Goal: Task Accomplishment & Management: Manage account settings

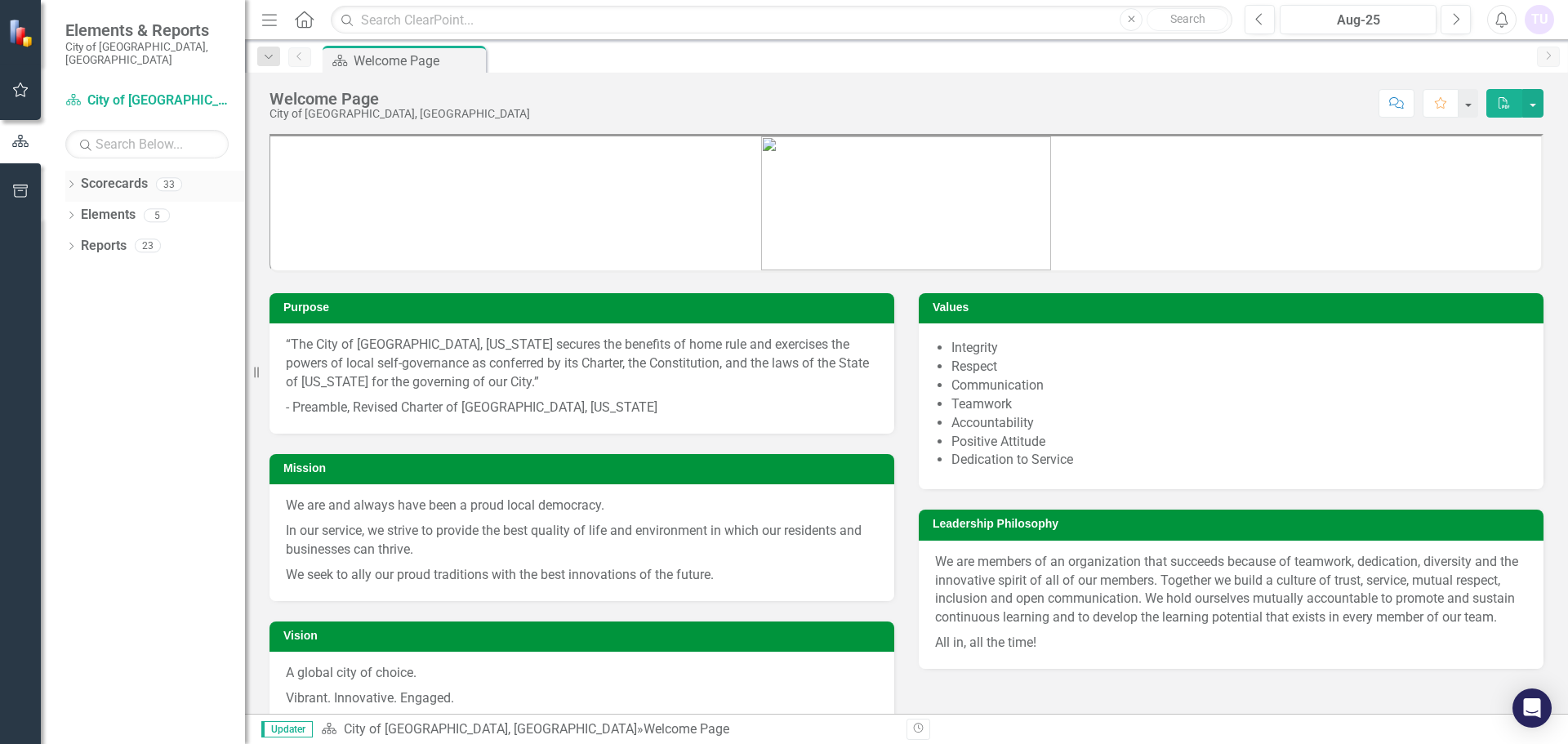
click at [71, 181] on icon "Dropdown" at bounding box center [71, 185] width 11 height 9
click at [79, 210] on icon "Dropdown" at bounding box center [79, 215] width 12 height 10
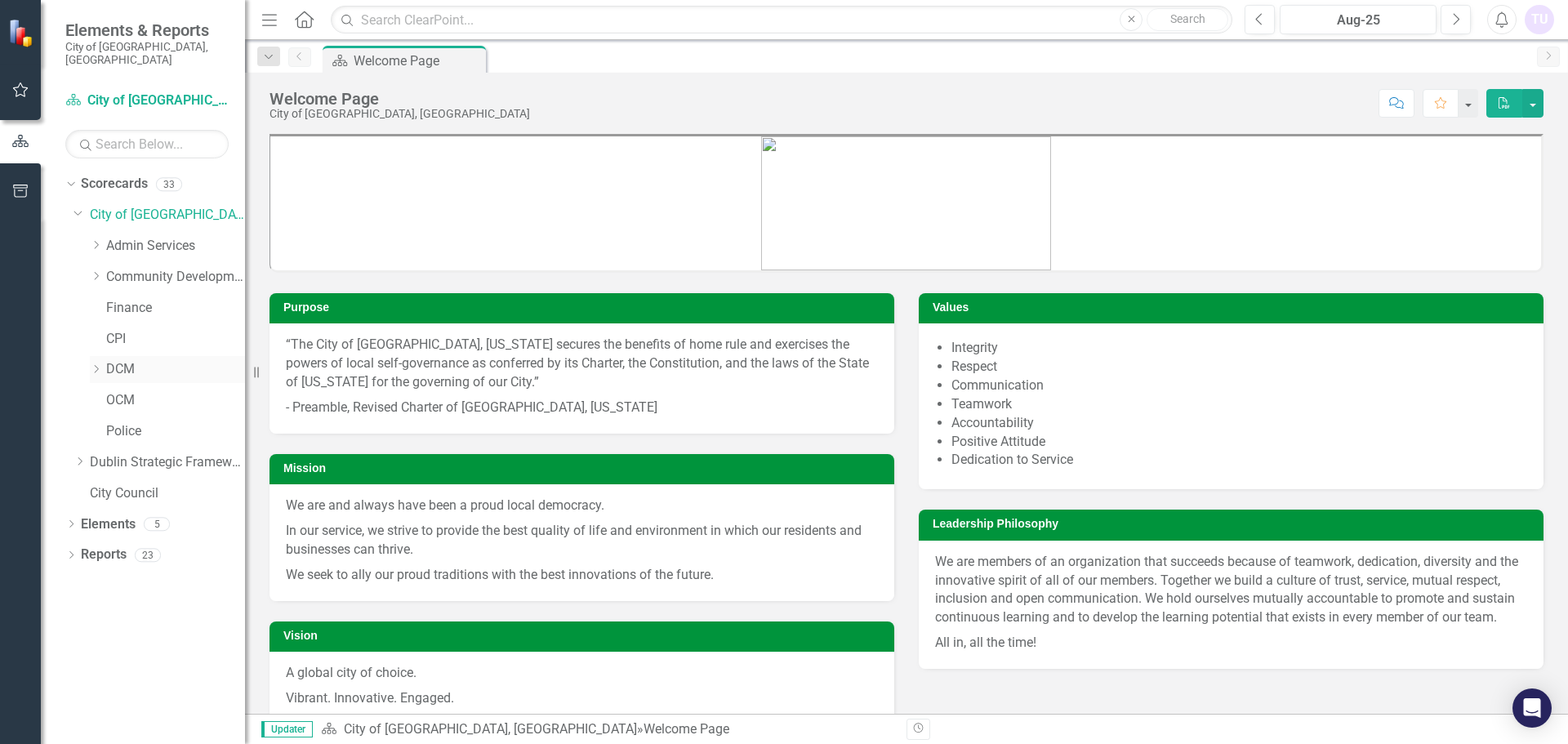
click at [94, 364] on icon "Dropdown" at bounding box center [96, 369] width 12 height 10
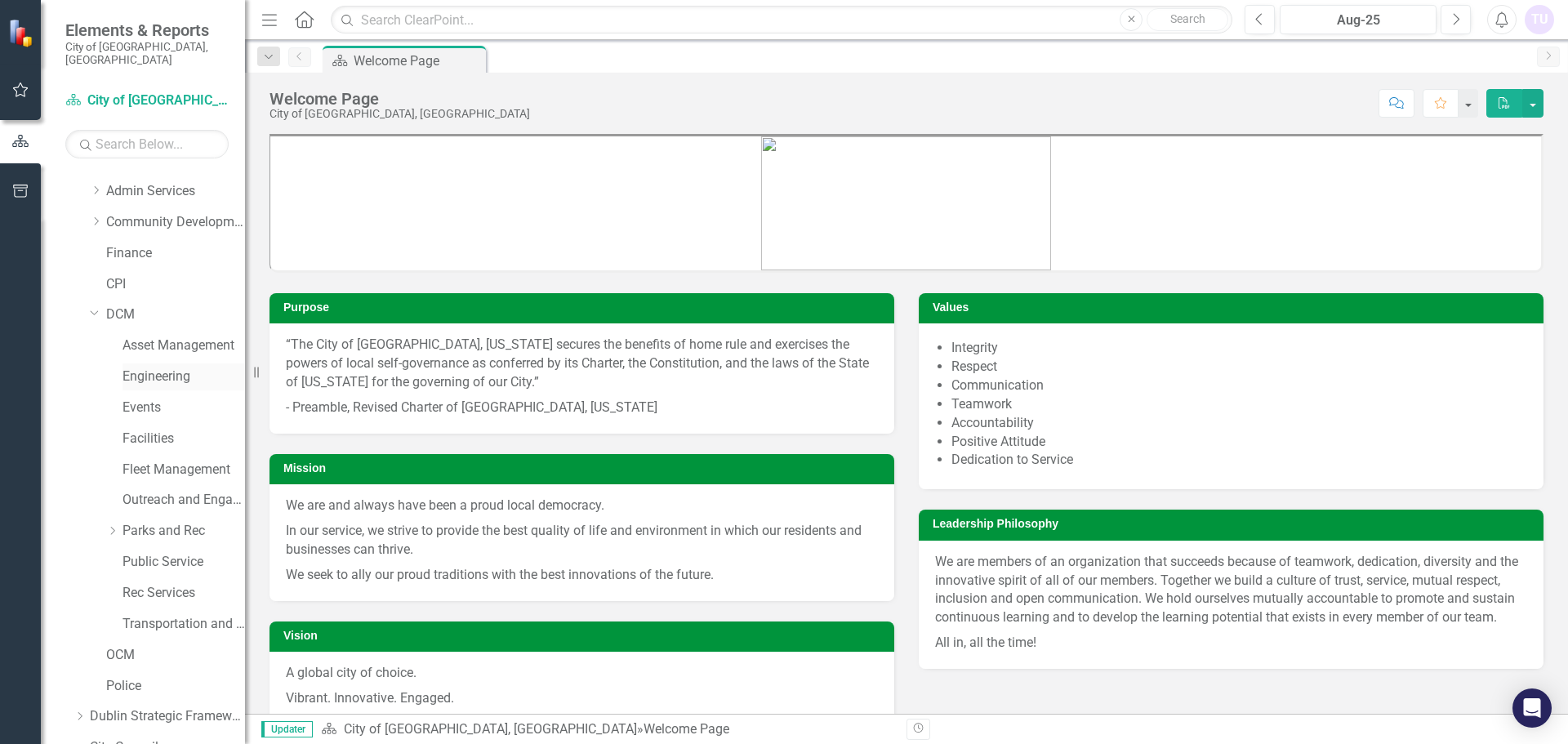
scroll to position [81, 0]
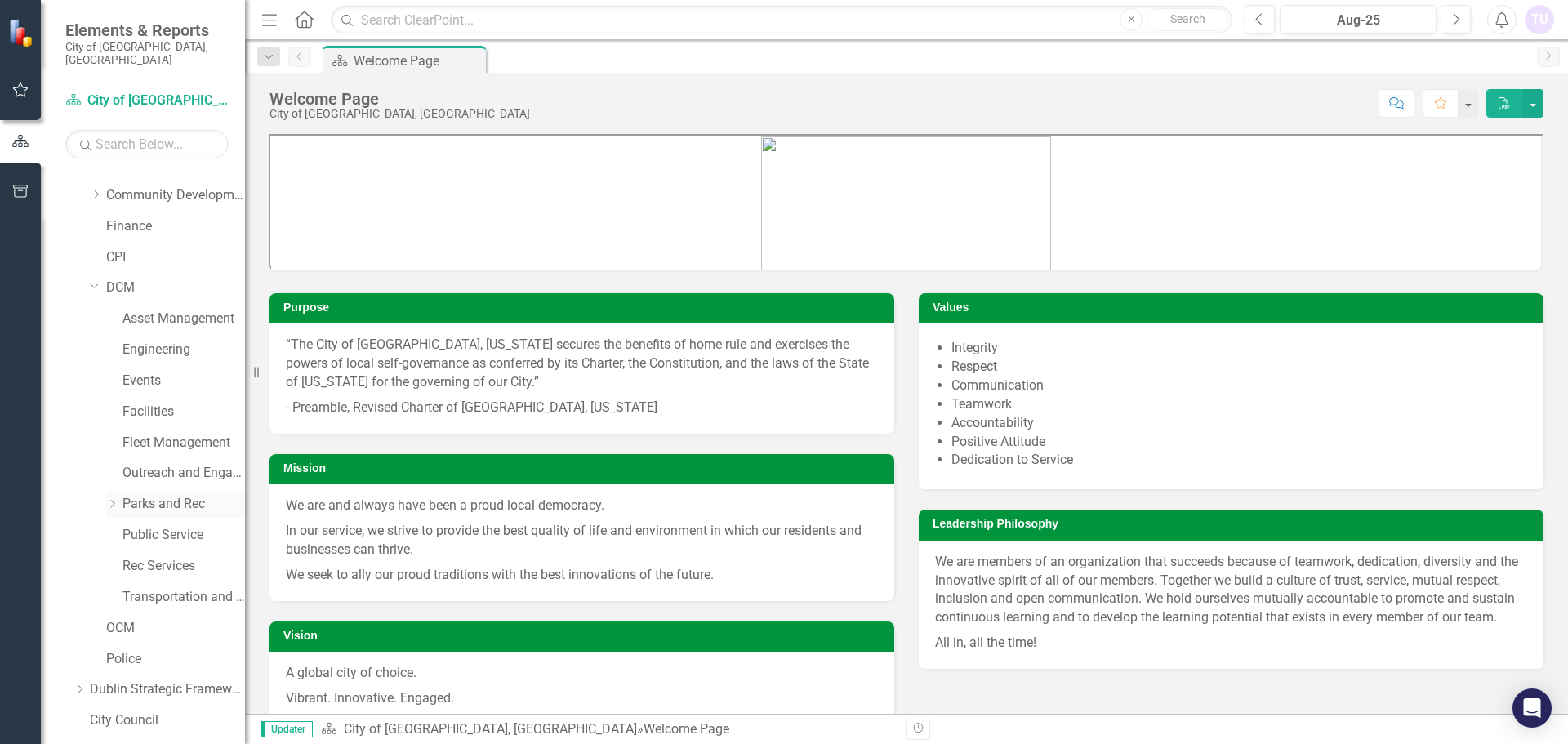
click at [116, 499] on icon "Dropdown" at bounding box center [112, 503] width 12 height 10
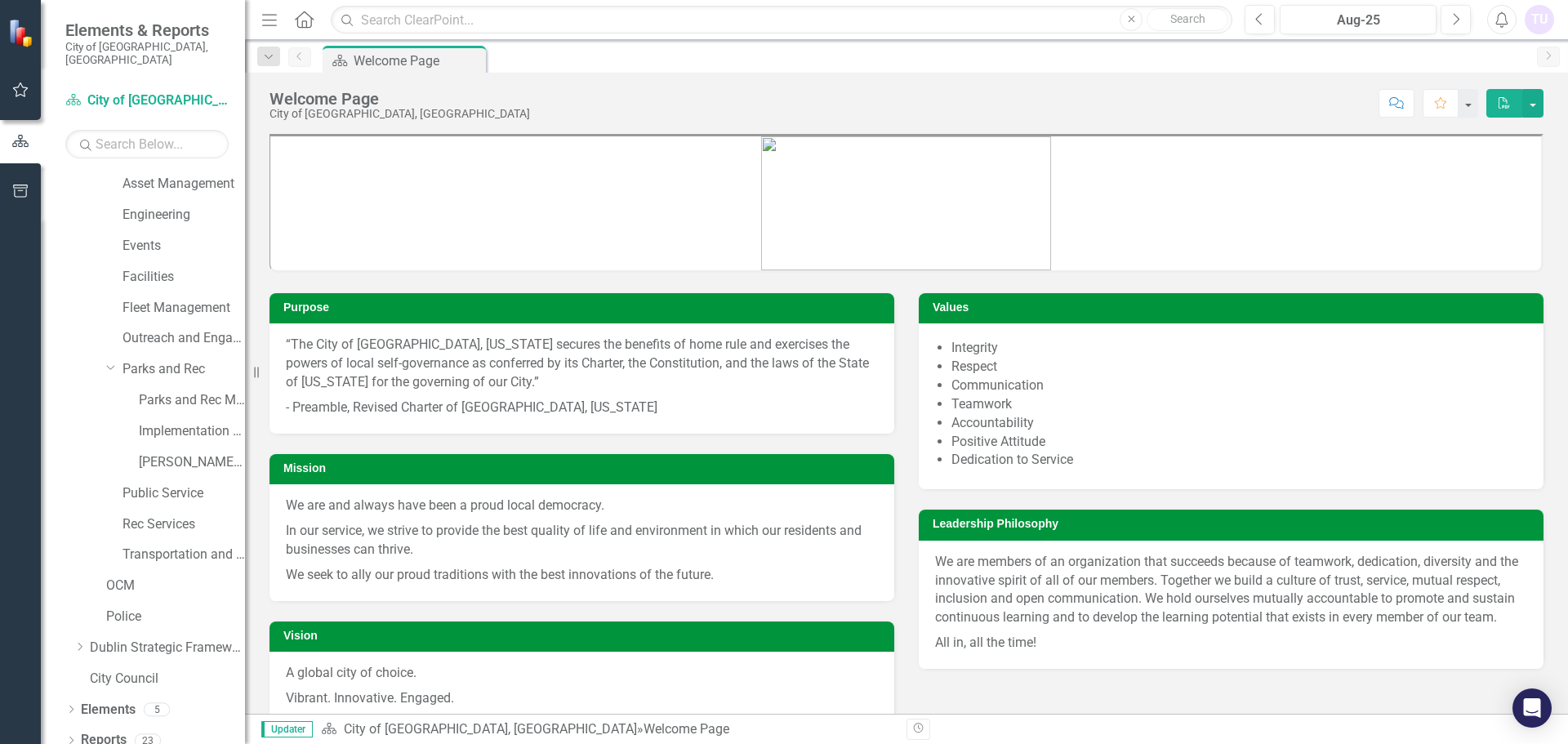
scroll to position [217, 0]
click at [166, 421] on link "Implementation of the Parks and Recreation Master Plan" at bounding box center [191, 431] width 106 height 19
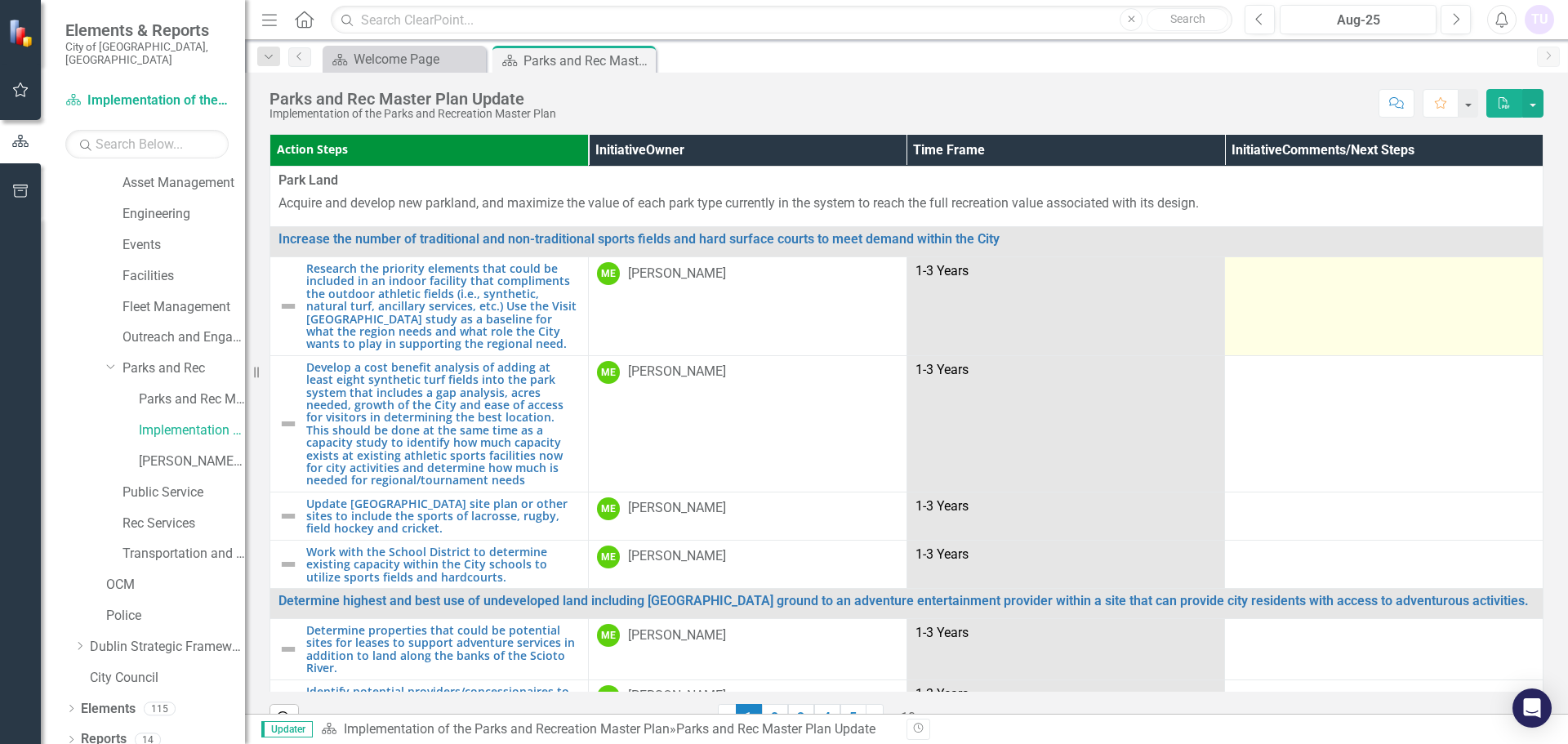
click at [1290, 317] on td at bounding box center [1384, 306] width 318 height 98
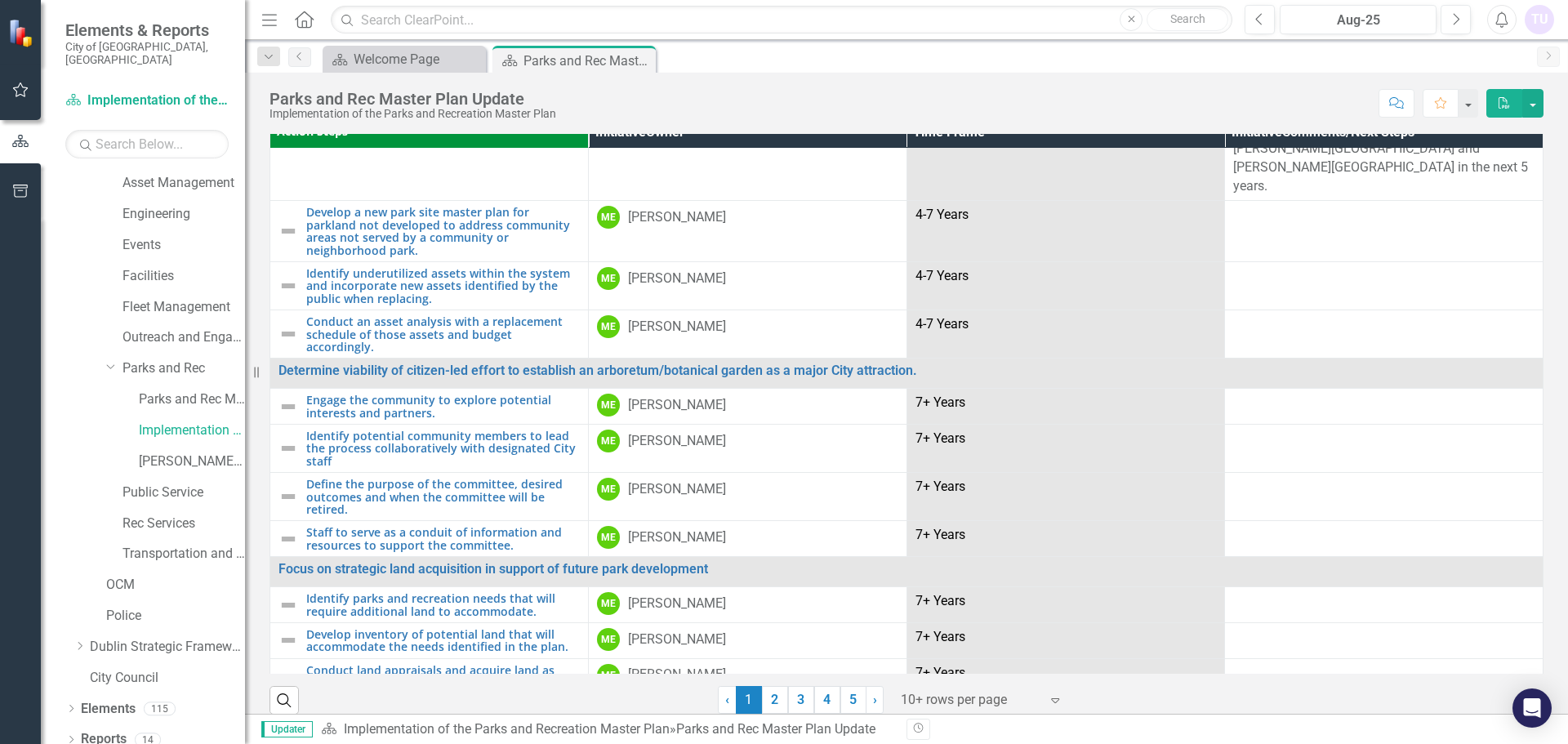
scroll to position [35, 0]
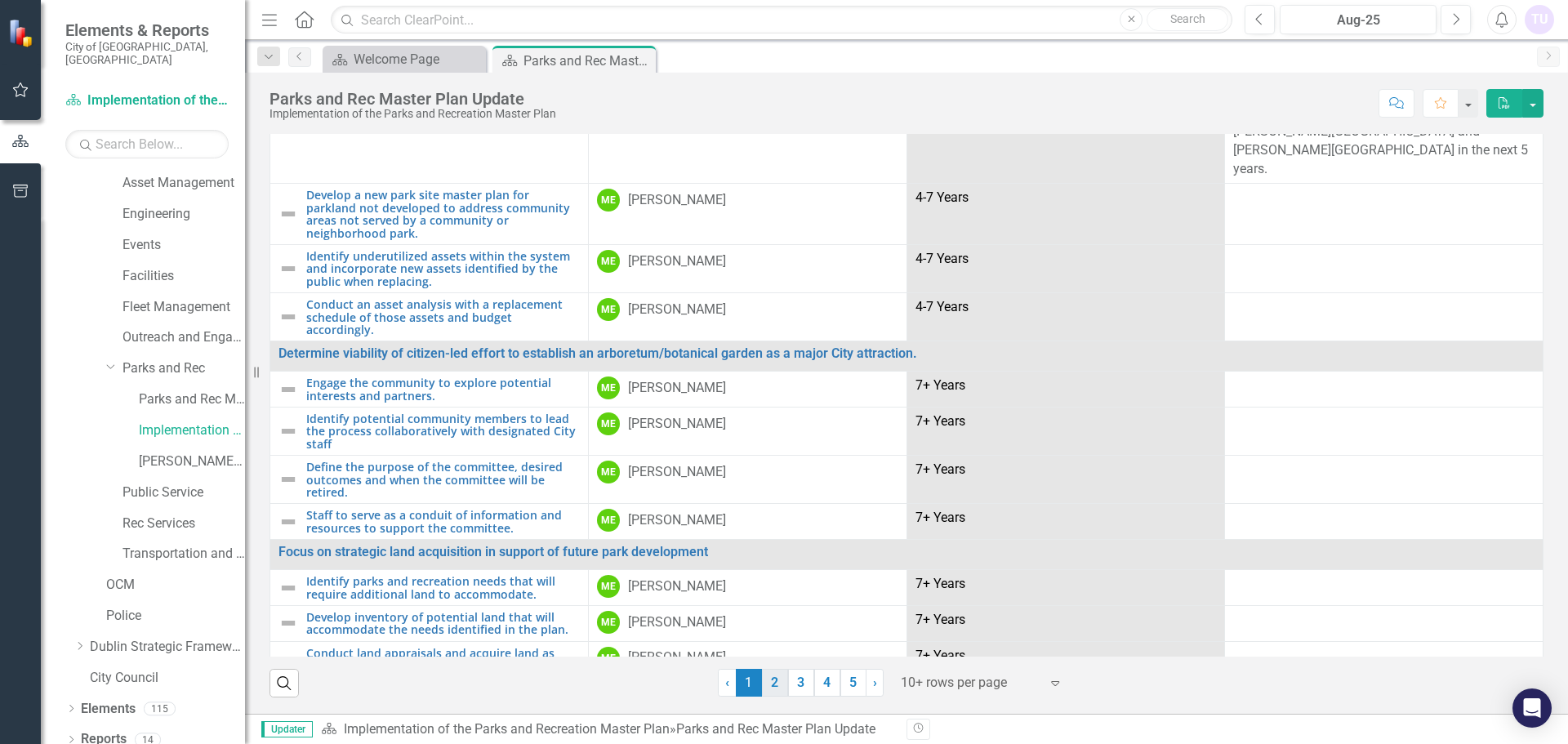
click at [769, 686] on link "2" at bounding box center [775, 682] width 26 height 28
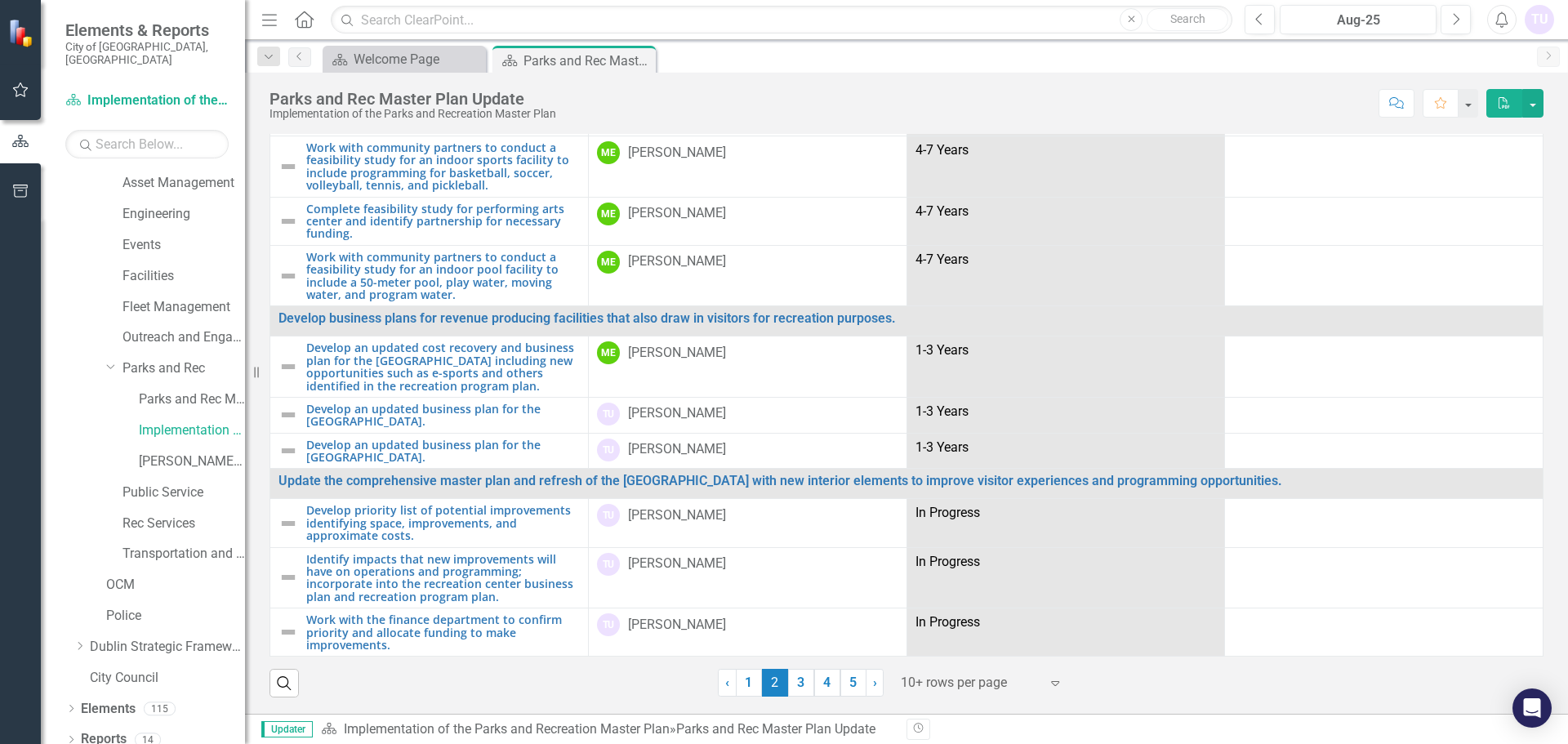
scroll to position [163, 0]
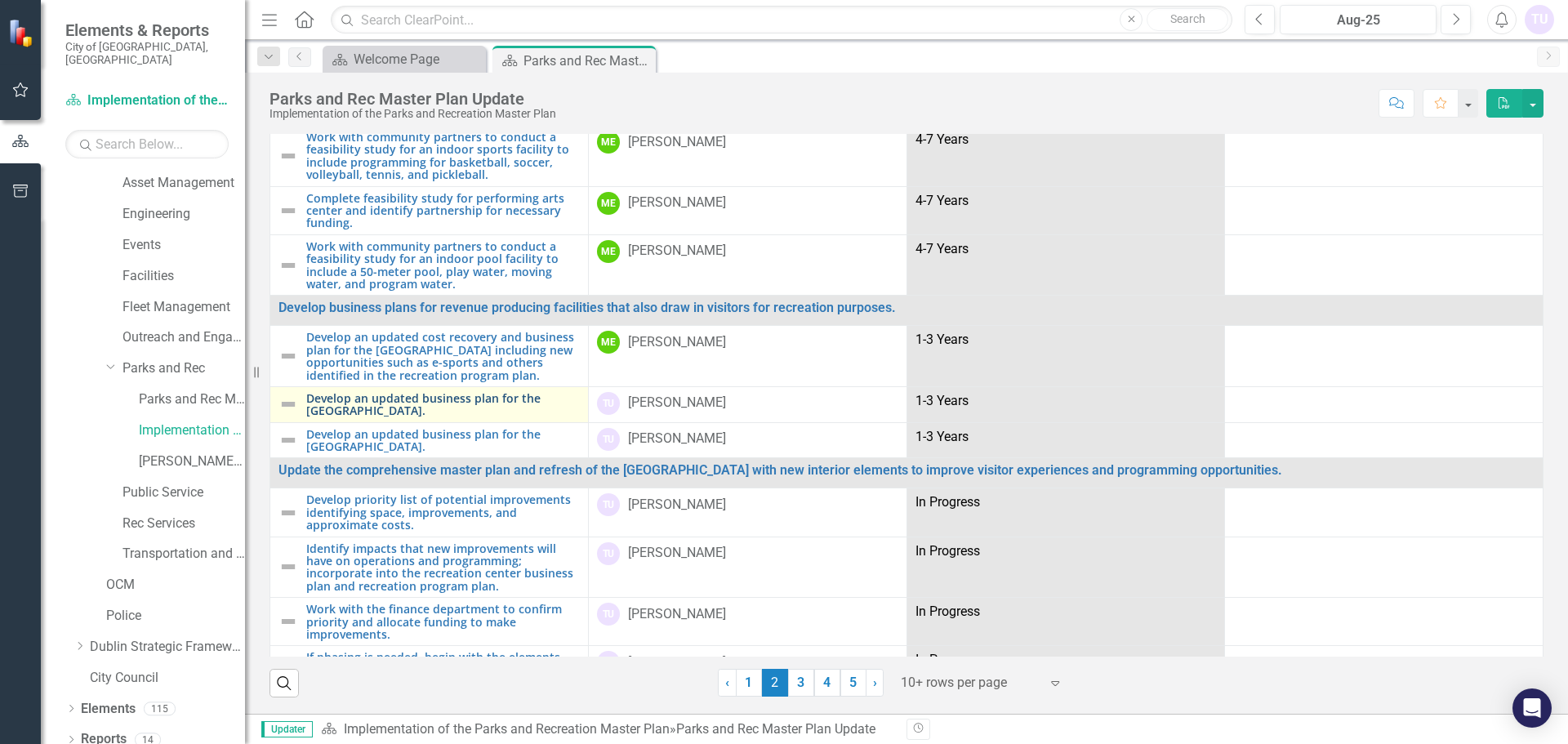
click at [394, 417] on link "Develop an updated business plan for the [GEOGRAPHIC_DATA]." at bounding box center [443, 404] width 273 height 26
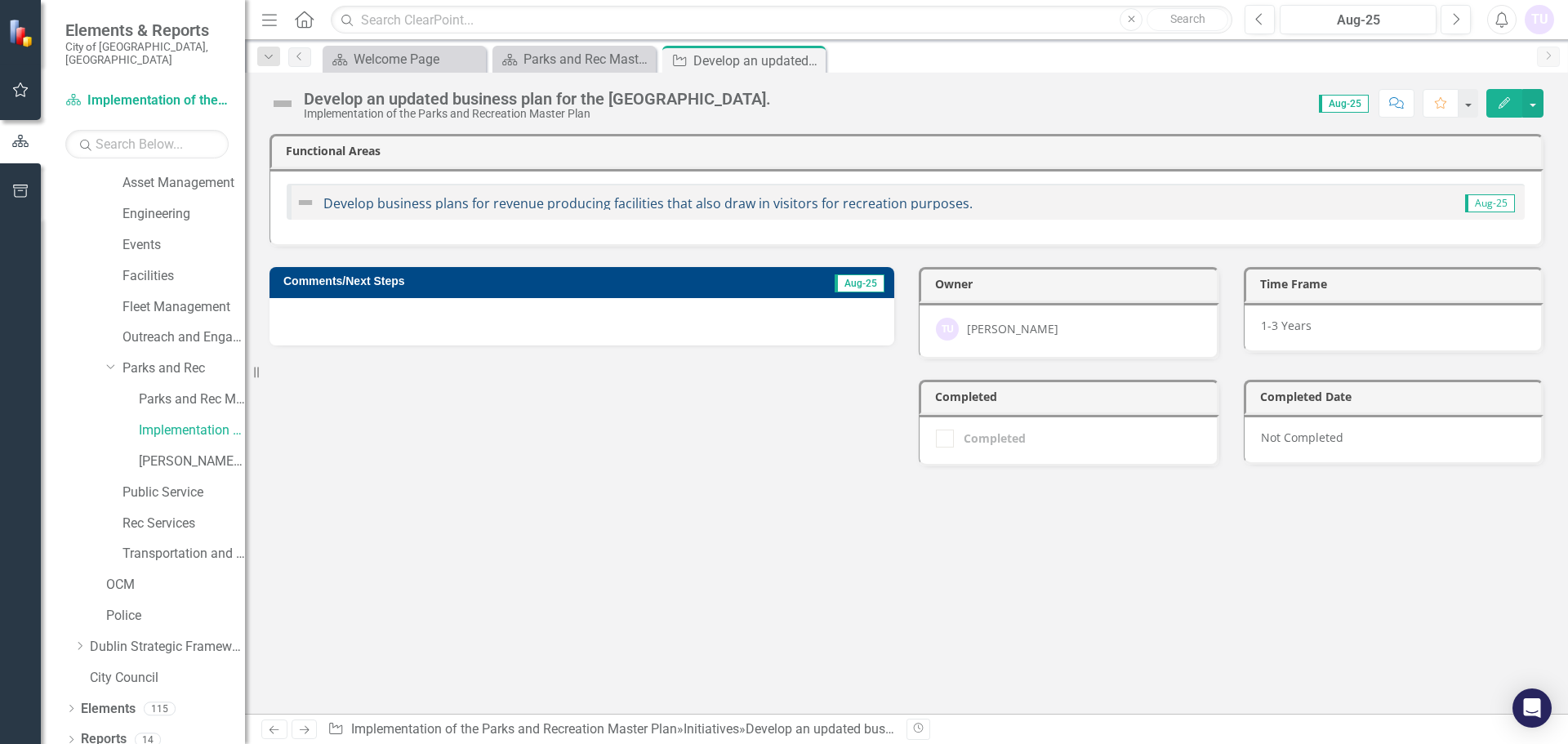
click at [577, 202] on link "Develop business plans for revenue producing facilities that also draw in visit…" at bounding box center [649, 202] width 650 height 18
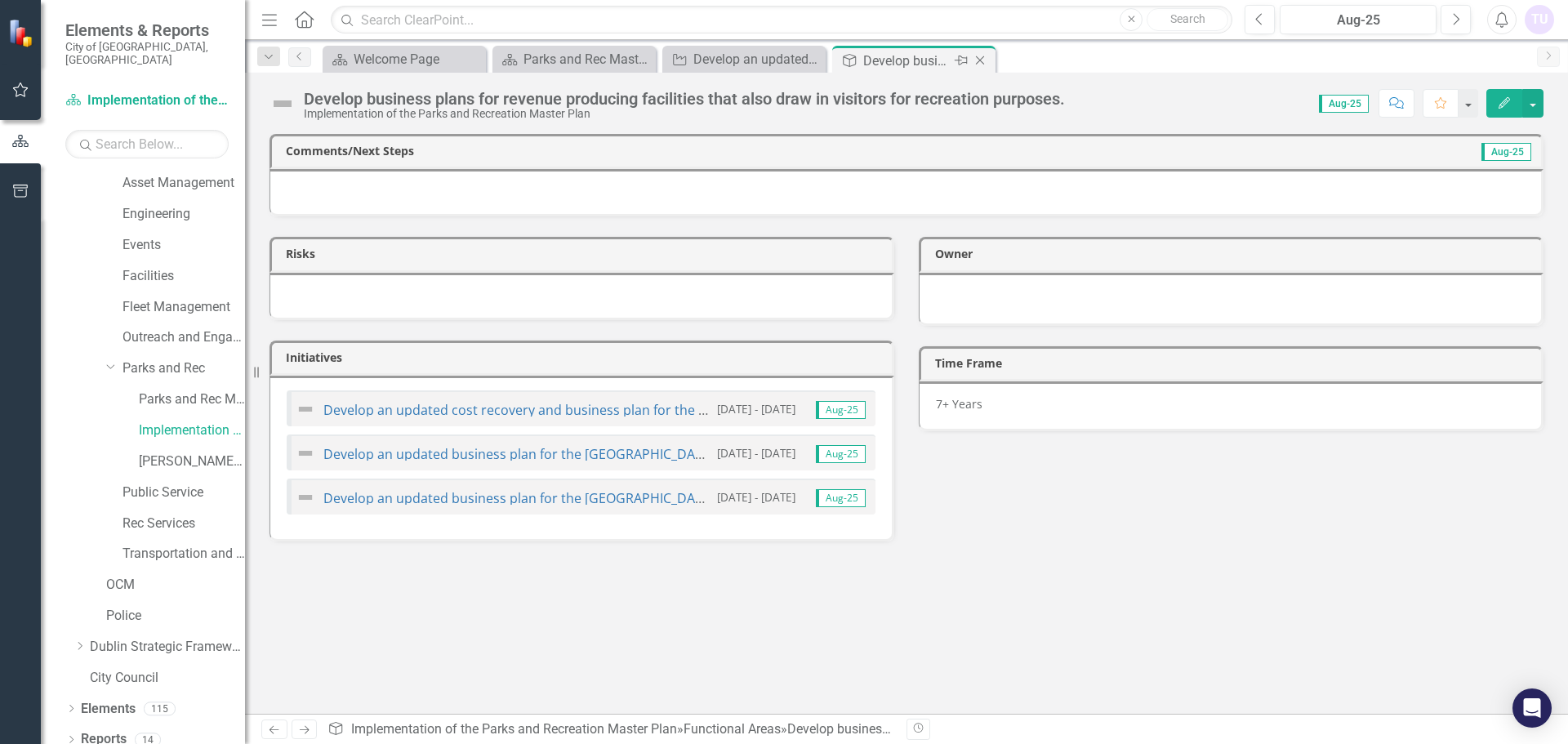
click at [981, 56] on icon "Close" at bounding box center [979, 60] width 16 height 13
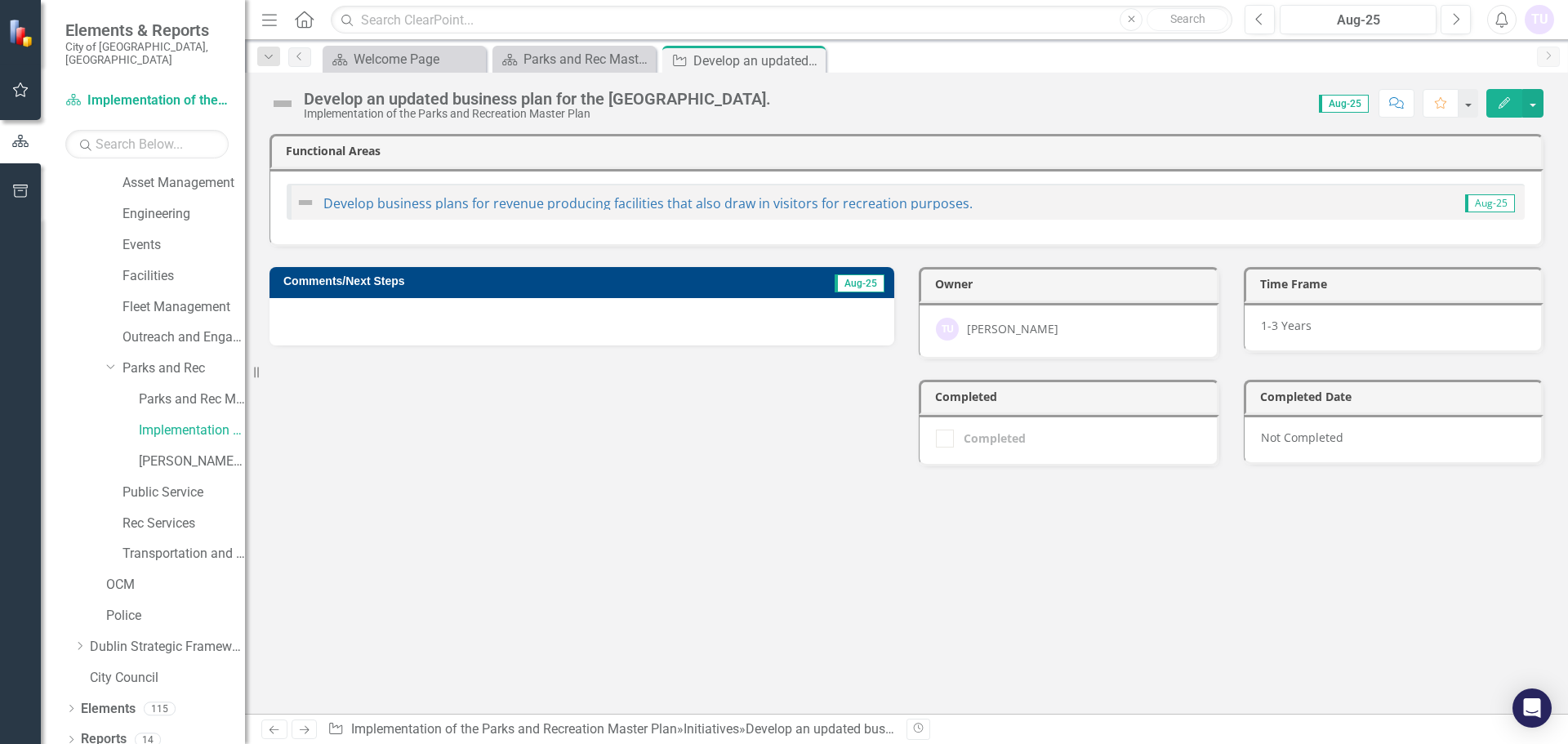
click at [369, 279] on h3 "Comments/Next Steps" at bounding box center [495, 281] width 423 height 12
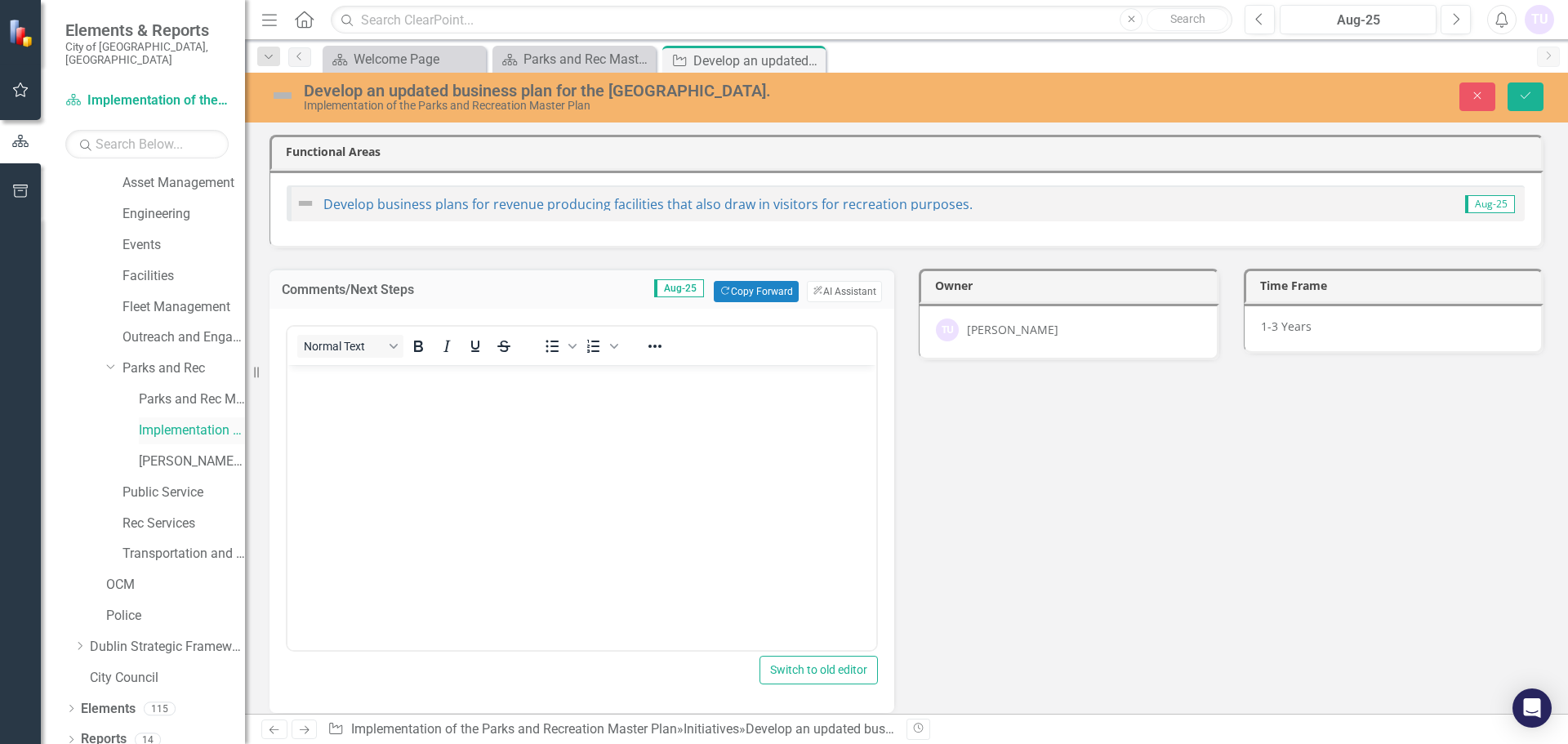
click at [197, 421] on link "Implementation of the Parks and Recreation Master Plan" at bounding box center [191, 431] width 106 height 19
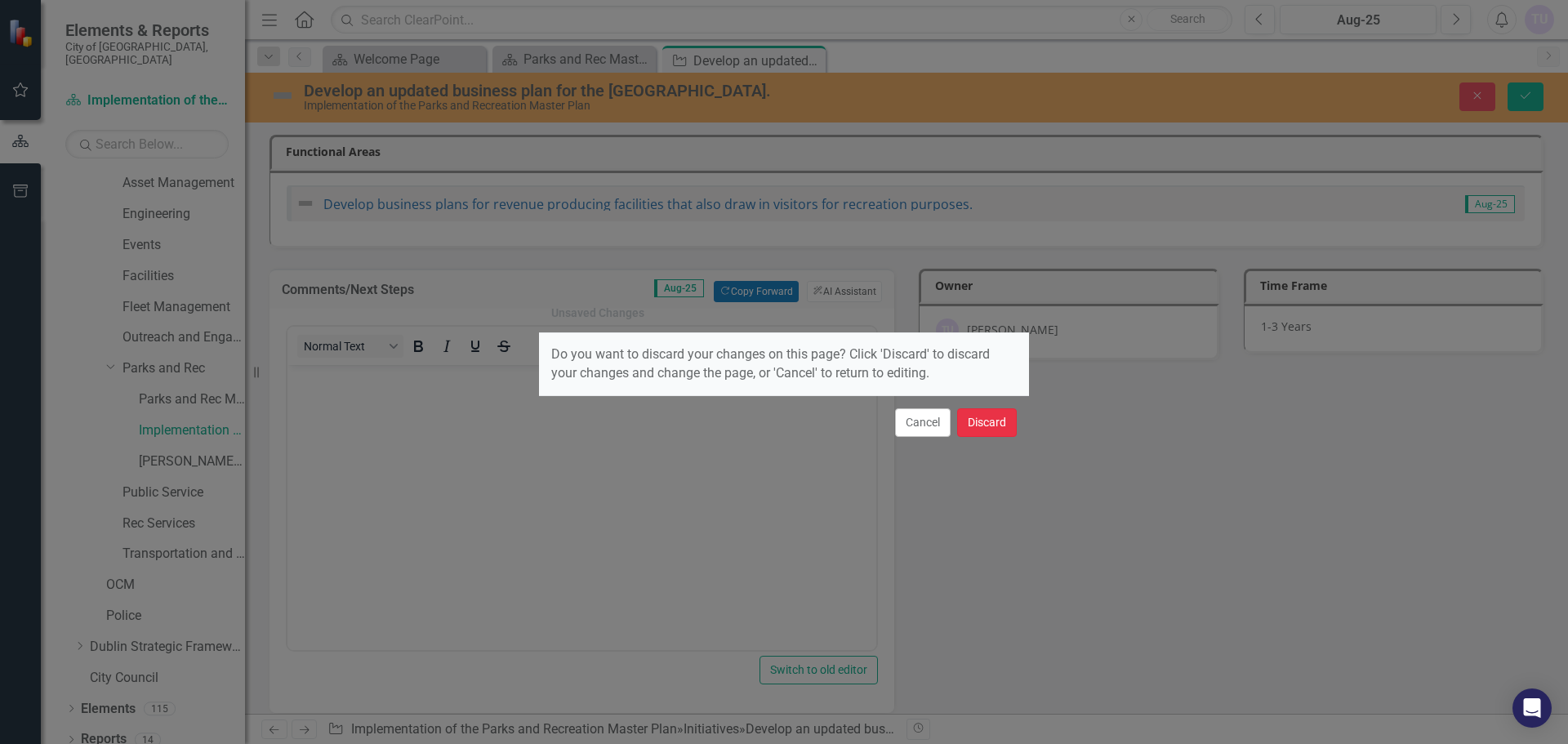
click at [988, 422] on button "Discard" at bounding box center [987, 422] width 59 height 29
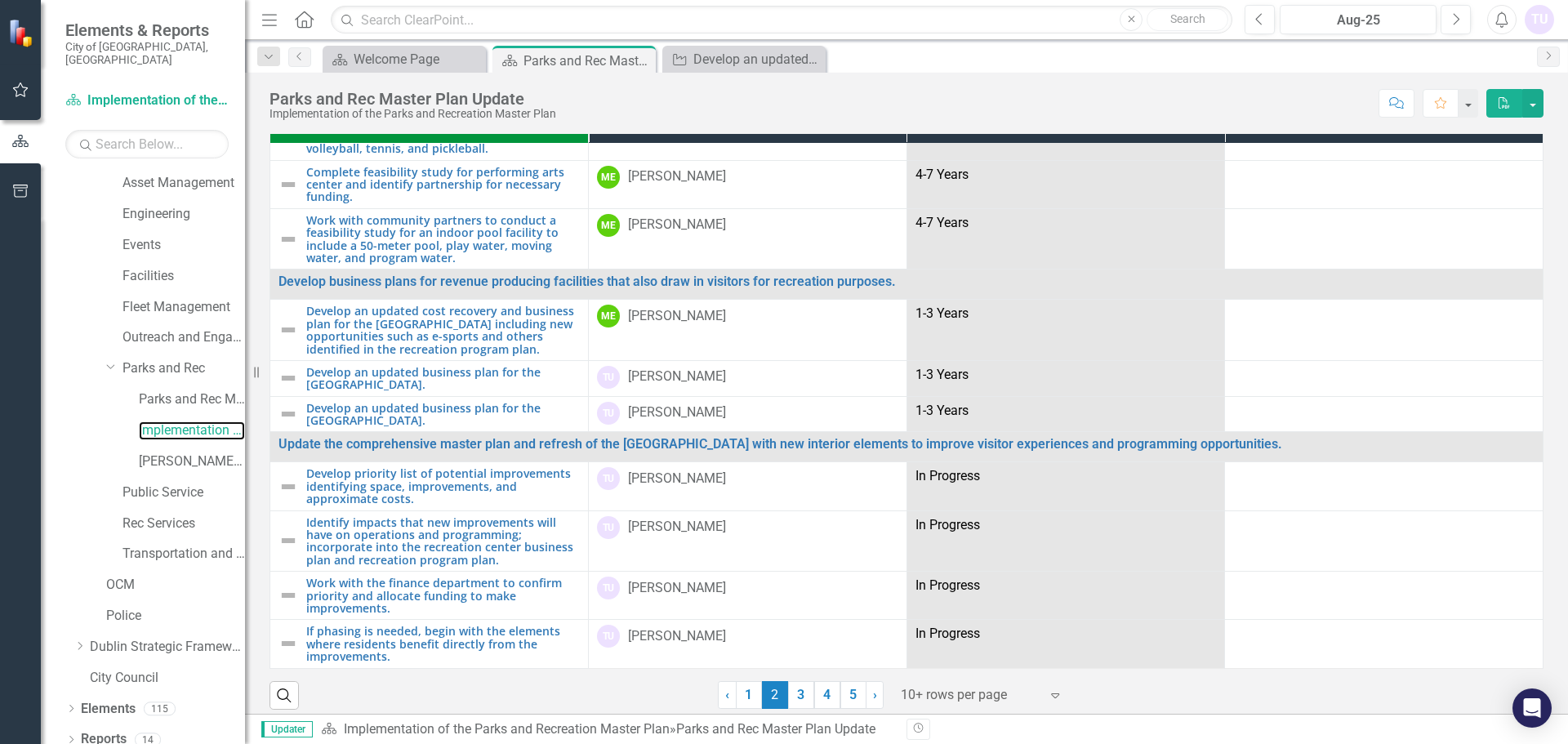
scroll to position [35, 0]
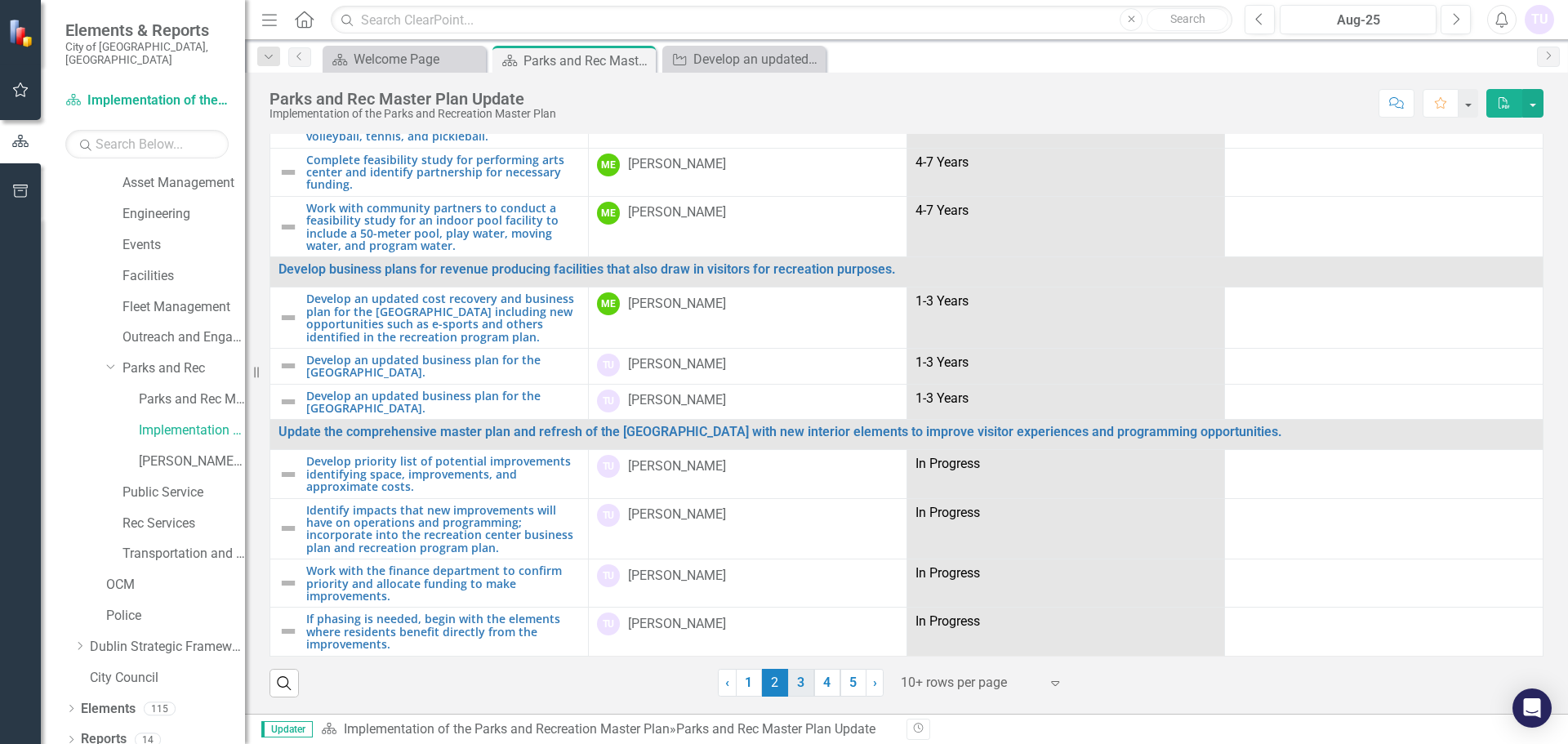
click at [799, 690] on link "3" at bounding box center [801, 682] width 26 height 28
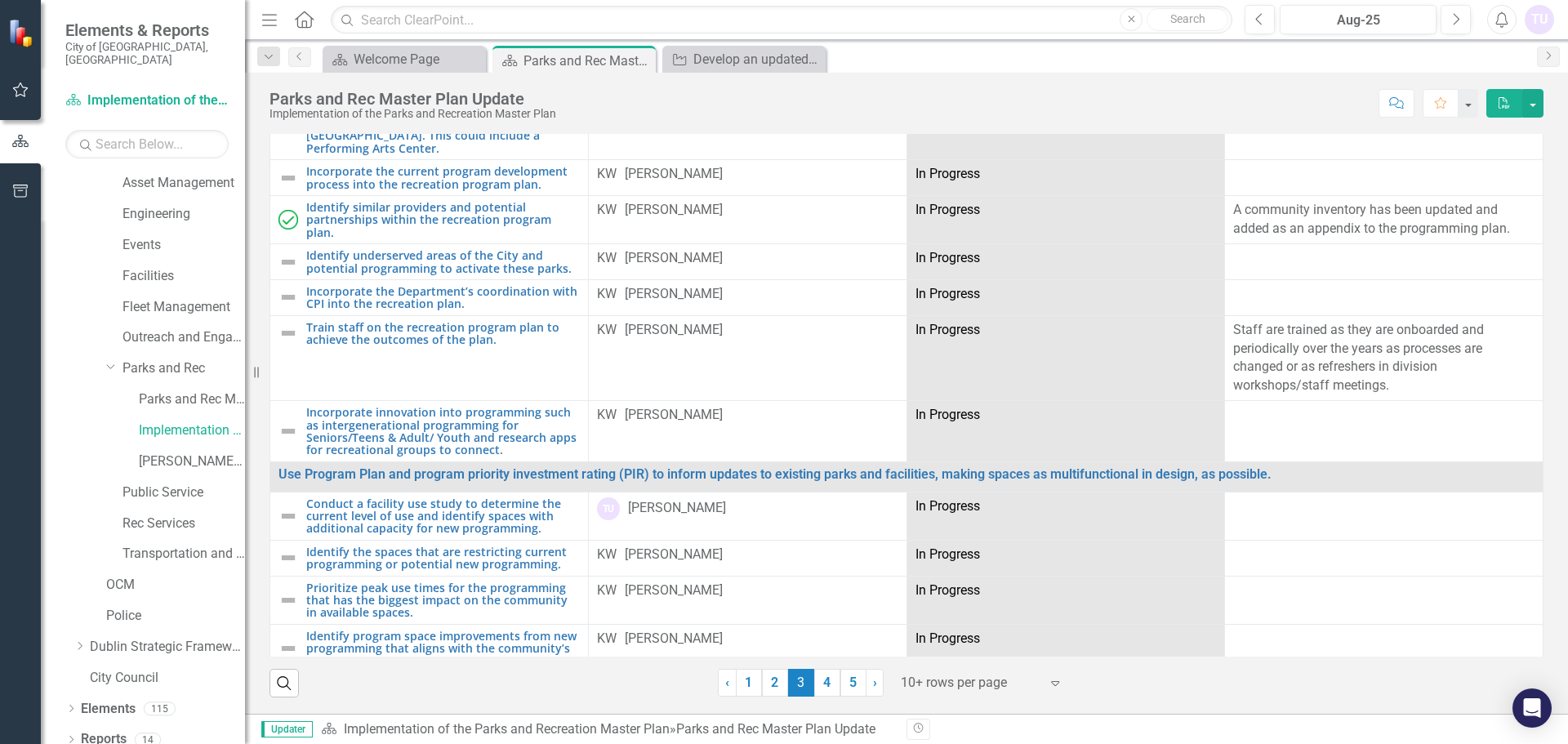
scroll to position [327, 0]
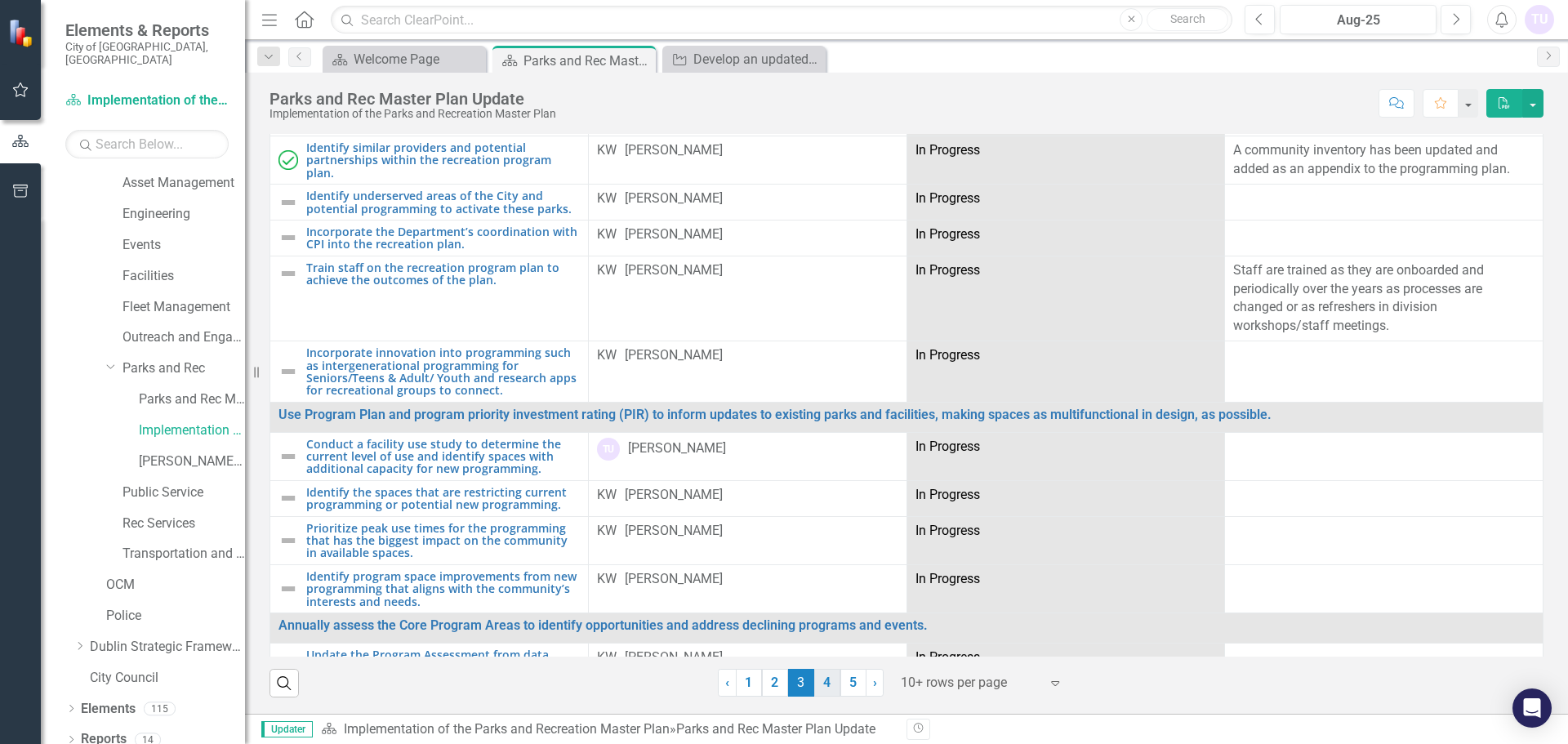
click at [822, 687] on link "4" at bounding box center [827, 682] width 26 height 28
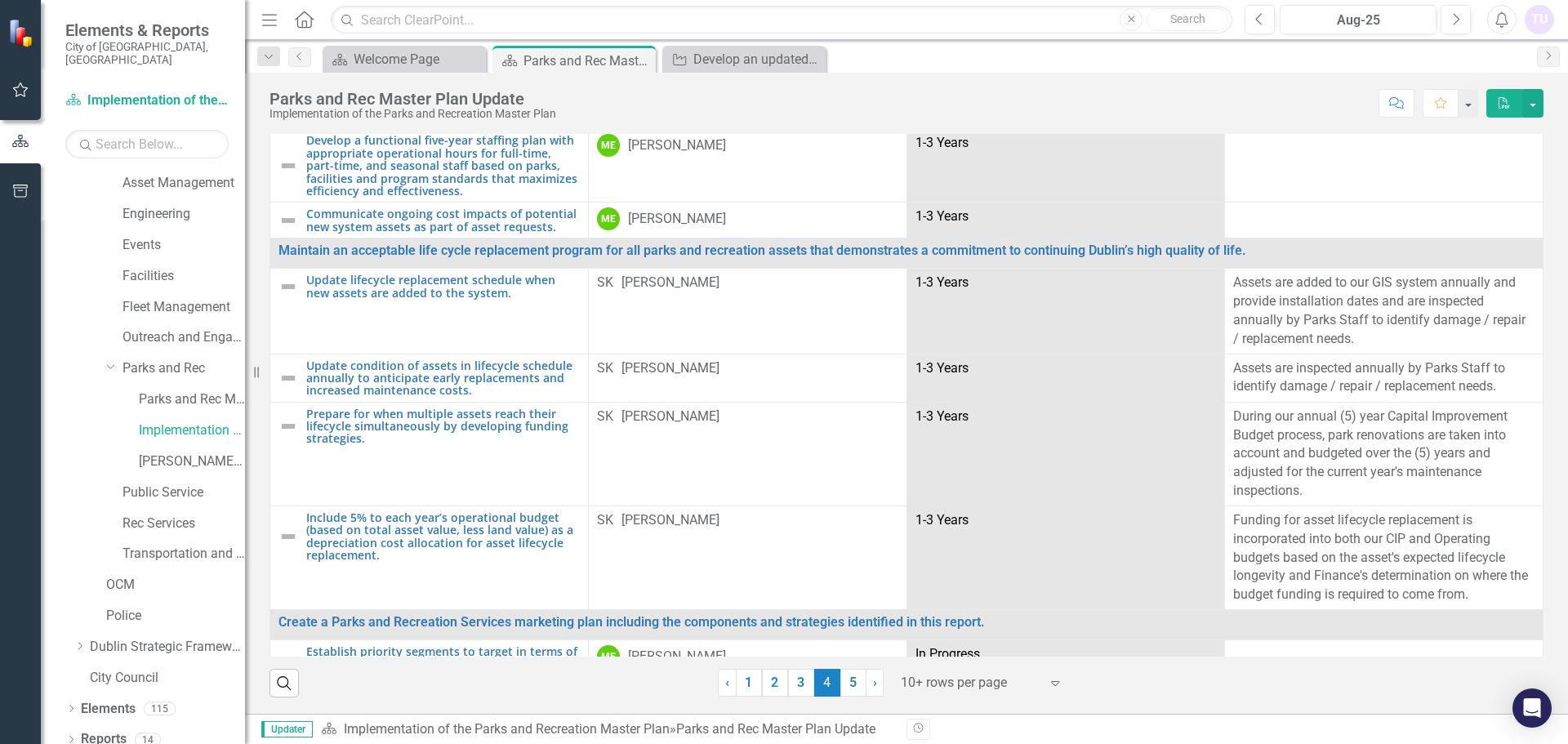
scroll to position [1448, 0]
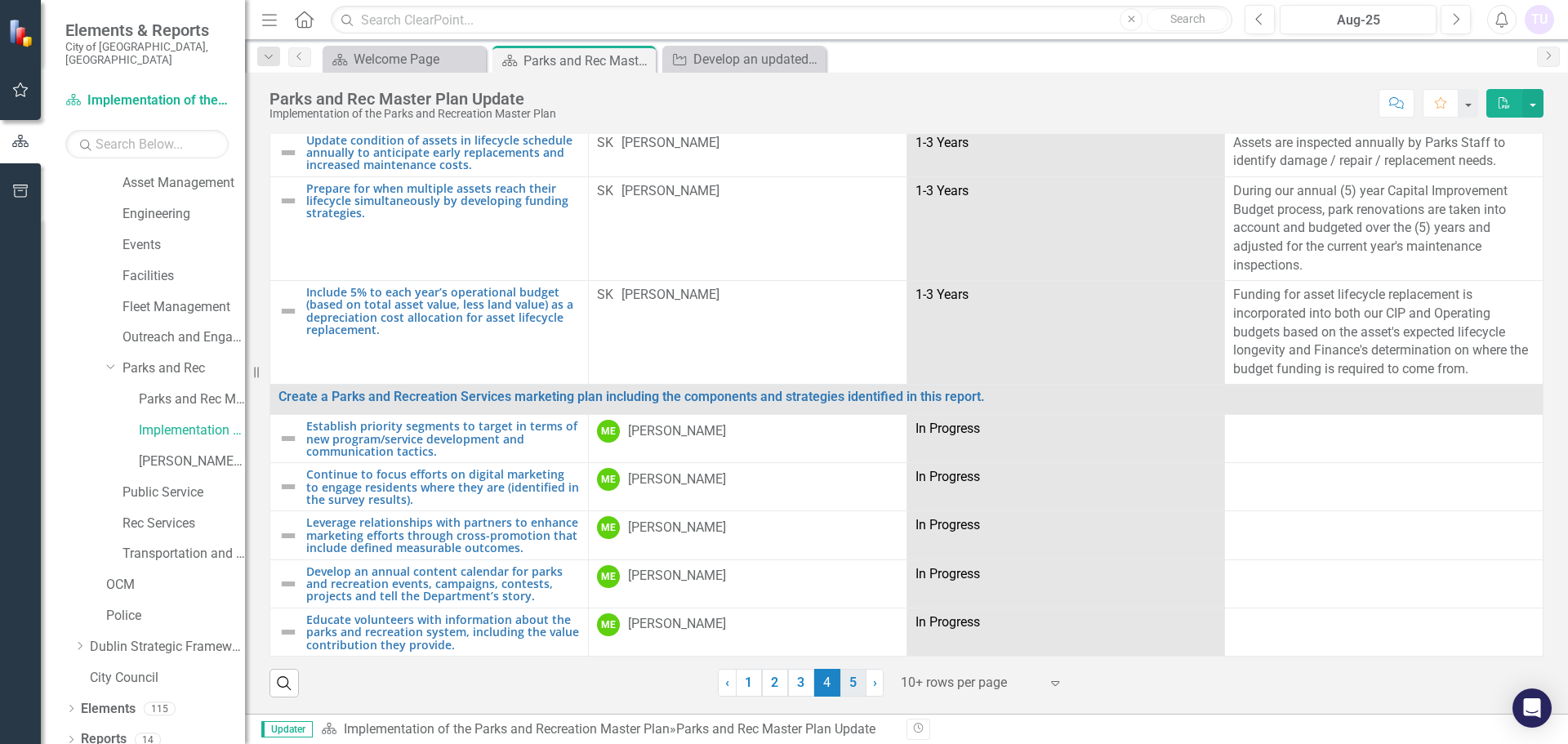
click at [846, 687] on link "5" at bounding box center [853, 682] width 26 height 28
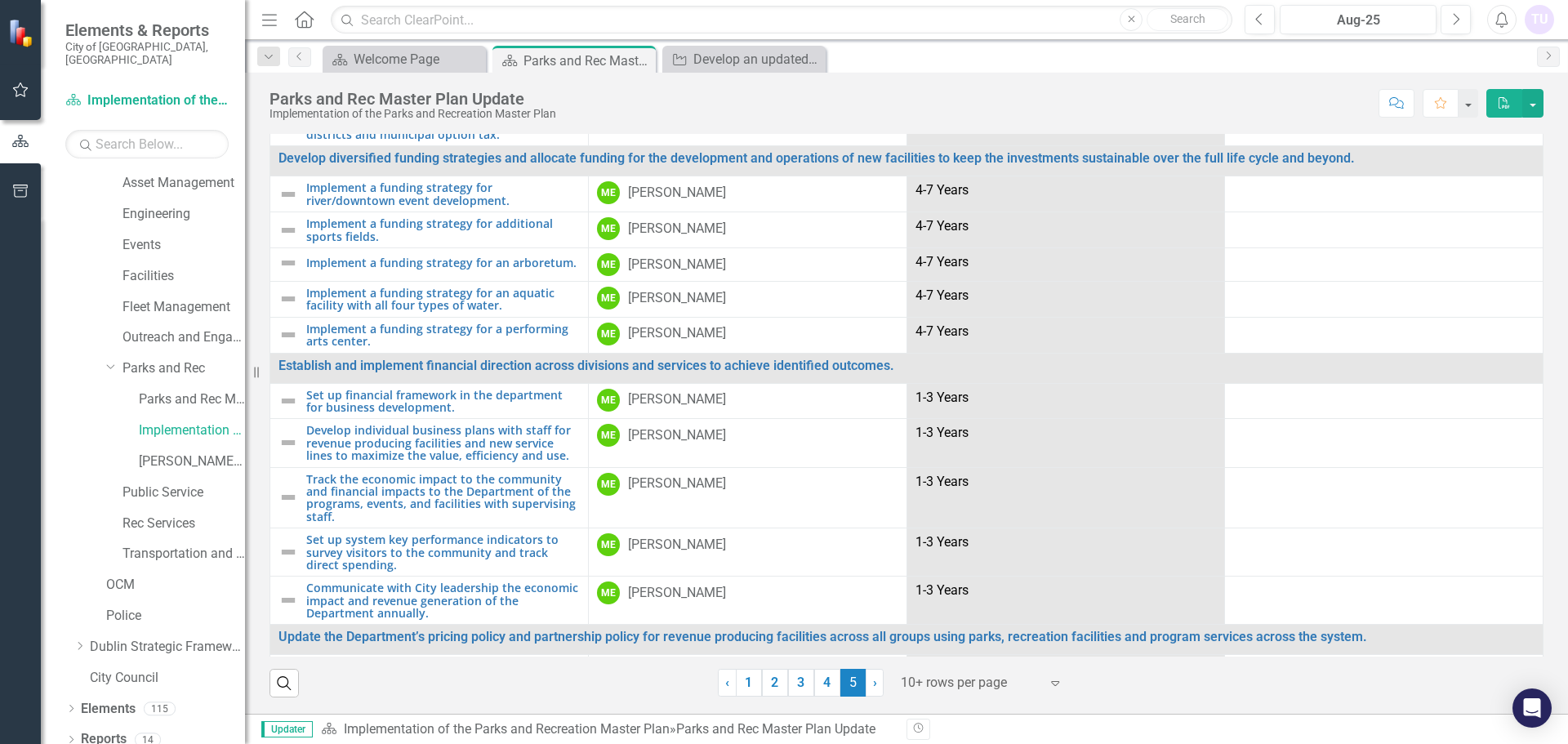
scroll to position [560, 0]
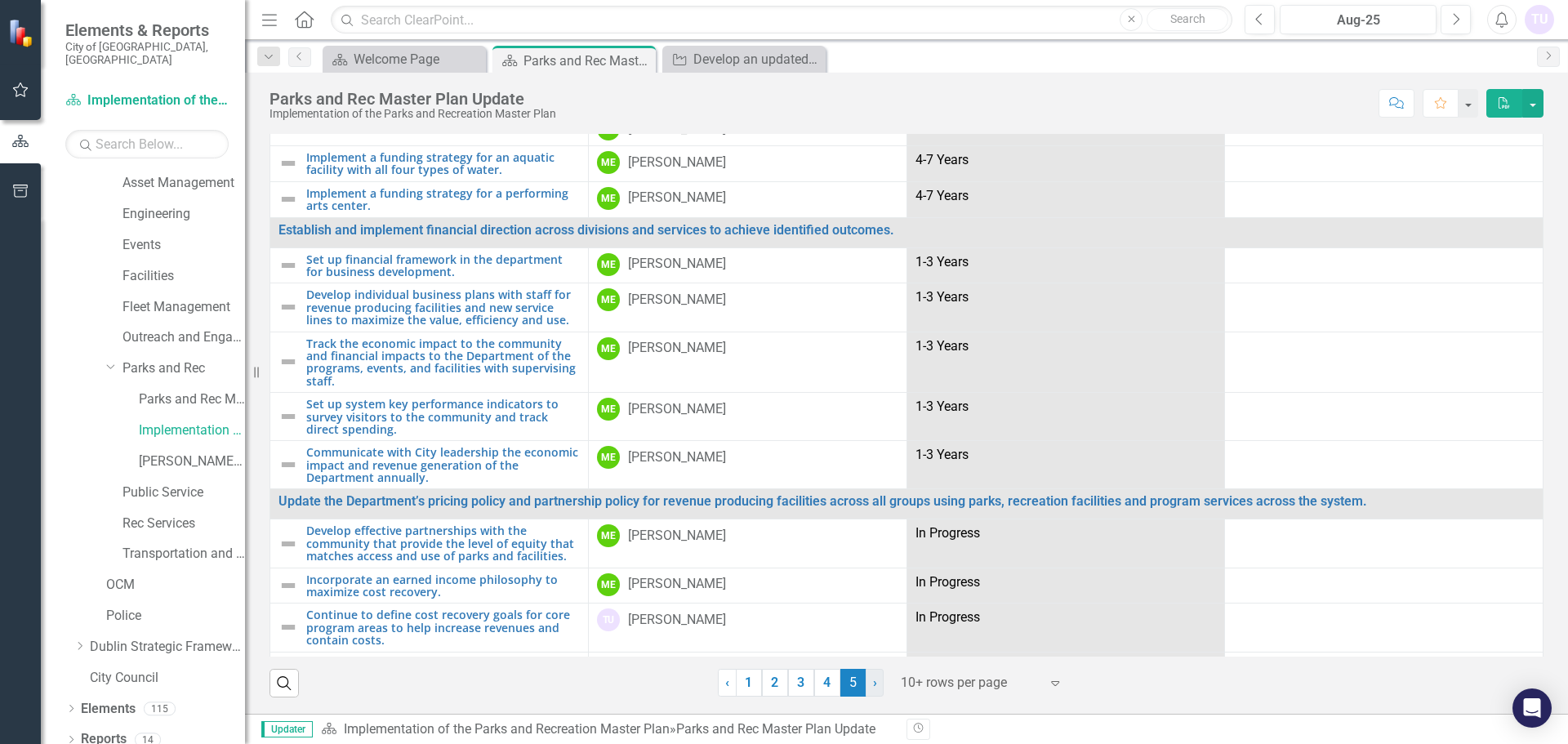
click at [873, 683] on span "›" at bounding box center [875, 682] width 4 height 15
click at [873, 681] on span "›" at bounding box center [875, 682] width 4 height 15
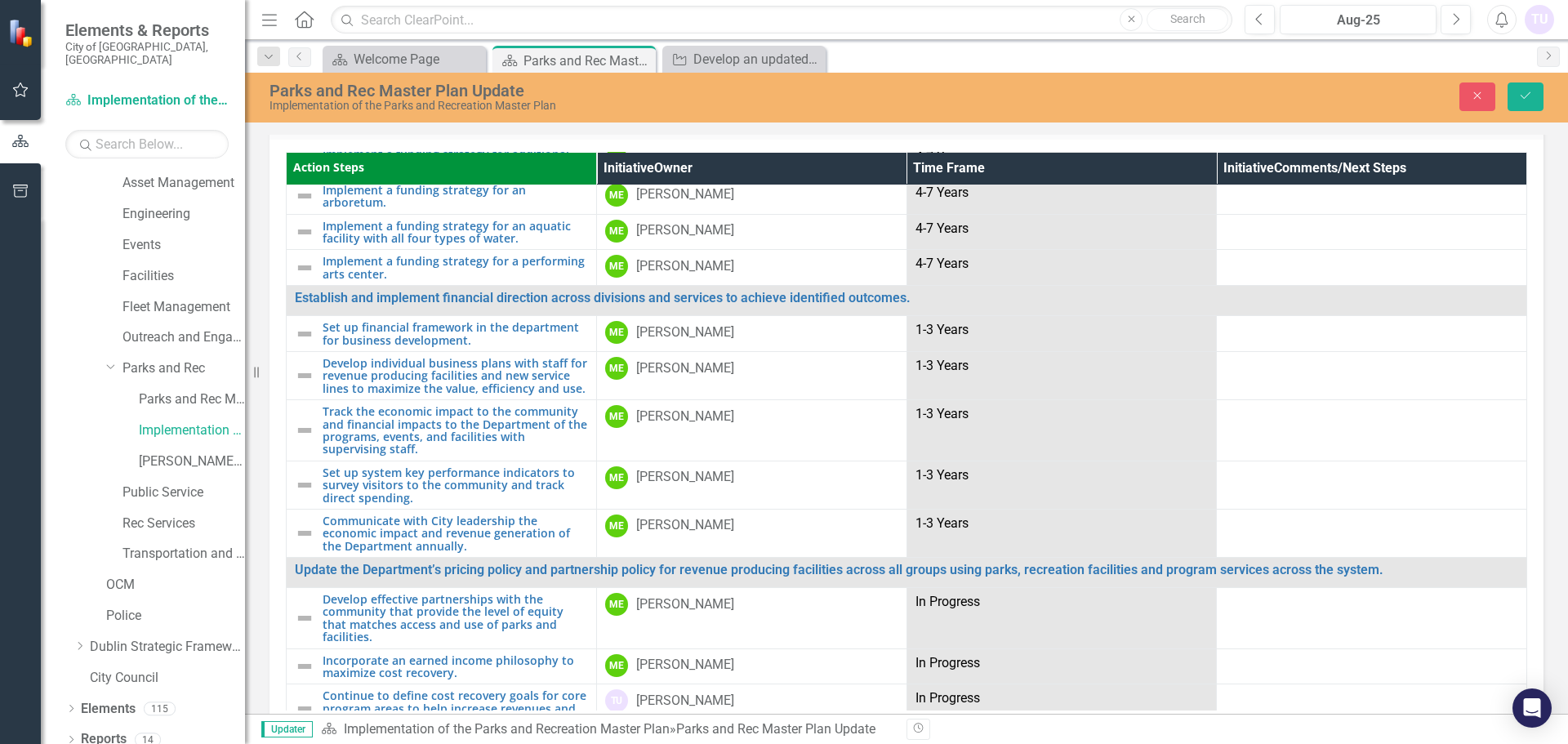
click at [869, 738] on div "ME [PERSON_NAME]" at bounding box center [752, 750] width 293 height 23
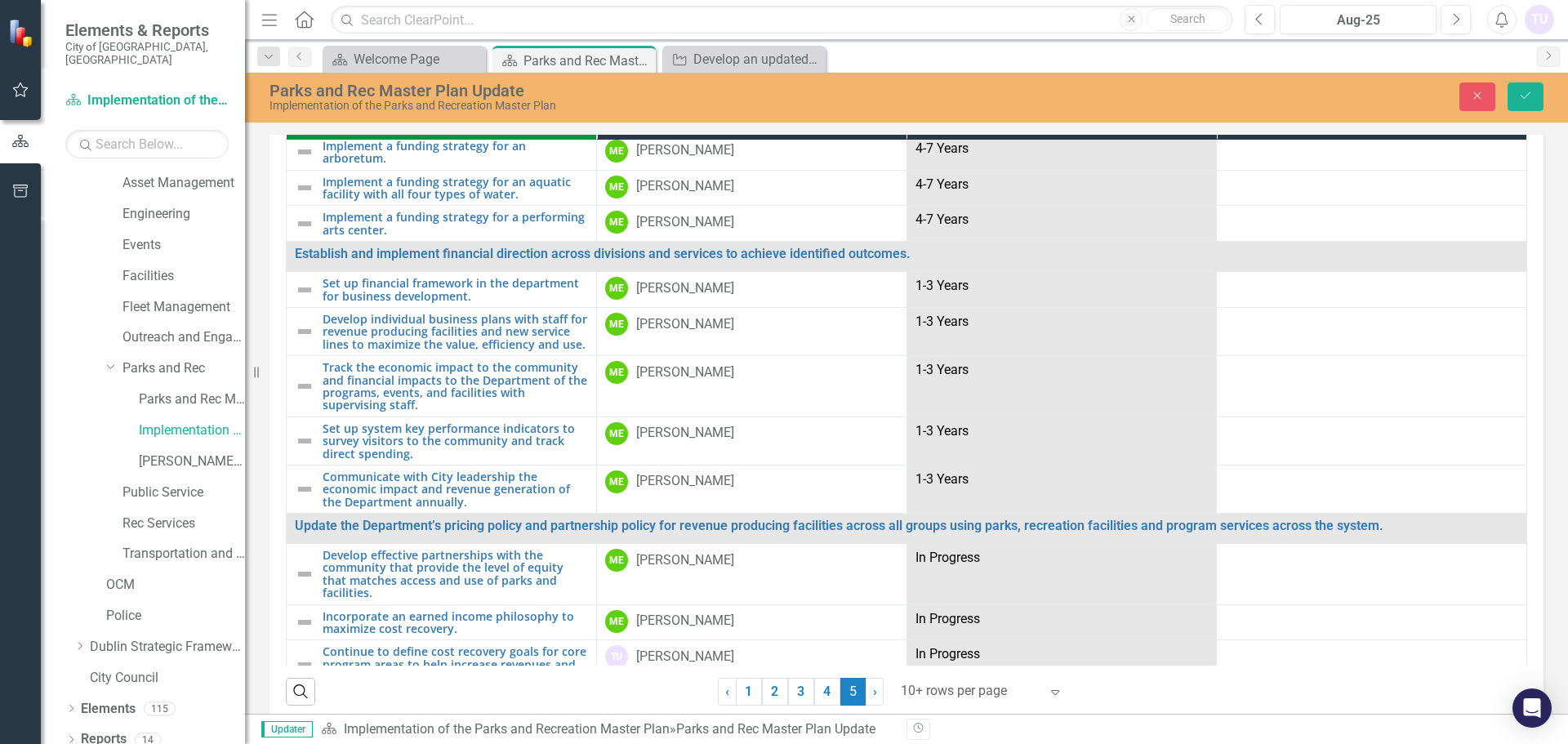
scroll to position [104, 0]
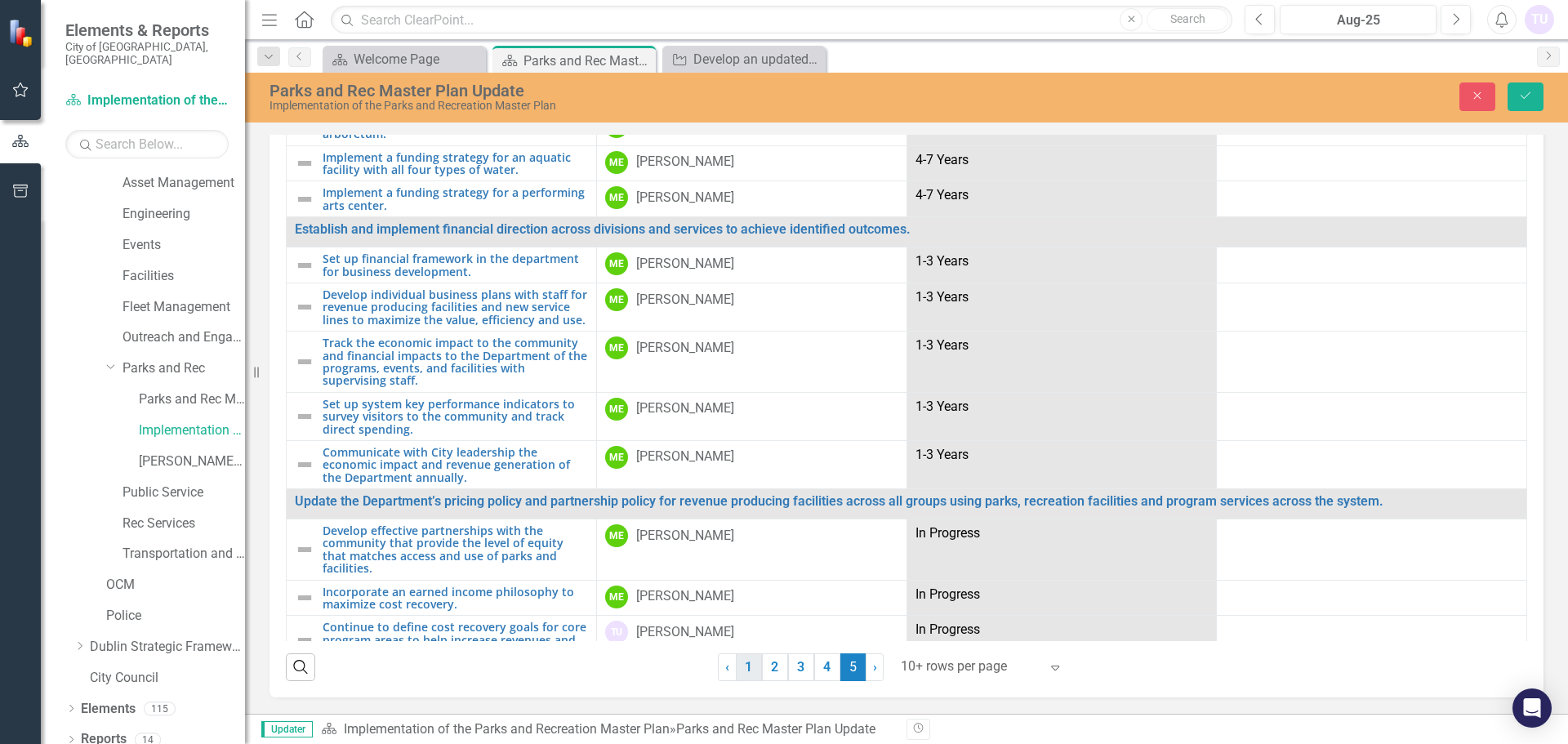
click at [751, 659] on link "1" at bounding box center [748, 667] width 26 height 28
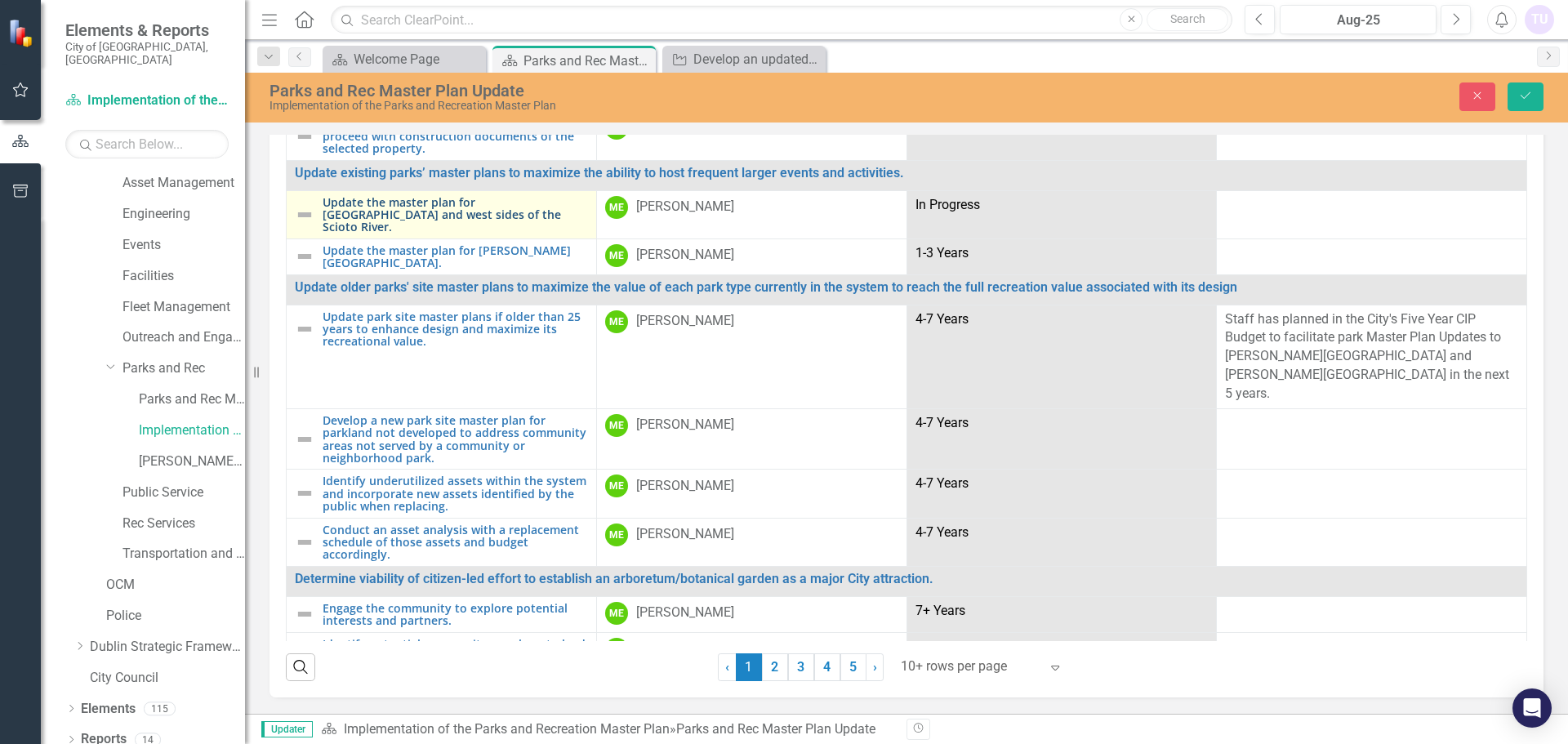
scroll to position [944, 0]
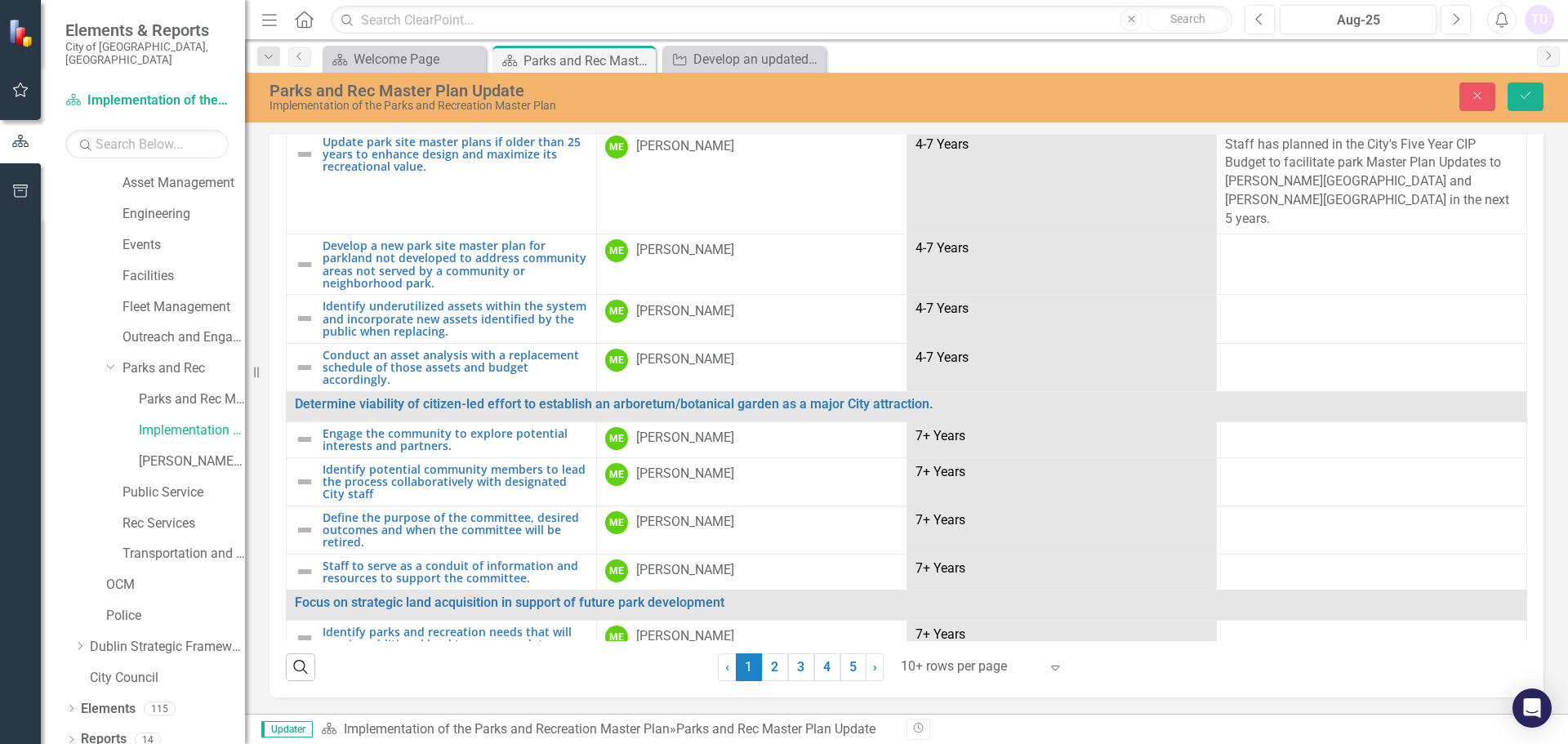
drag, startPoint x: 774, startPoint y: 663, endPoint x: 771, endPoint y: 651, distance: 12.4
click at [774, 664] on link "2" at bounding box center [775, 667] width 26 height 28
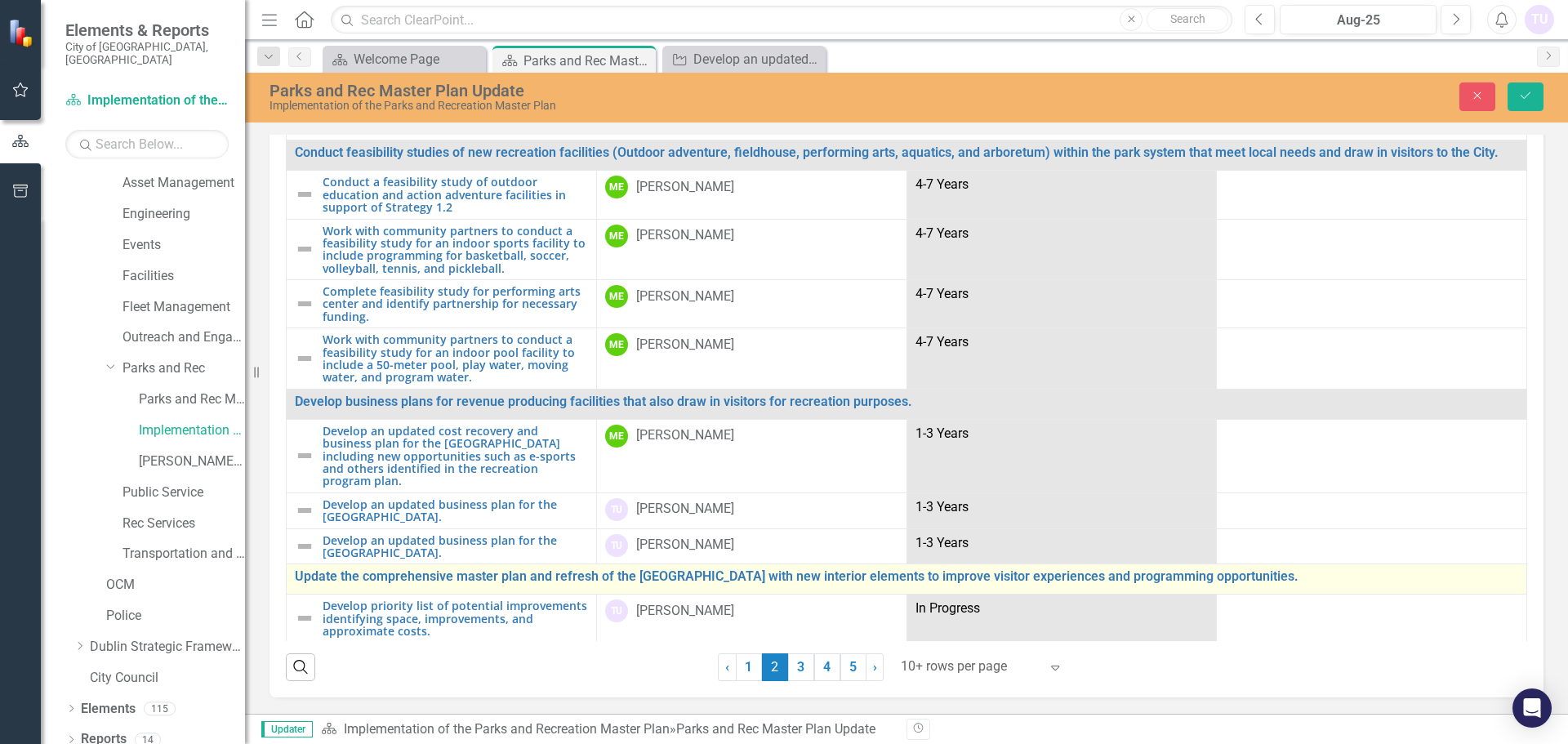
scroll to position [225, 0]
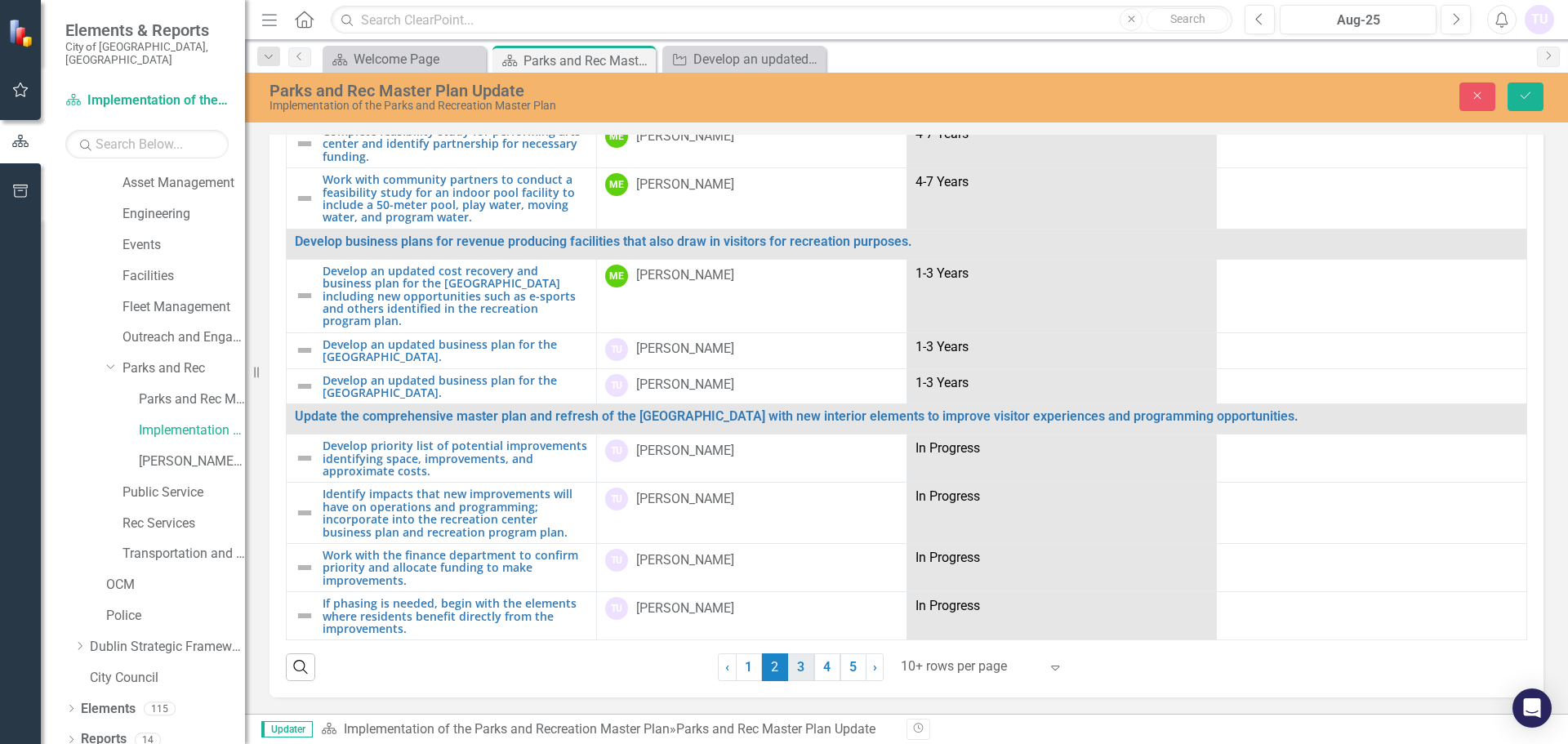
click at [796, 668] on link "3" at bounding box center [801, 667] width 26 height 28
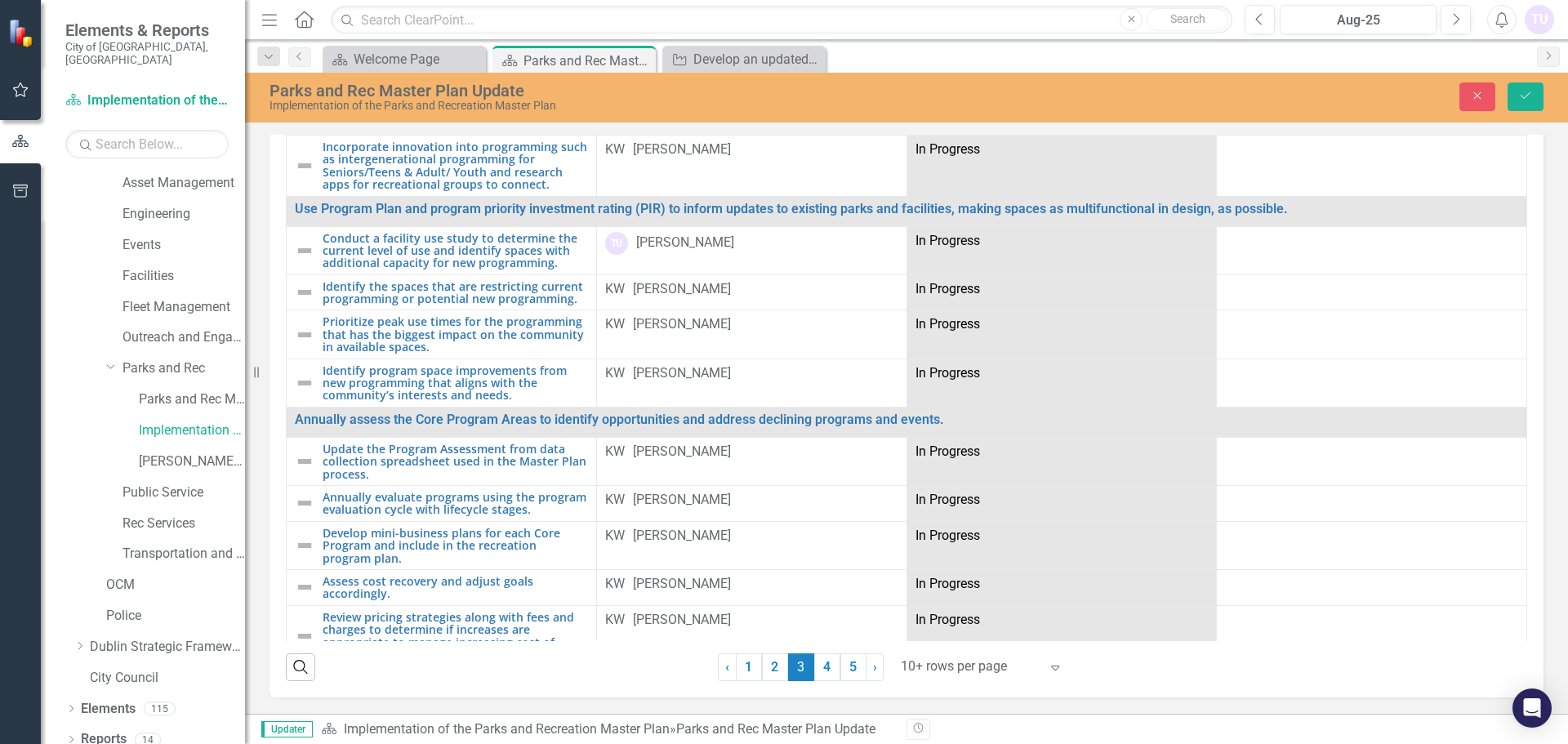
scroll to position [559, 0]
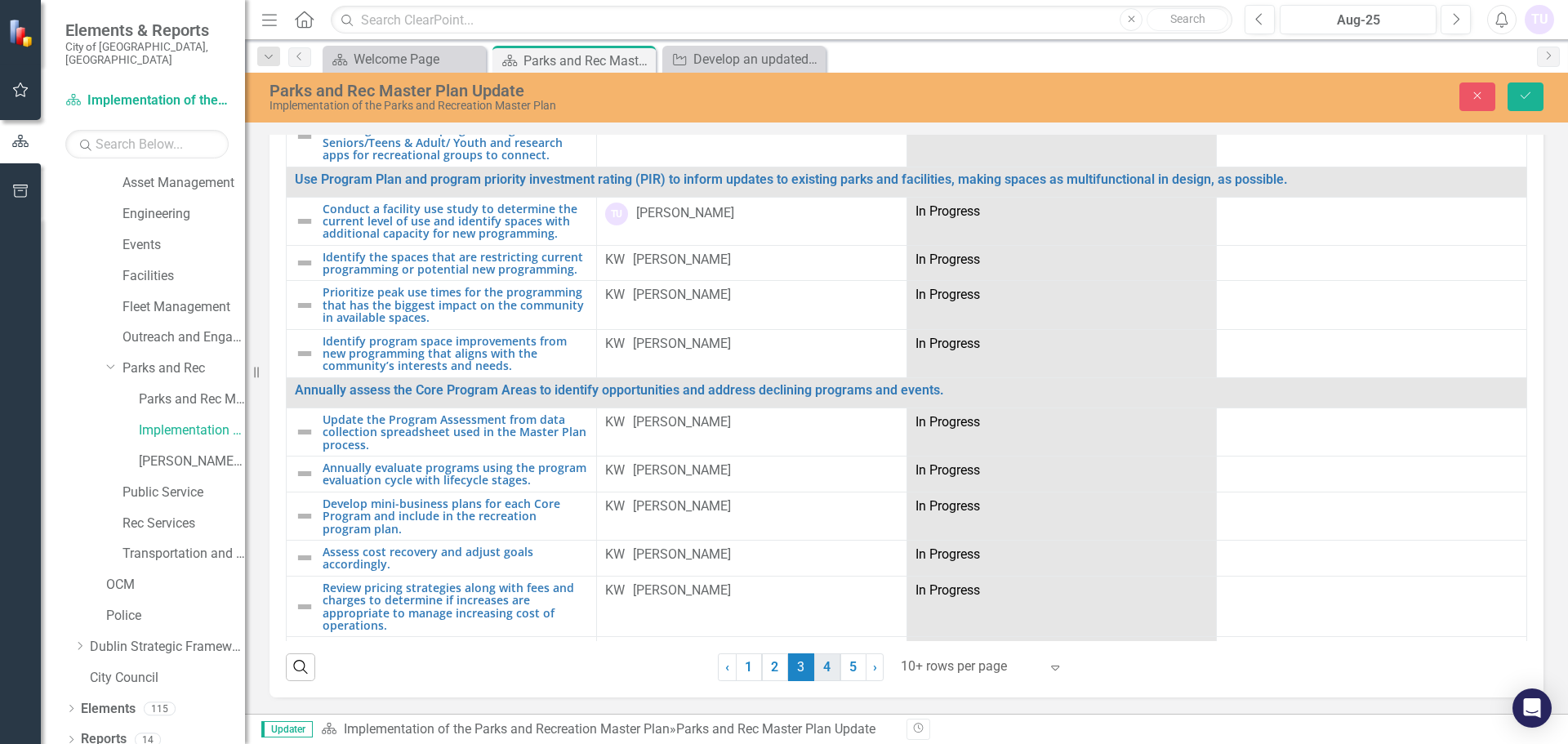
click at [821, 673] on link "4" at bounding box center [827, 667] width 26 height 28
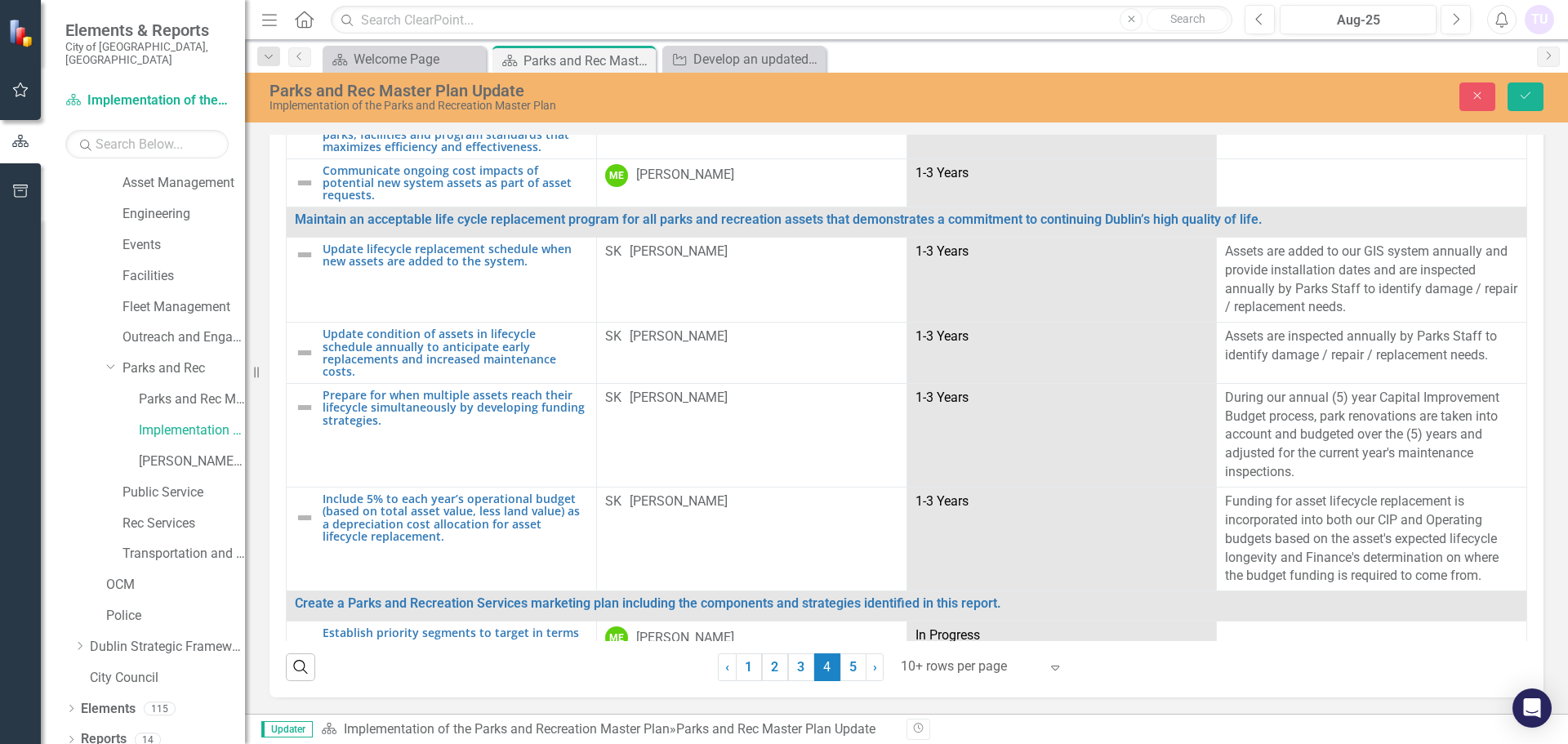
scroll to position [1447, 0]
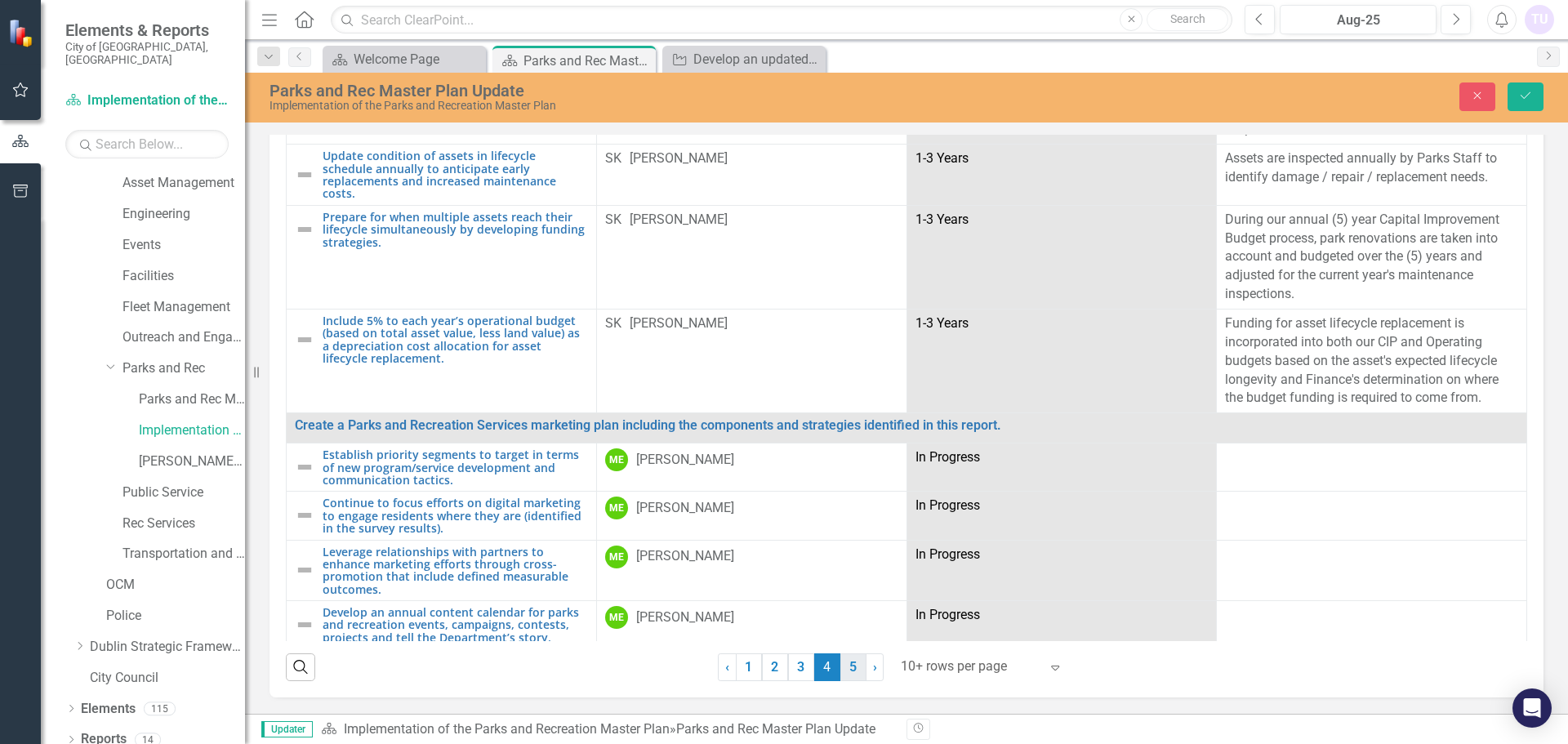
click at [848, 667] on link "5" at bounding box center [853, 667] width 26 height 28
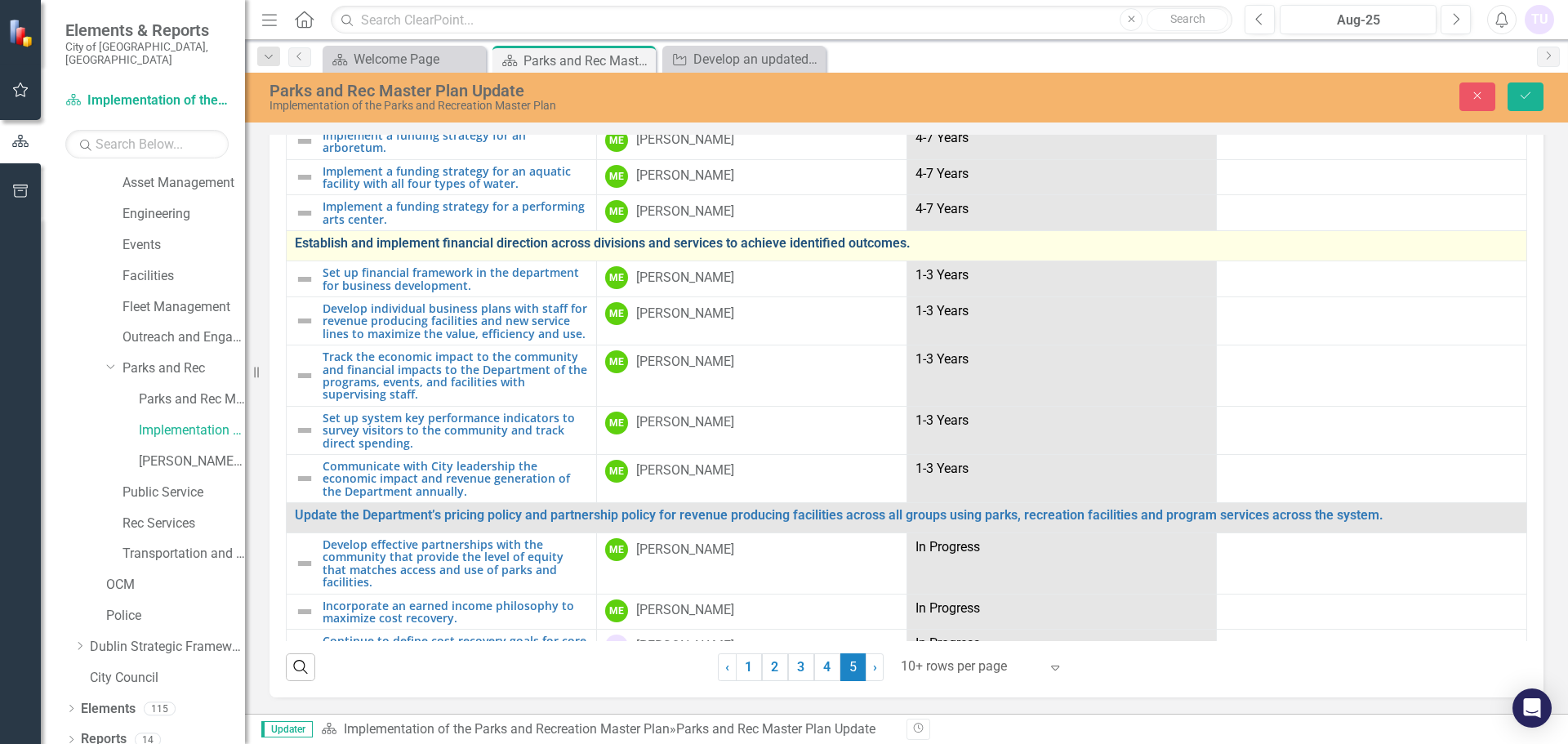
scroll to position [559, 0]
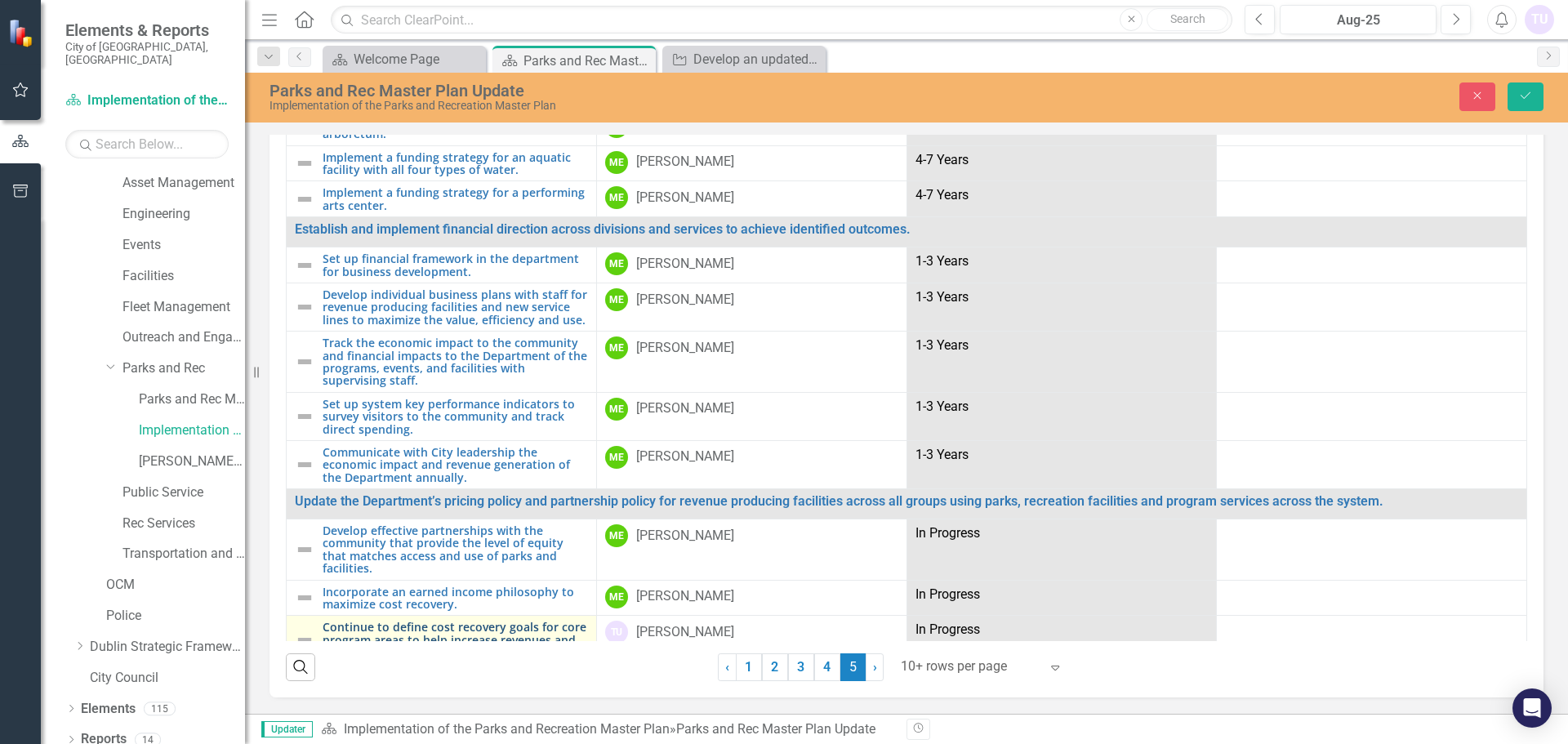
click at [417, 621] on link "Continue to define cost recovery goals for core program areas to help increase …" at bounding box center [456, 639] width 266 height 37
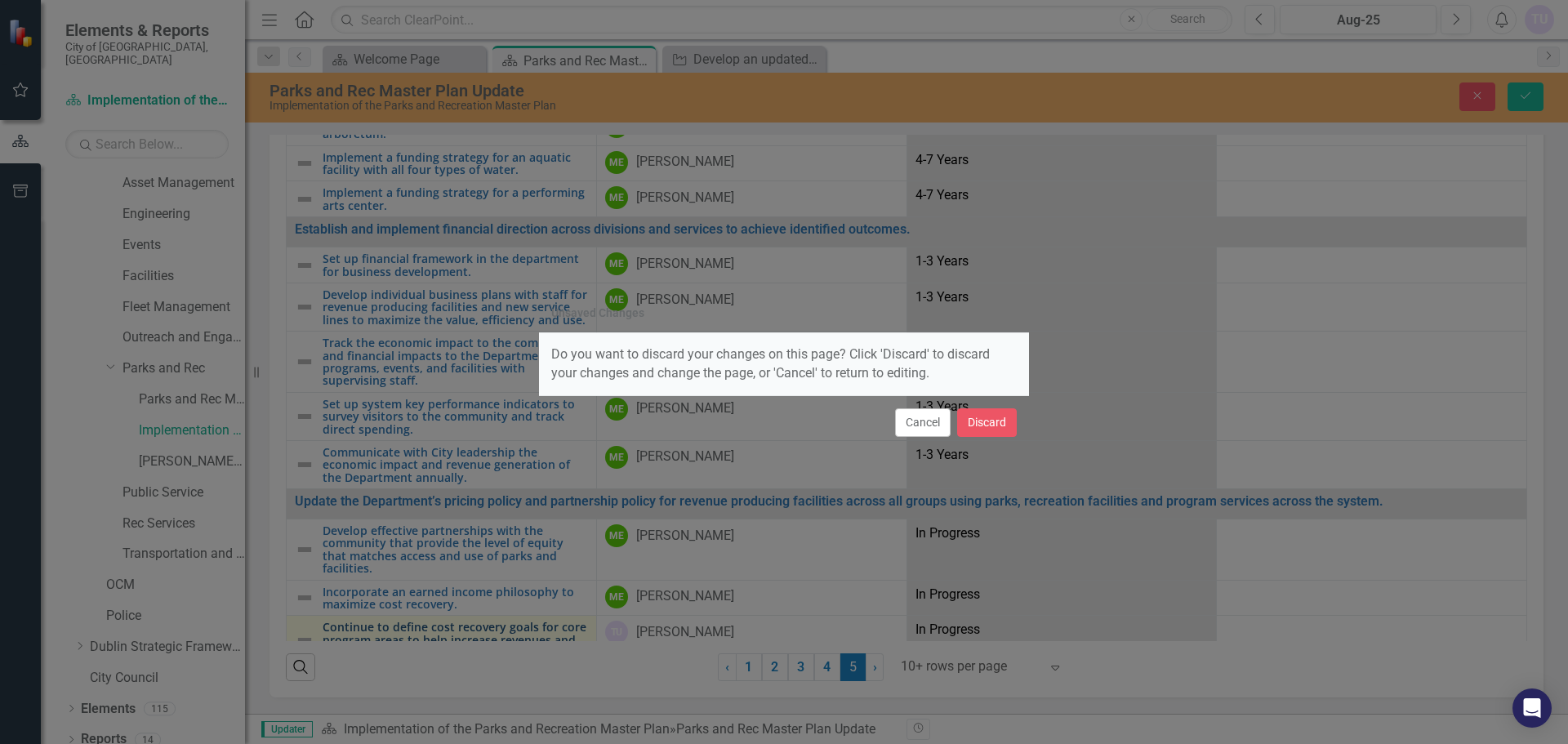
click at [417, 562] on div "Unsaved Changes Do you want to discard your changes on this page? Click 'Discar…" at bounding box center [784, 372] width 1568 height 744
click at [947, 424] on button "Cancel" at bounding box center [923, 422] width 55 height 29
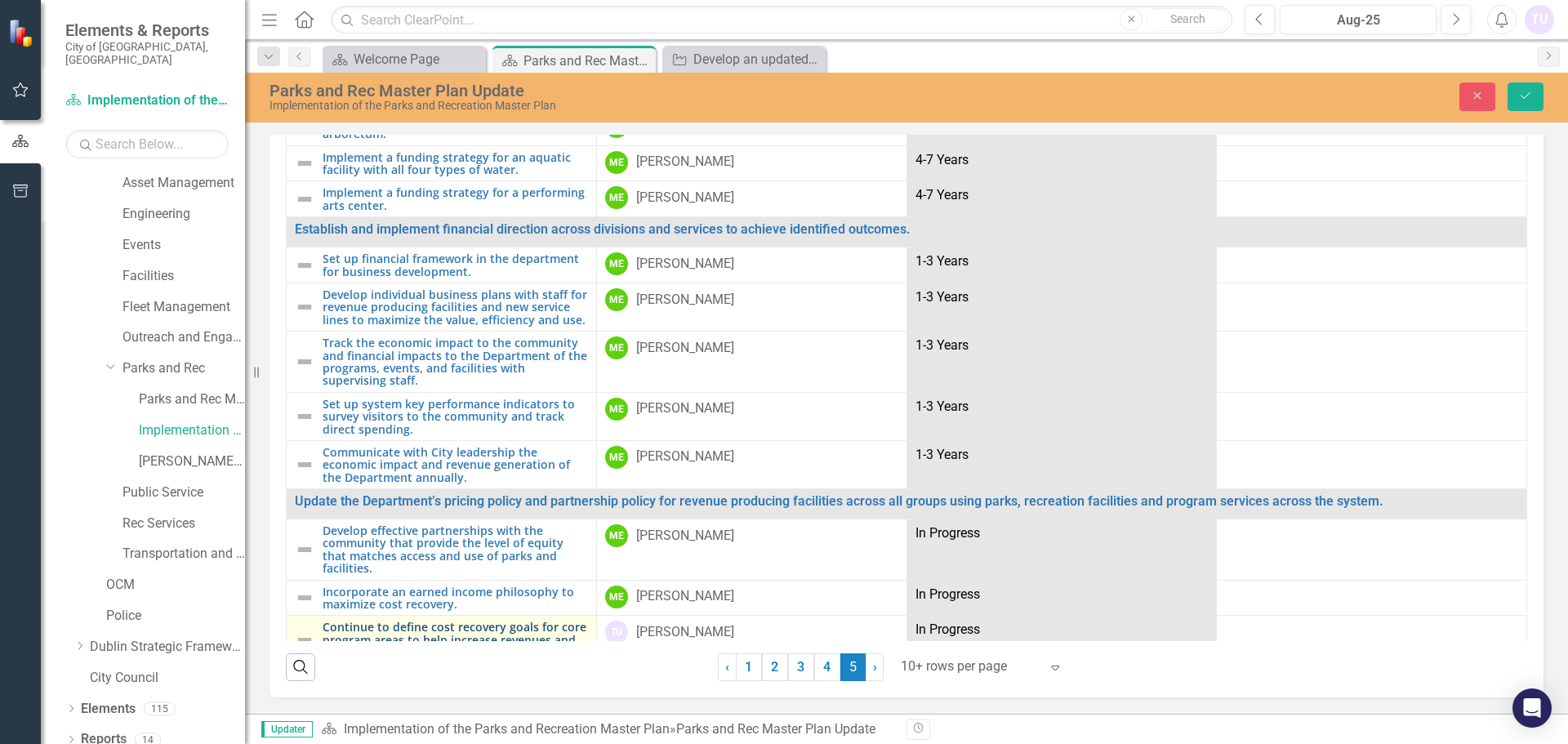
click at [405, 621] on link "Continue to define cost recovery goals for core program areas to help increase …" at bounding box center [456, 639] width 266 height 37
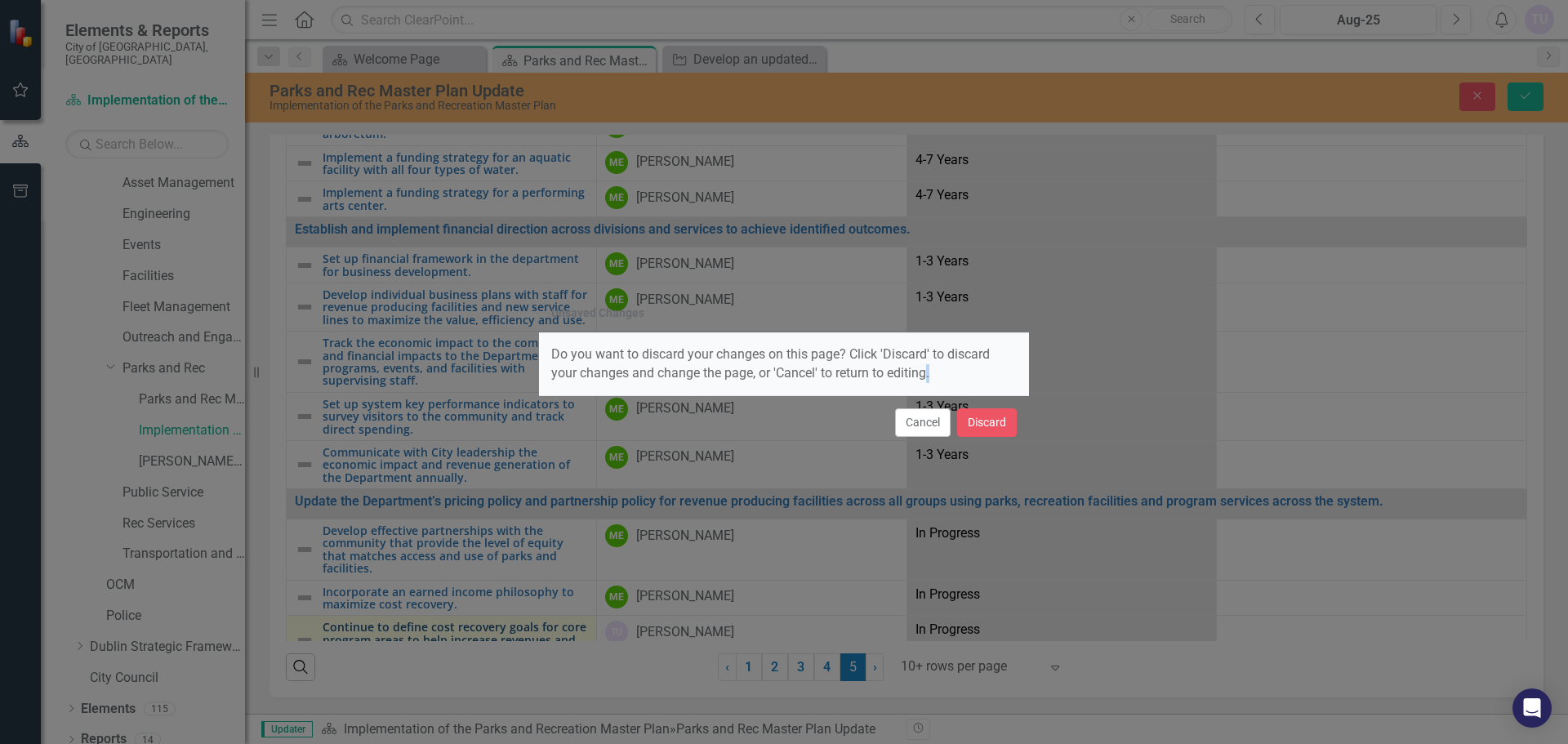
click at [405, 565] on div "Unsaved Changes Do you want to discard your changes on this page? Click 'Discar…" at bounding box center [784, 372] width 1568 height 744
click at [985, 414] on button "Discard" at bounding box center [987, 422] width 59 height 29
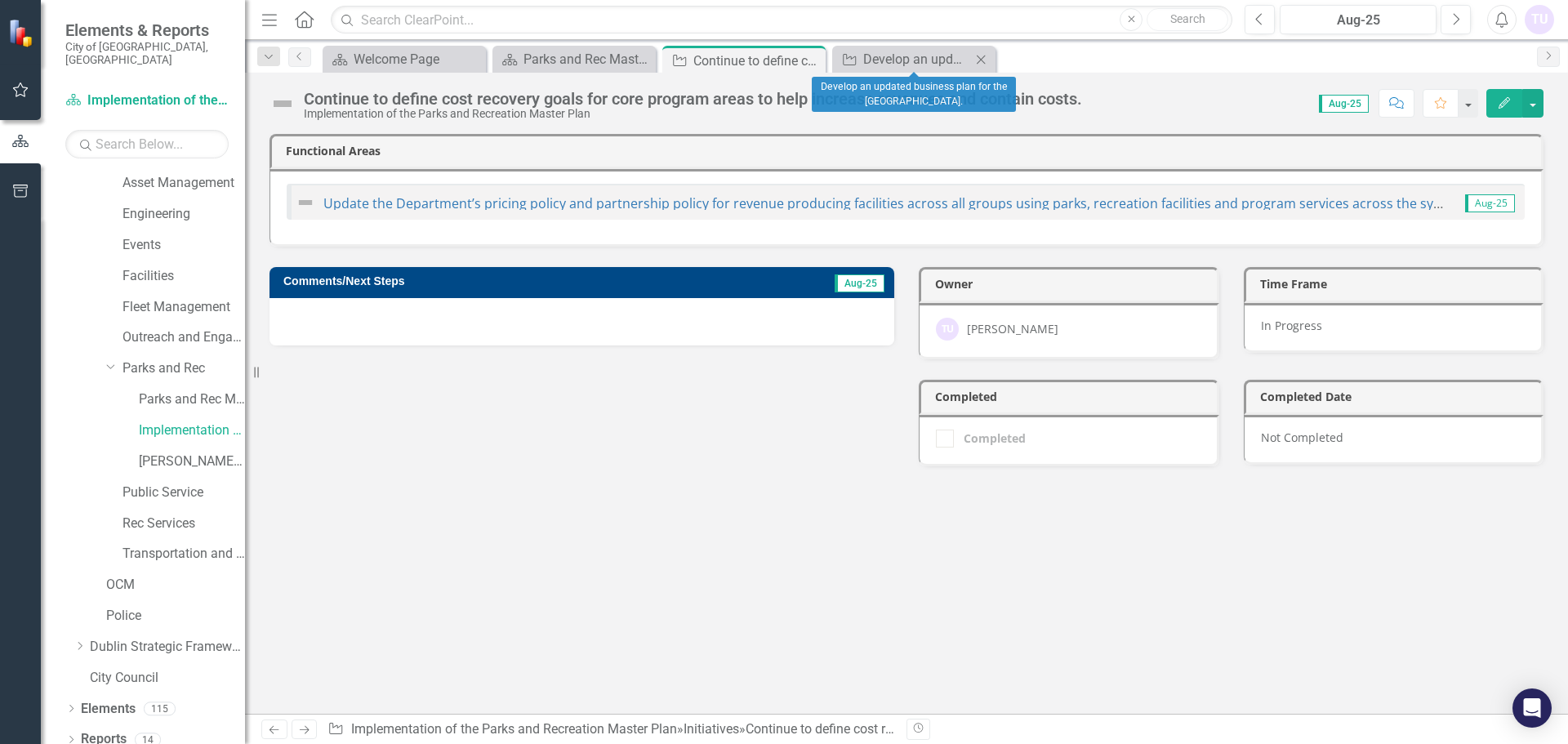
click at [985, 59] on icon "Close" at bounding box center [980, 60] width 16 height 13
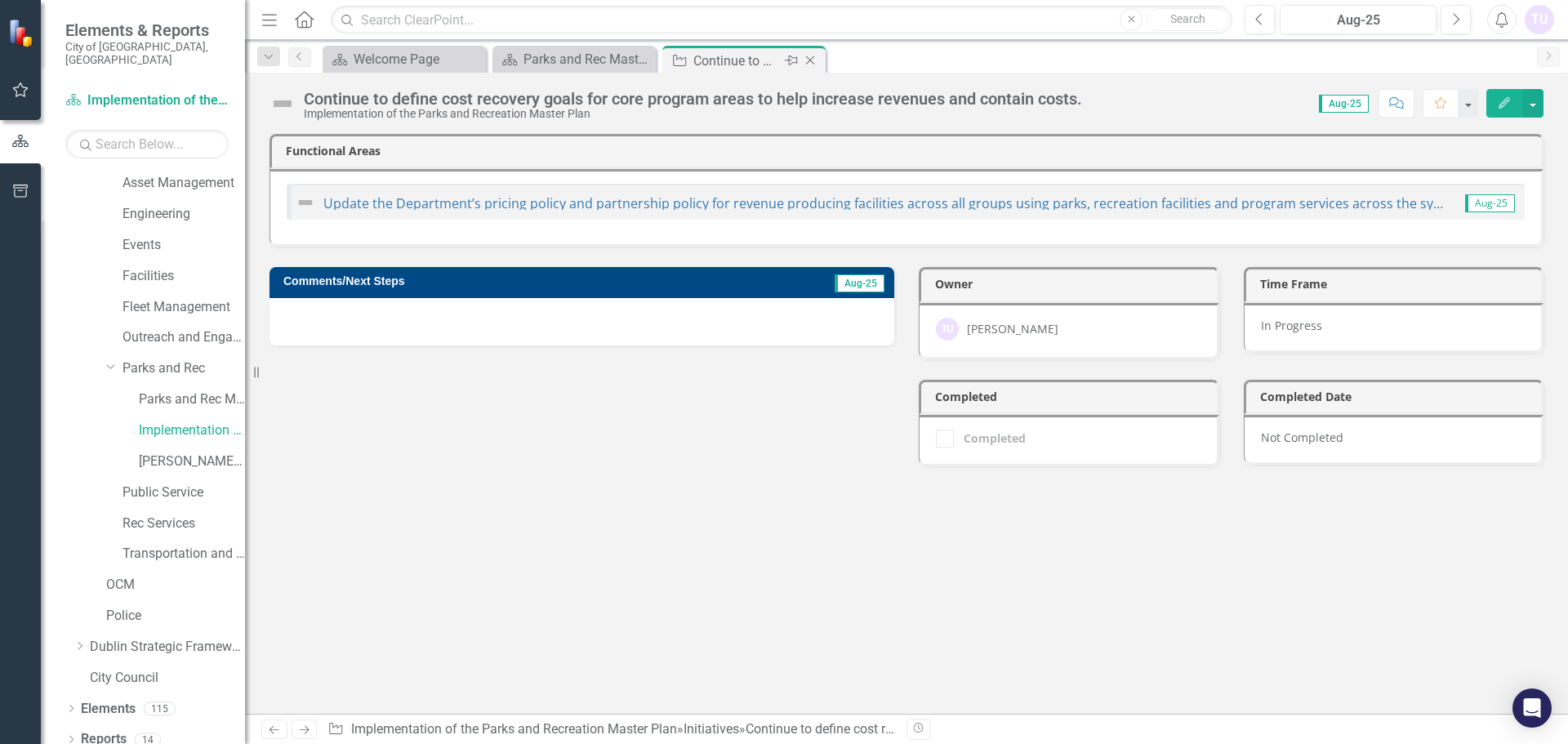
click at [814, 58] on icon "Close" at bounding box center [810, 60] width 16 height 13
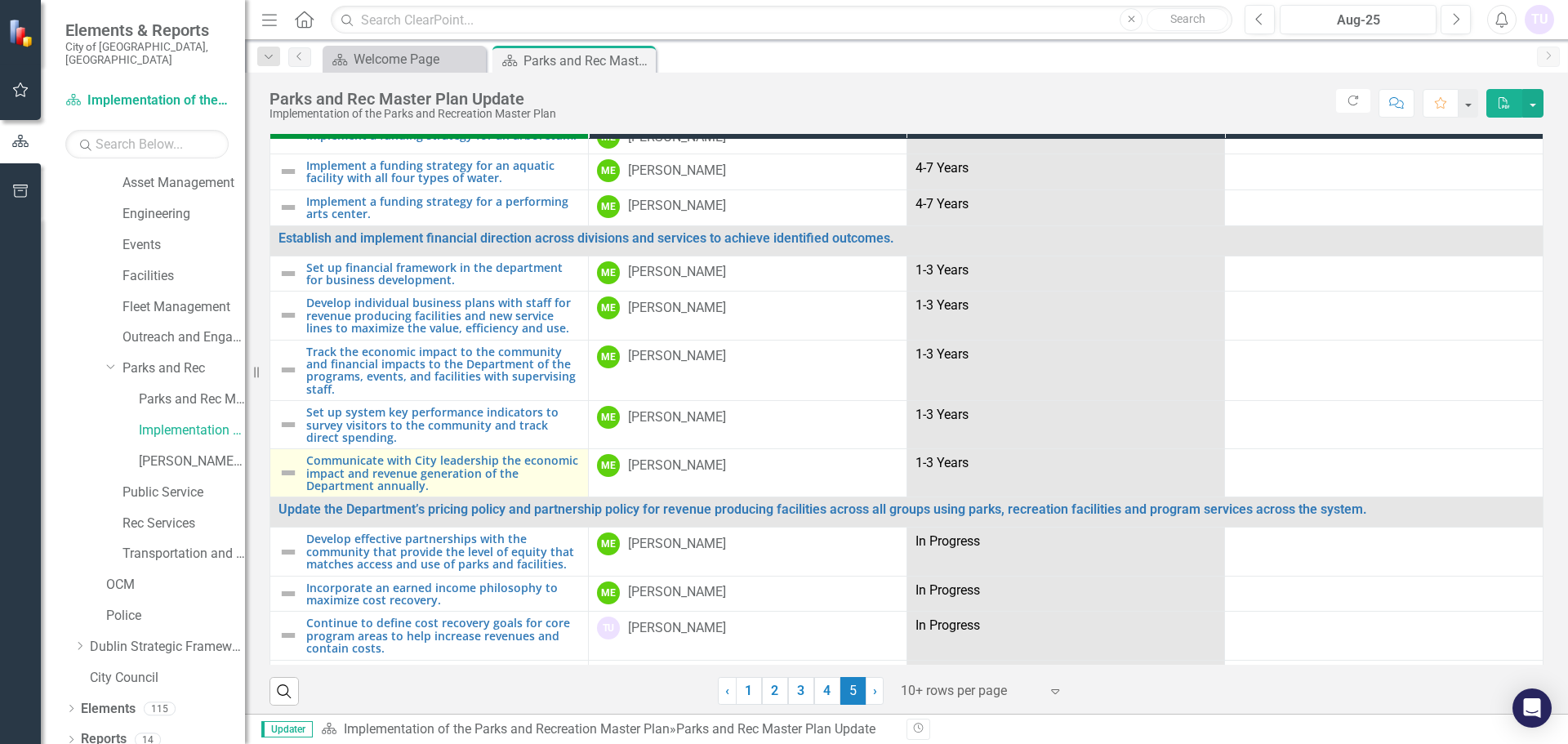
scroll to position [35, 0]
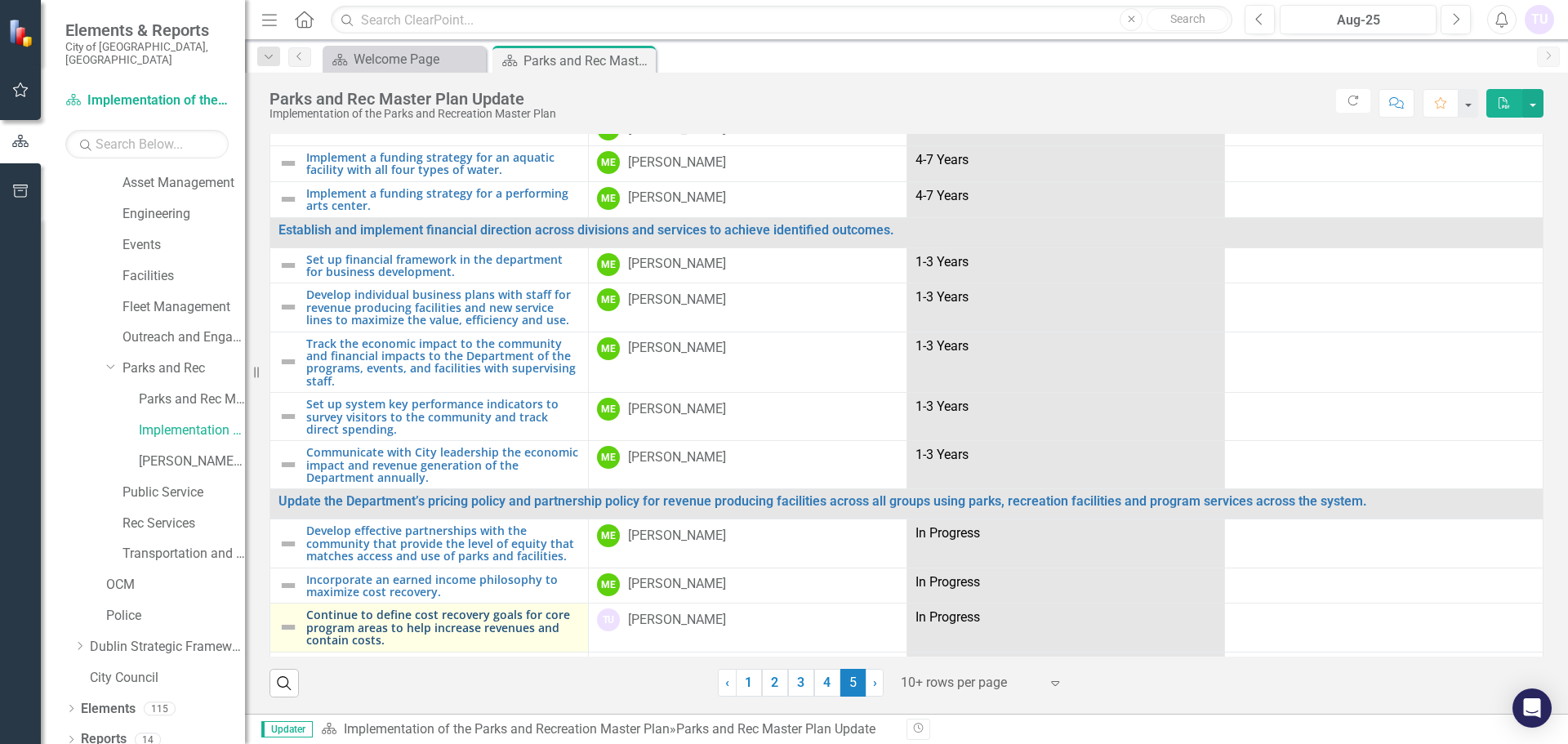
click at [386, 608] on link "Continue to define cost recovery goals for core program areas to help increase …" at bounding box center [443, 627] width 273 height 37
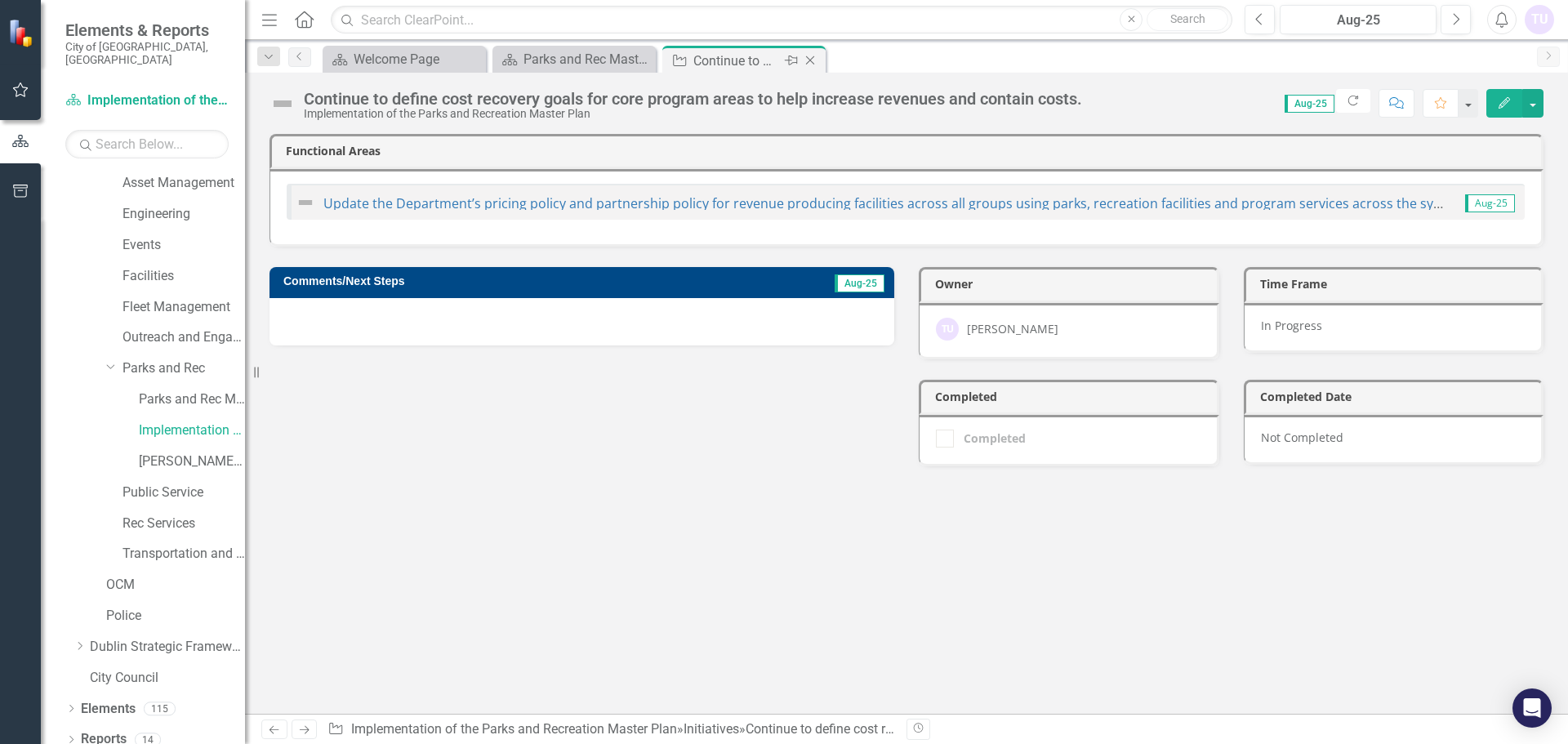
click at [810, 59] on icon "Close" at bounding box center [810, 60] width 16 height 13
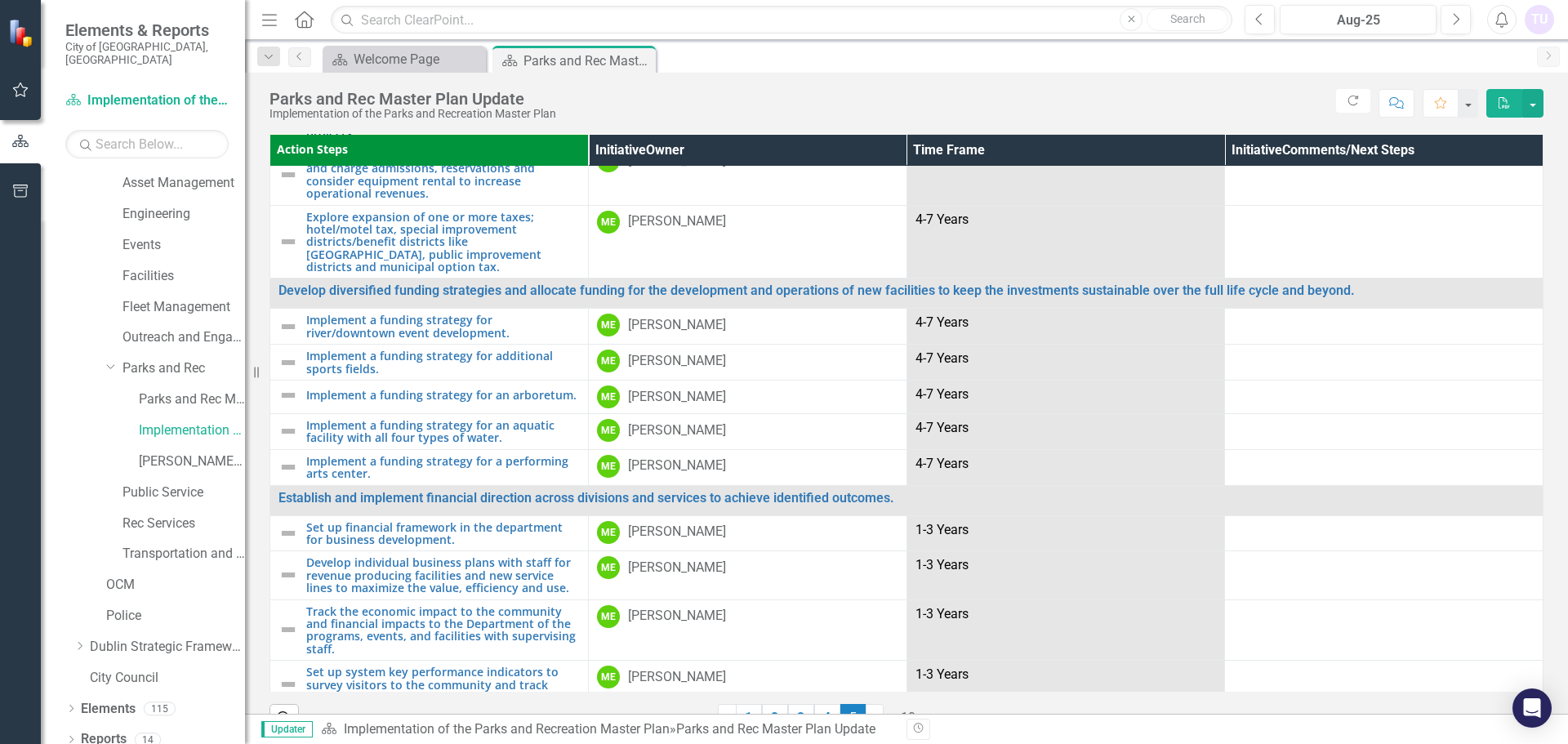
scroll to position [560, 0]
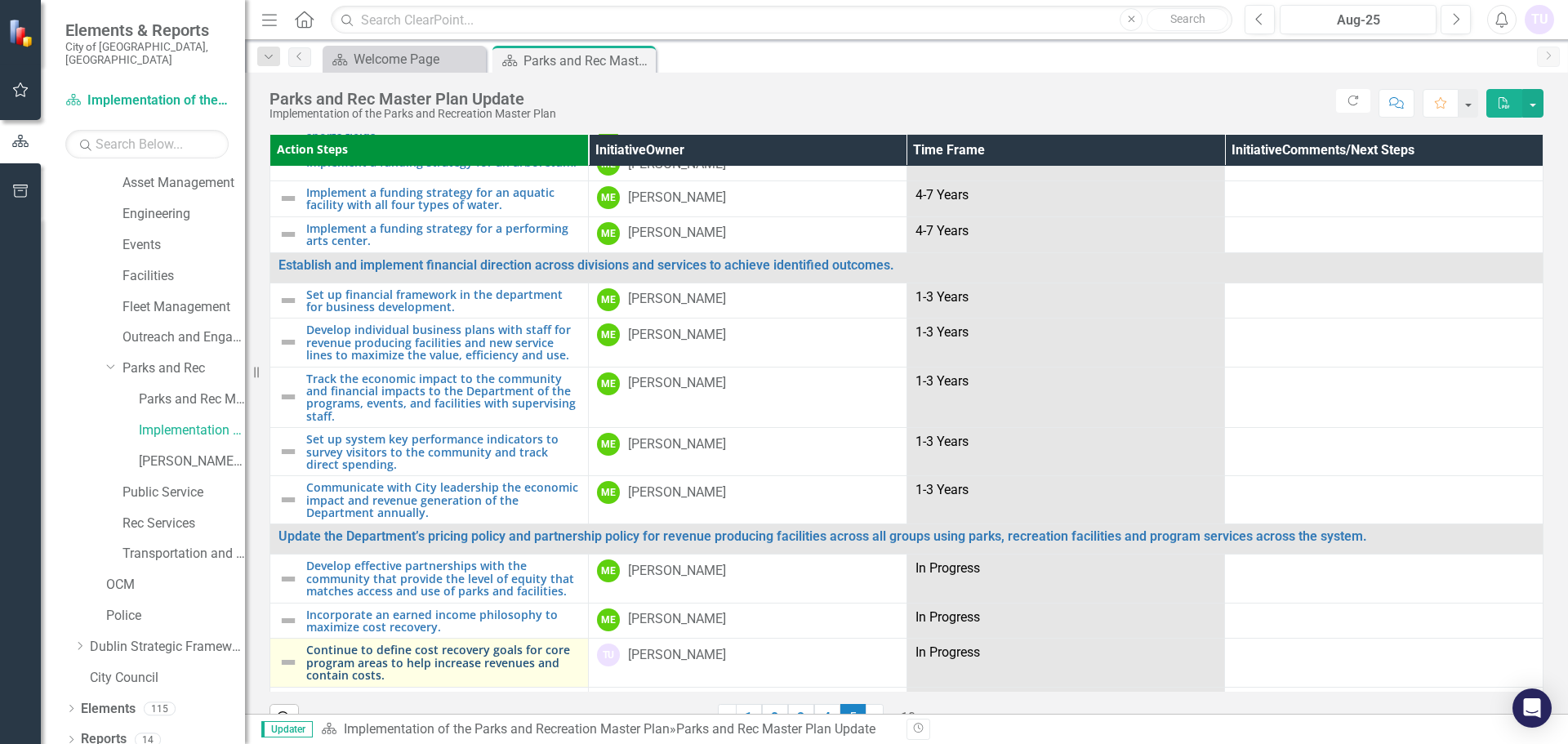
click at [390, 644] on link "Continue to define cost recovery goals for core program areas to help increase …" at bounding box center [443, 662] width 273 height 37
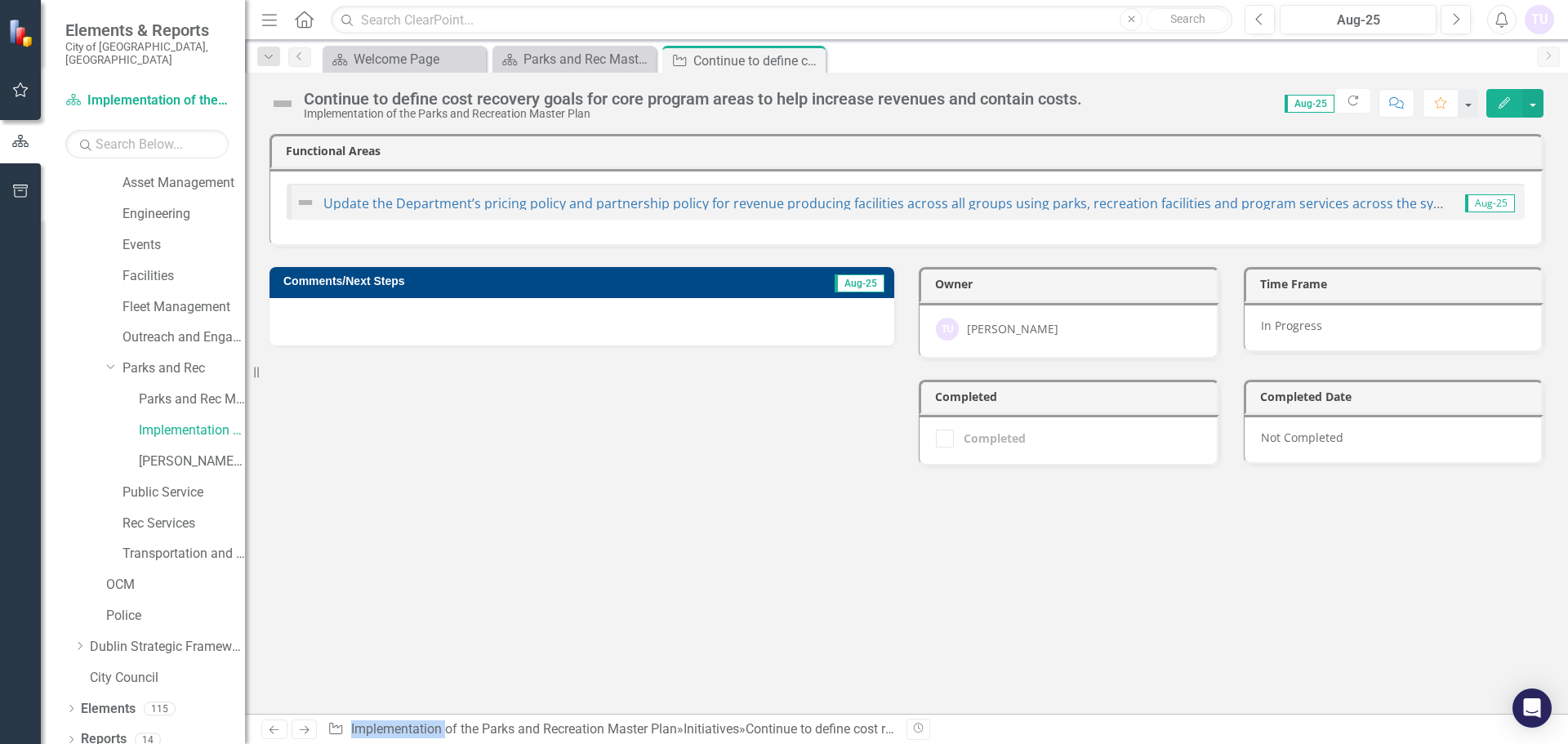
click at [382, 280] on h3 "Comments/Next Steps" at bounding box center [495, 281] width 423 height 12
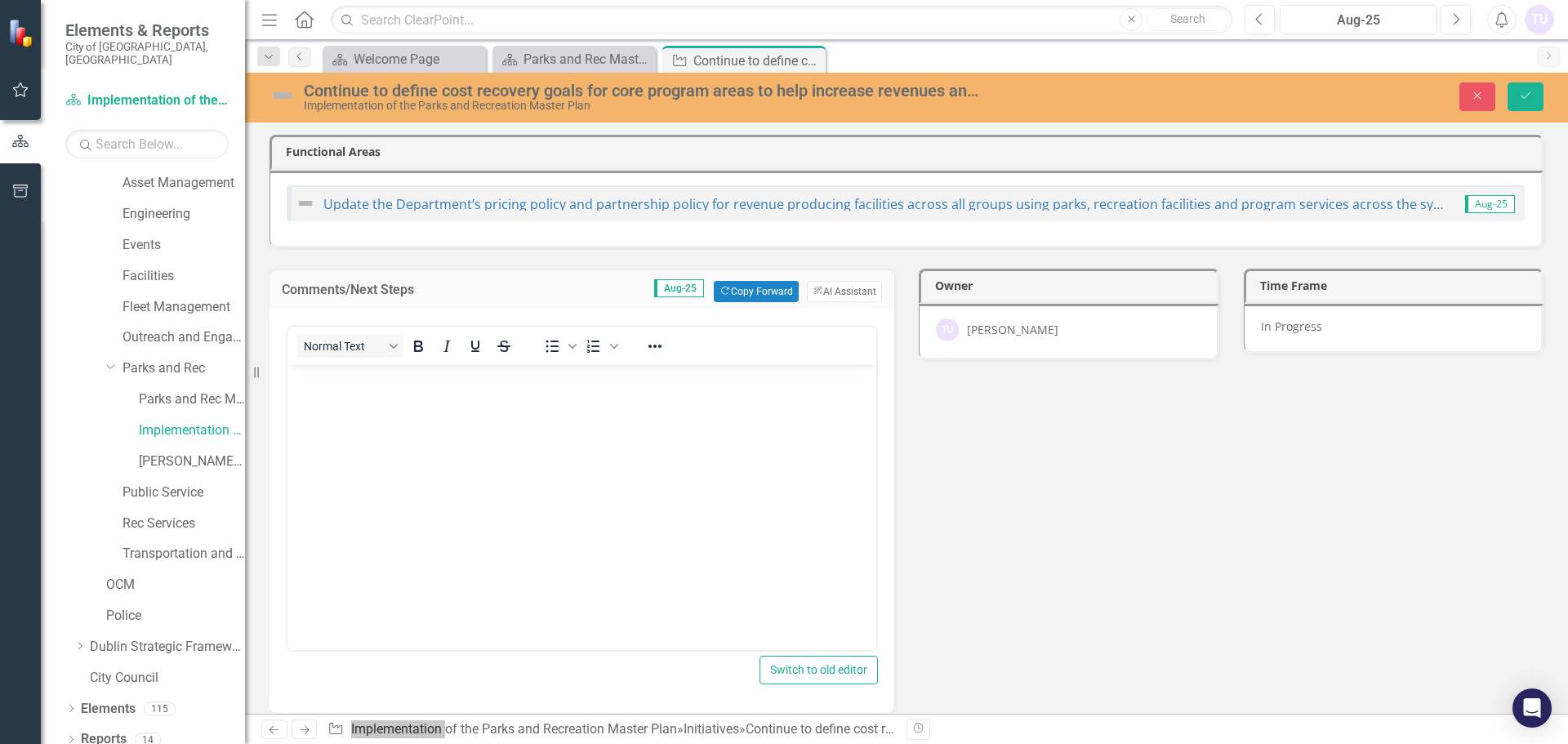
click at [426, 376] on p "Rich Text Area. Press ALT-0 for help." at bounding box center [582, 378] width 581 height 20
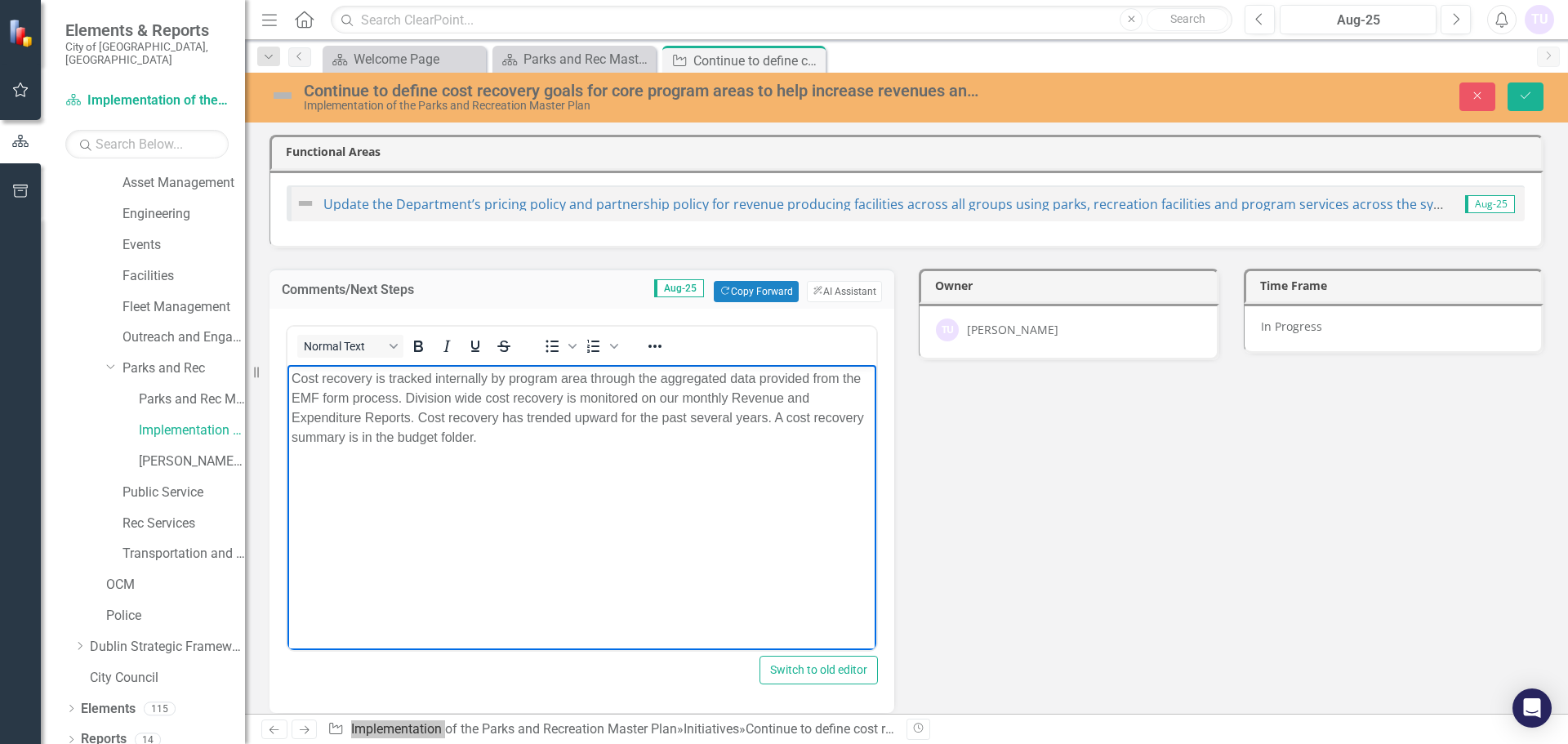
click at [293, 377] on p "Cost recovery is tracked internally by program area through the aggregated data…" at bounding box center [582, 408] width 581 height 78
click at [795, 376] on p "This is an ongoing, annual process. Cost recovery is tracked internally by prog…" at bounding box center [582, 408] width 581 height 78
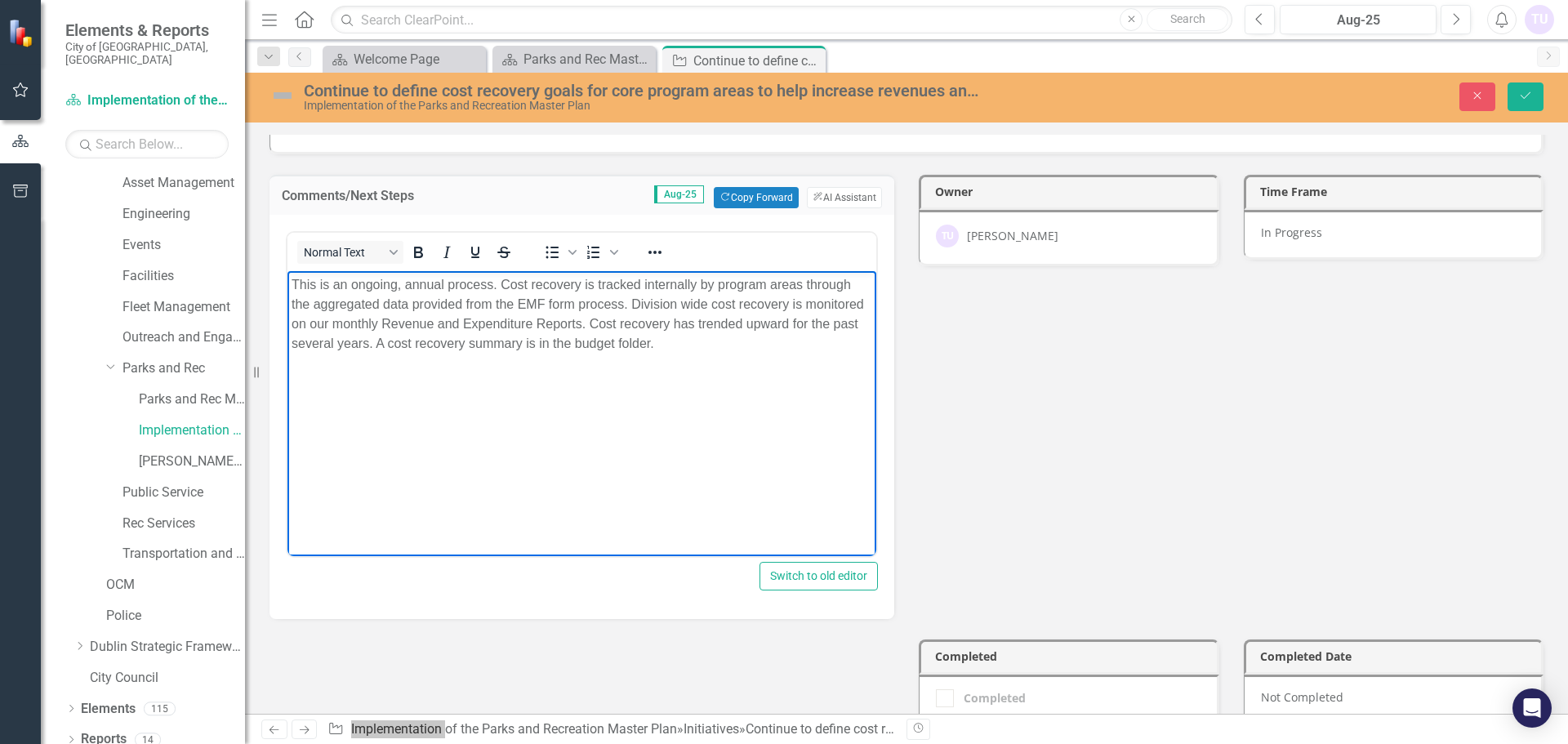
scroll to position [122, 0]
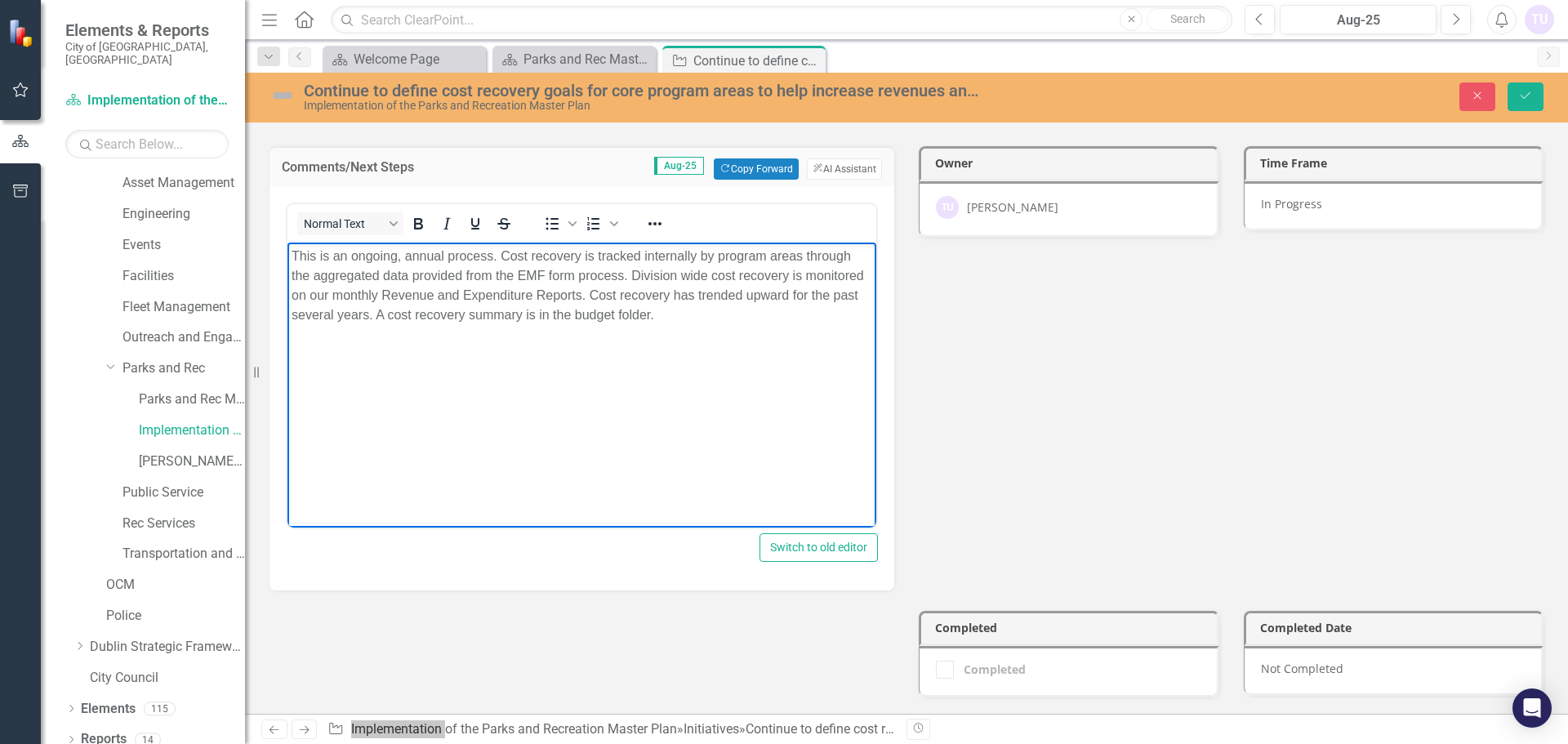
click at [686, 322] on p "This is an ongoing, annual process. Cost recovery is tracked internally by prog…" at bounding box center [582, 285] width 581 height 78
click at [1532, 95] on icon "Save" at bounding box center [1525, 96] width 14 height 11
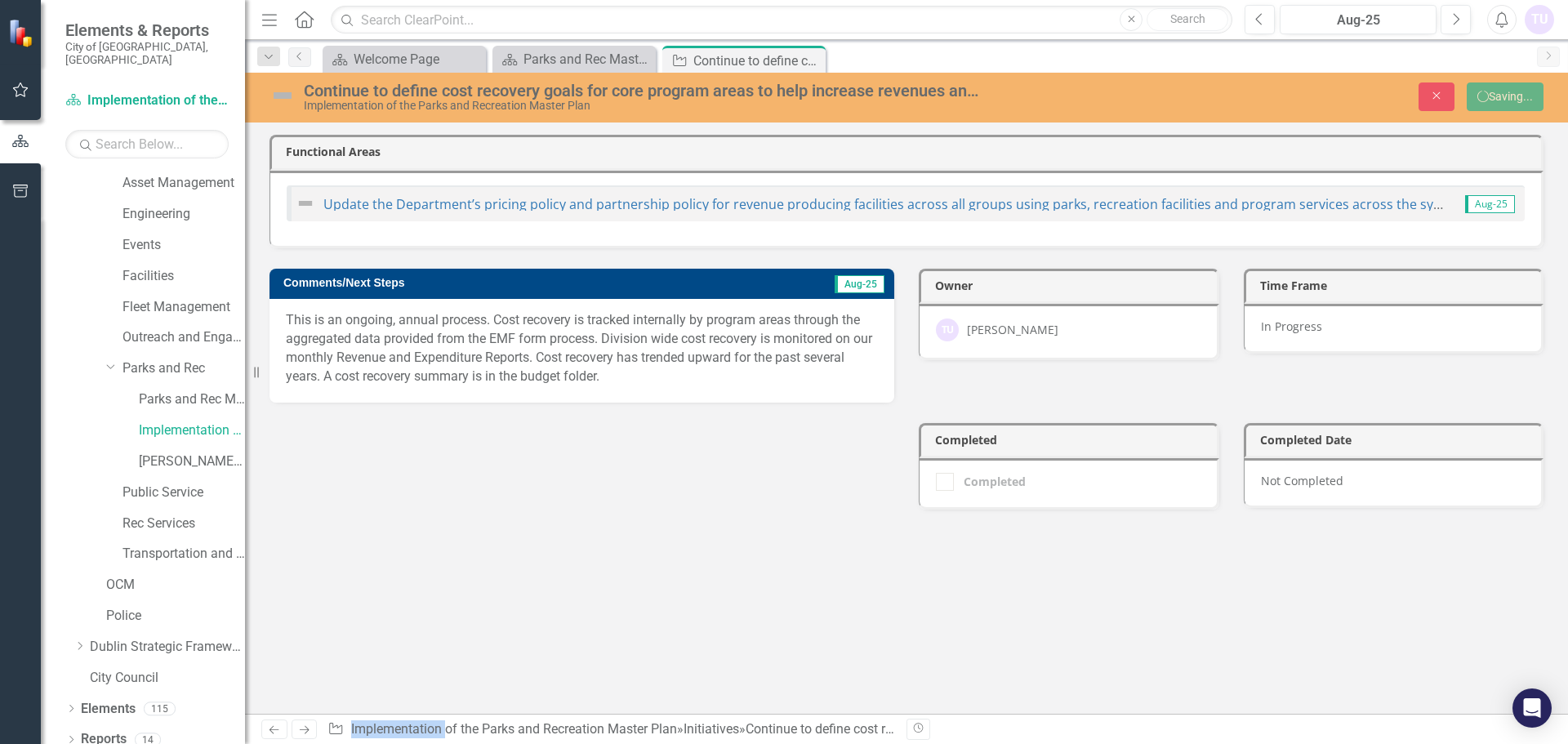
scroll to position [0, 0]
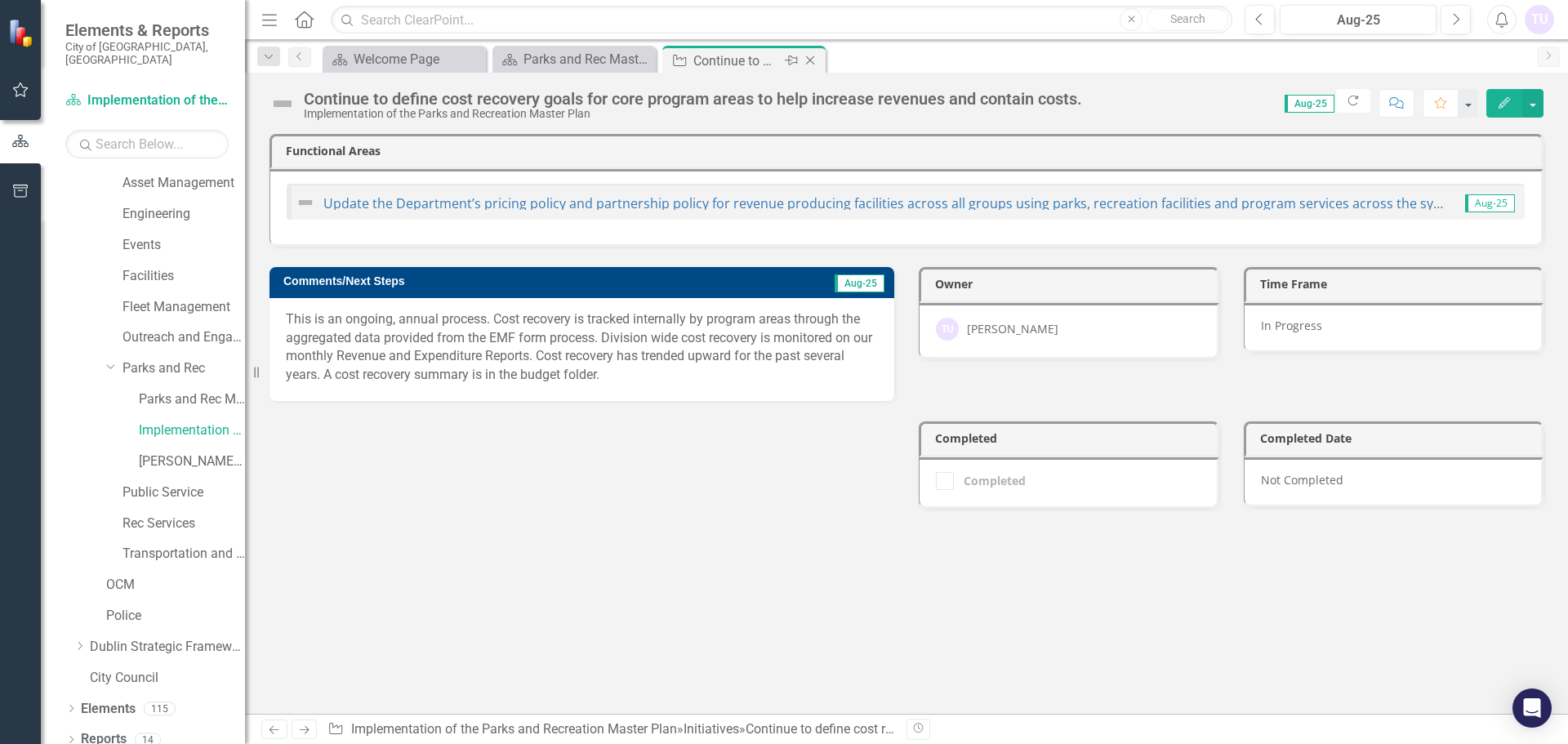
click at [812, 62] on icon at bounding box center [810, 60] width 9 height 9
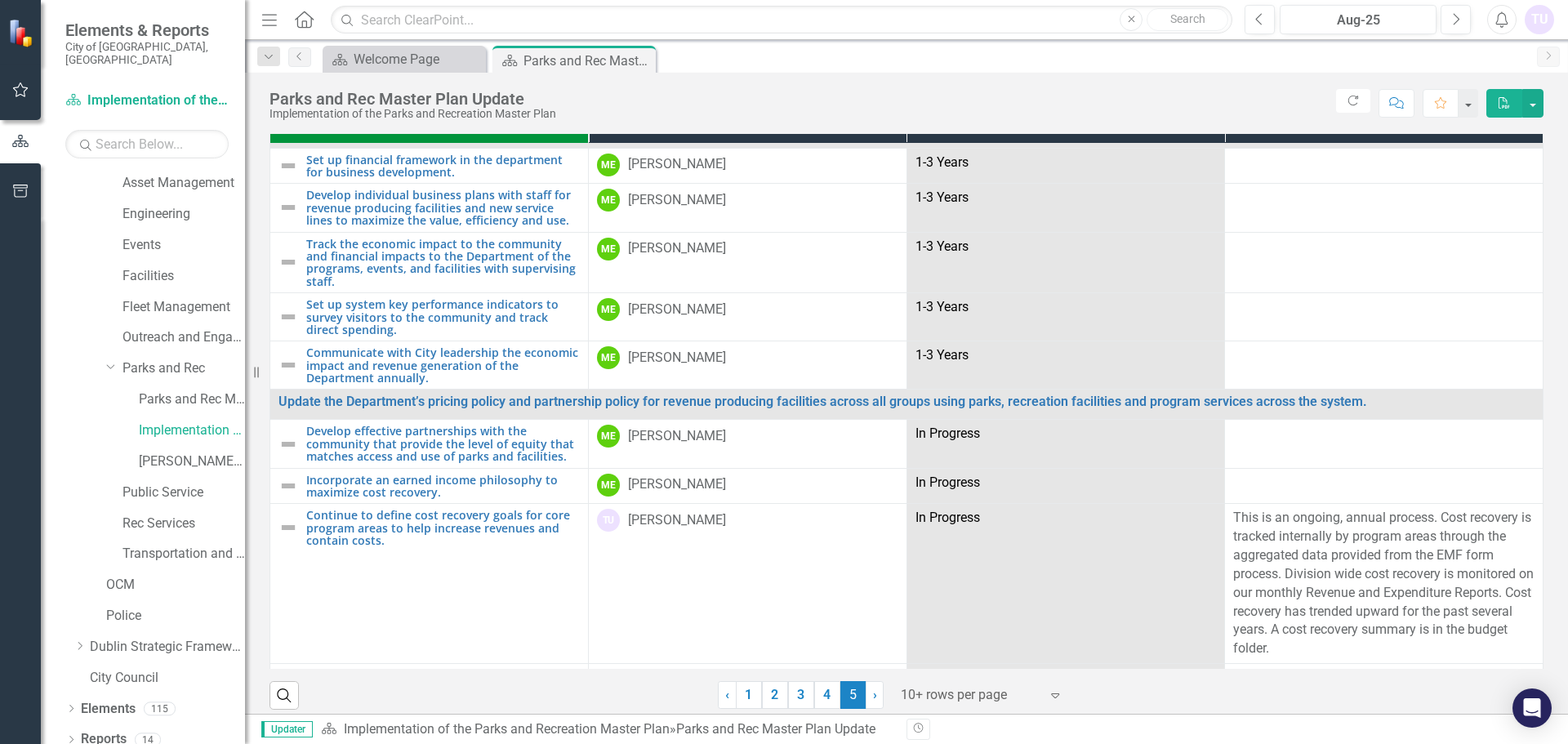
scroll to position [35, 0]
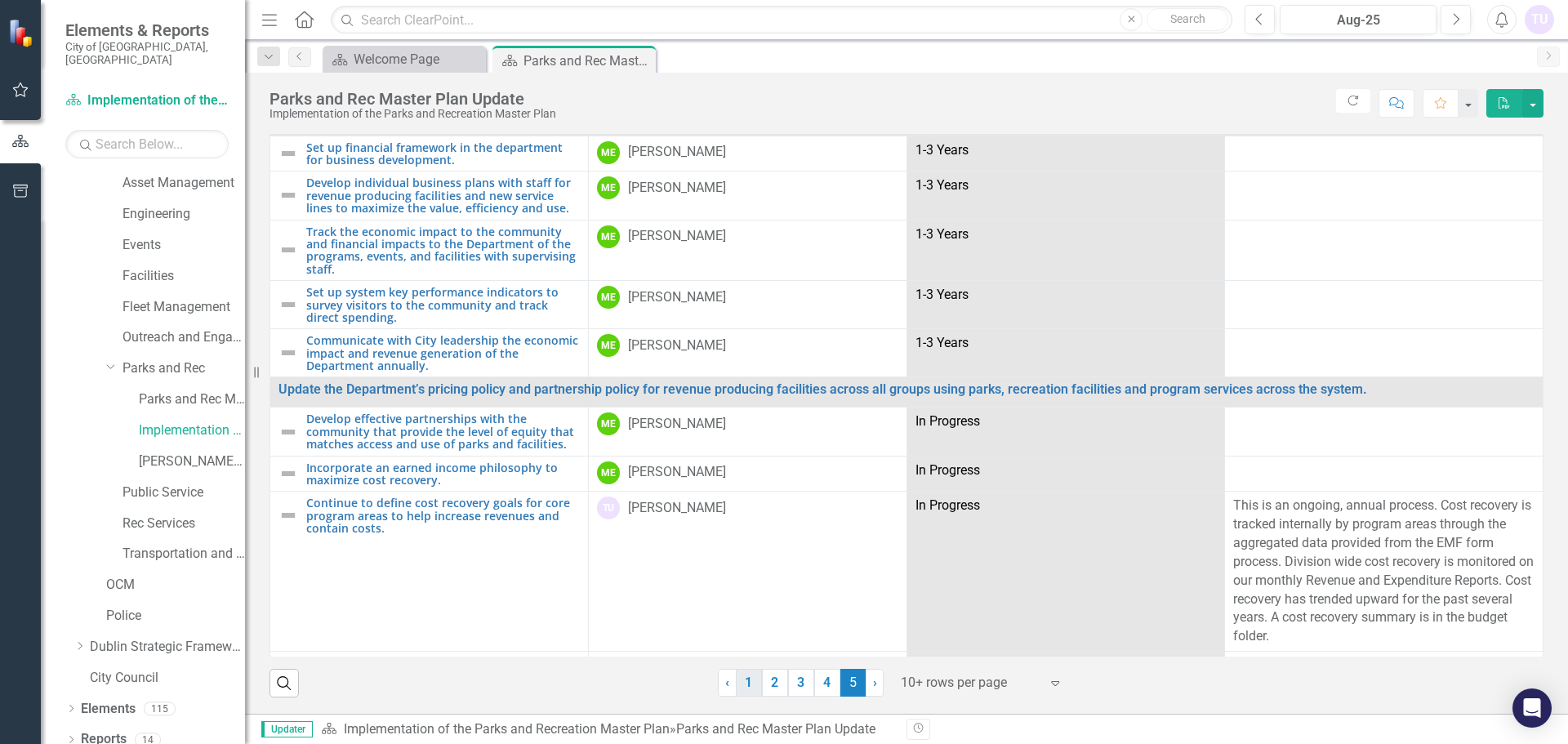
click at [747, 688] on link "1" at bounding box center [748, 682] width 26 height 28
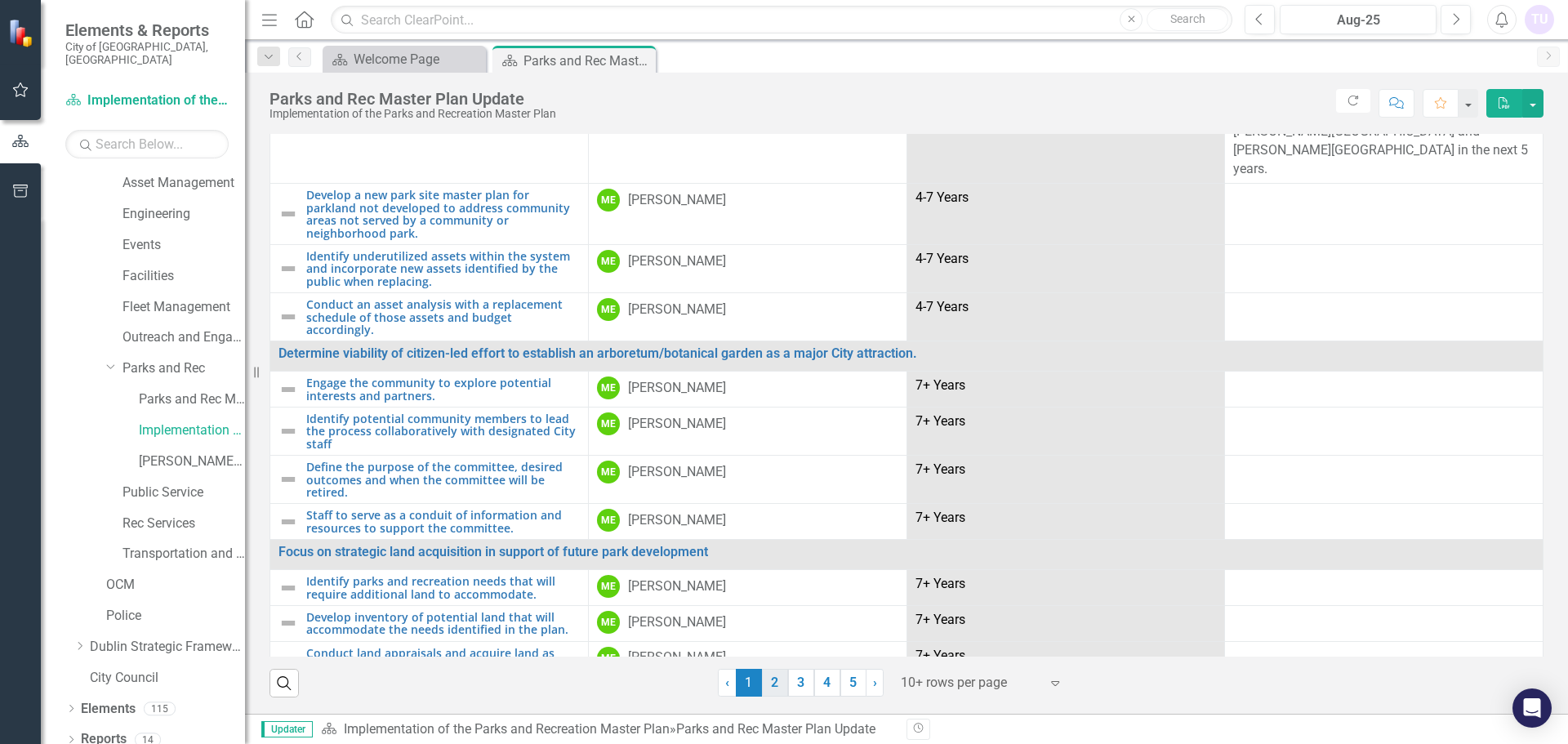
click at [767, 679] on link "2" at bounding box center [775, 682] width 26 height 28
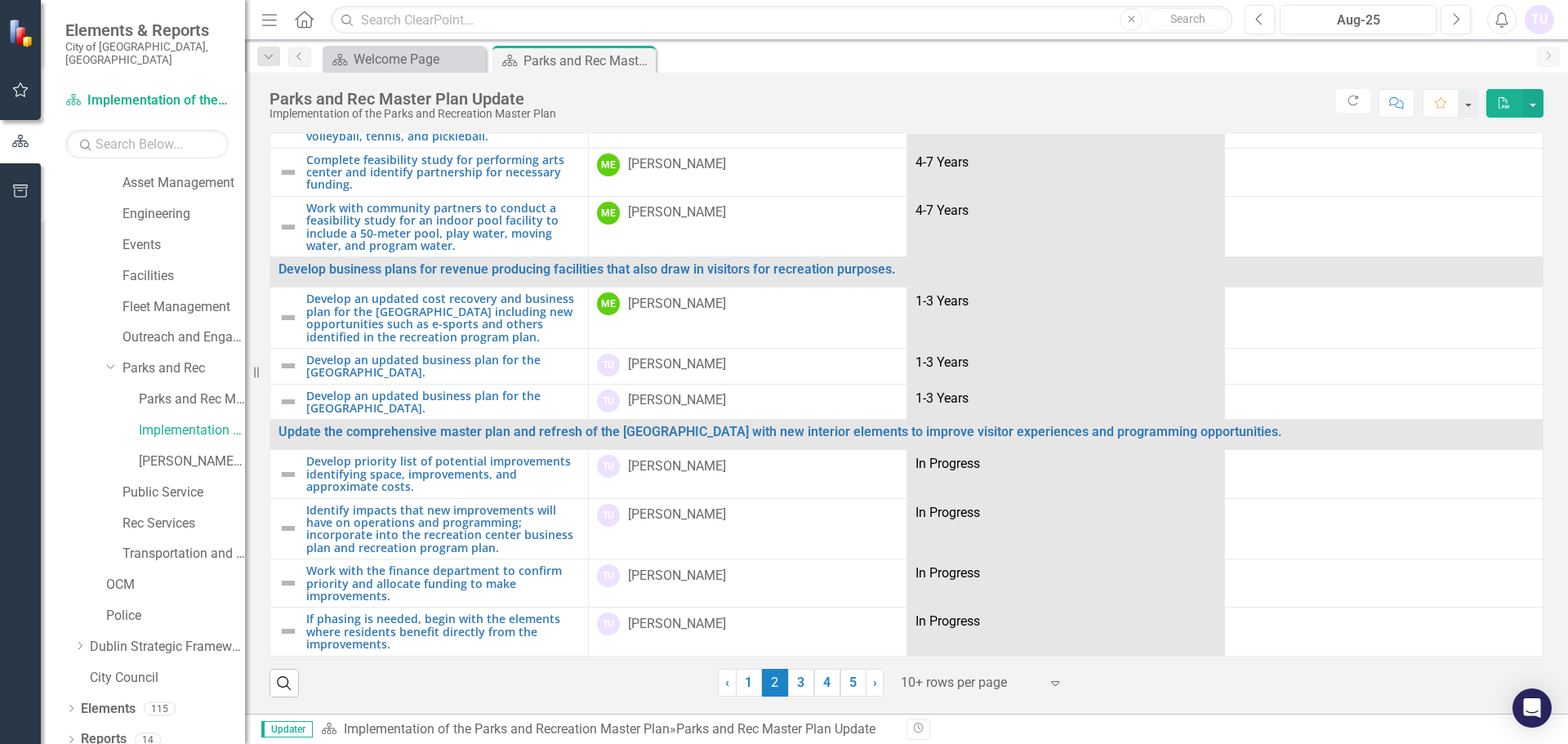
scroll to position [214, 0]
click at [405, 366] on link "Develop an updated business plan for the [GEOGRAPHIC_DATA]." at bounding box center [443, 366] width 273 height 26
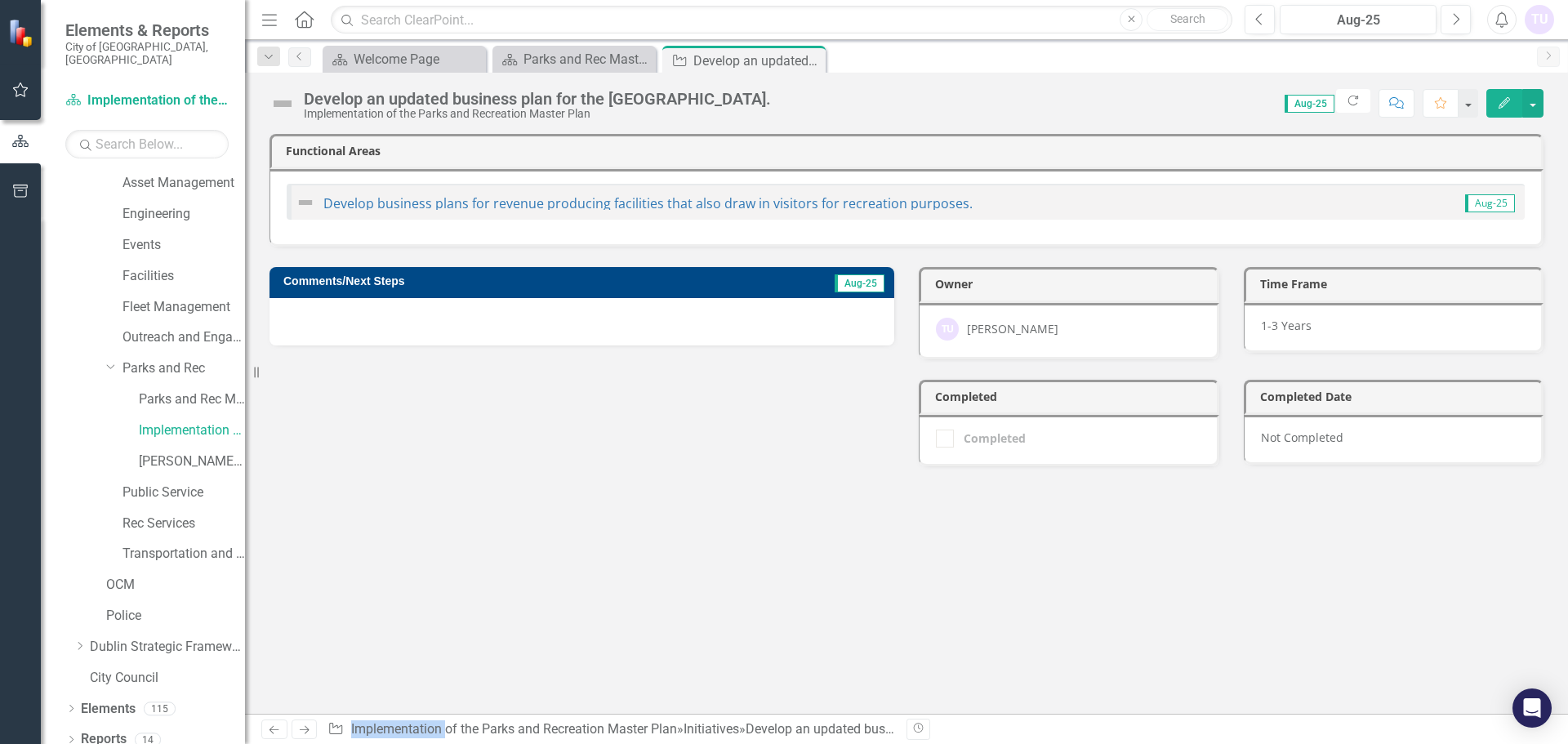
click at [448, 281] on h3 "Comments/Next Steps" at bounding box center [495, 281] width 423 height 12
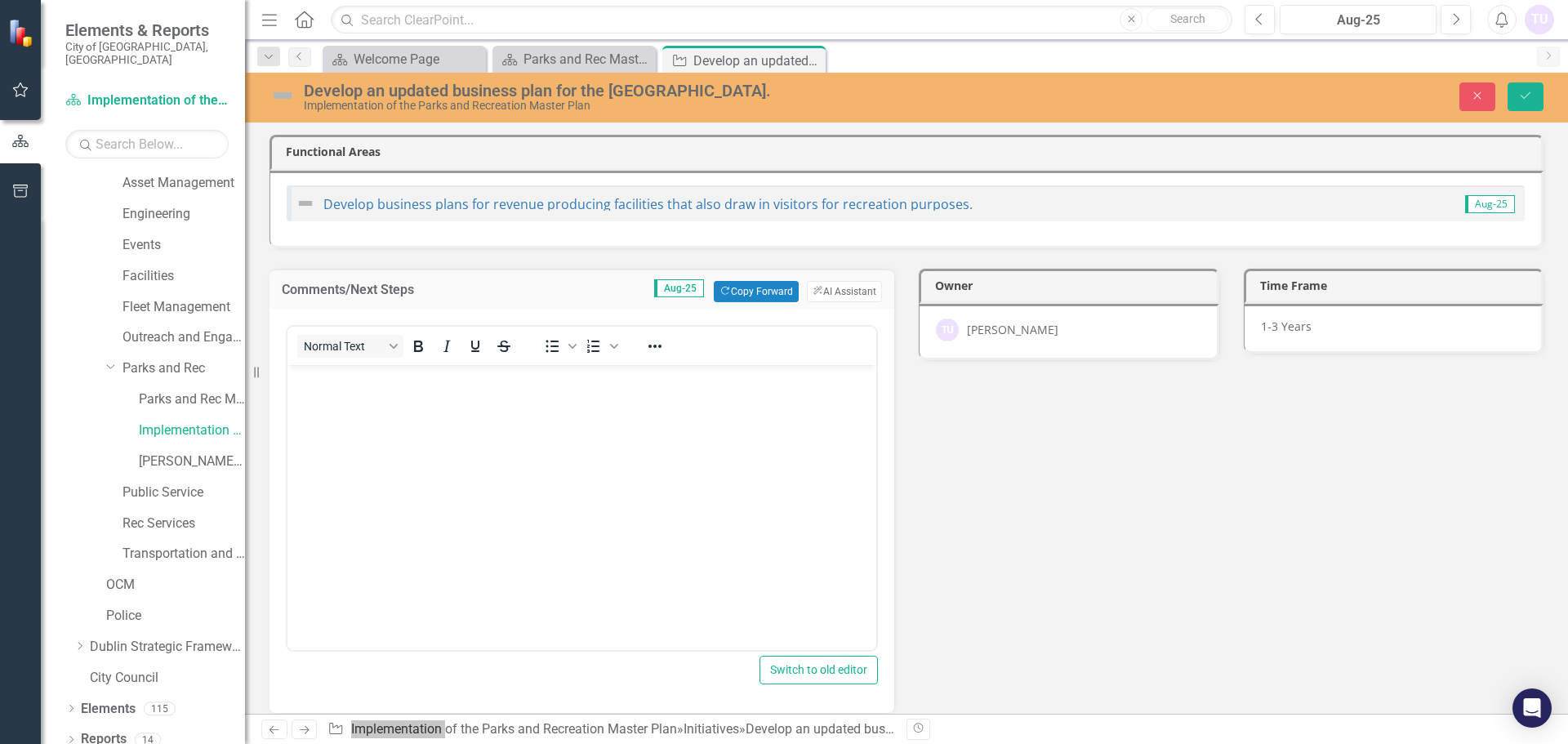
click at [515, 436] on body "Rich Text Area. Press ALT-0 for help." at bounding box center [582, 486] width 589 height 244
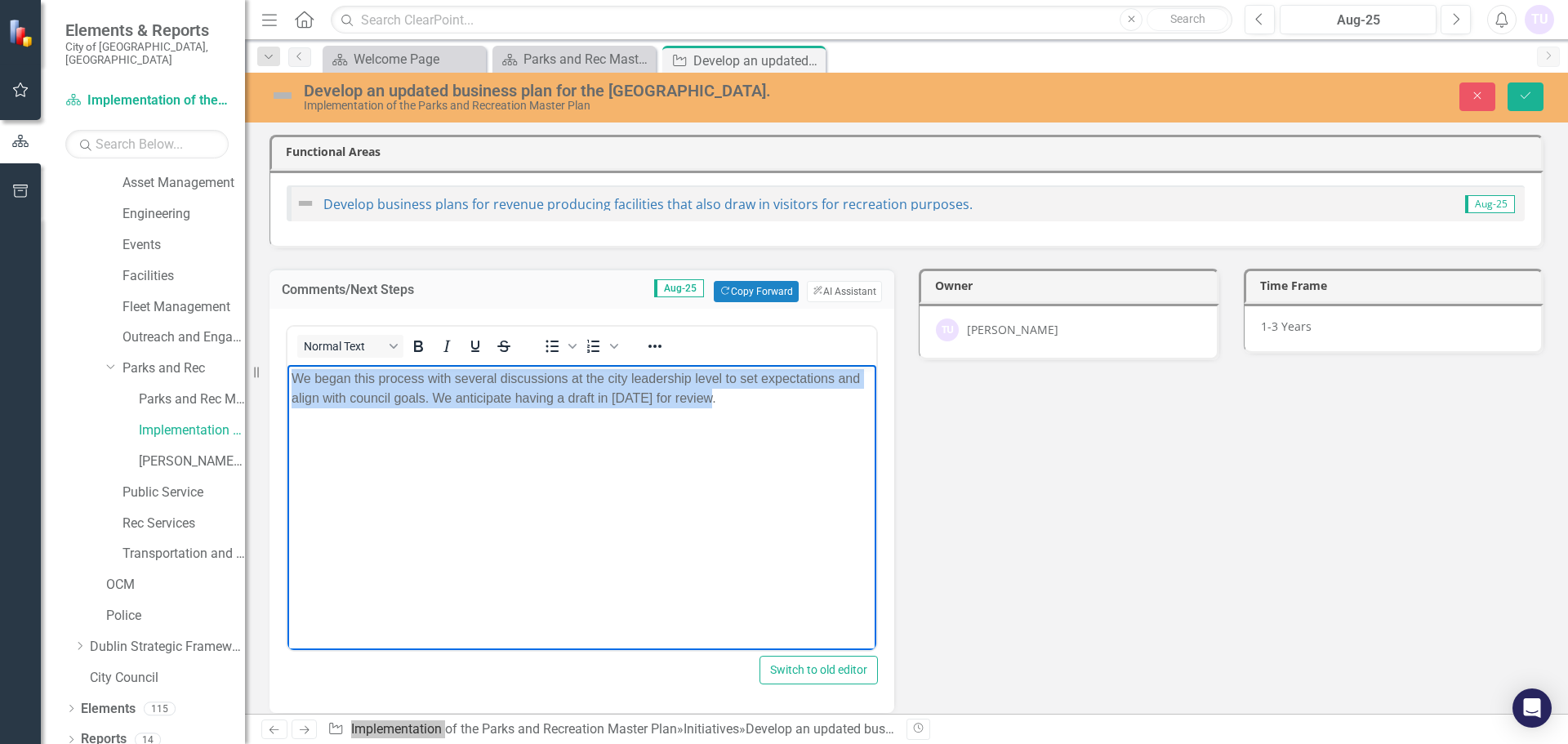
drag, startPoint x: 721, startPoint y: 397, endPoint x: 532, endPoint y: 734, distance: 386.4
click at [288, 370] on html "We began this process with several discussions at the city leadership level to …" at bounding box center [582, 486] width 589 height 244
copy p "We began this process with several discussions at the city leadership level to …"
click at [594, 498] on body "We began this process with several discussions at the city leadership level to …" at bounding box center [582, 486] width 589 height 244
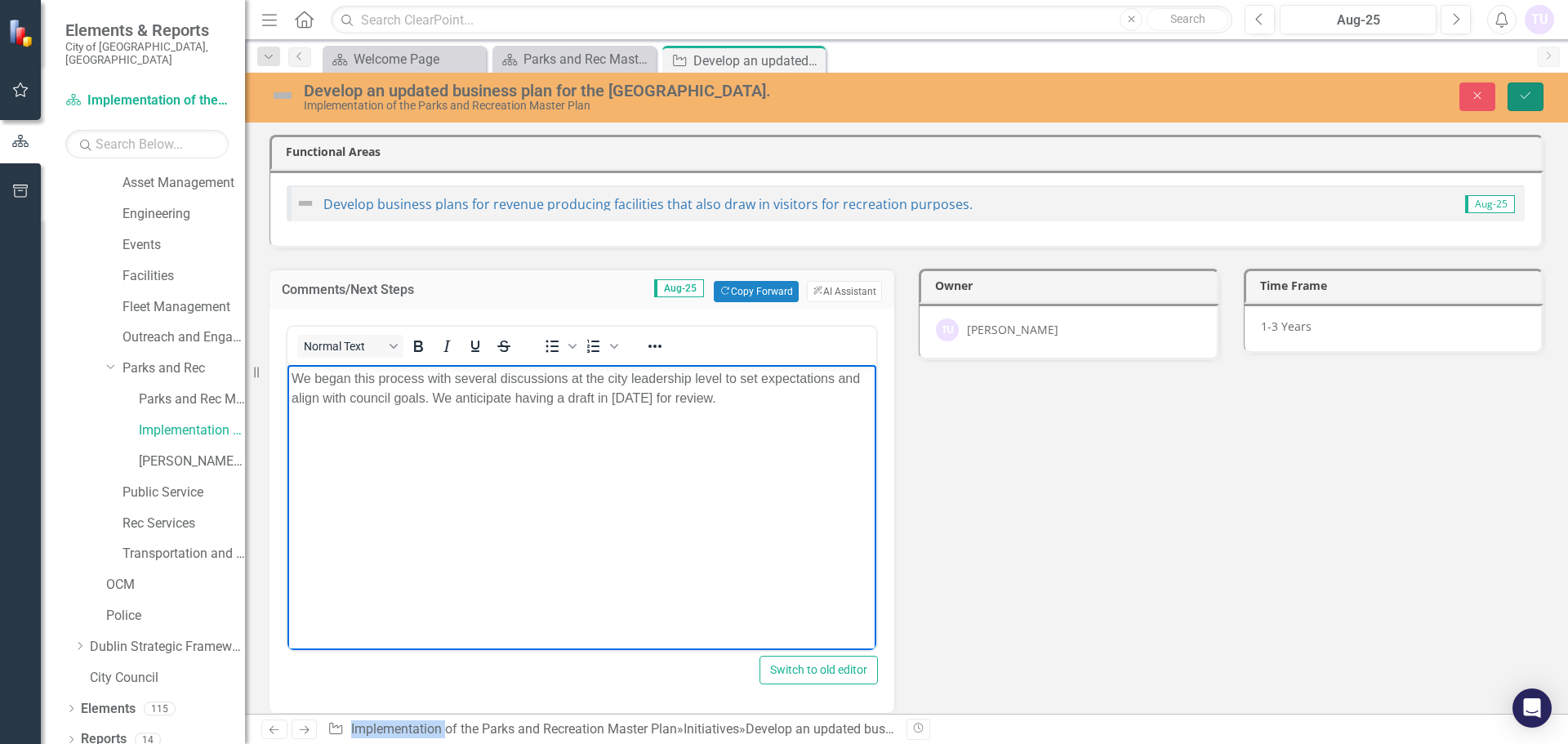
click at [1529, 95] on icon "submit" at bounding box center [1526, 96] width 10 height 7
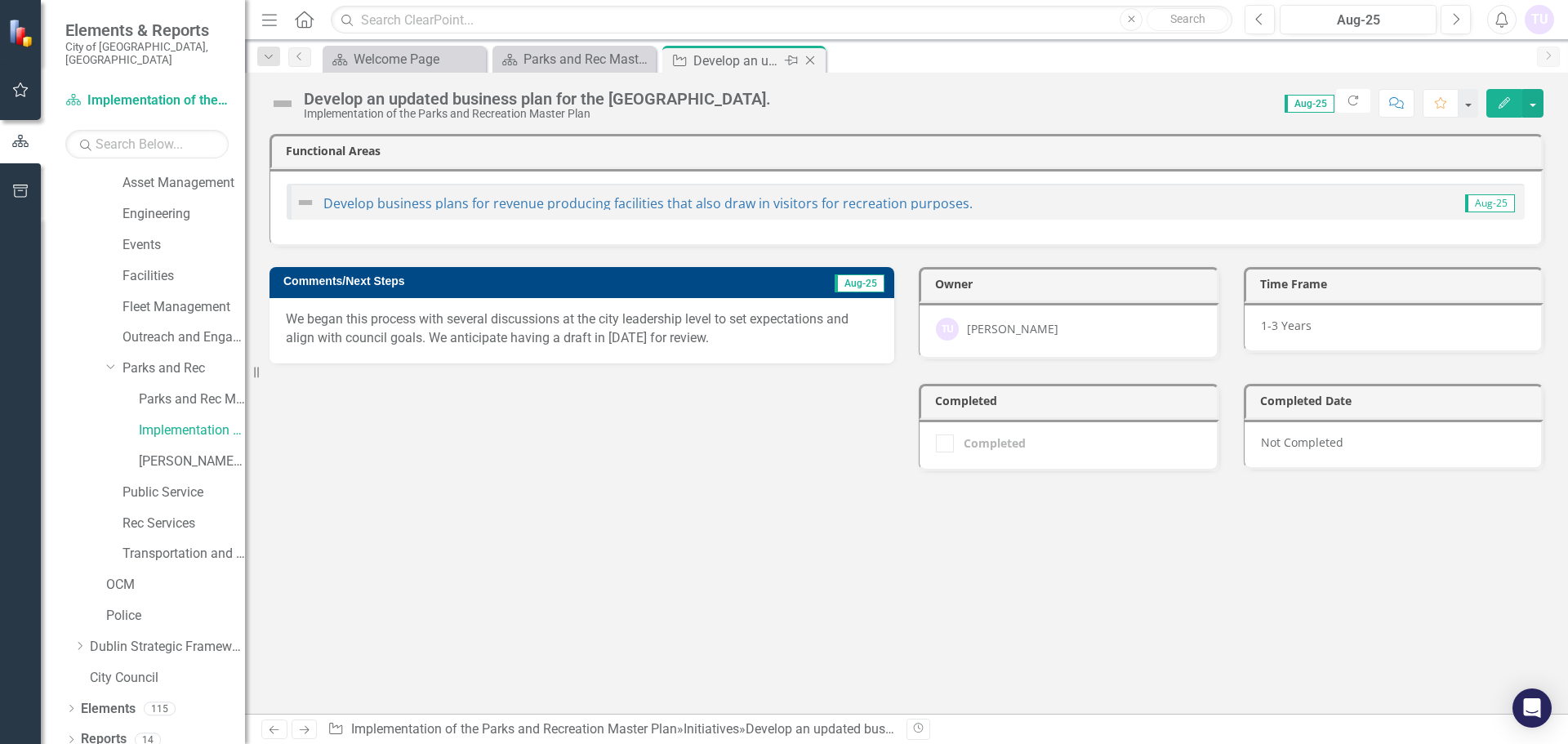
click at [810, 59] on icon "Close" at bounding box center [810, 60] width 16 height 13
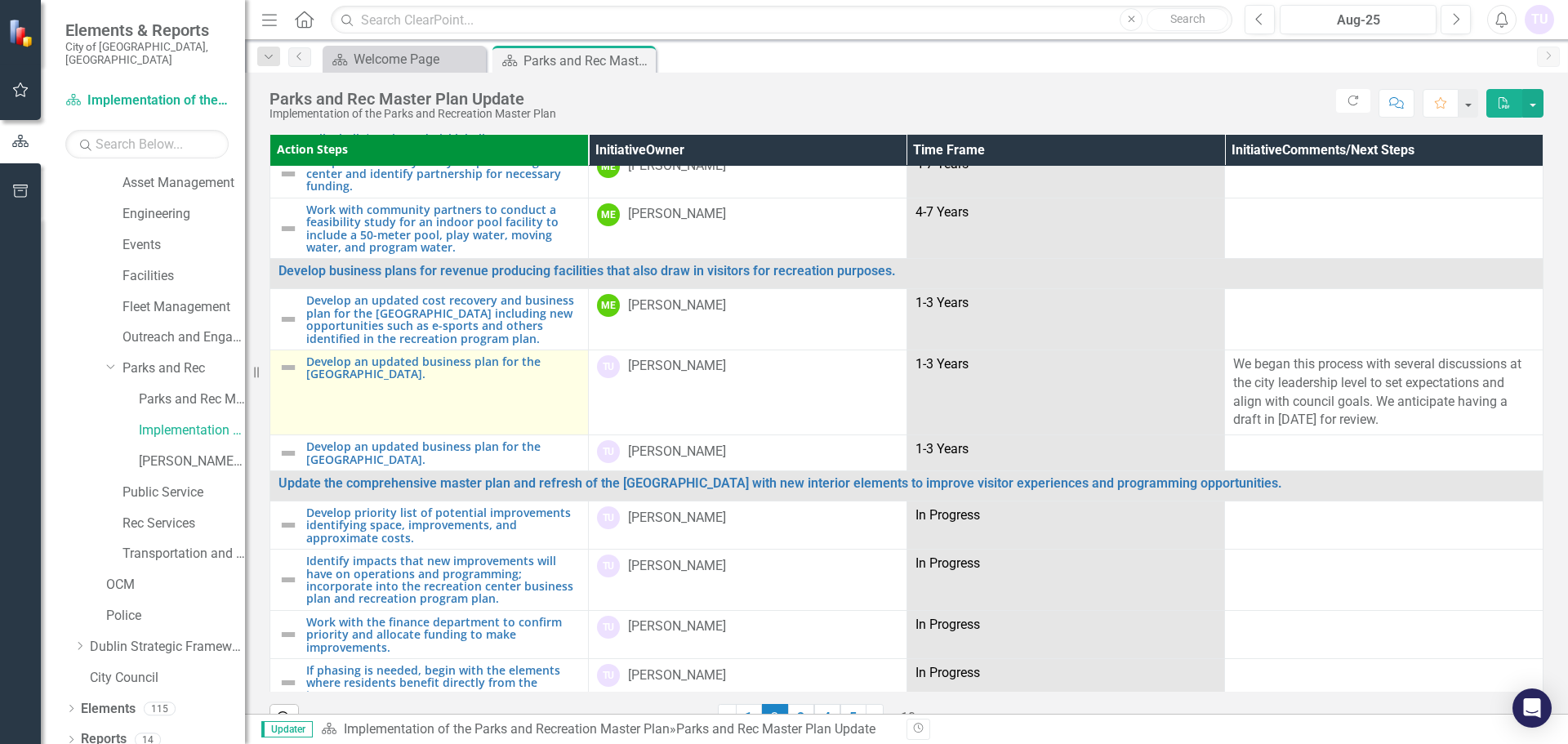
scroll to position [244, 0]
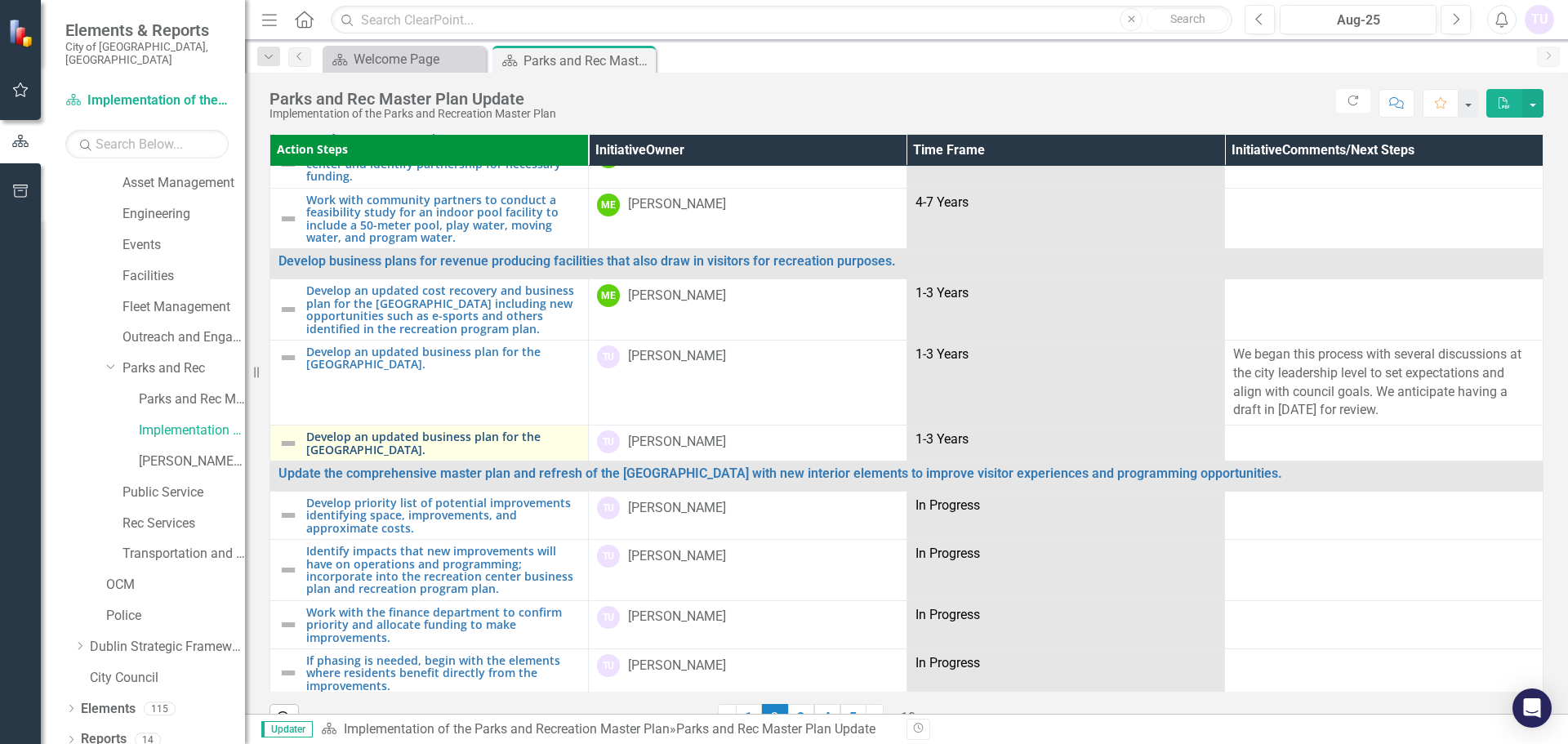
click at [377, 448] on link "Develop an updated business plan for the [GEOGRAPHIC_DATA]." at bounding box center [443, 443] width 273 height 26
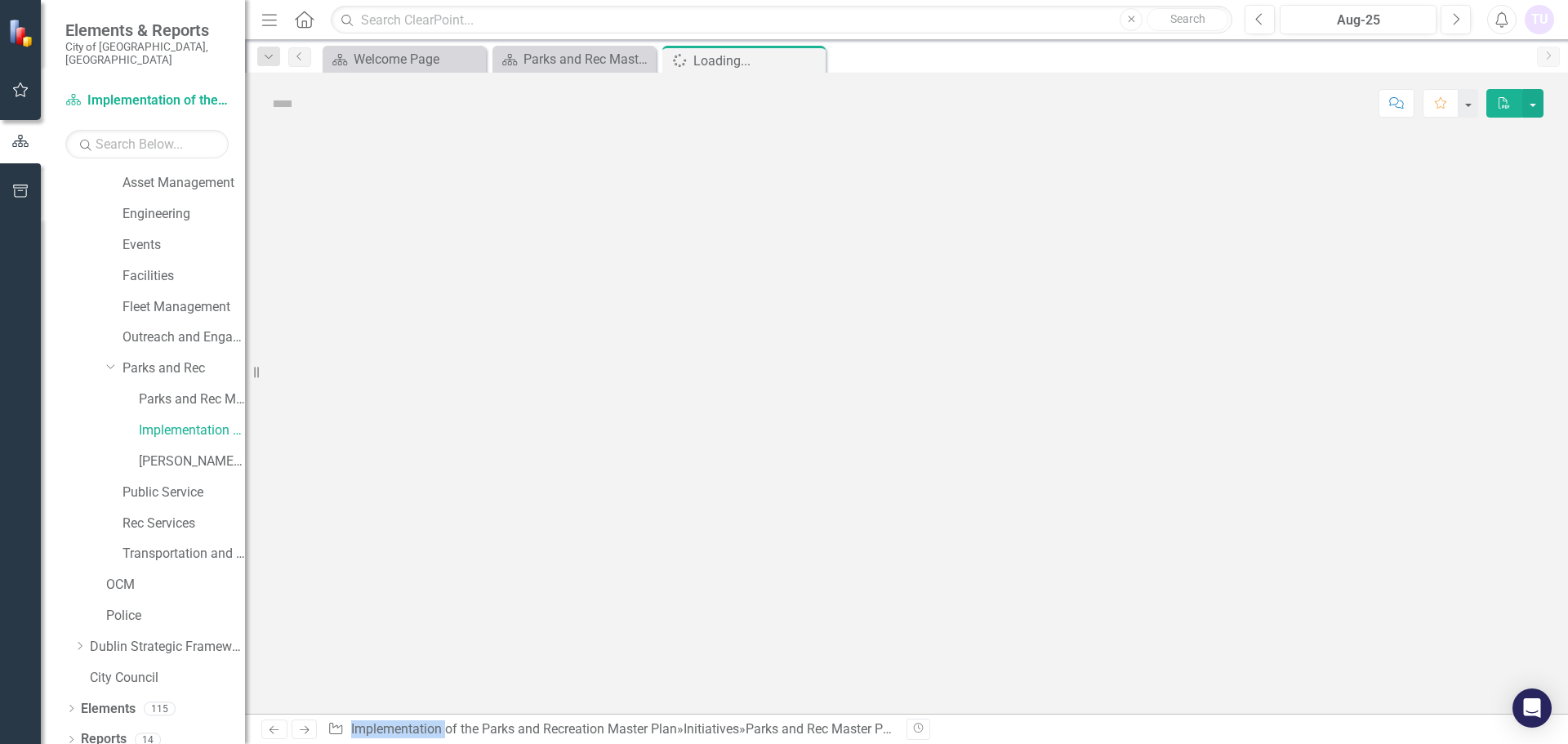
click at [377, 448] on div at bounding box center [906, 423] width 1323 height 580
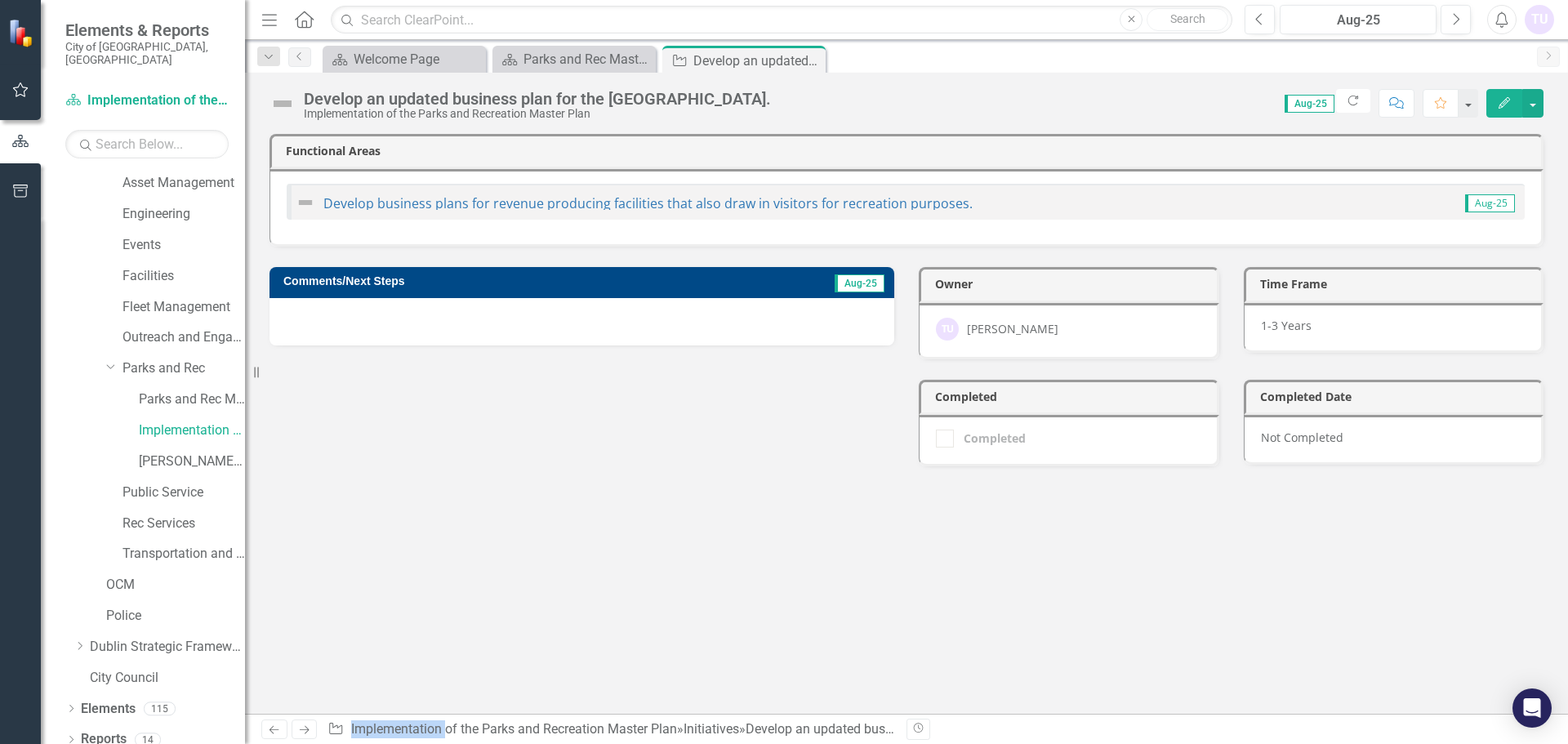
click at [472, 272] on td "Comments/Next Steps" at bounding box center [495, 284] width 423 height 25
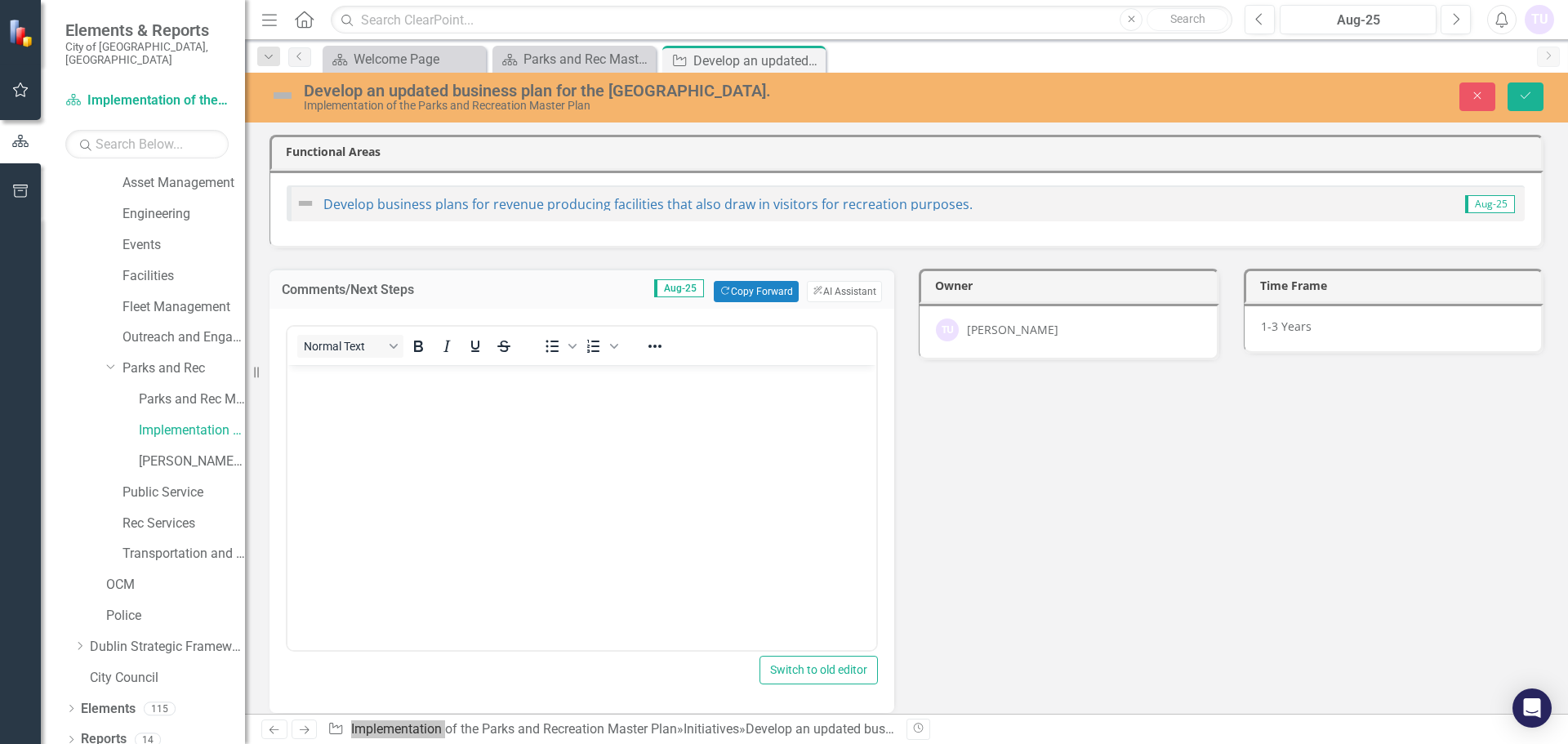
click at [416, 402] on body "Rich Text Area. Press ALT-0 for help." at bounding box center [582, 486] width 589 height 244
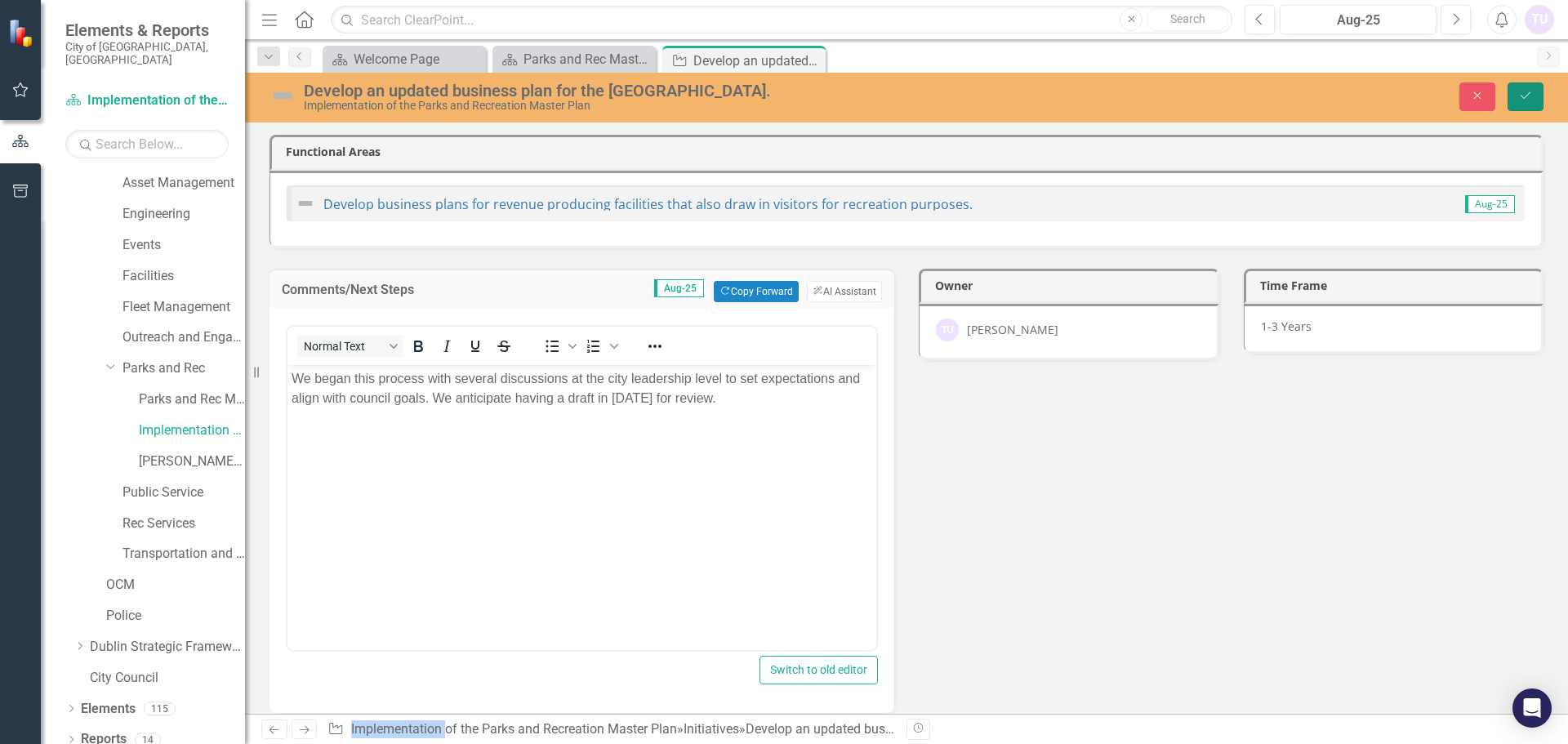
click at [1529, 93] on icon "Save" at bounding box center [1525, 96] width 14 height 11
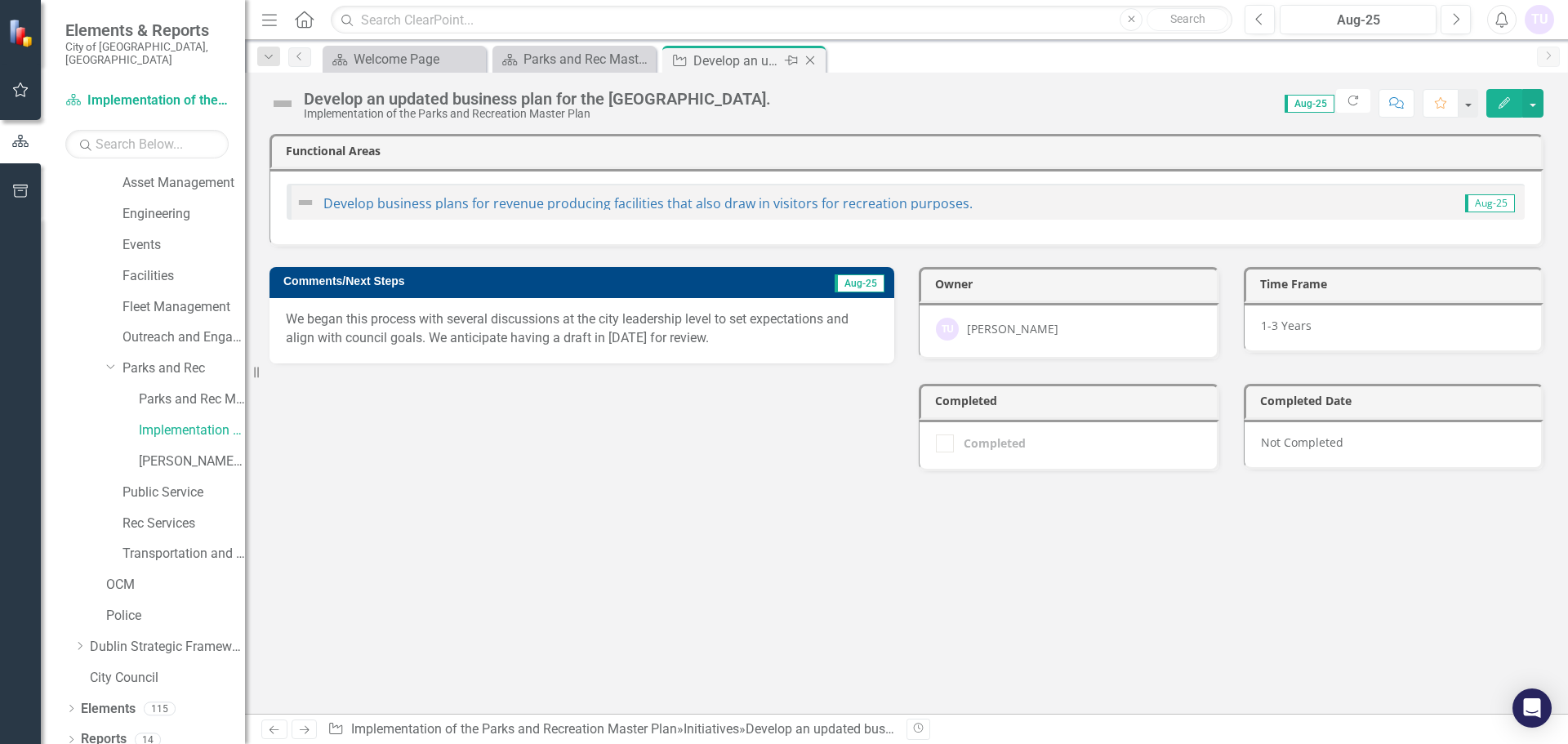
click at [810, 61] on icon "Close" at bounding box center [810, 60] width 16 height 13
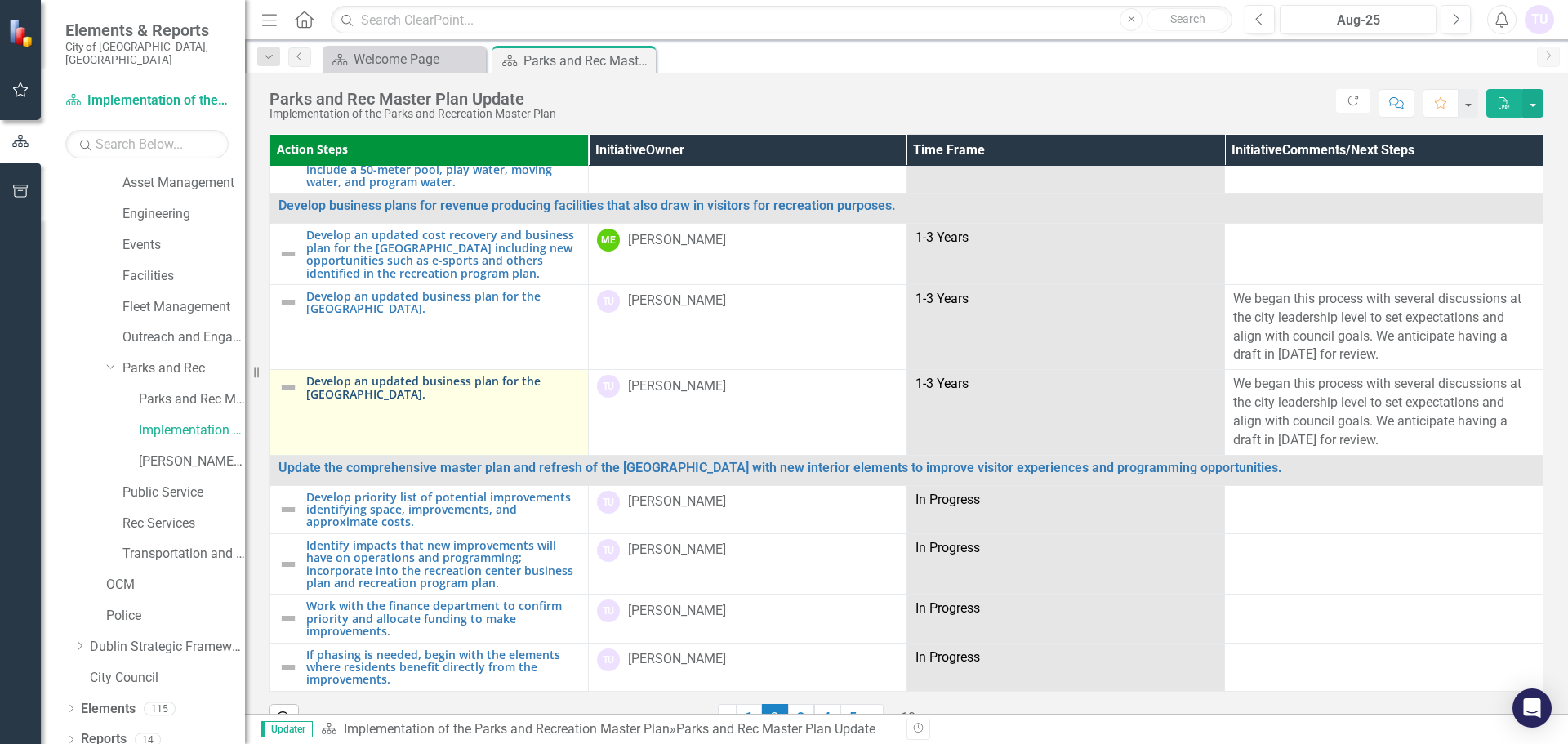
scroll to position [35, 0]
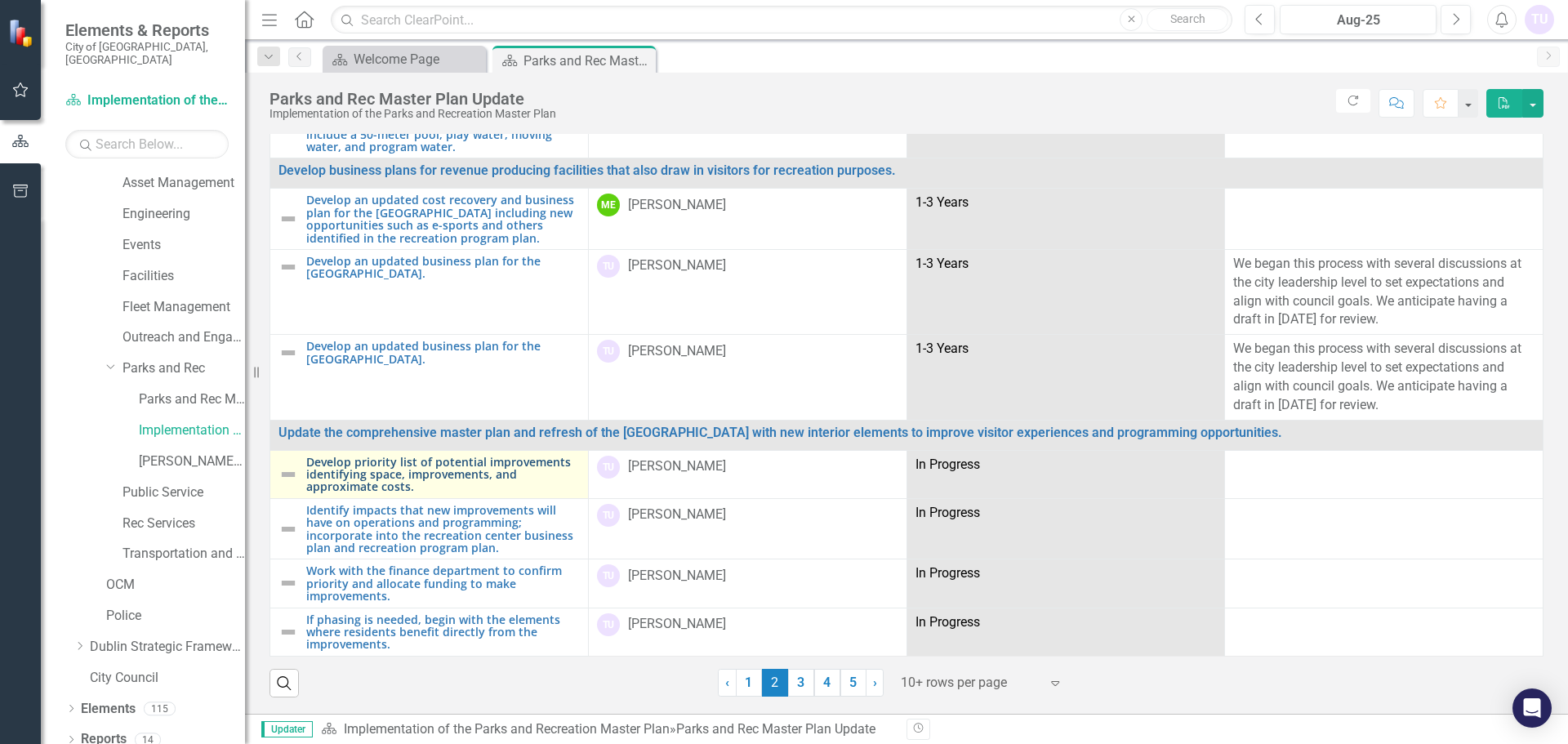
click at [376, 458] on link "Develop priority list of potential improvements identifying space, improvements…" at bounding box center [443, 474] width 273 height 37
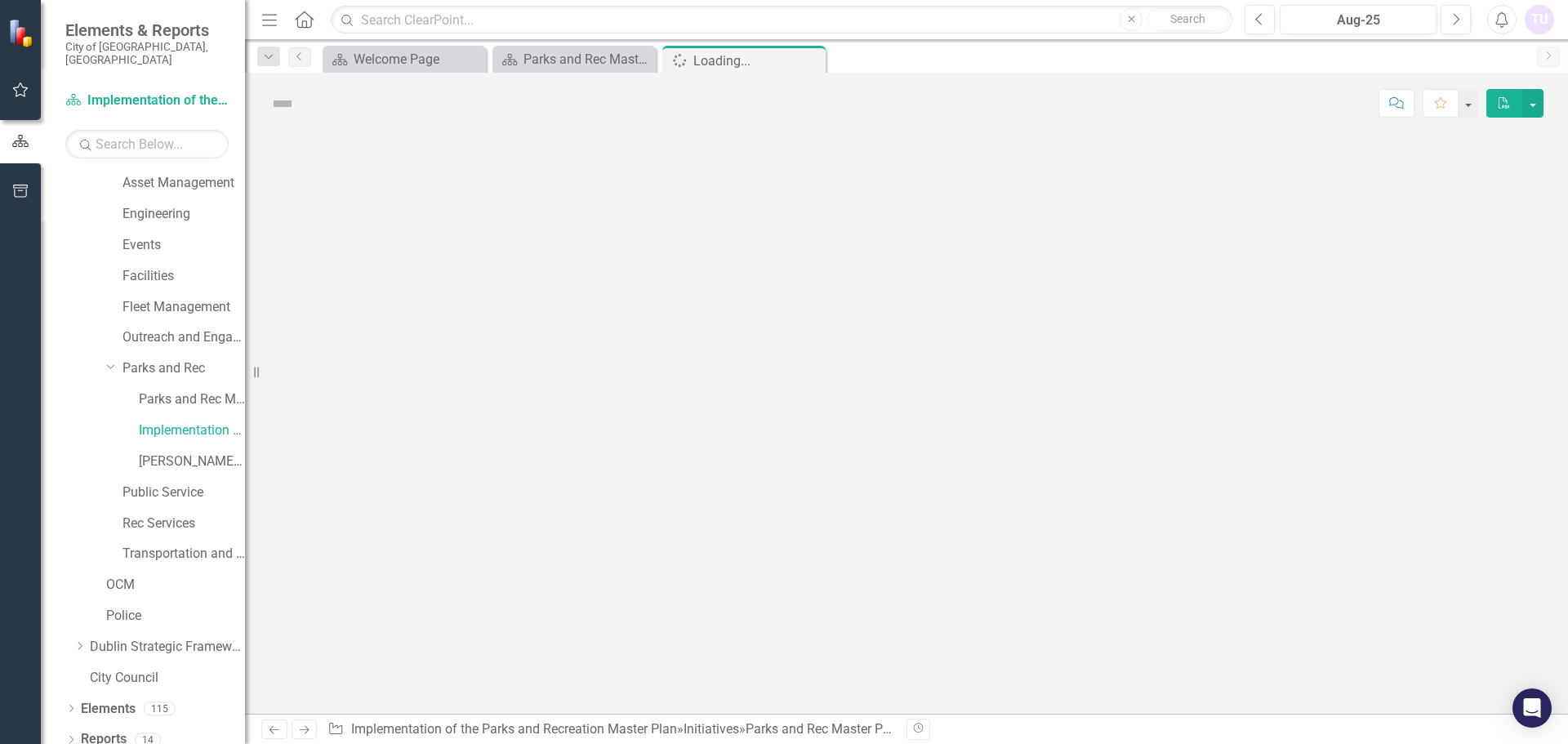
click at [376, 458] on div at bounding box center [906, 423] width 1323 height 580
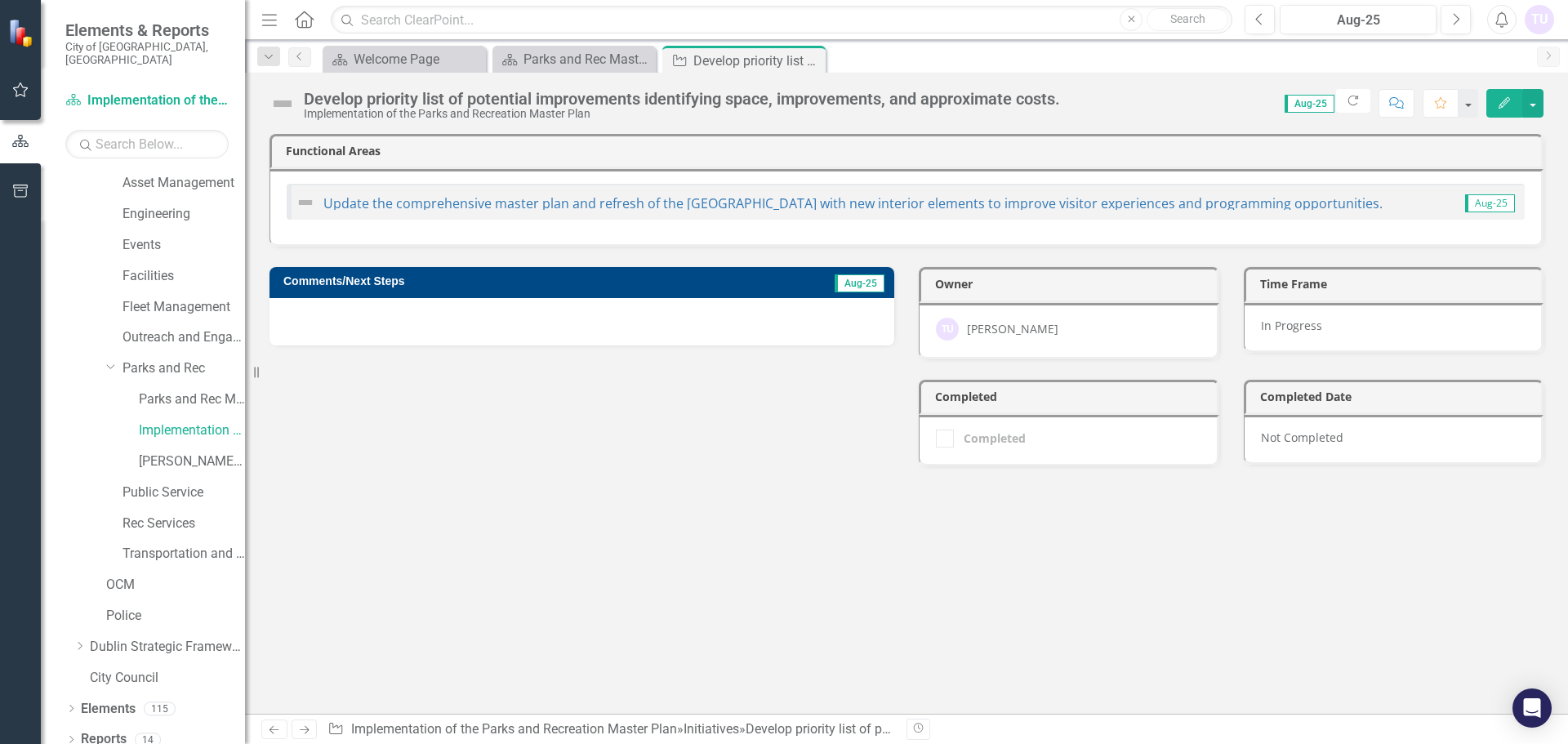
click at [361, 276] on h3 "Comments/Next Steps" at bounding box center [495, 281] width 423 height 12
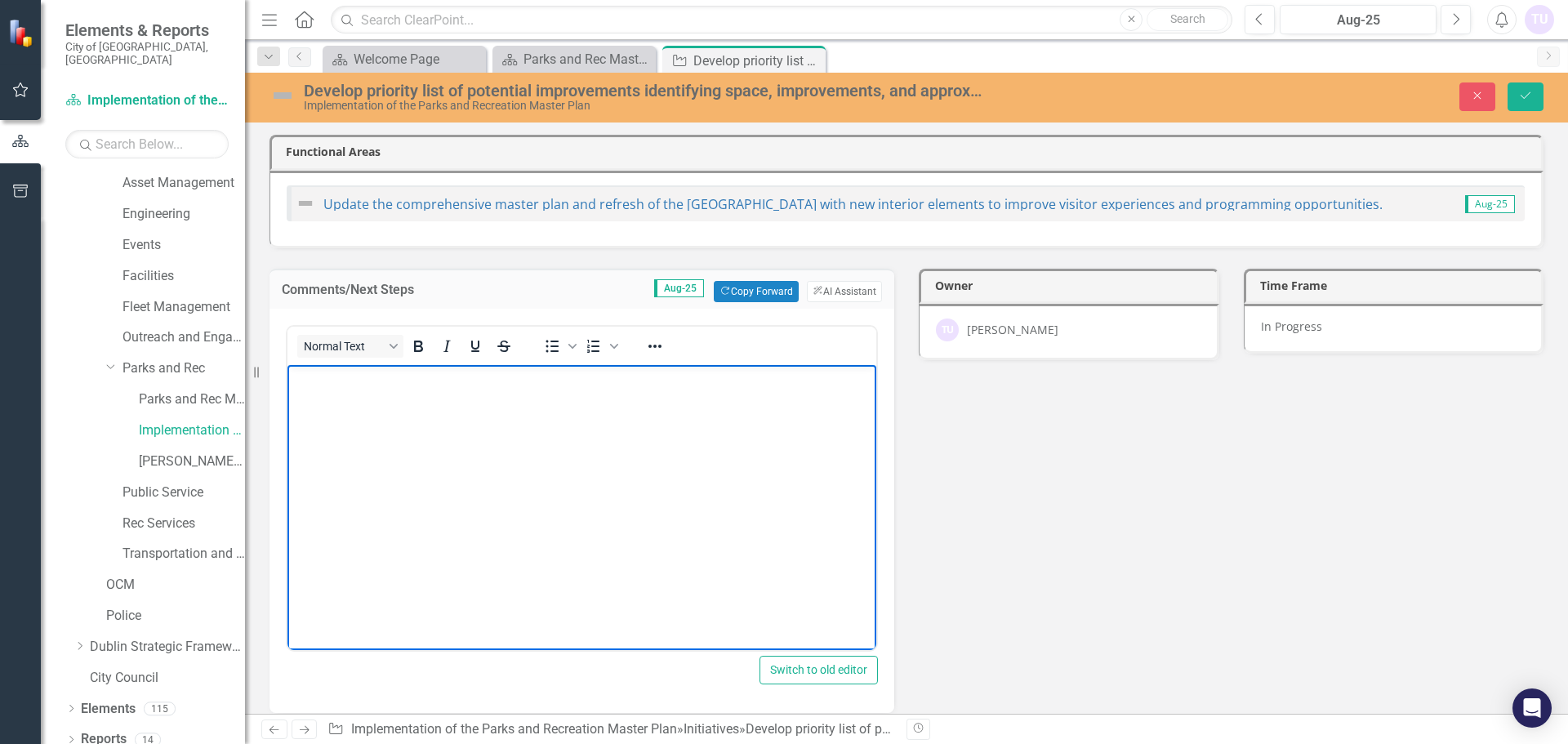
click at [495, 424] on body "Rich Text Area. Press ALT-0 for help." at bounding box center [582, 486] width 589 height 244
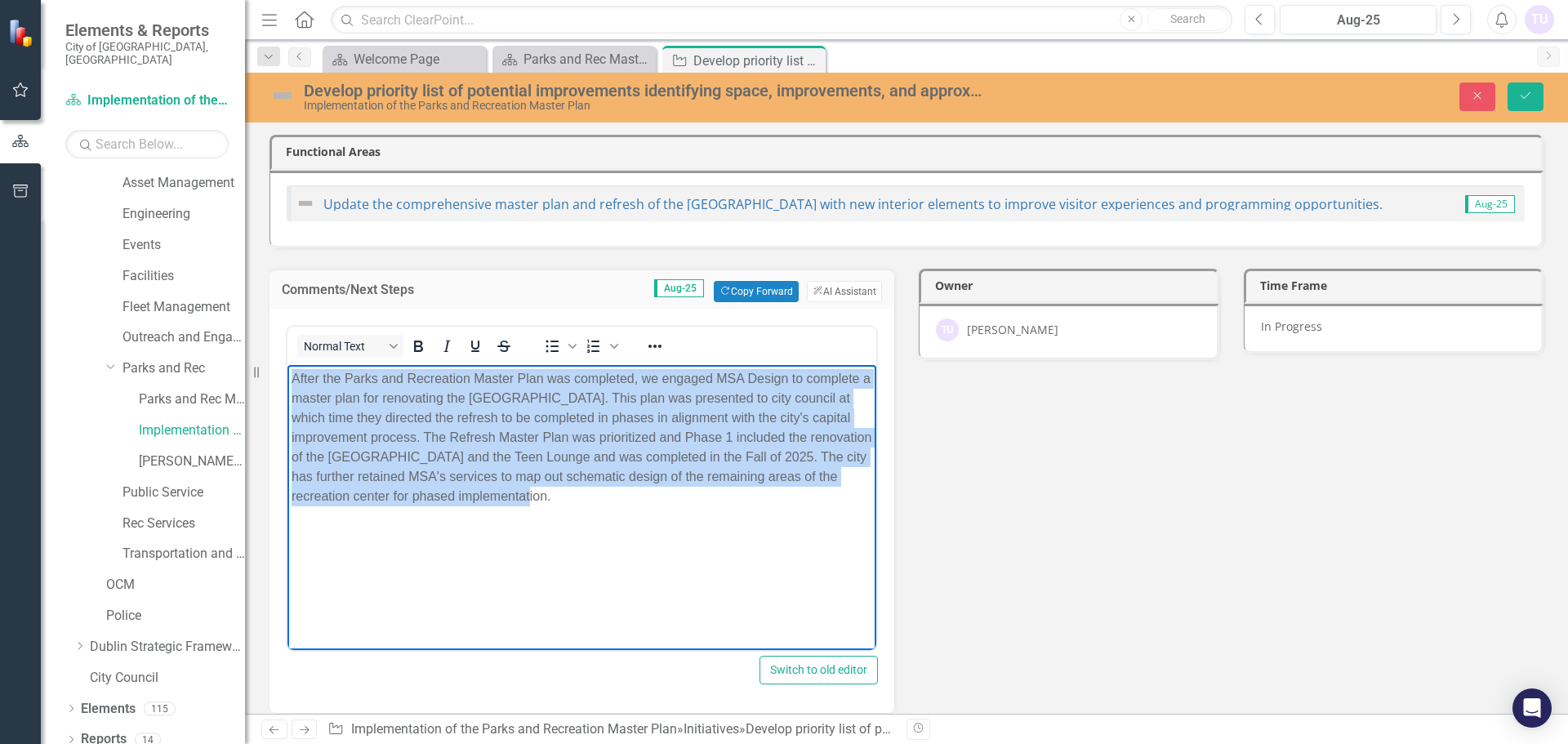
drag, startPoint x: 563, startPoint y: 497, endPoint x: 290, endPoint y: 364, distance: 303.7
click at [290, 364] on body "After the Parks and Recreation Master Plan was completed, we engaged MSA Design…" at bounding box center [582, 486] width 589 height 244
copy p "After the Parks and Recreation Master Plan was completed, we engaged MSA Design…"
click at [500, 552] on body "After the Parks and Recreation Master Plan was completed, we engaged MSA Design…" at bounding box center [582, 486] width 589 height 244
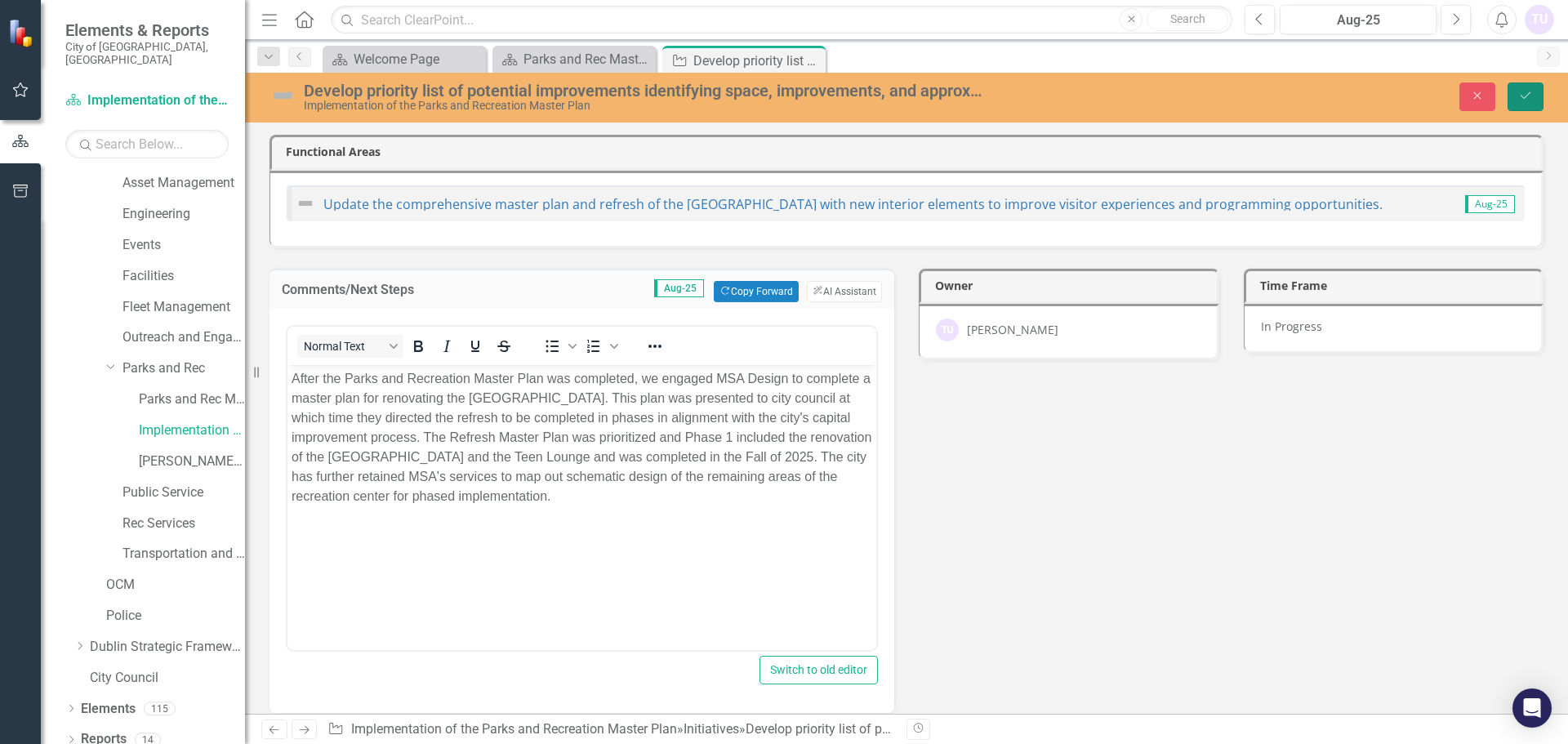
click at [1525, 98] on icon "Save" at bounding box center [1525, 96] width 14 height 11
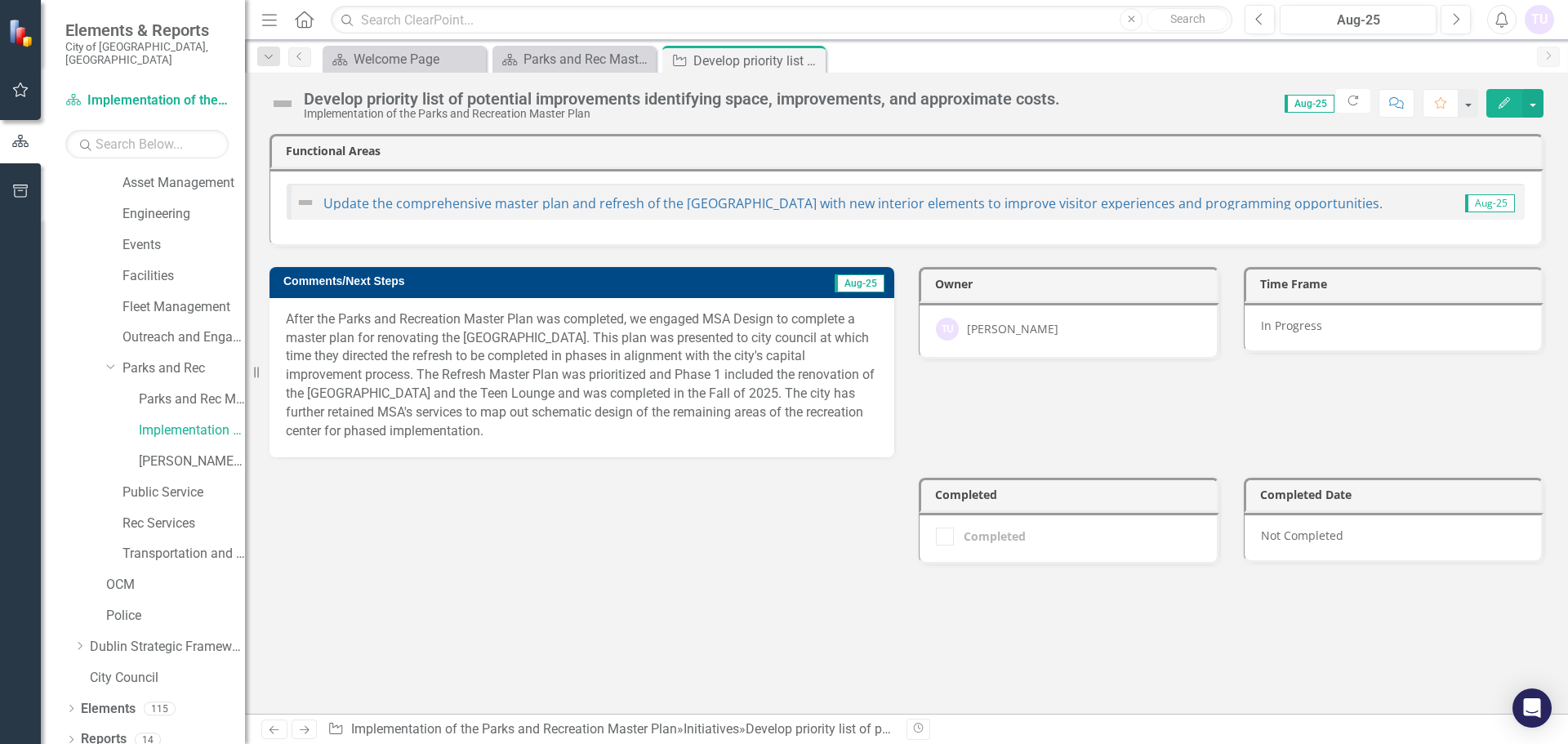
click at [949, 539] on div at bounding box center [945, 536] width 18 height 18
click at [408, 285] on h3 "Comments/Next Steps" at bounding box center [495, 281] width 423 height 12
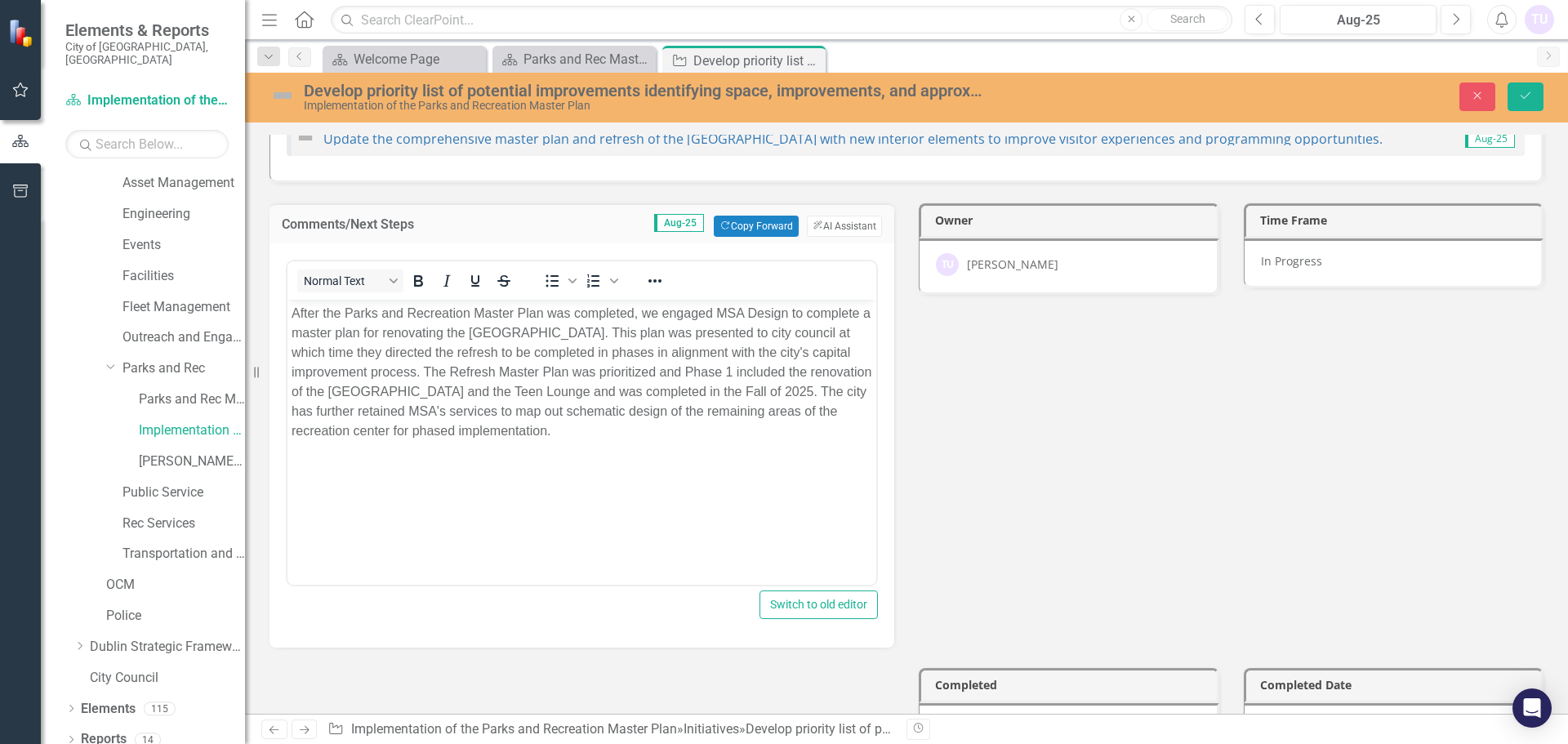
scroll to position [122, 0]
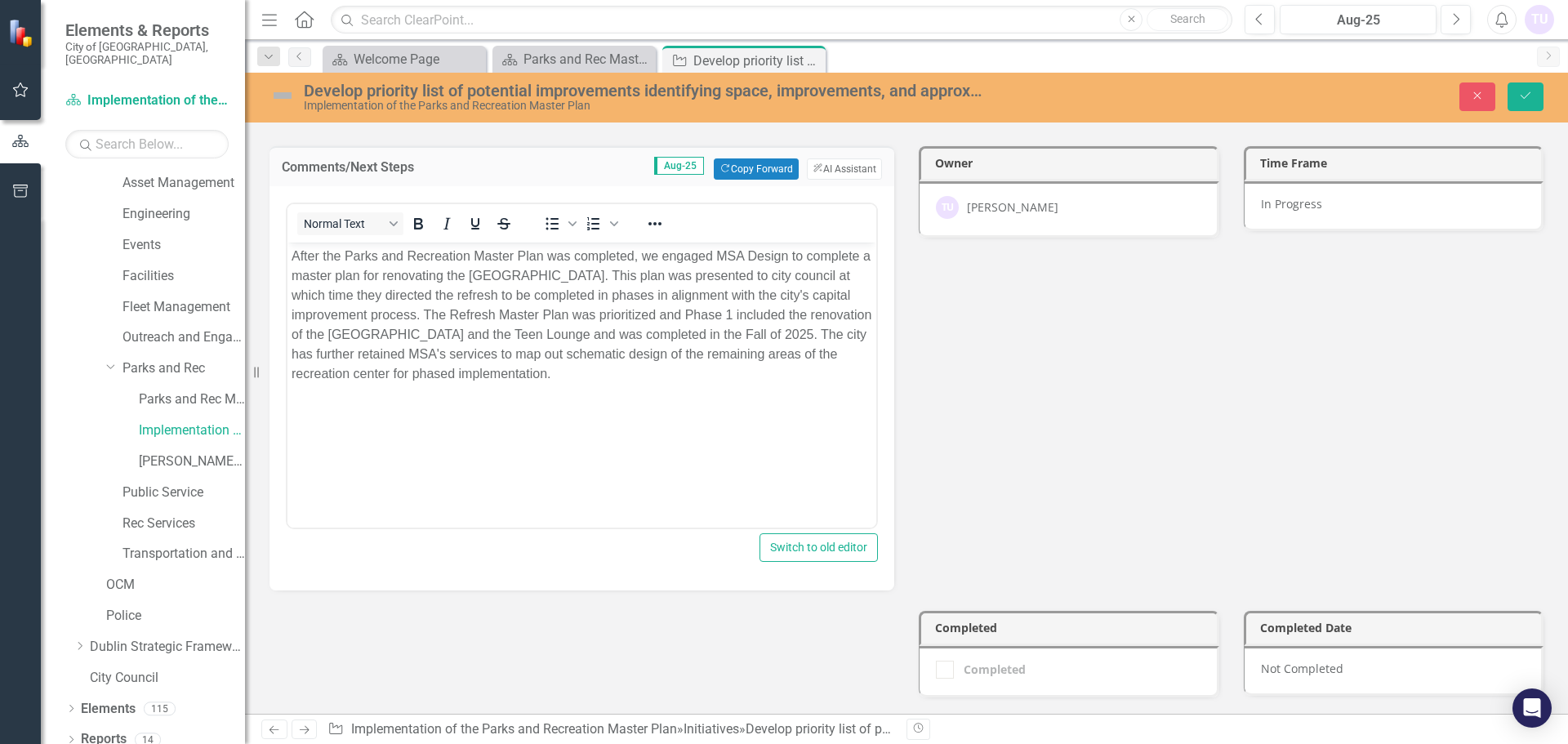
click at [940, 673] on div at bounding box center [945, 670] width 18 height 18
click at [969, 627] on h3 "Completed" at bounding box center [1072, 627] width 273 height 12
click at [1528, 99] on icon "Save" at bounding box center [1525, 96] width 14 height 11
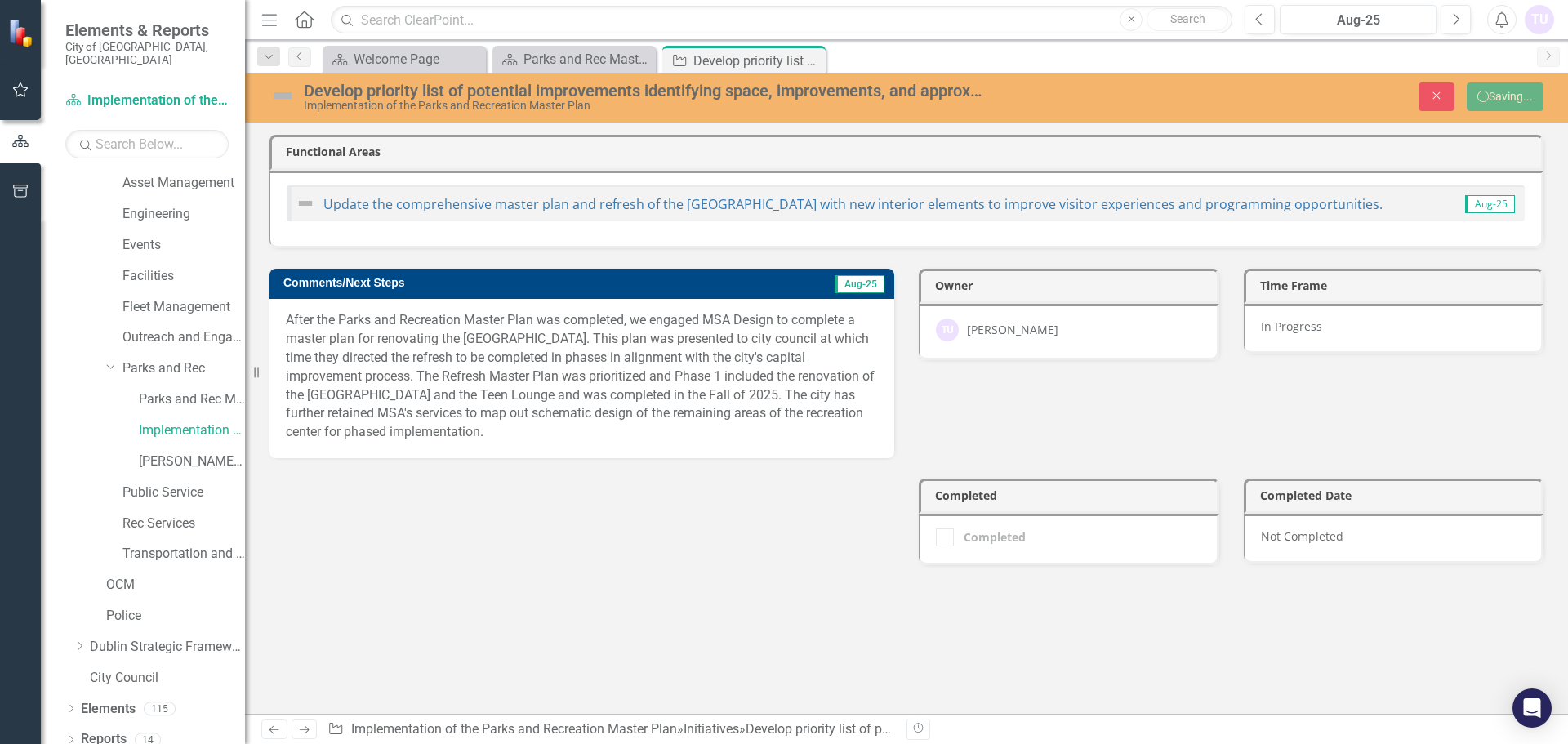
scroll to position [0, 0]
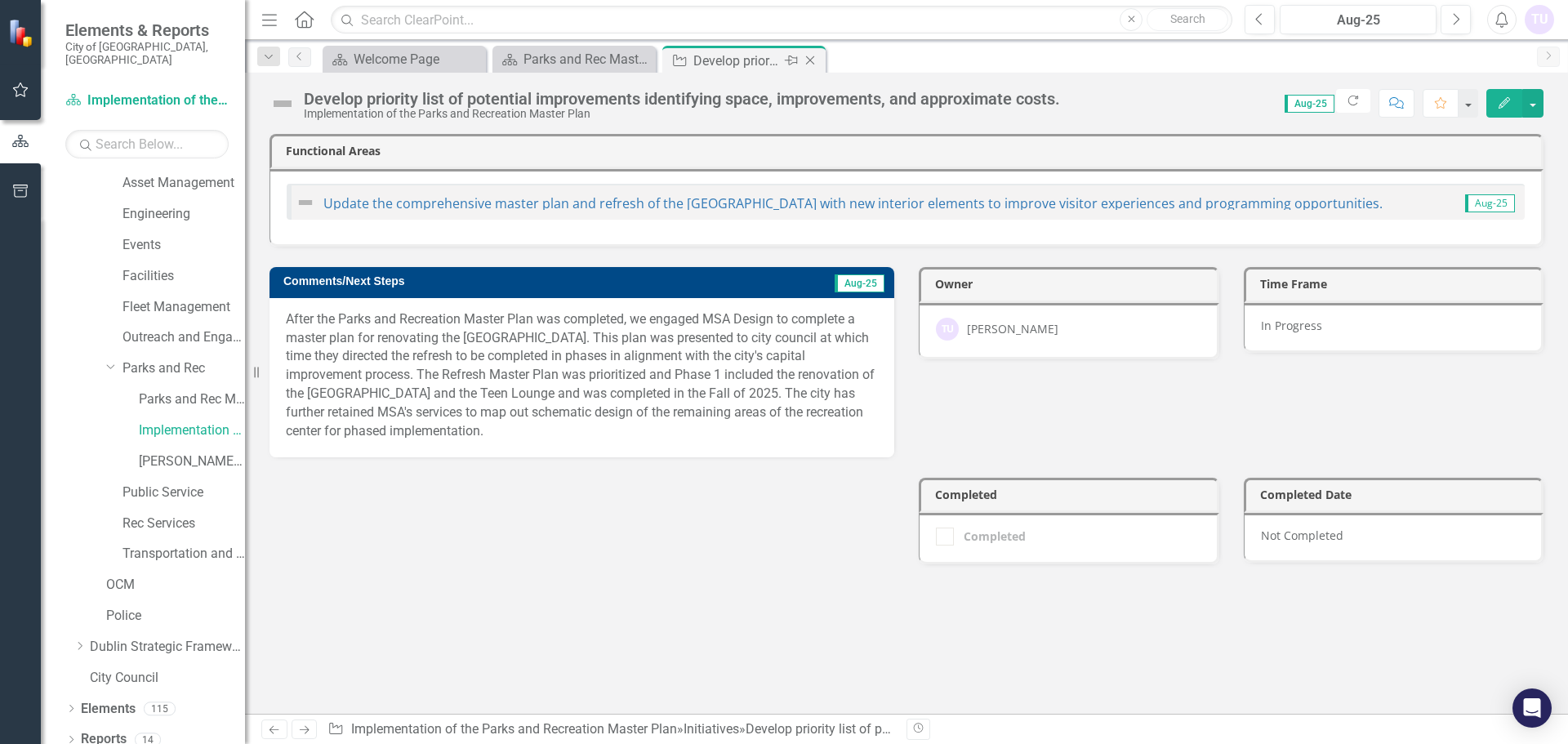
click at [810, 62] on icon "Close" at bounding box center [810, 60] width 16 height 13
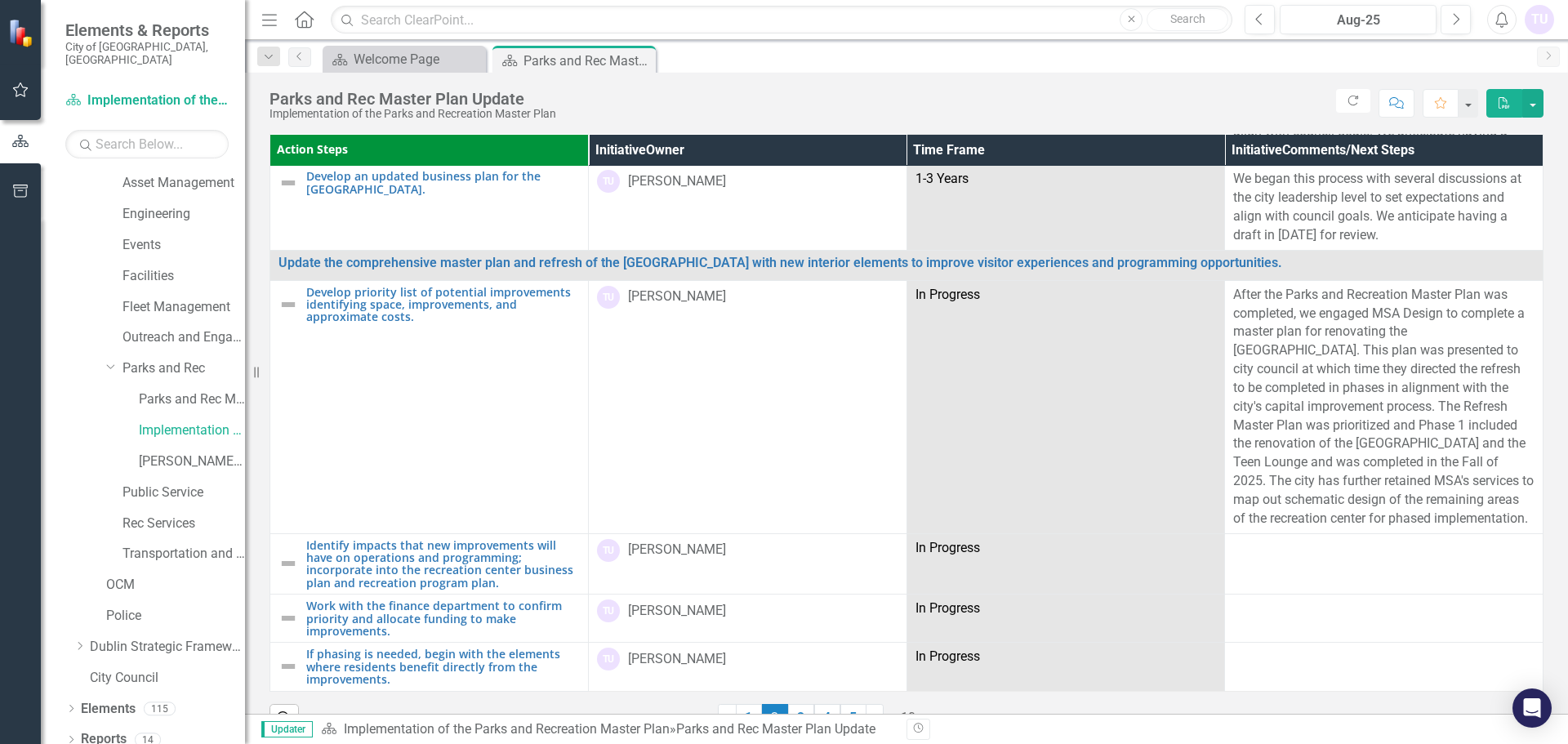
scroll to position [530, 0]
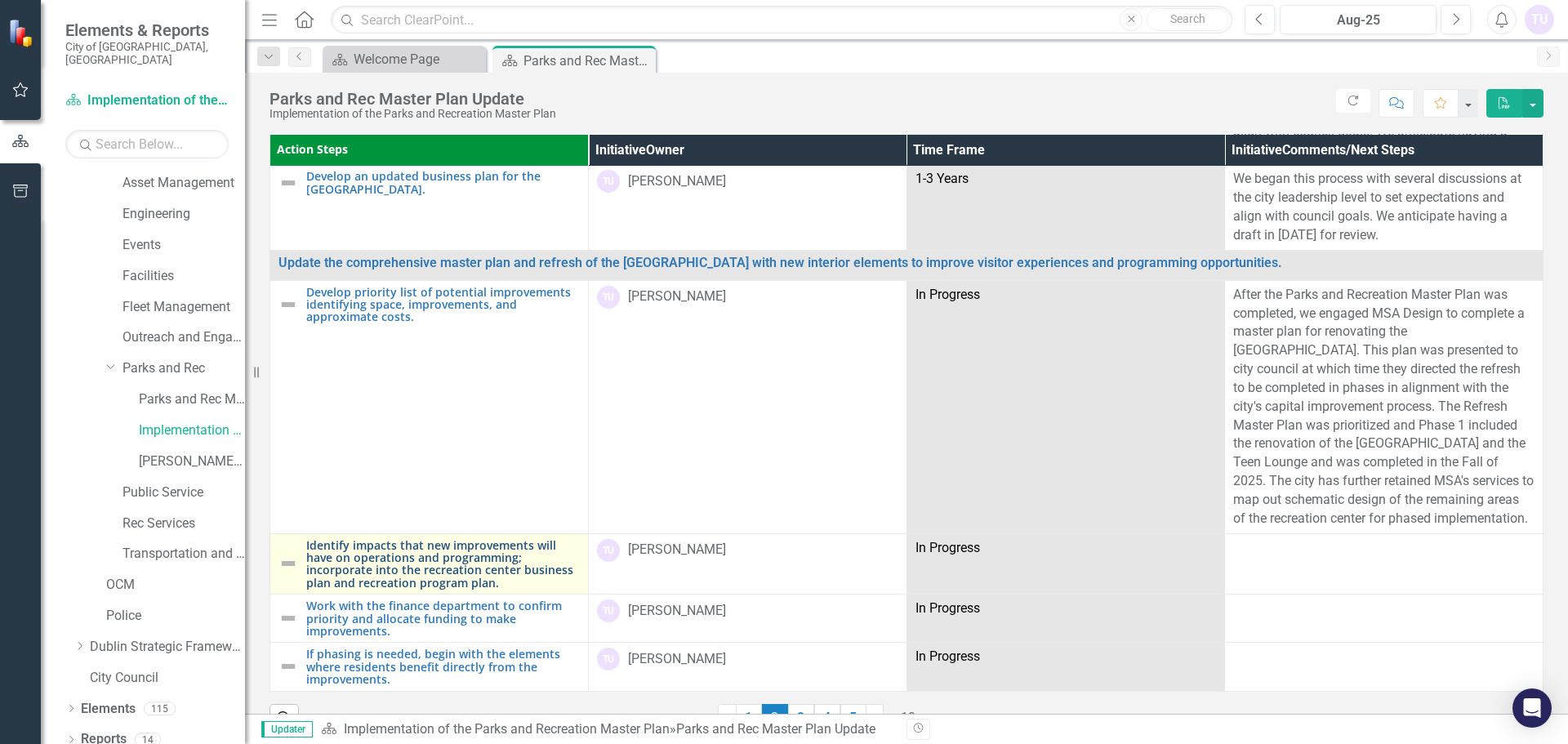
click at [410, 546] on link "Identify impacts that new improvements will have on operations and programming;…" at bounding box center [443, 563] width 273 height 51
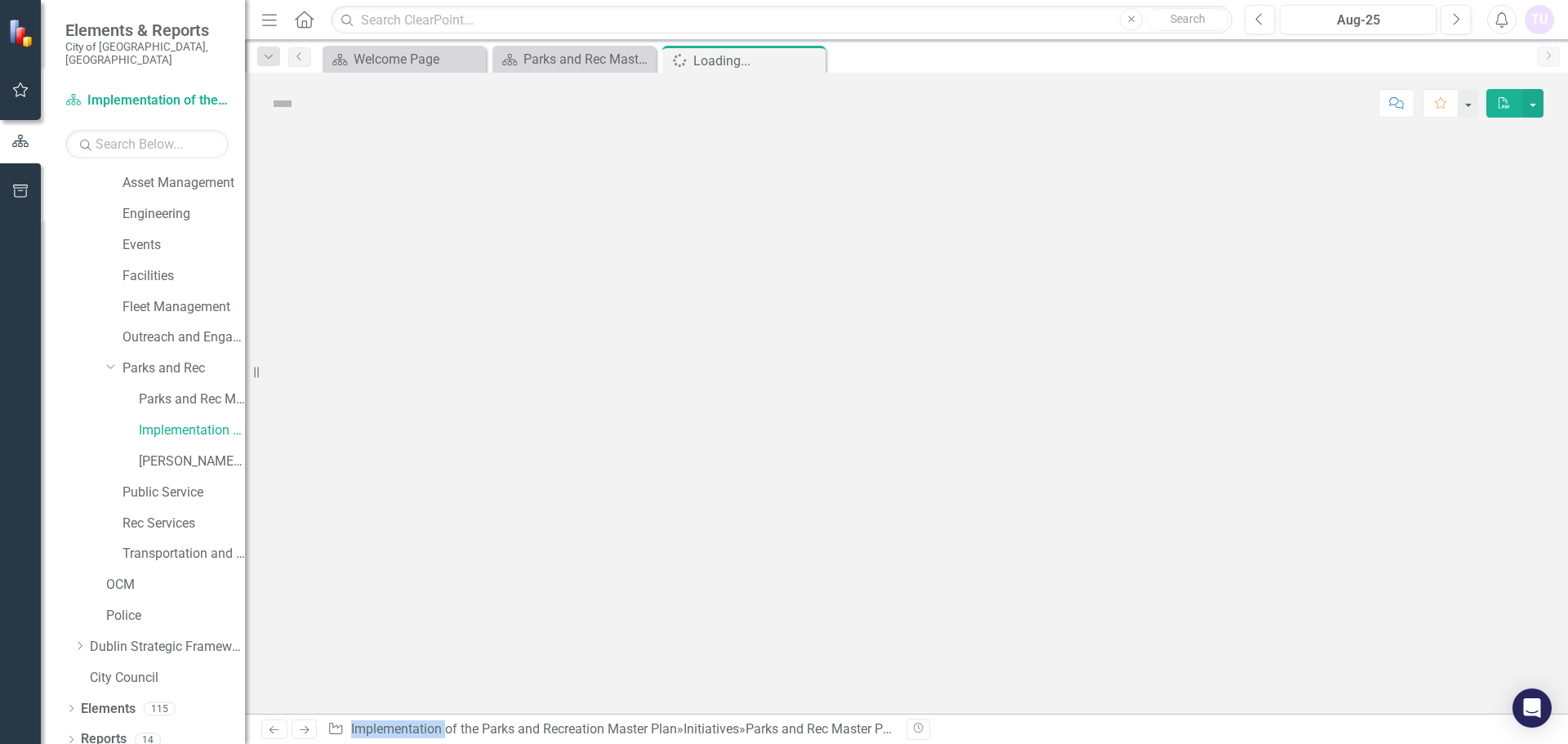
click at [410, 546] on div at bounding box center [906, 423] width 1323 height 580
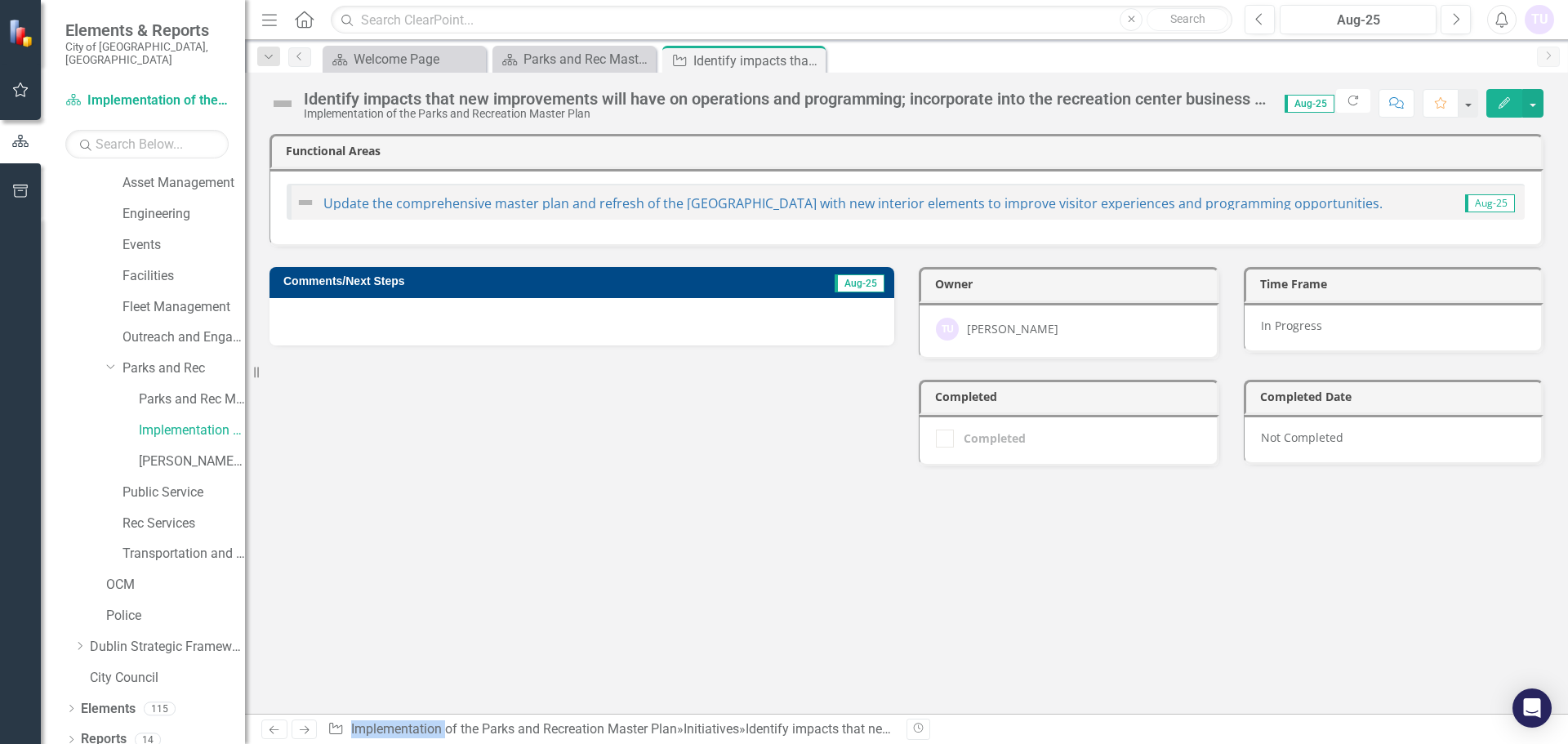
click at [372, 287] on h3 "Comments/Next Steps" at bounding box center [495, 281] width 423 height 12
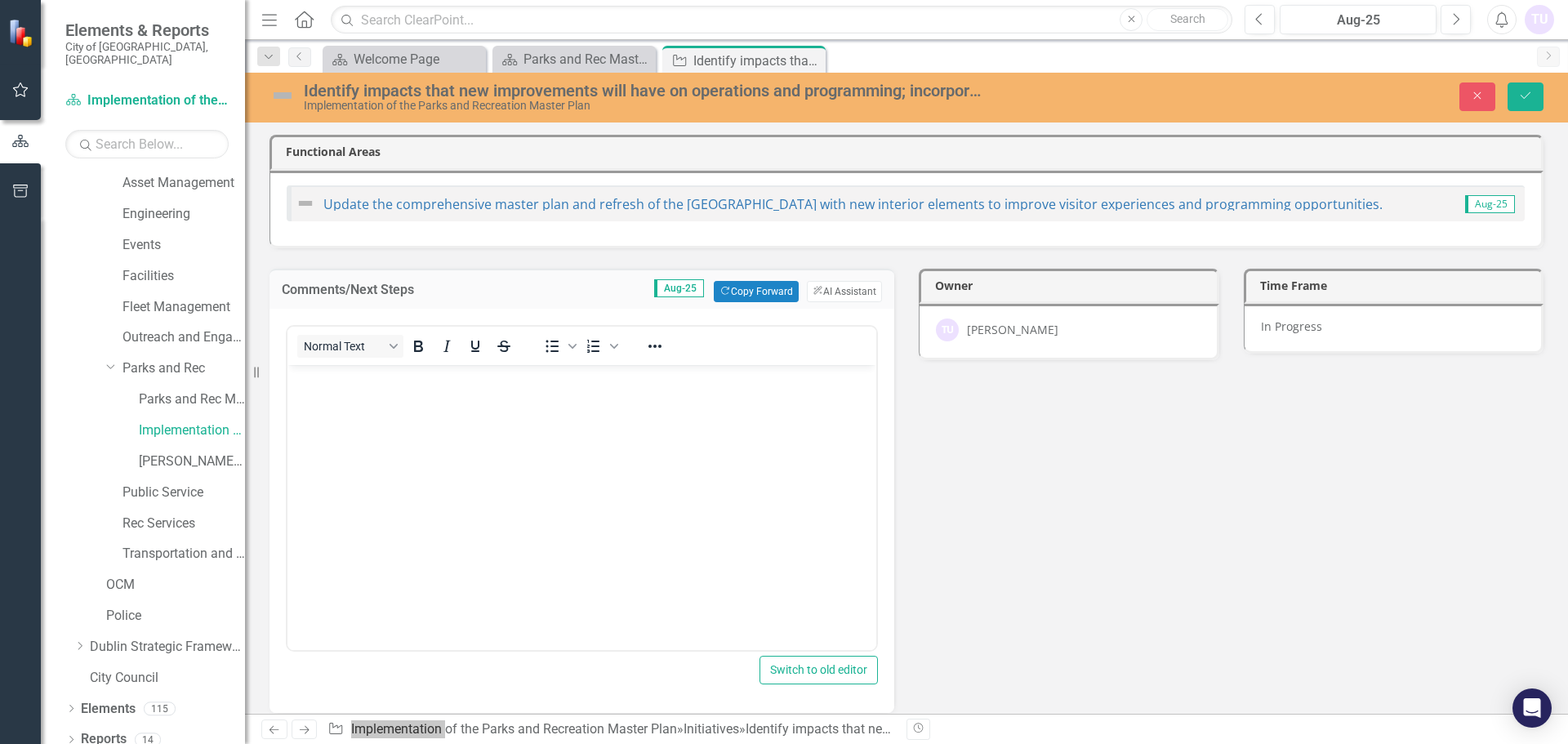
click at [504, 436] on body "Rich Text Area. Press ALT-0 for help." at bounding box center [582, 486] width 589 height 244
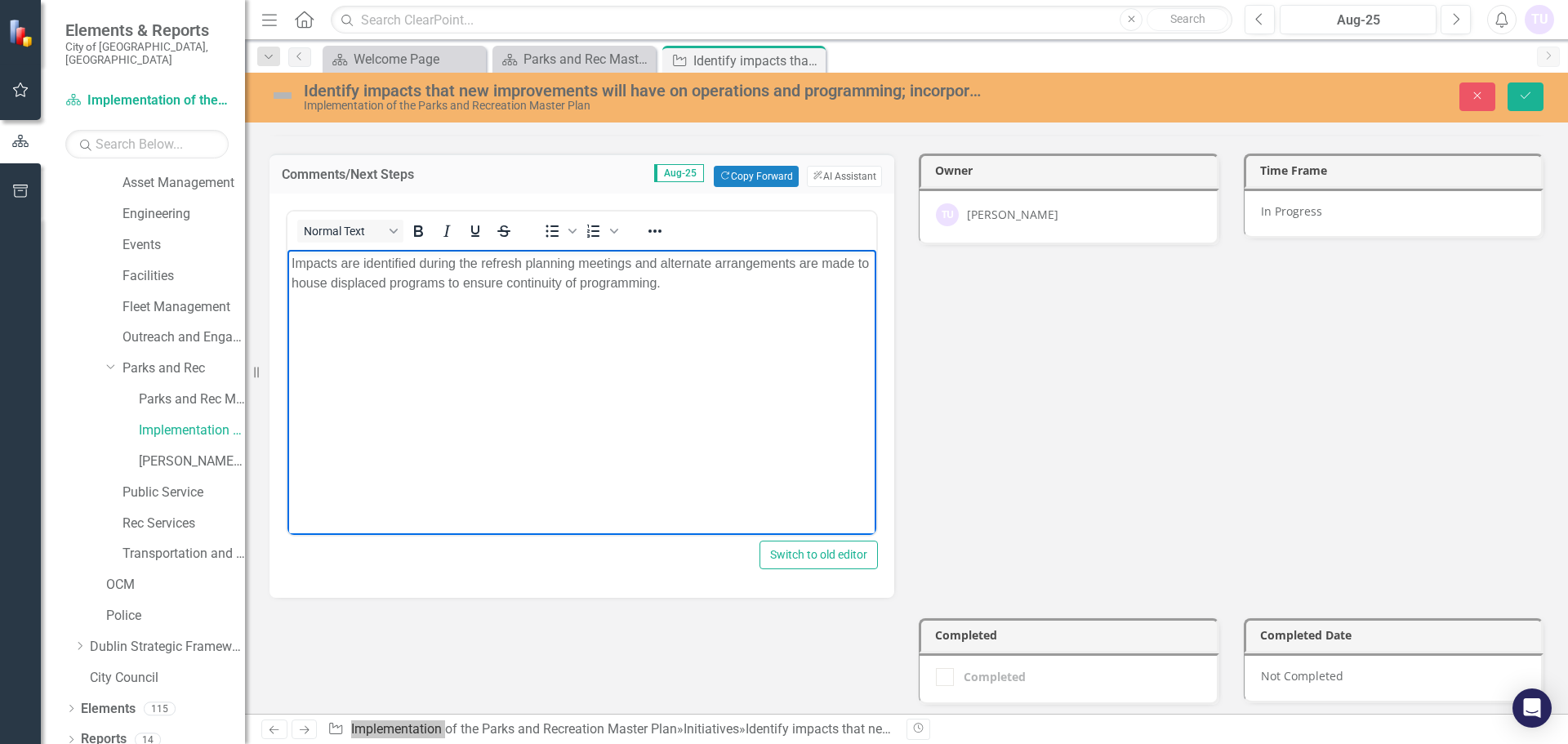
scroll to position [122, 0]
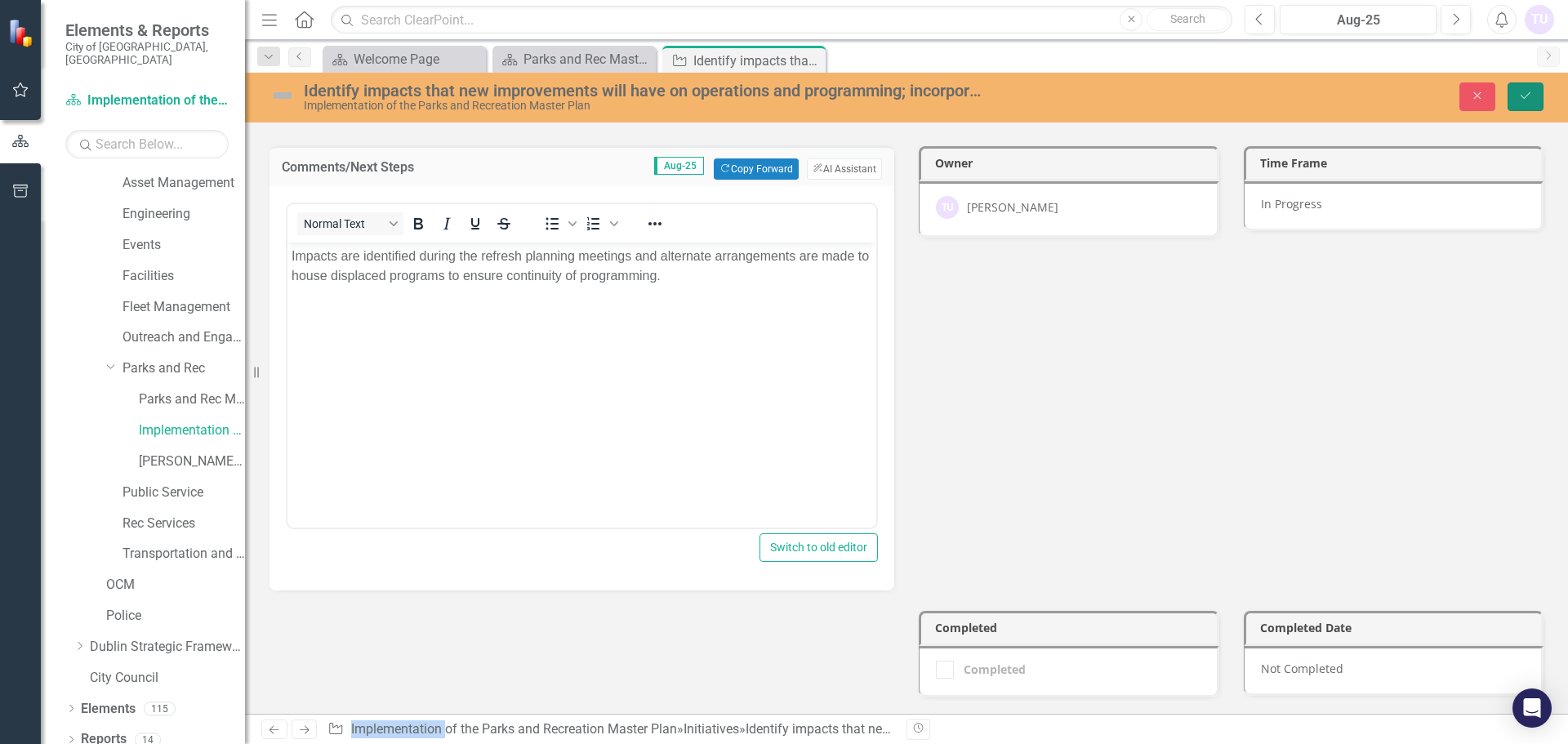
click at [1534, 99] on button "Save" at bounding box center [1526, 96] width 36 height 29
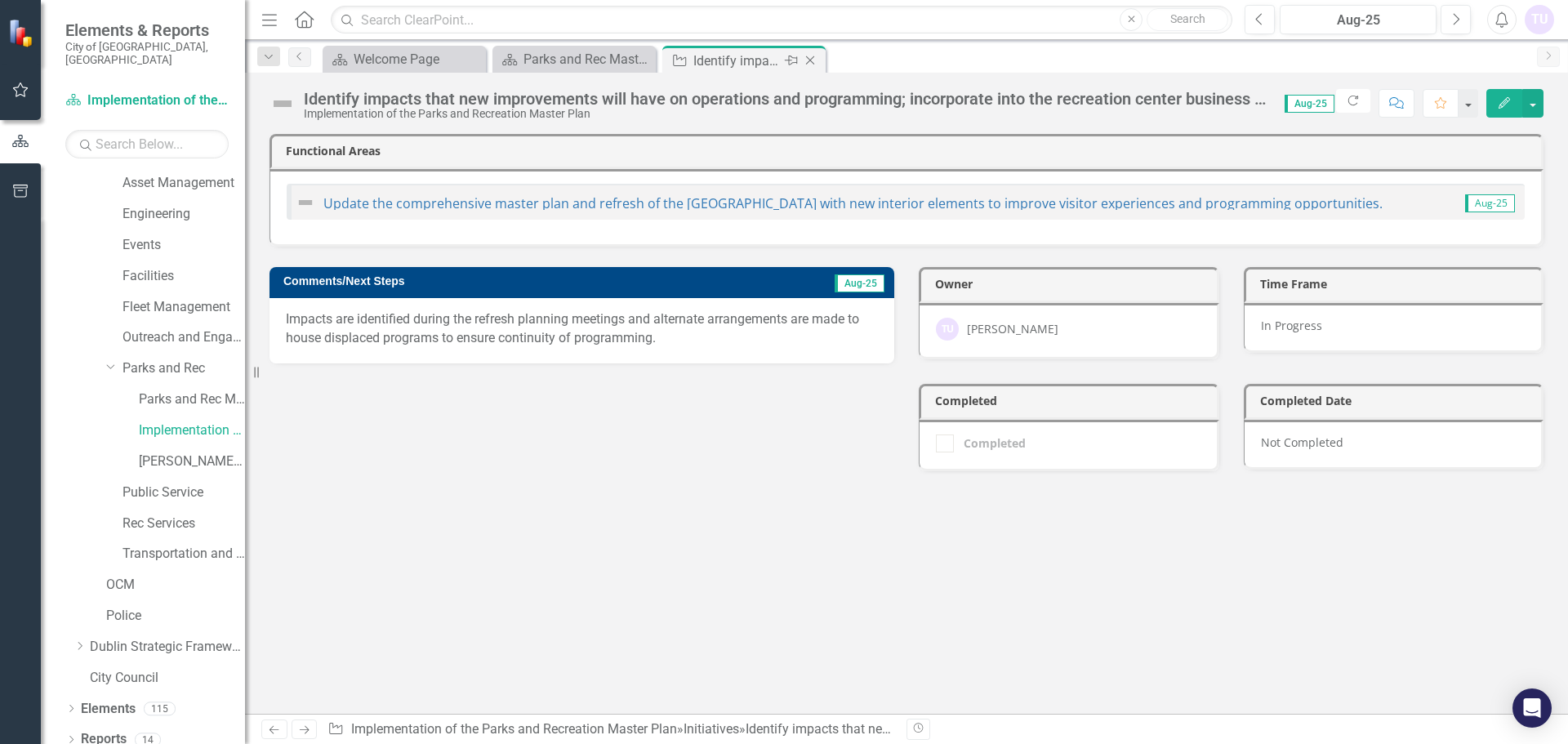
click at [814, 61] on icon "Close" at bounding box center [810, 60] width 16 height 13
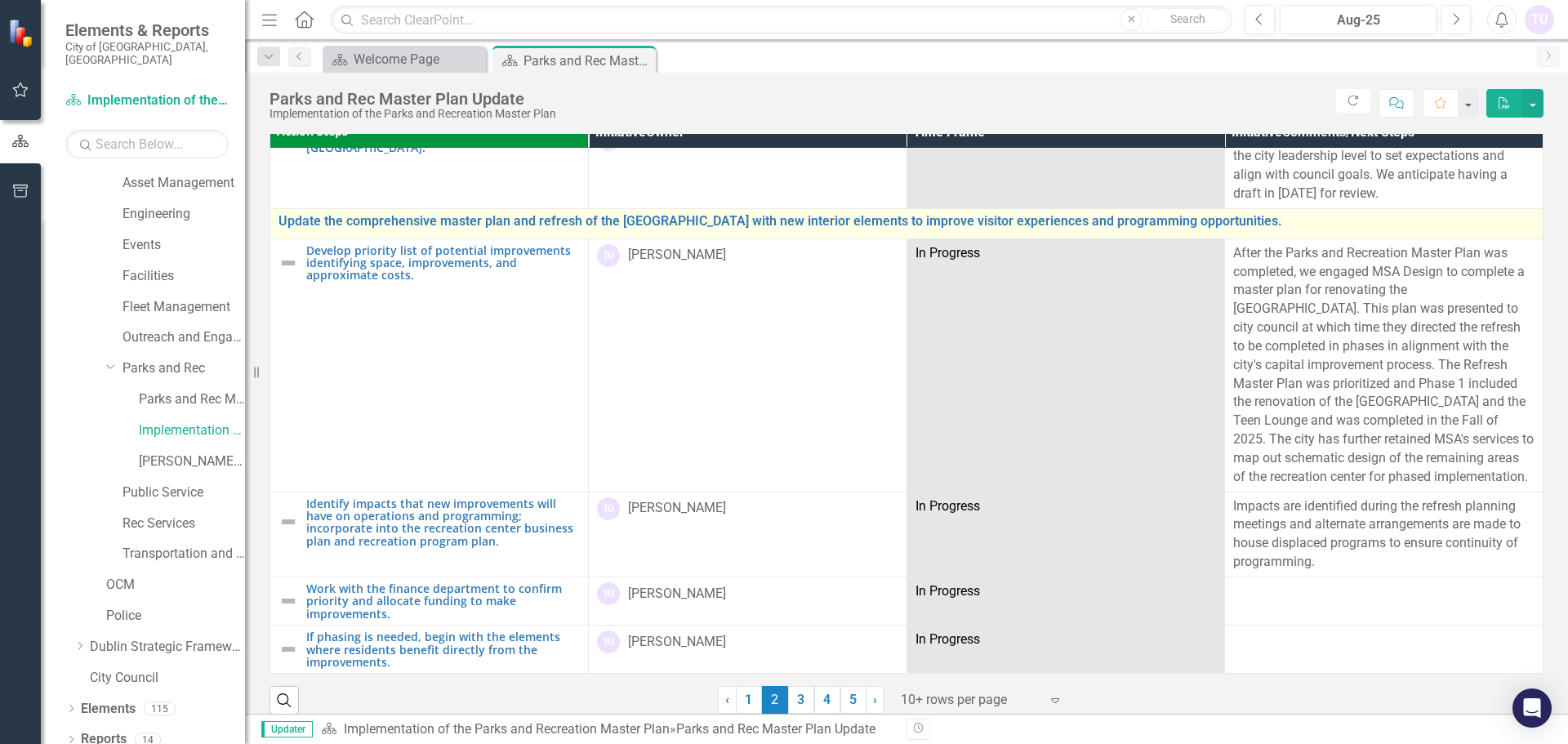
scroll to position [35, 0]
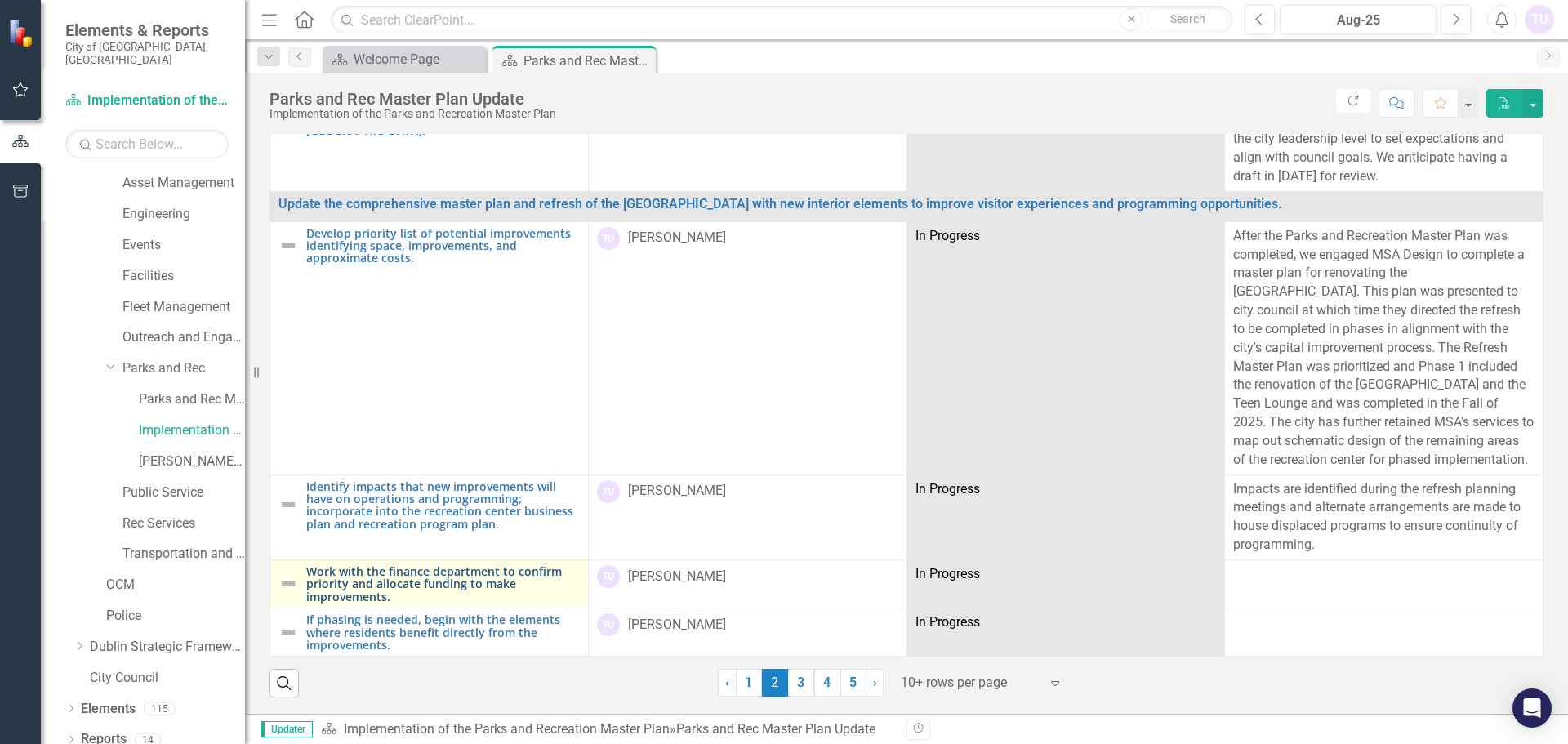
click at [402, 565] on link "Work with the finance department to confirm priority and allocate funding to ma…" at bounding box center [443, 584] width 273 height 37
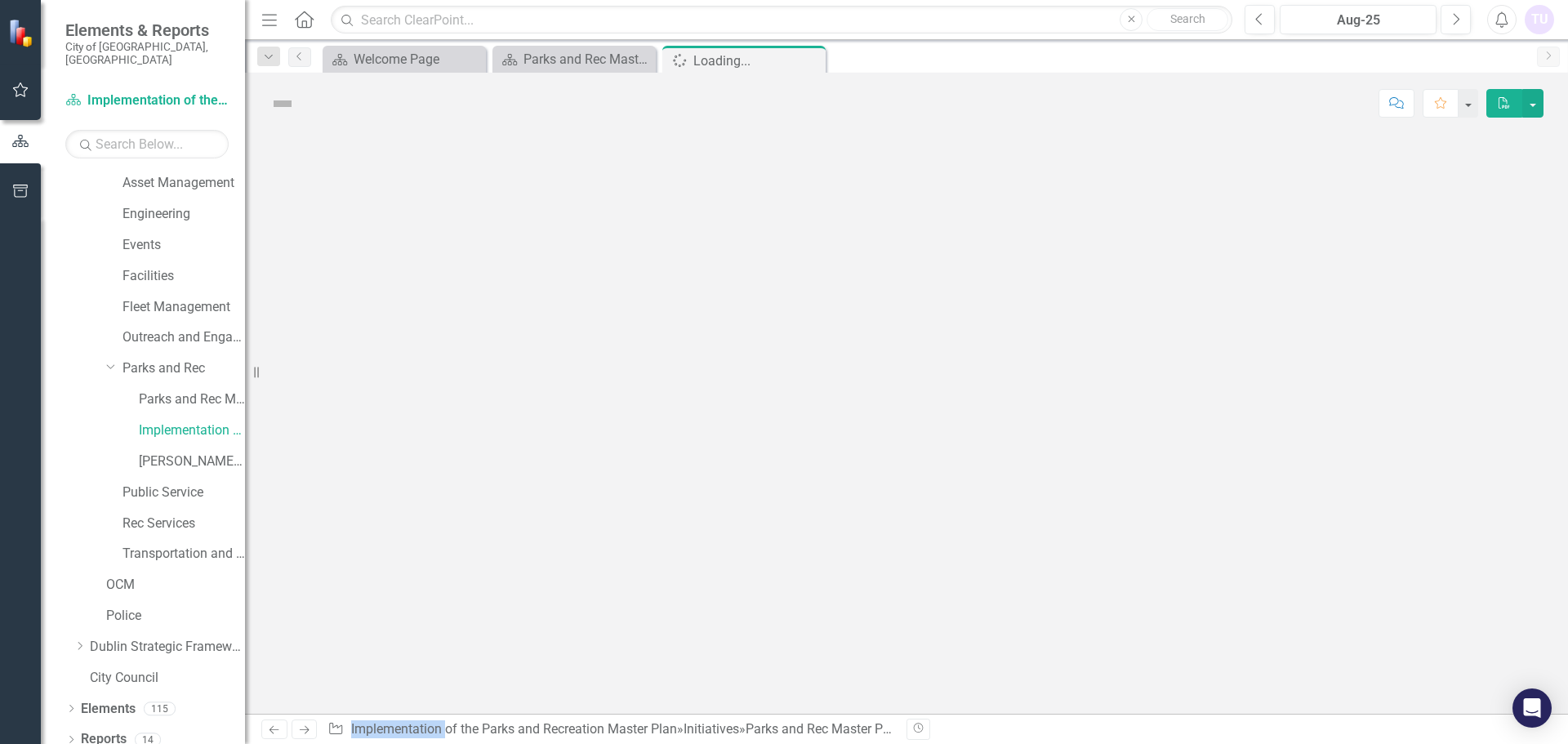
click at [402, 563] on div at bounding box center [906, 423] width 1323 height 580
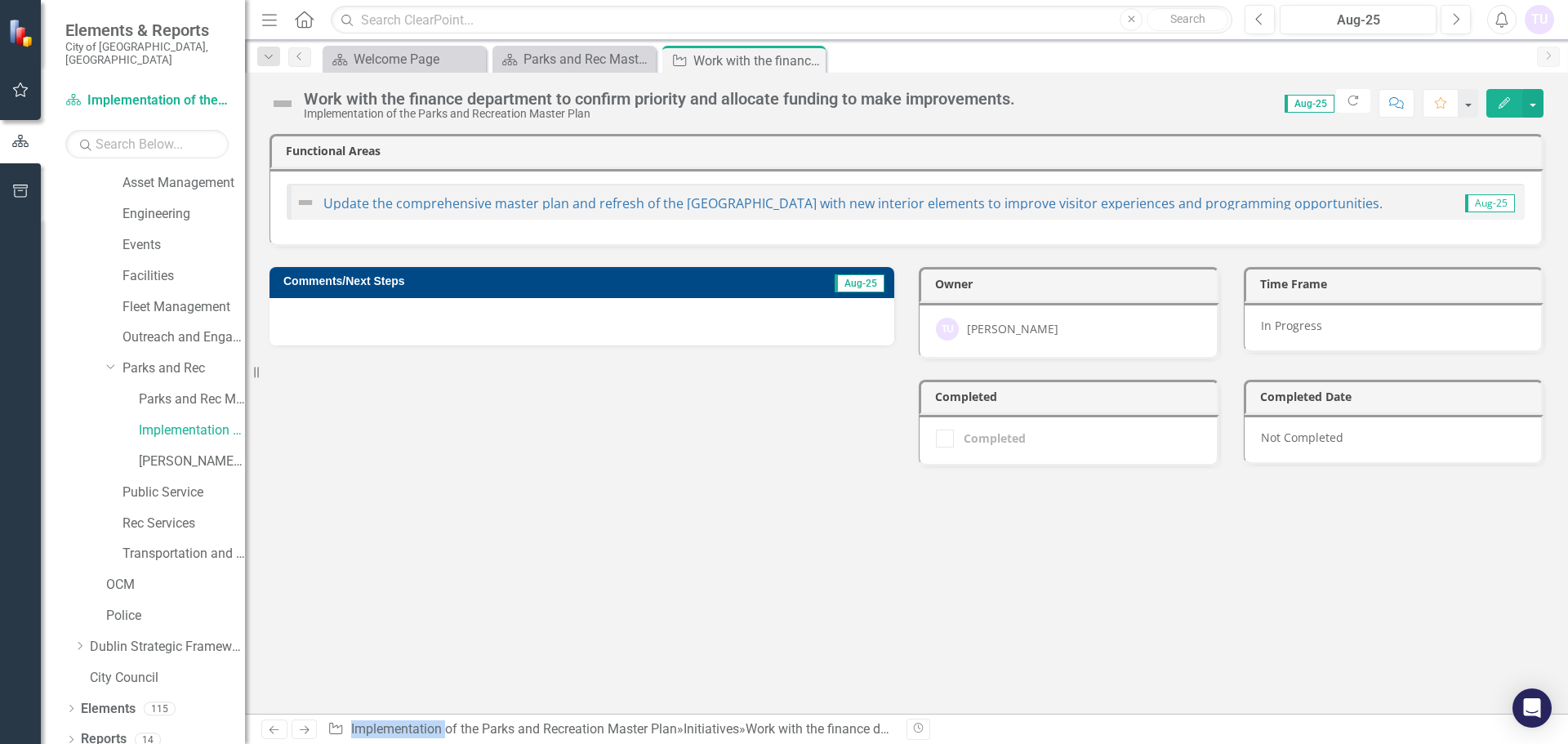
click at [365, 281] on h3 "Comments/Next Steps" at bounding box center [495, 281] width 423 height 12
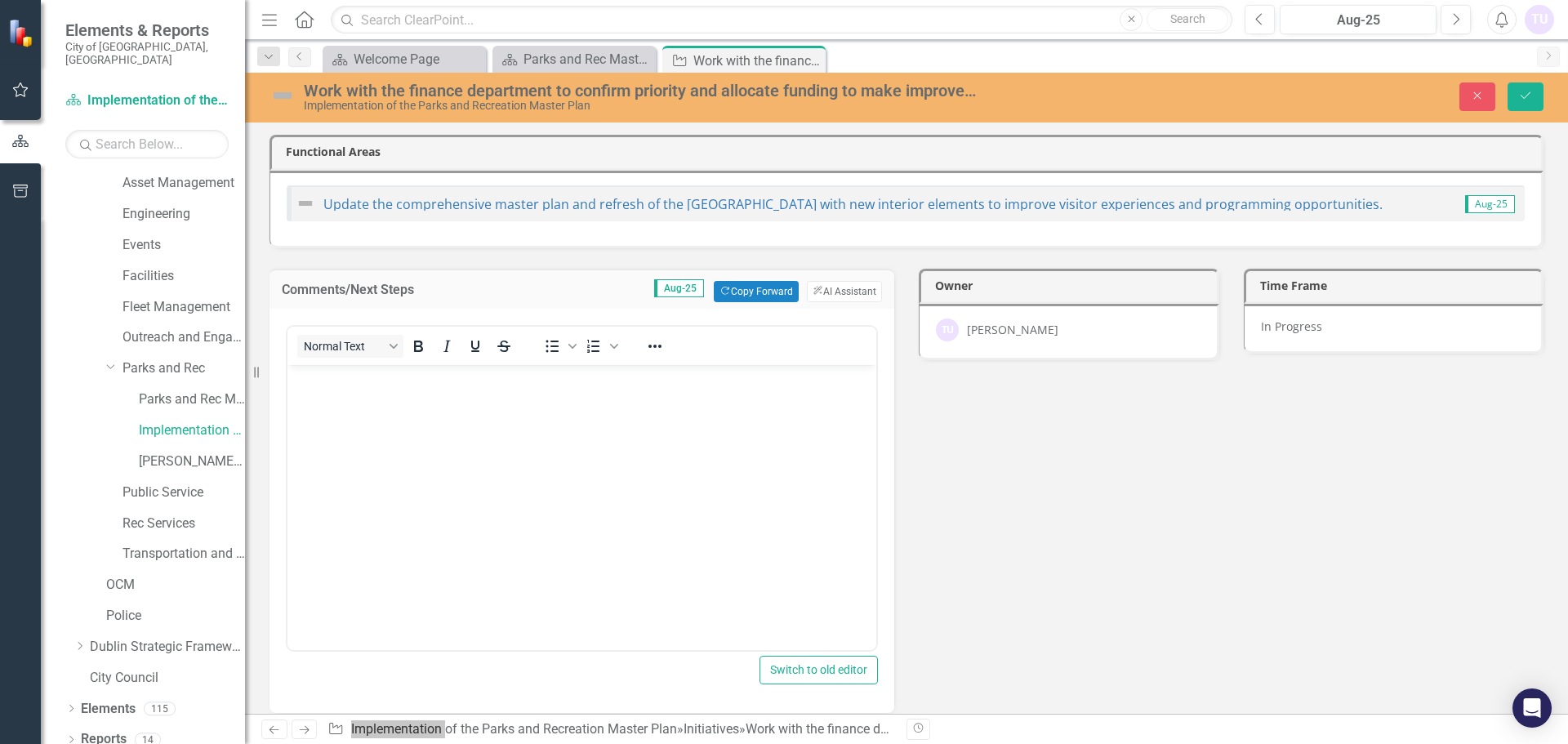
click at [443, 409] on body "Rich Text Area. Press ALT-0 for help." at bounding box center [582, 486] width 589 height 244
click at [1529, 96] on icon "Save" at bounding box center [1525, 96] width 14 height 11
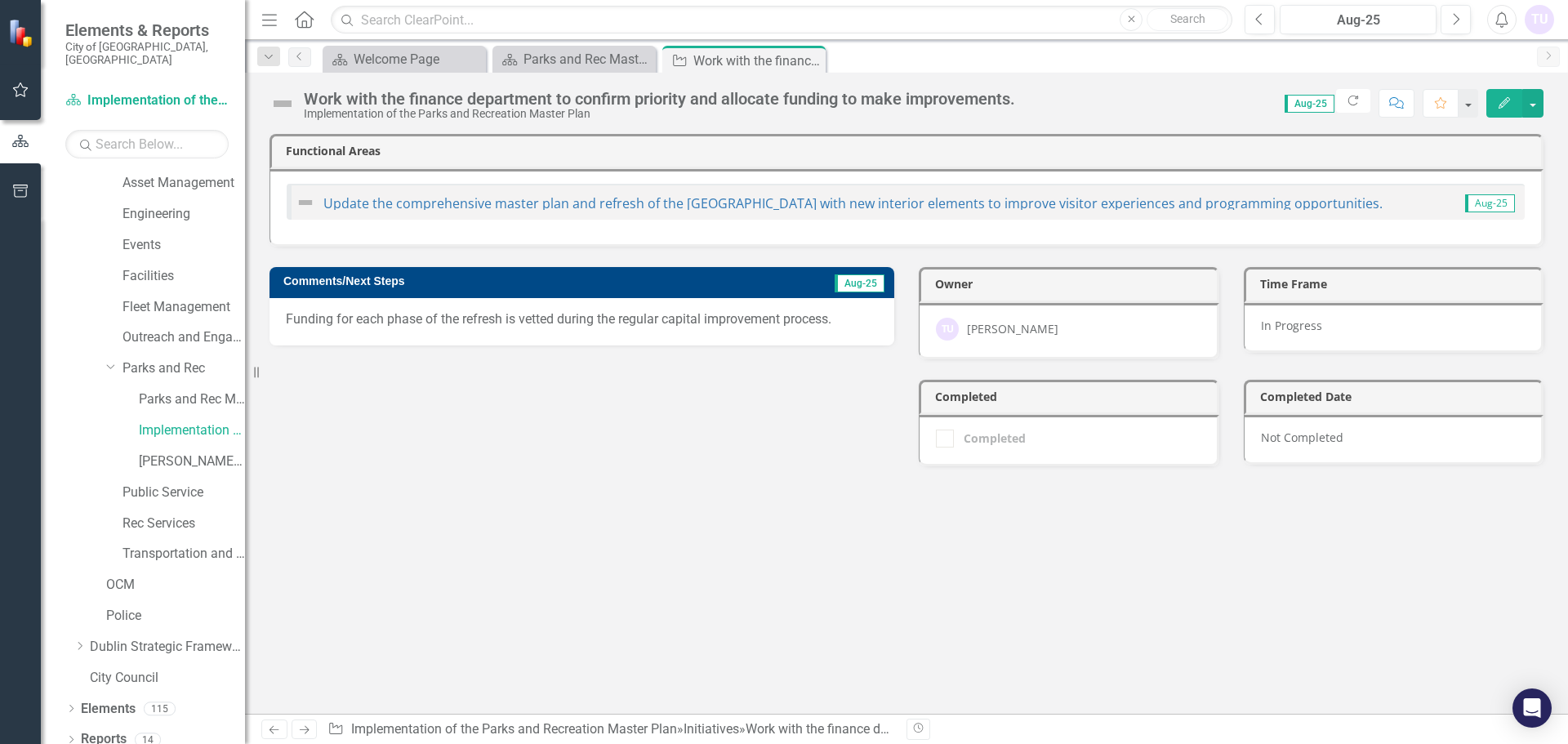
drag, startPoint x: 814, startPoint y: 60, endPoint x: 825, endPoint y: 65, distance: 12.1
click at [0, 0] on icon "Close" at bounding box center [0, 0] width 0 height 0
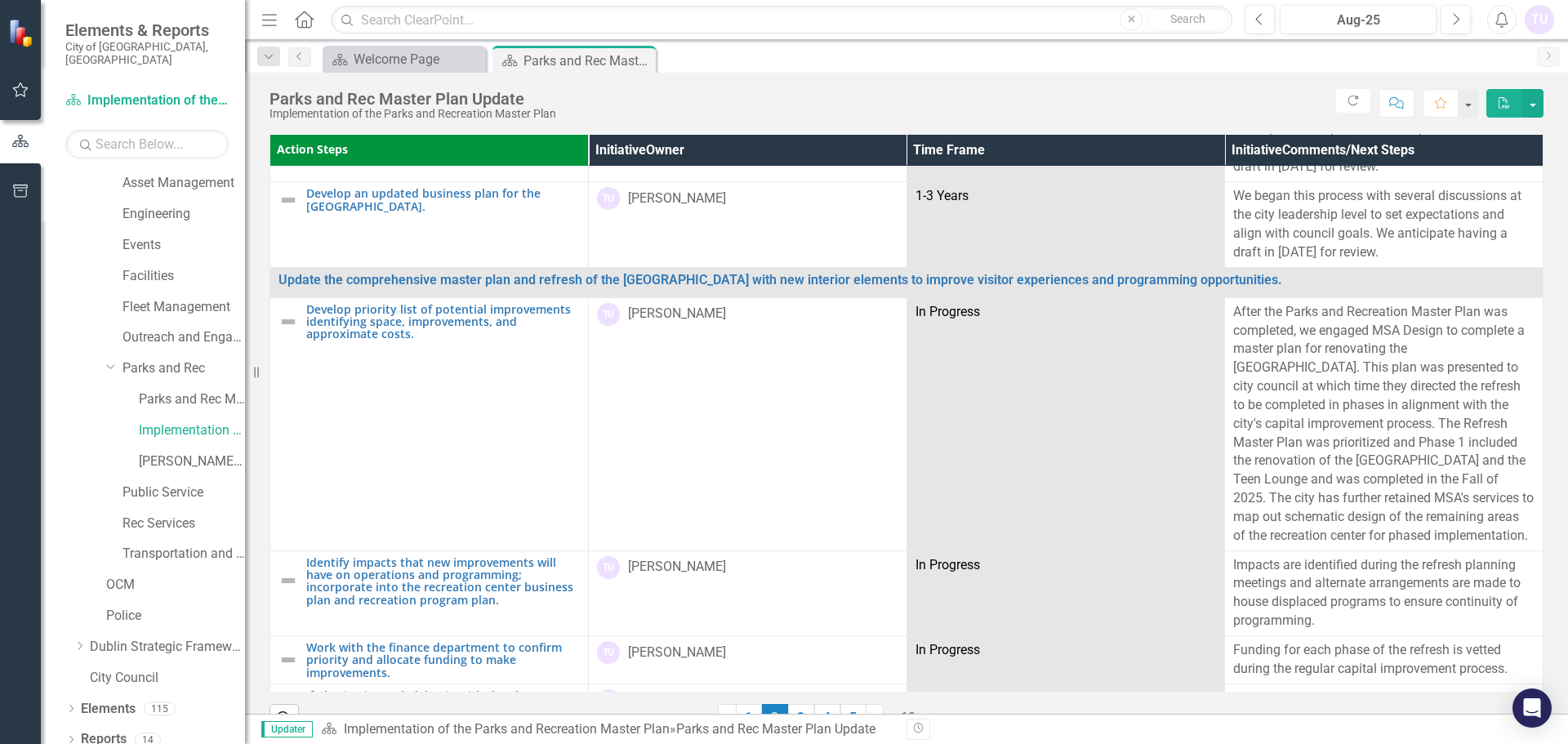
scroll to position [554, 0]
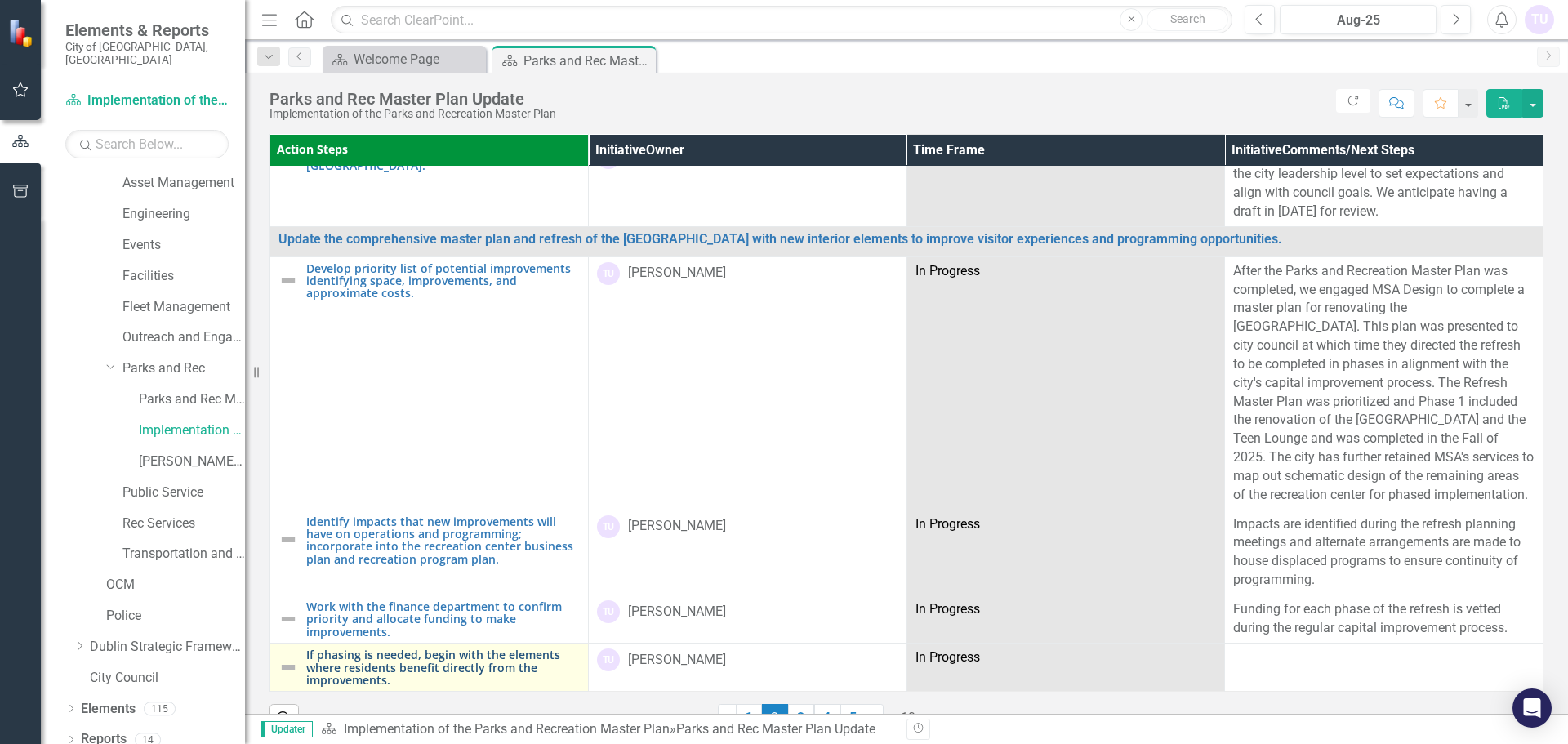
click at [375, 648] on link "If phasing is needed, begin with the elements where residents benefit directly …" at bounding box center [443, 667] width 273 height 37
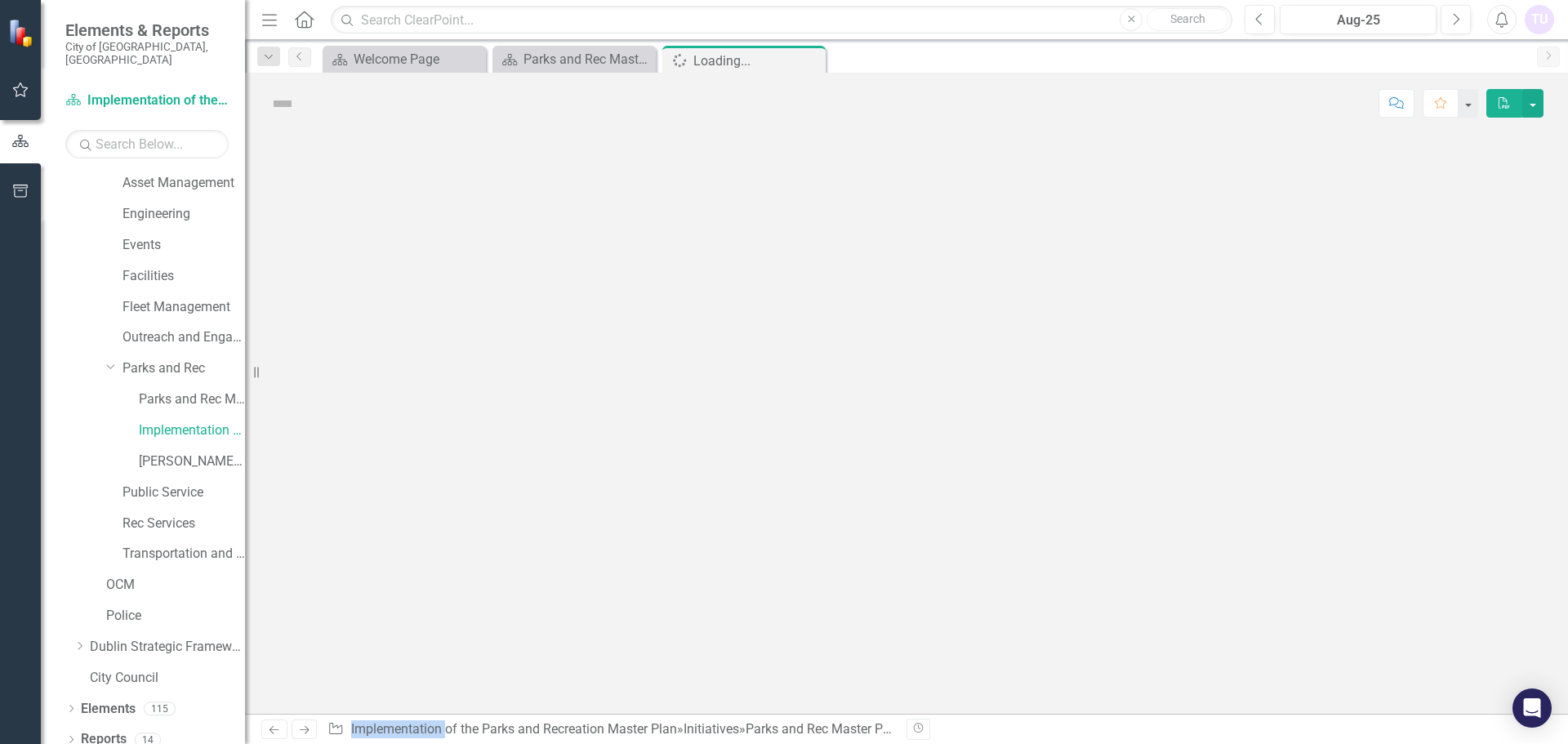
click at [375, 648] on div at bounding box center [906, 423] width 1323 height 580
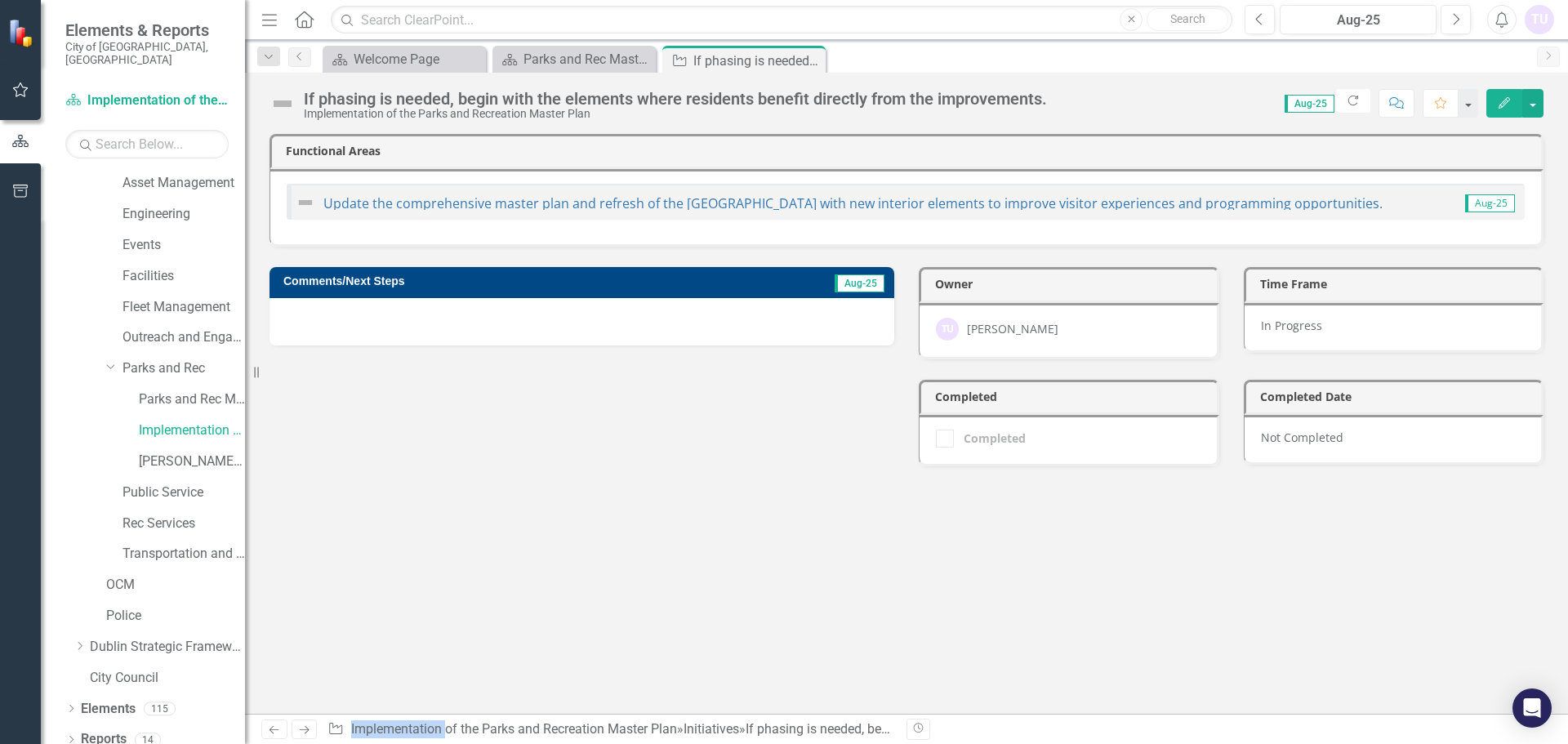
click at [362, 279] on h3 "Comments/Next Steps" at bounding box center [495, 281] width 423 height 12
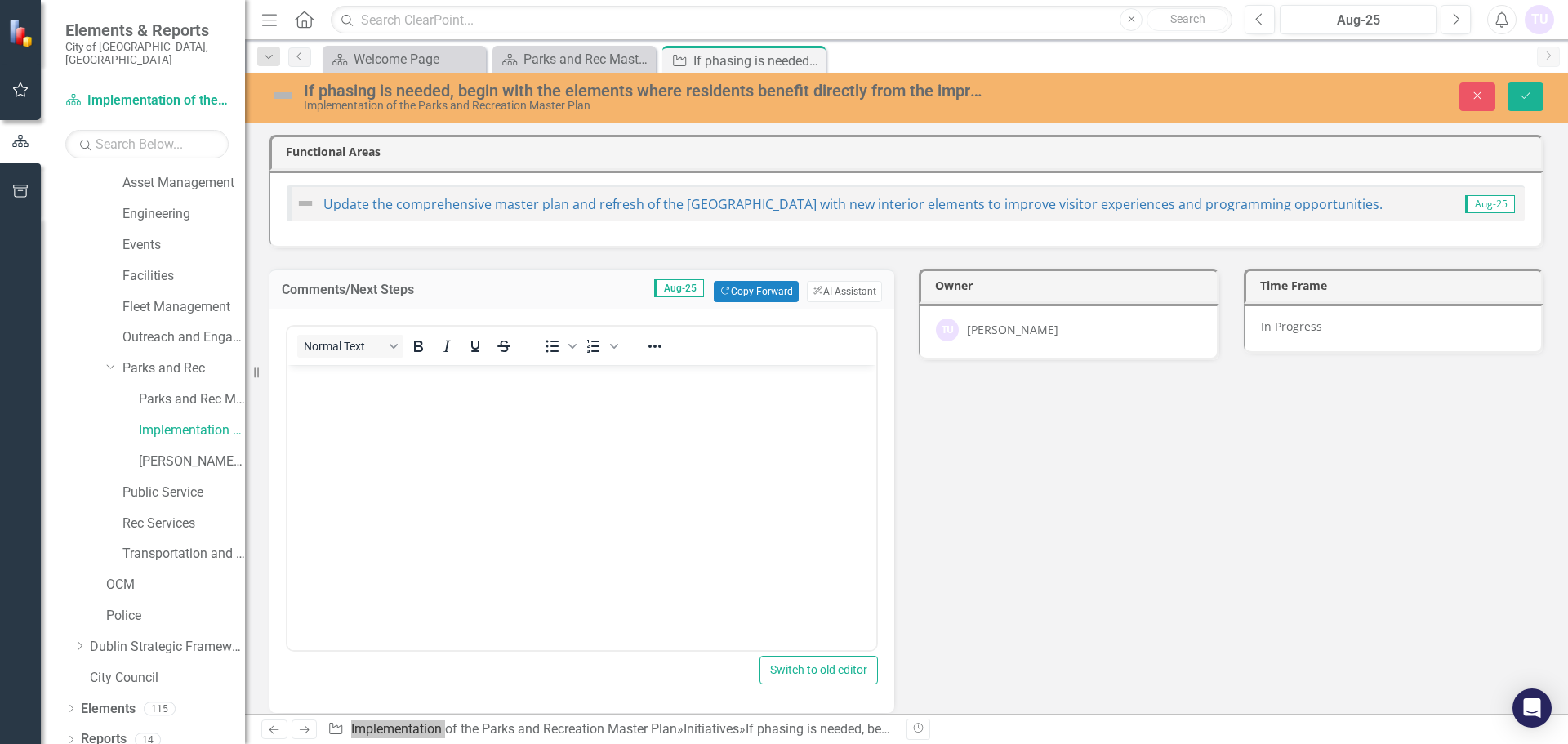
click at [609, 426] on body "Rich Text Area. Press ALT-0 for help." at bounding box center [582, 486] width 589 height 244
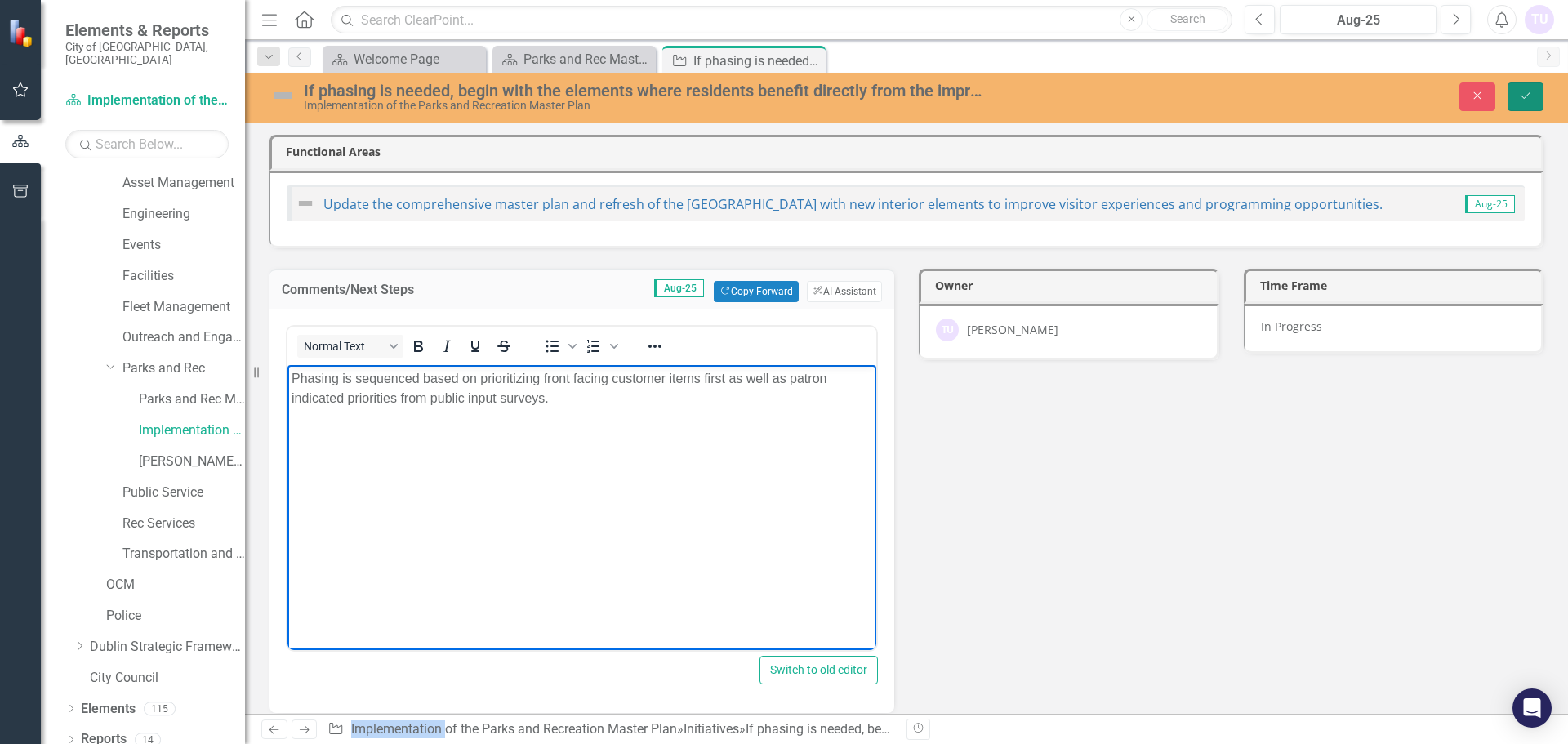
click at [1521, 93] on icon "Save" at bounding box center [1525, 96] width 14 height 11
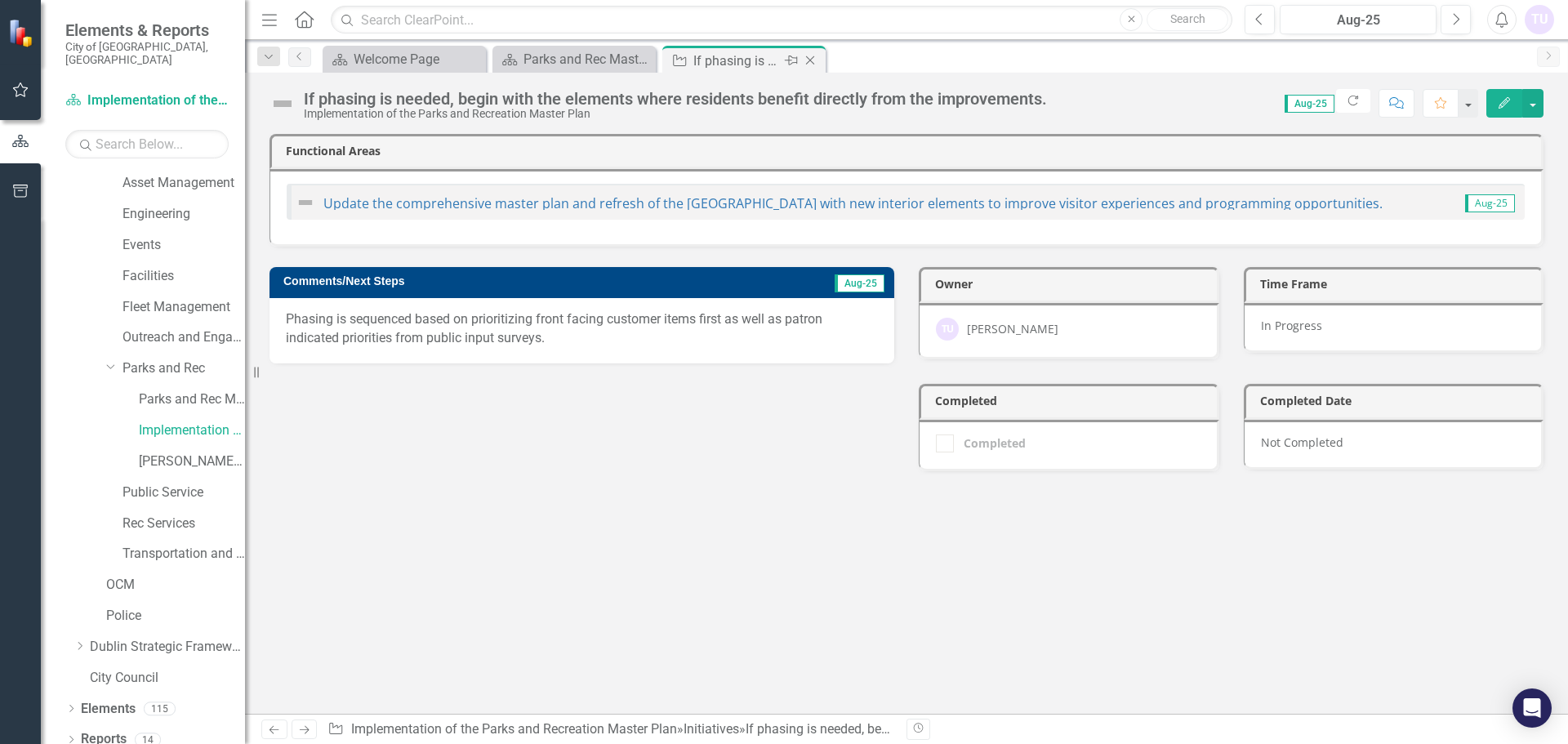
click at [816, 63] on icon "Close" at bounding box center [810, 60] width 16 height 13
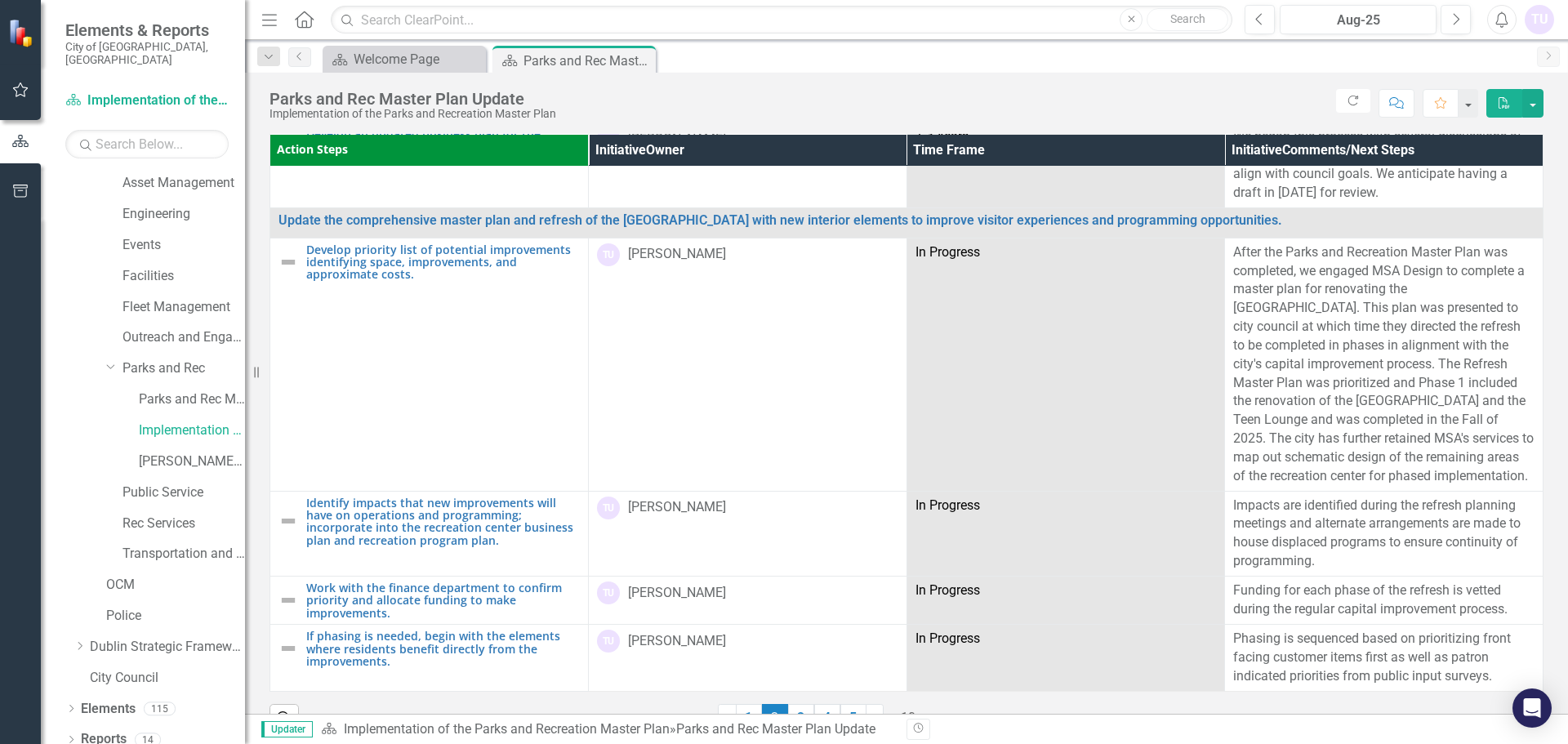
scroll to position [35, 0]
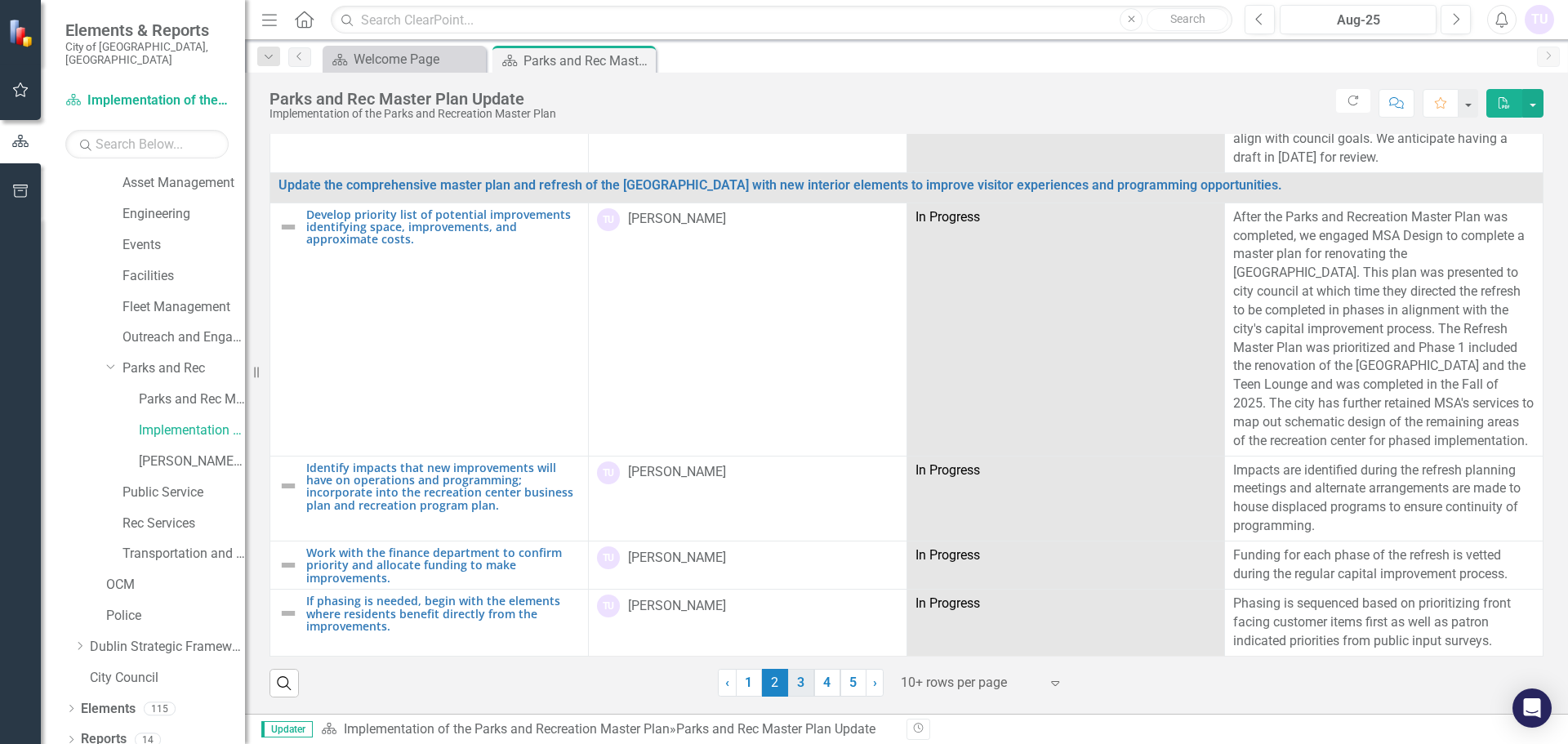
click at [796, 689] on link "3" at bounding box center [801, 682] width 26 height 28
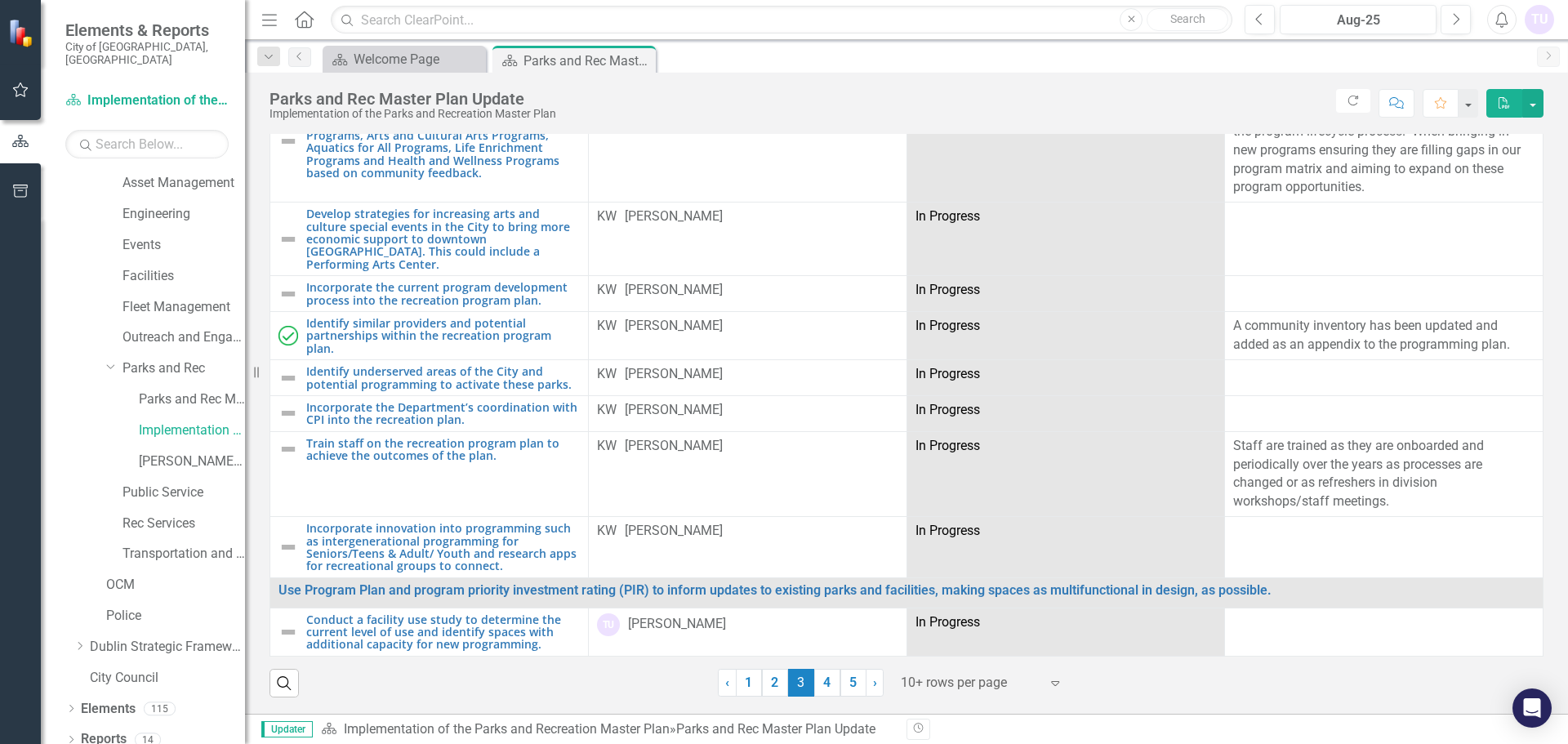
scroll to position [408, 0]
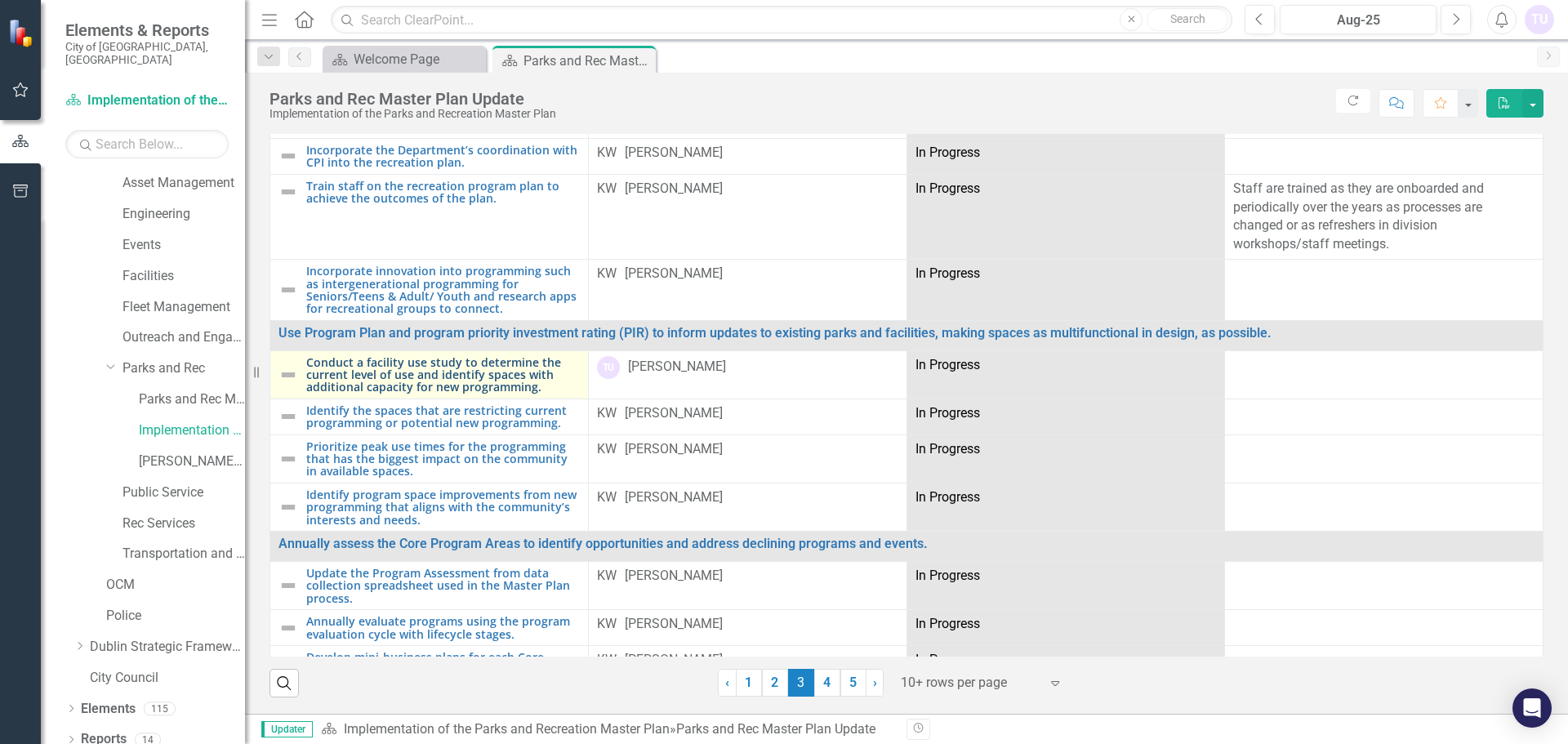
click at [411, 356] on link "Conduct a facility use study to determine the current level of use and identify…" at bounding box center [443, 374] width 273 height 37
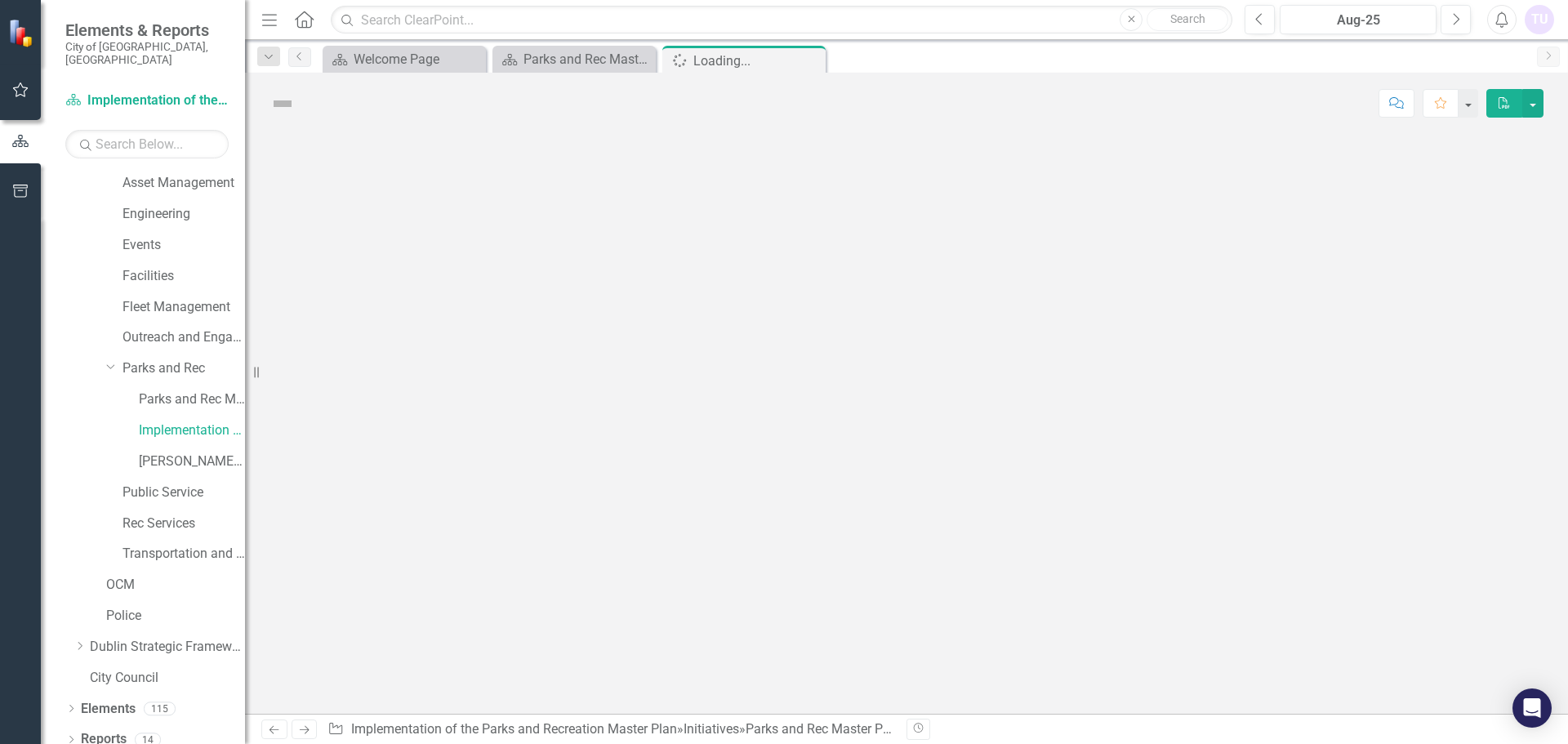
click at [411, 341] on div at bounding box center [906, 423] width 1323 height 580
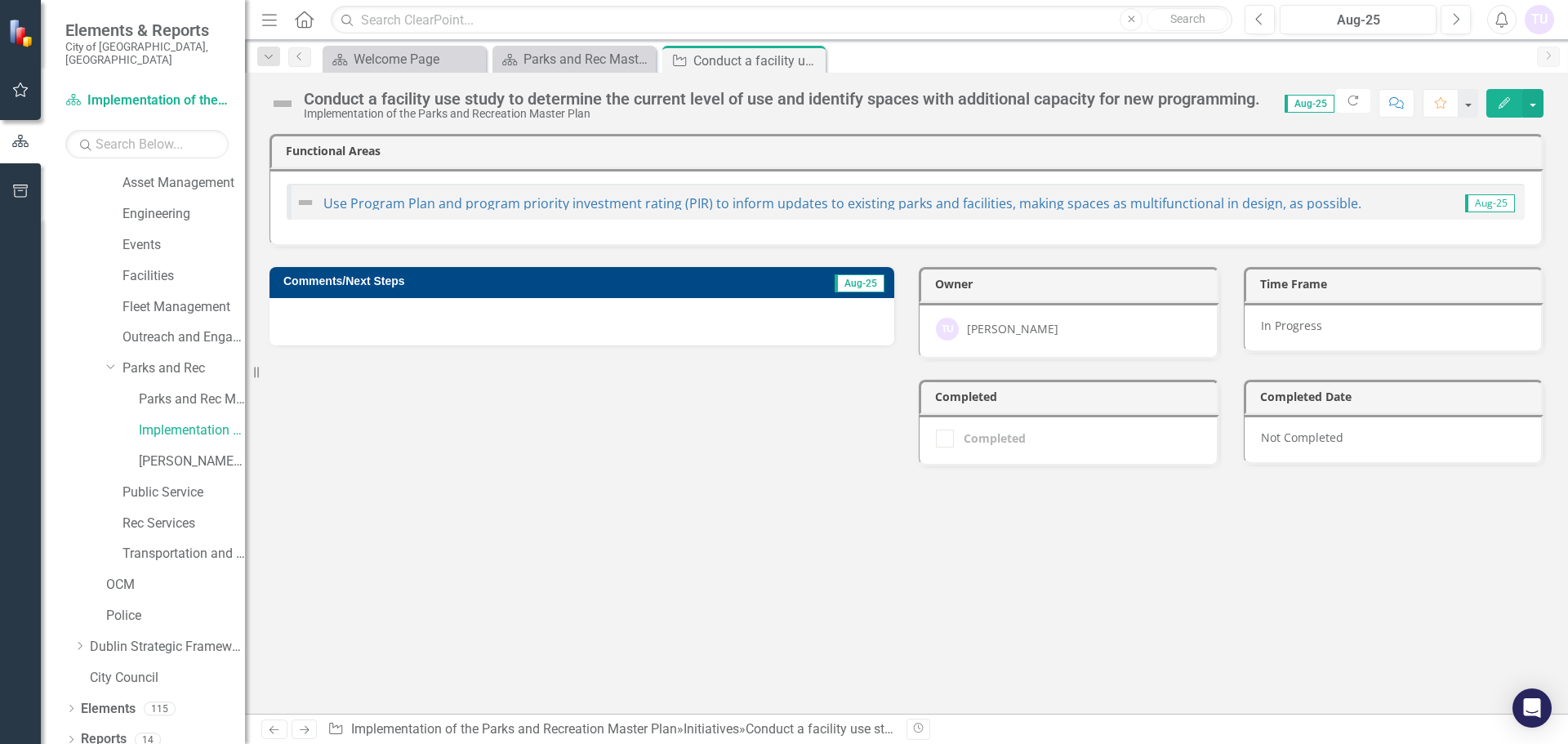
click at [384, 279] on h3 "Comments/Next Steps" at bounding box center [495, 281] width 423 height 12
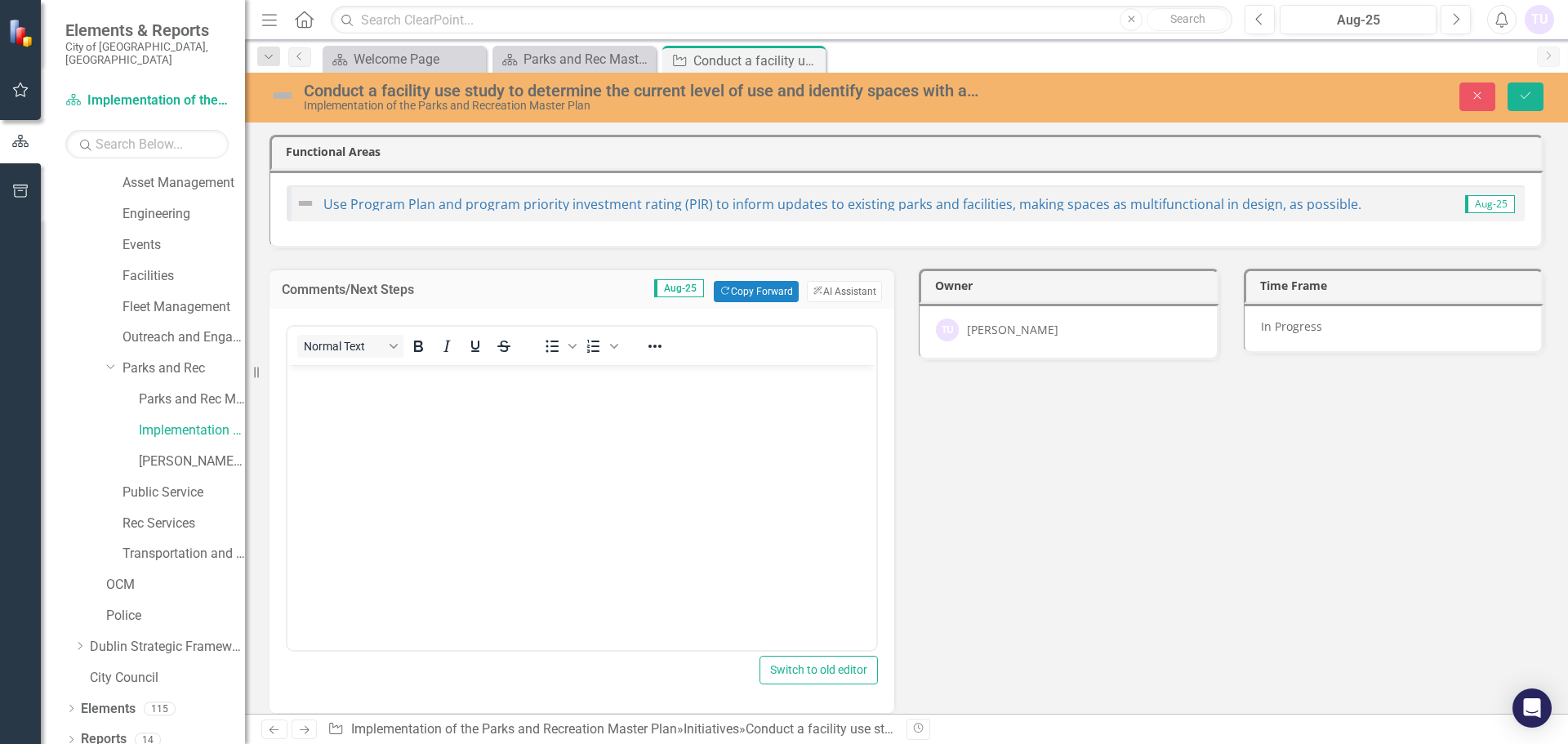
click at [470, 423] on body "Rich Text Area. Press ALT-0 for help." at bounding box center [582, 486] width 589 height 244
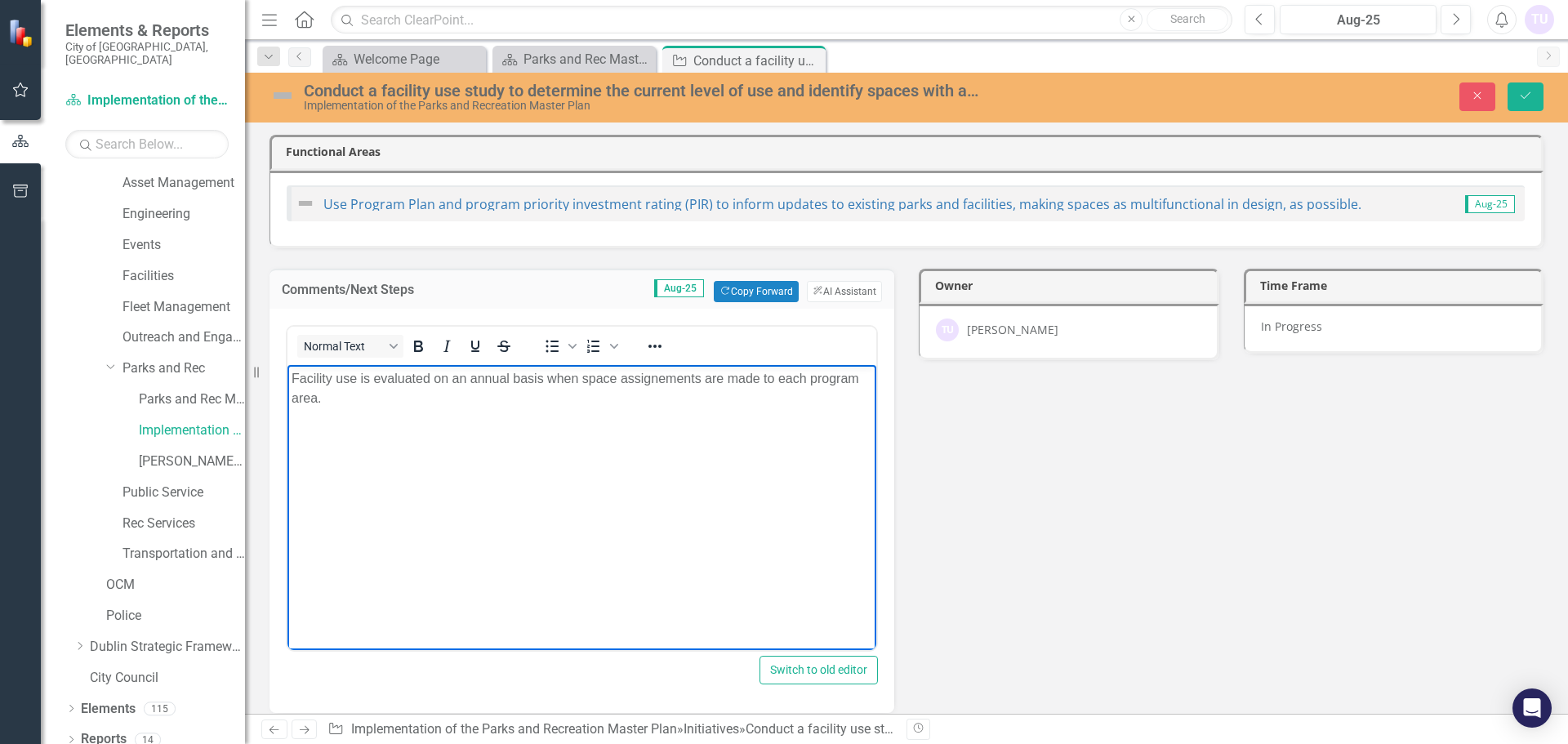
click at [673, 380] on p "Facility use is evaluated on an annual basis when space assignements are made t…" at bounding box center [582, 388] width 581 height 39
click at [362, 396] on p "Facility use is evaluated on an annual basis when space assignments are made to…" at bounding box center [582, 388] width 581 height 39
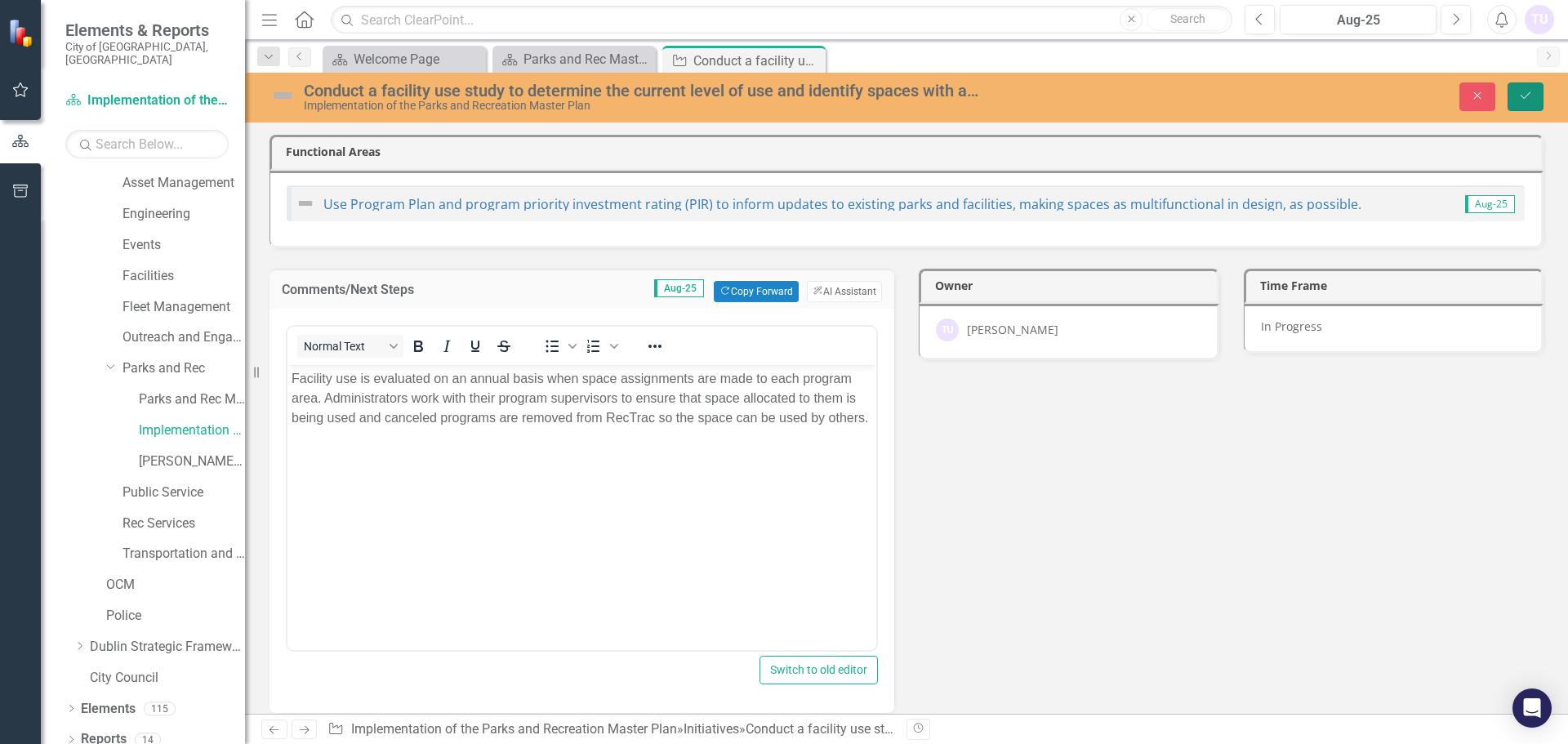
click at [1529, 94] on icon "Save" at bounding box center [1525, 96] width 14 height 11
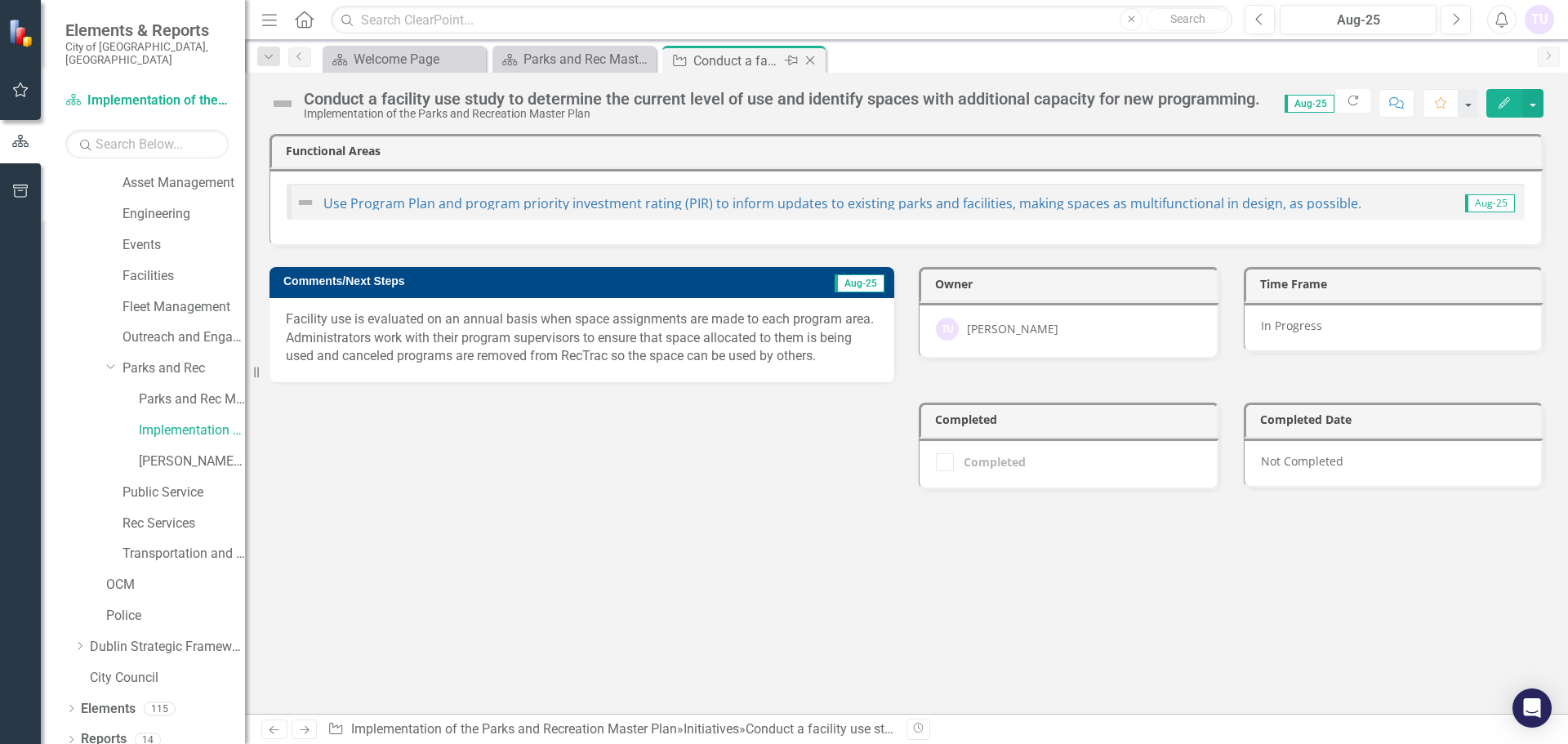
click at [808, 59] on icon "Close" at bounding box center [810, 60] width 16 height 13
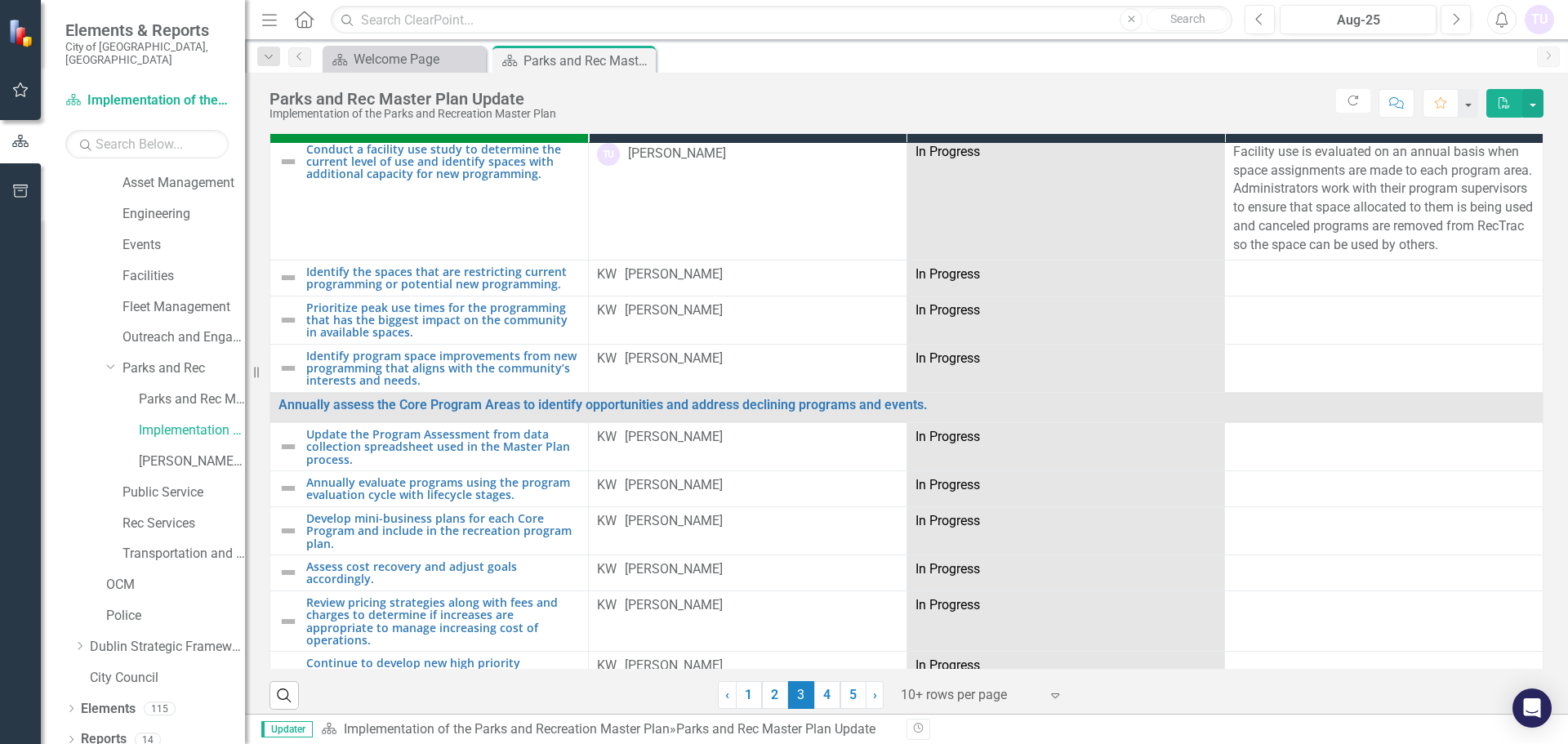
scroll to position [35, 0]
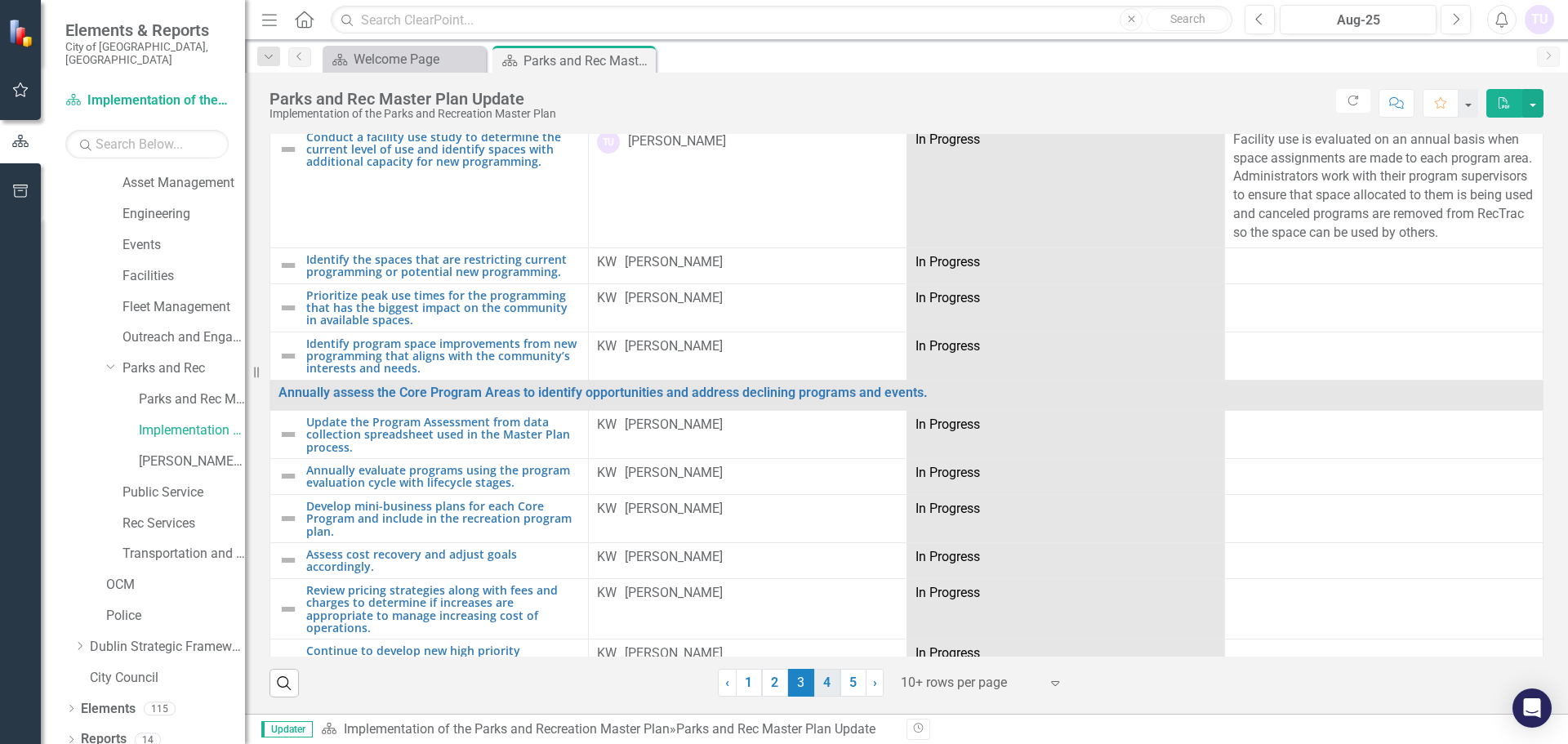
click at [822, 684] on link "4" at bounding box center [827, 682] width 26 height 28
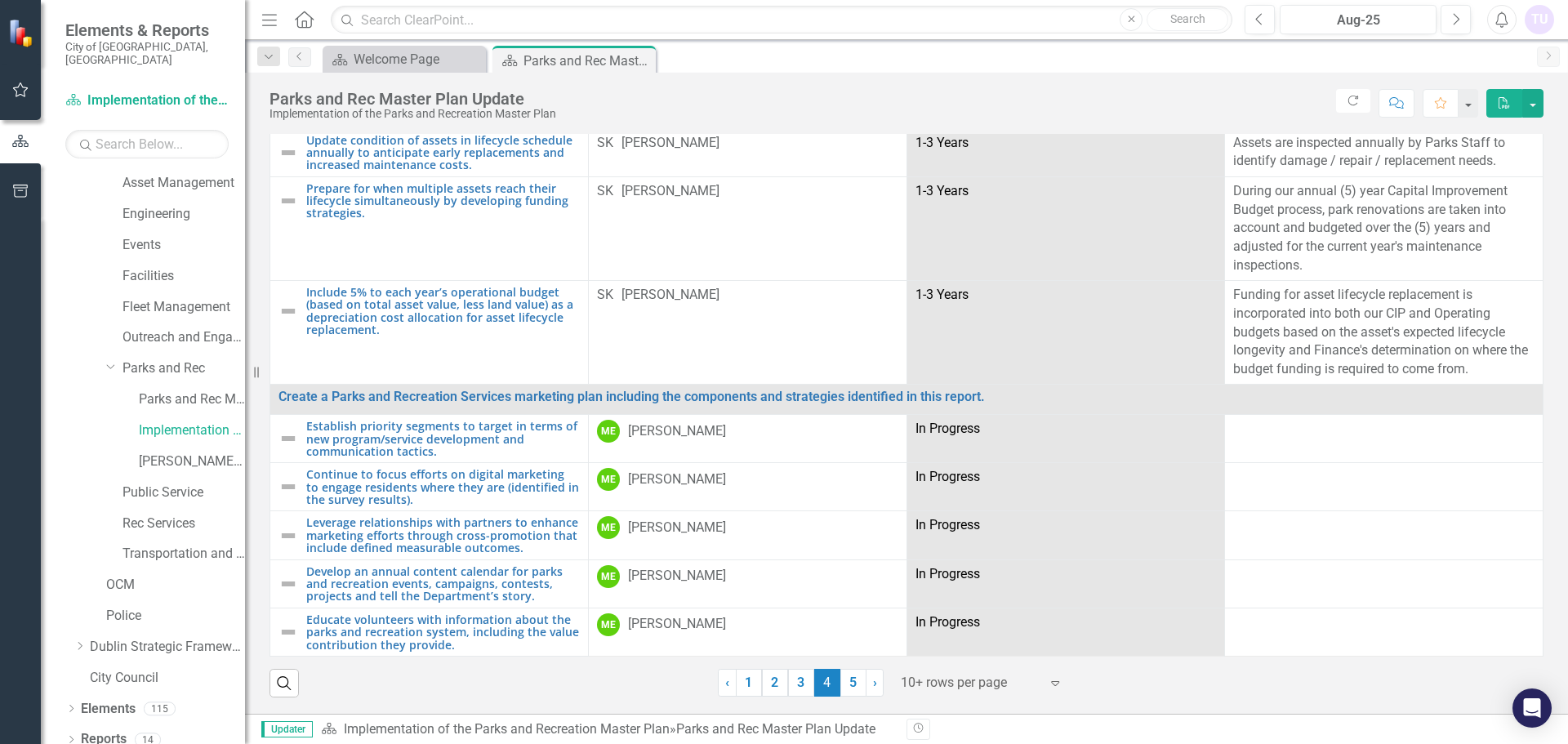
scroll to position [1478, 0]
click at [848, 684] on link "5" at bounding box center [853, 682] width 26 height 28
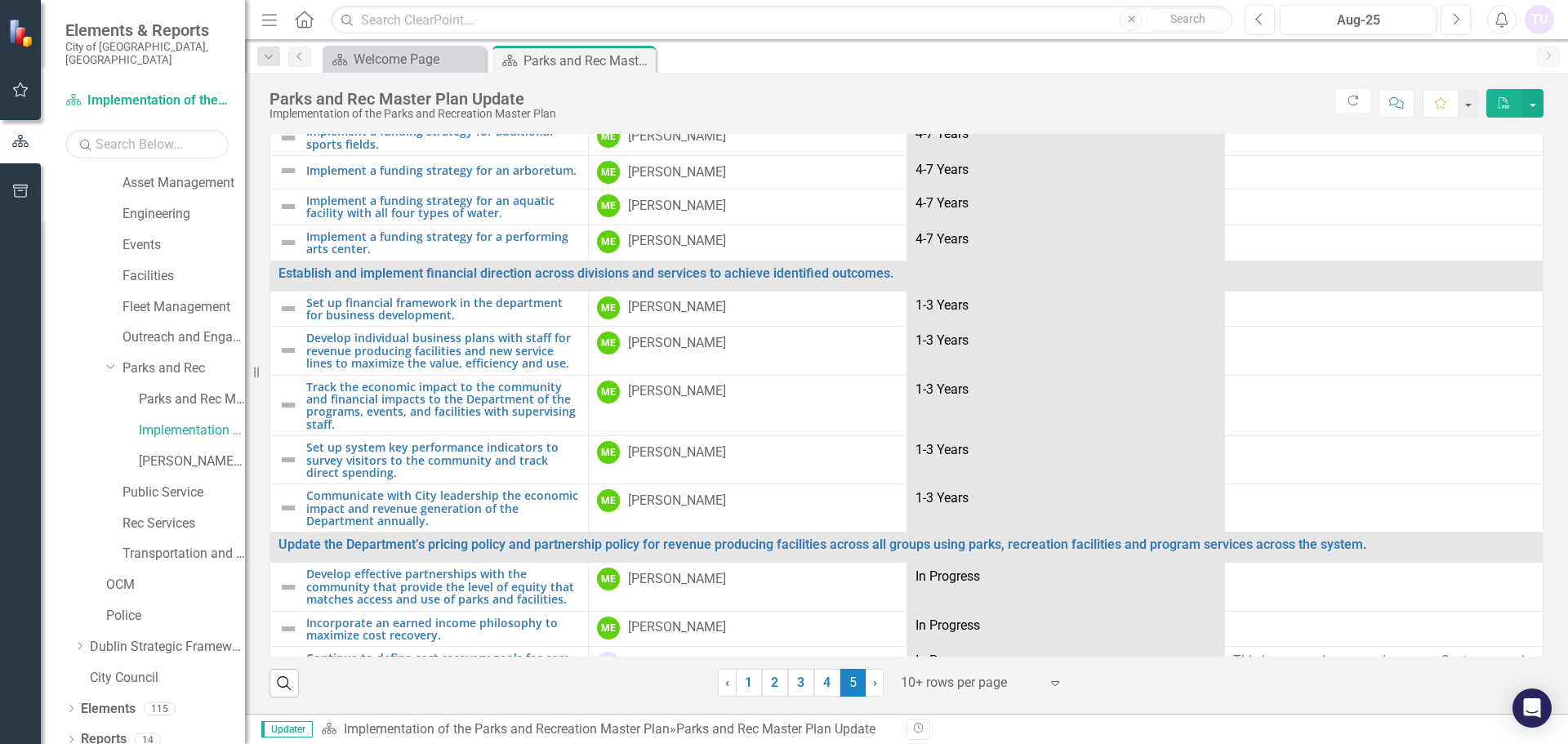
scroll to position [671, 0]
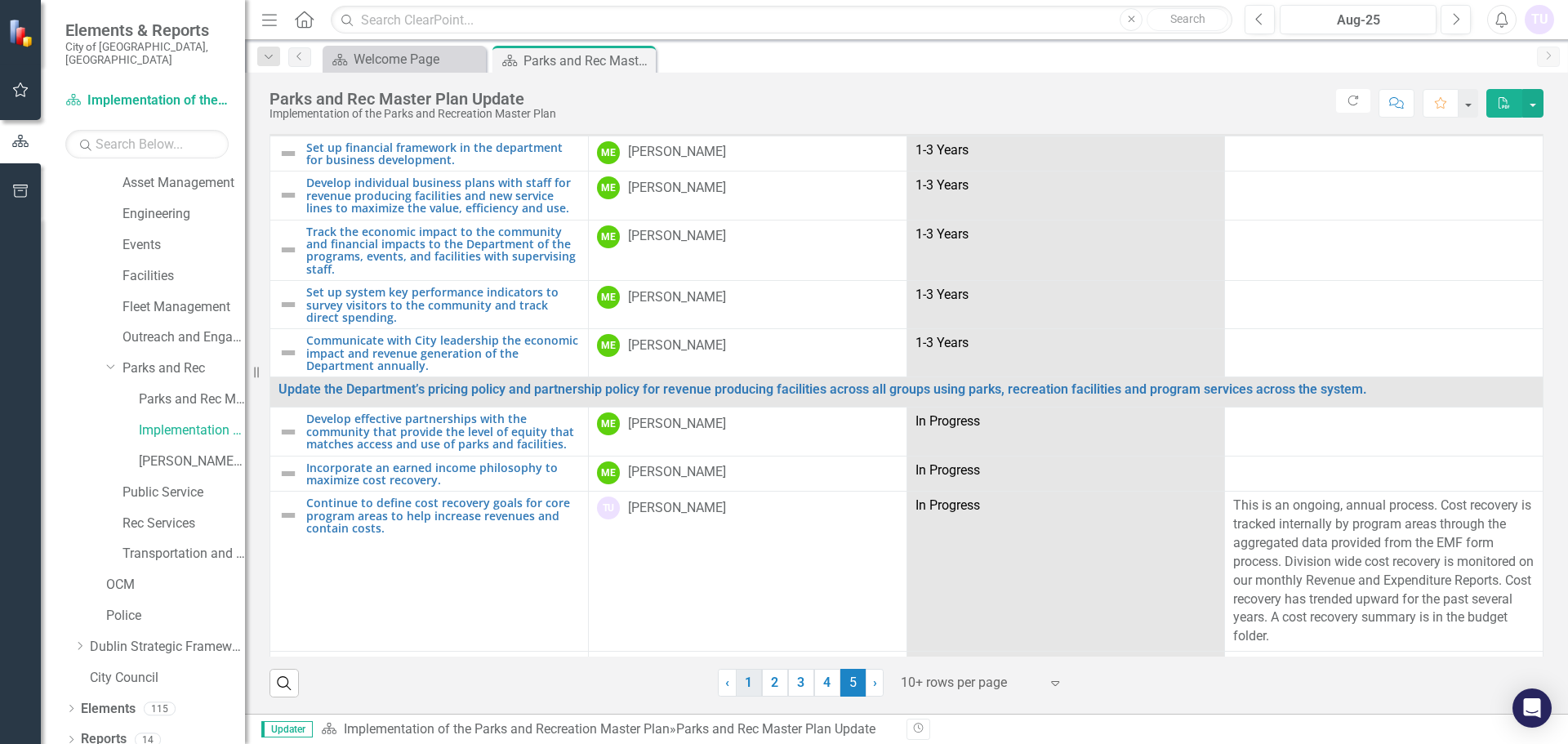
click at [739, 684] on link "1" at bounding box center [748, 682] width 26 height 28
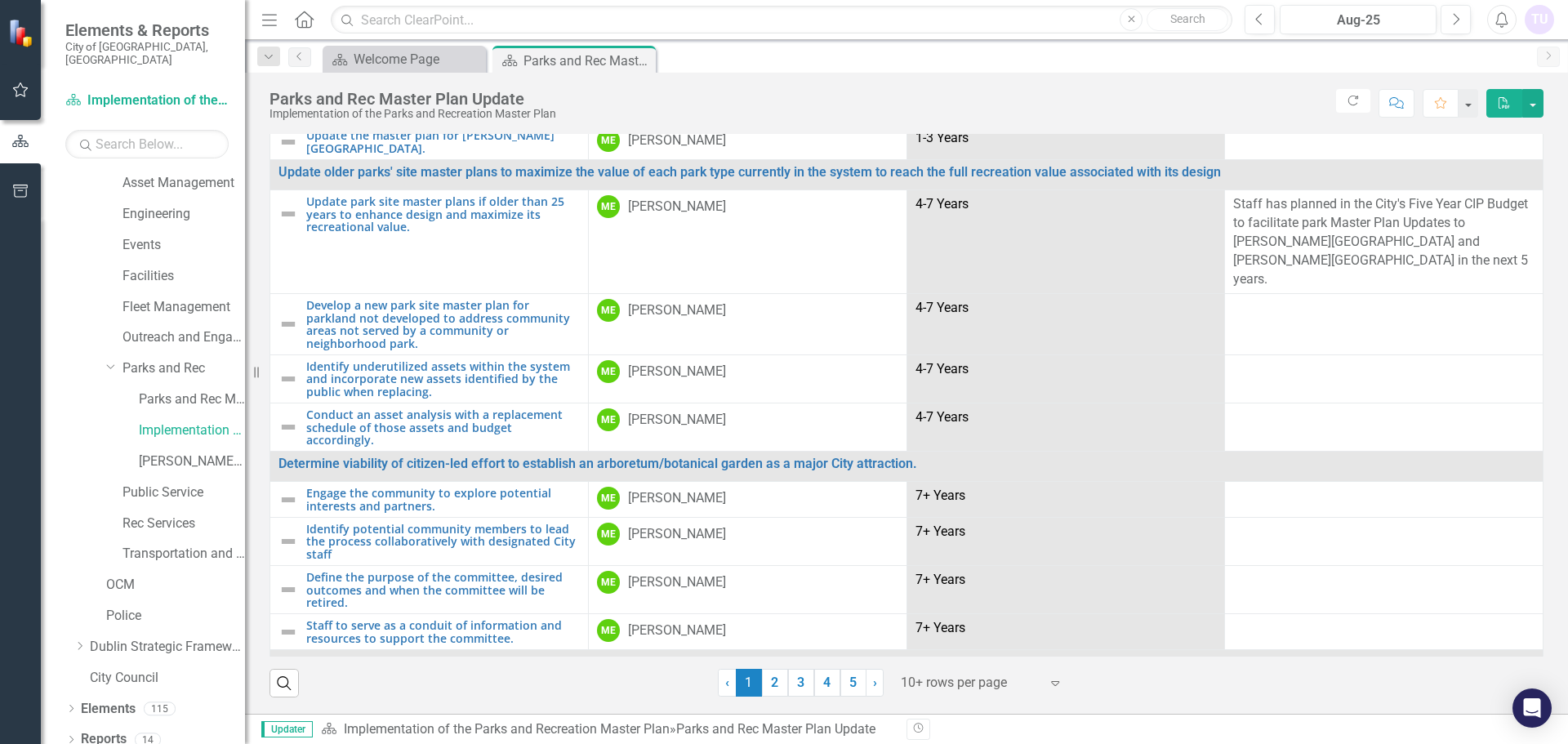
scroll to position [976, 0]
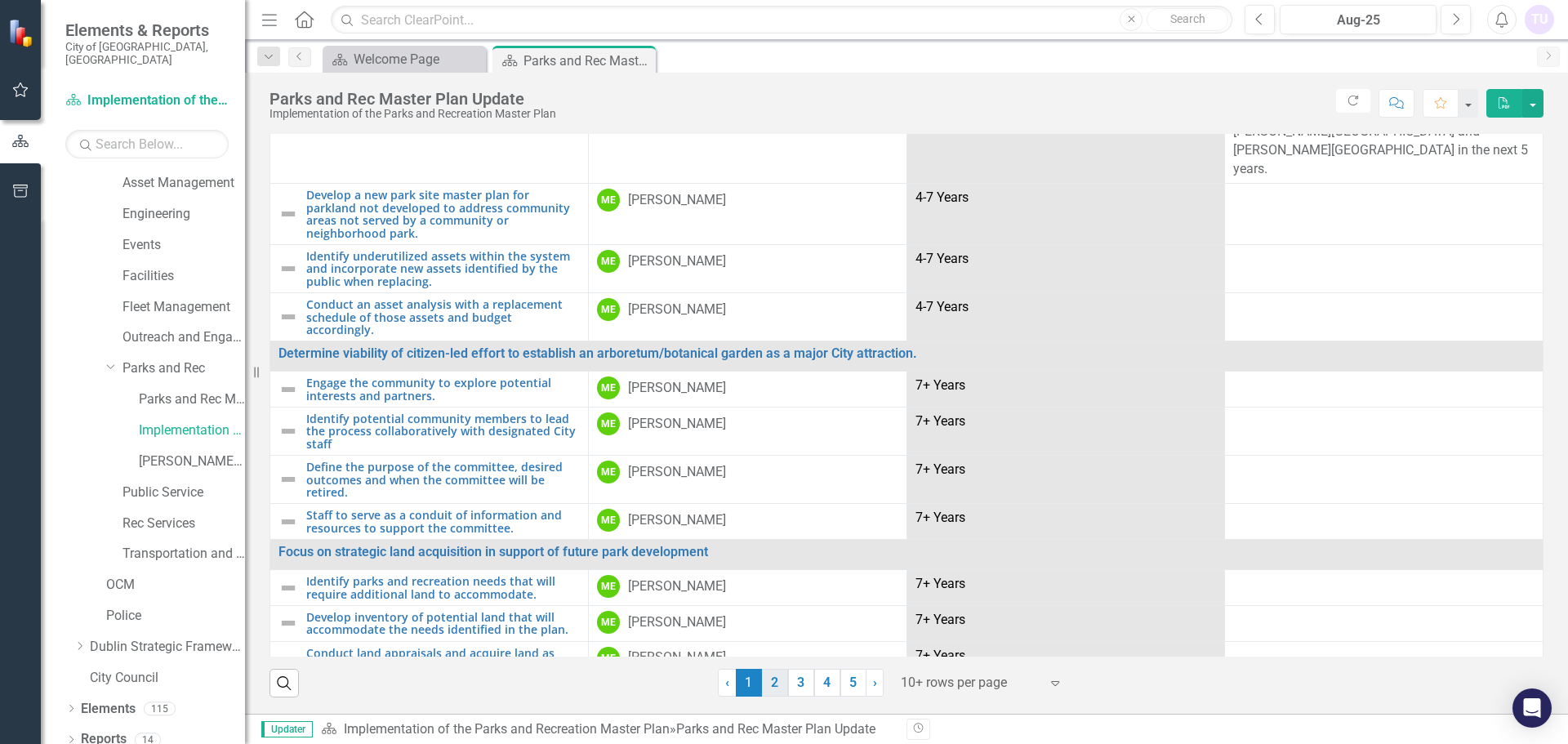
click at [773, 679] on link "2" at bounding box center [775, 682] width 26 height 28
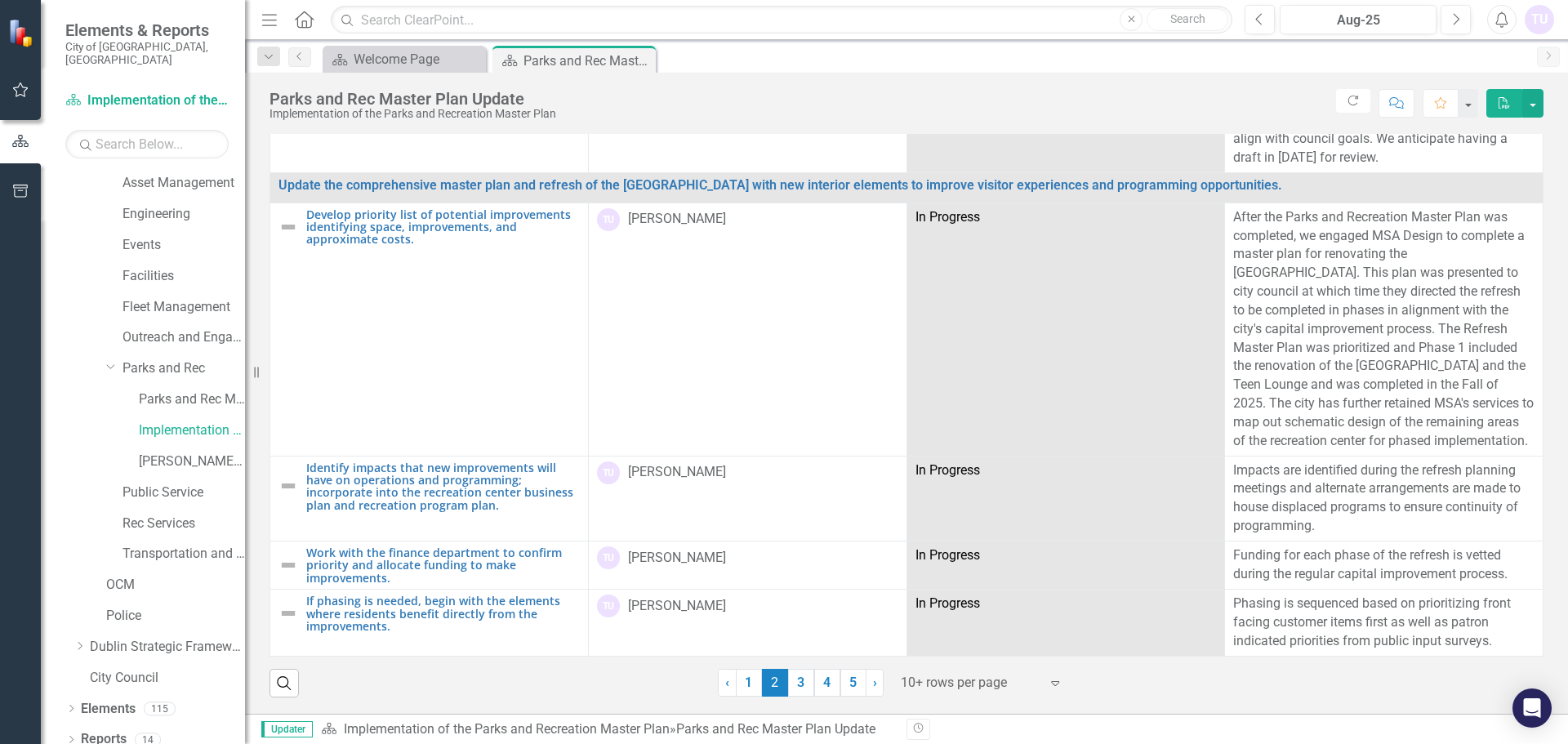
scroll to position [579, 0]
click at [797, 681] on link "3" at bounding box center [801, 682] width 26 height 28
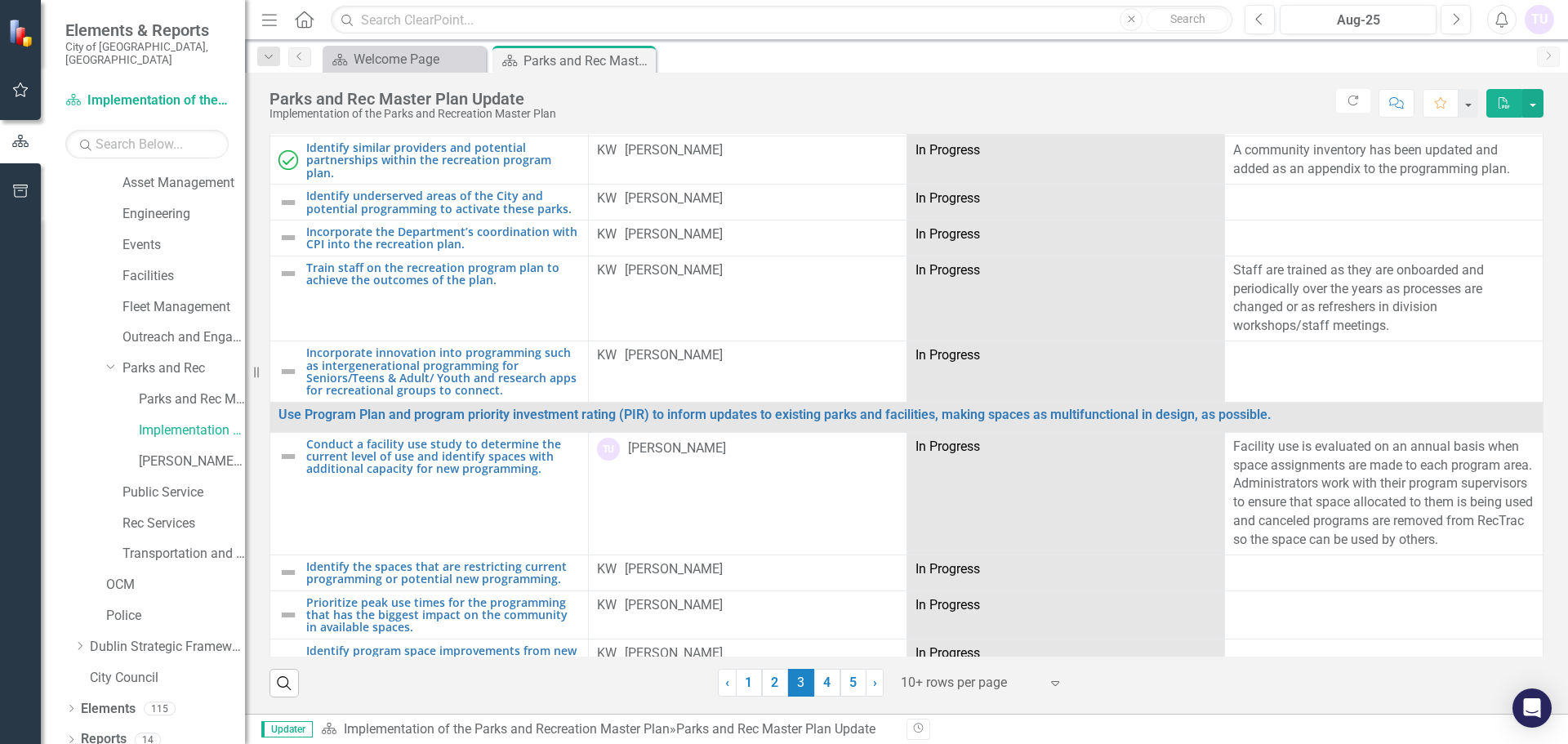
scroll to position [633, 0]
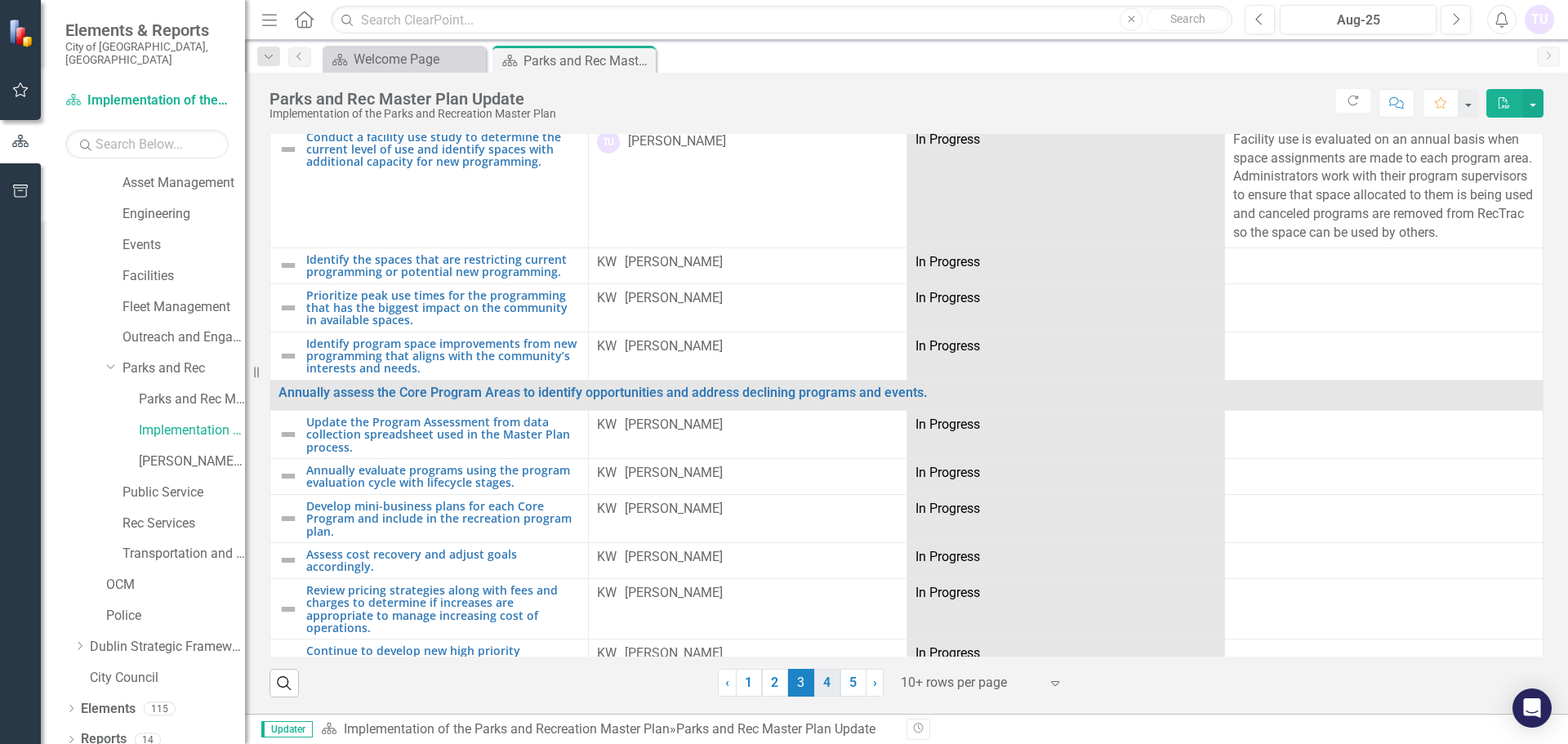
click at [824, 688] on link "4" at bounding box center [827, 682] width 26 height 28
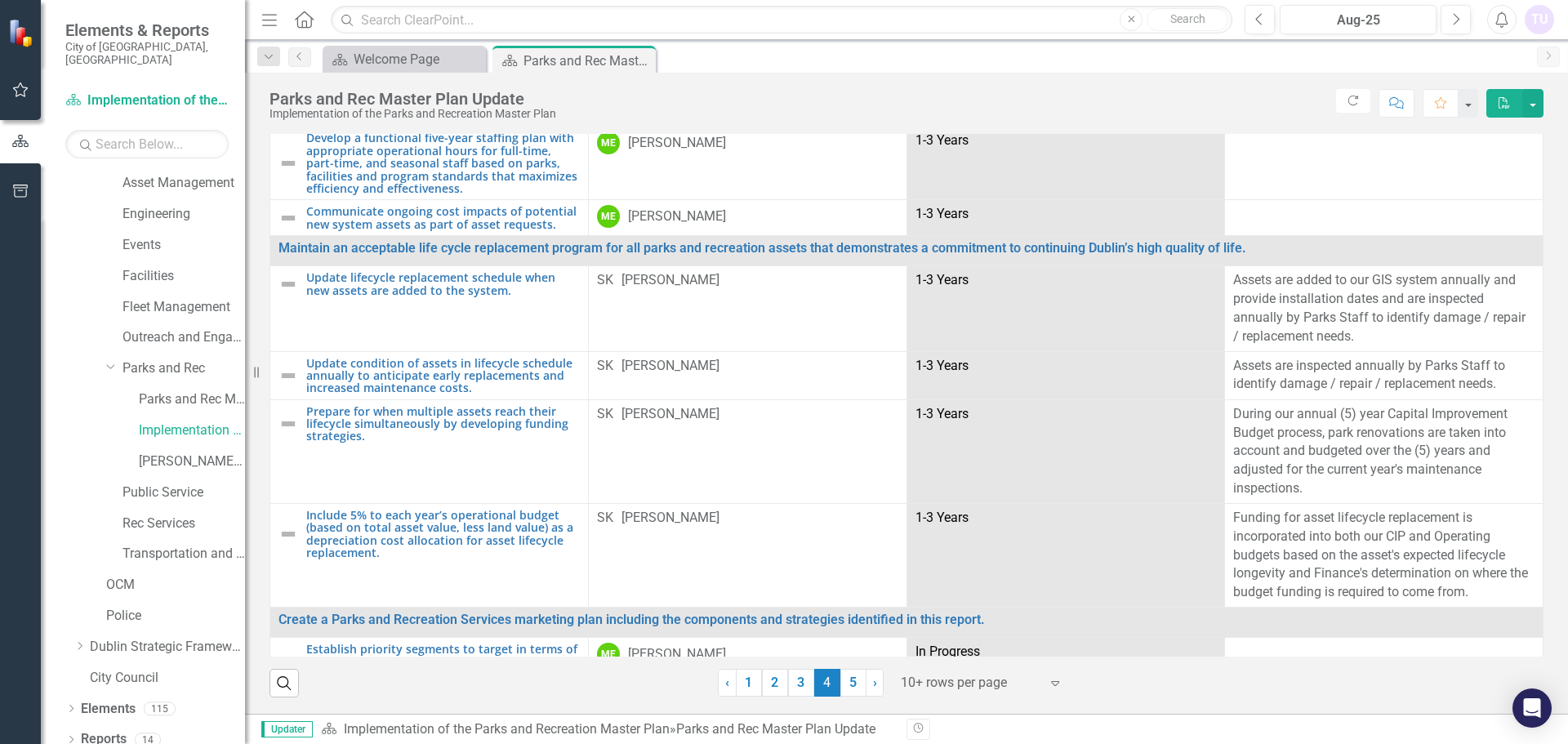
scroll to position [1478, 0]
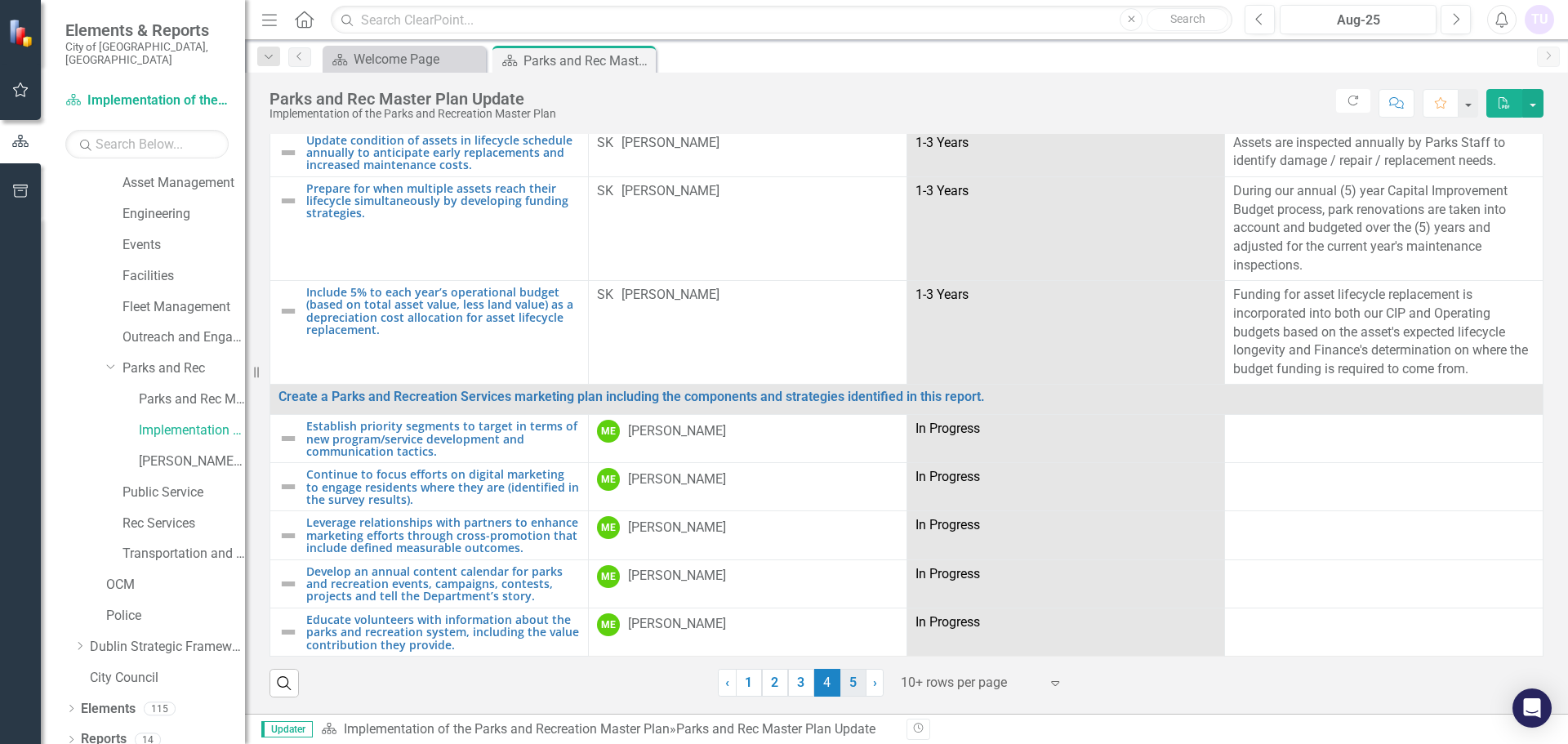
click at [847, 688] on link "5" at bounding box center [853, 682] width 26 height 28
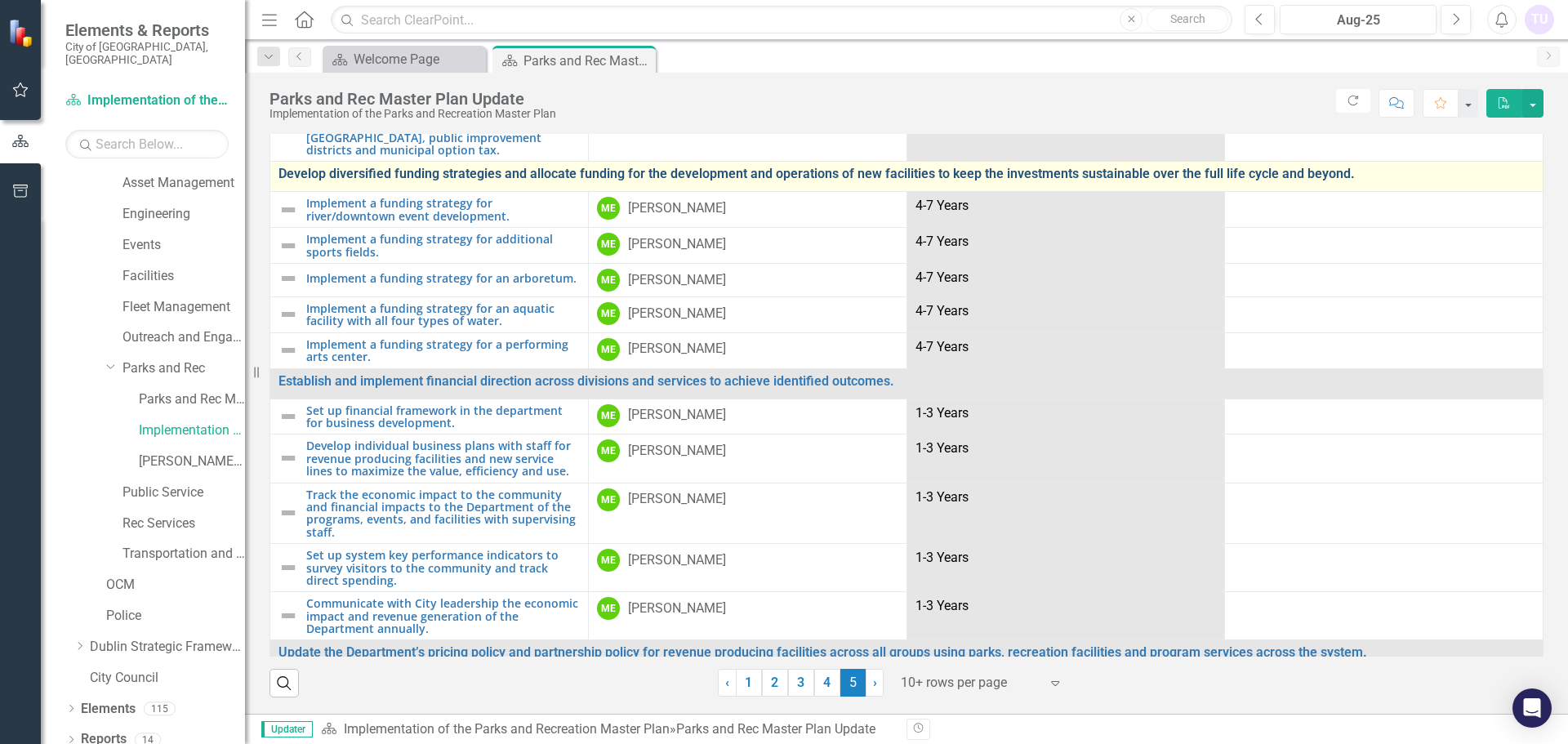
scroll to position [671, 0]
